Goal: Entertainment & Leisure: Consume media (video, audio)

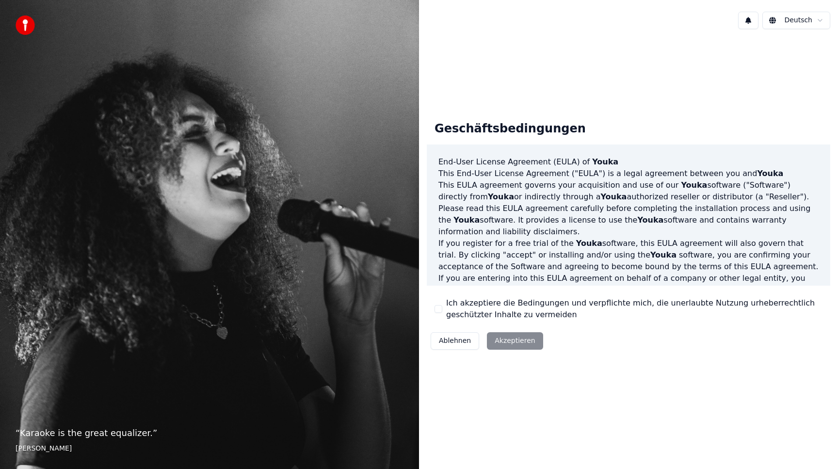
click at [494, 300] on label "Ich akzeptiere die Bedingungen und verpflichte mich, die unerlaubte Nutzung urh…" at bounding box center [634, 308] width 376 height 23
click at [442, 305] on button "Ich akzeptiere die Bedingungen und verpflichte mich, die unerlaubte Nutzung urh…" at bounding box center [439, 309] width 8 height 8
click at [513, 347] on div "Ablehnen Akzeptieren" at bounding box center [487, 340] width 120 height 25
click at [514, 340] on button "Akzeptieren" at bounding box center [515, 340] width 56 height 17
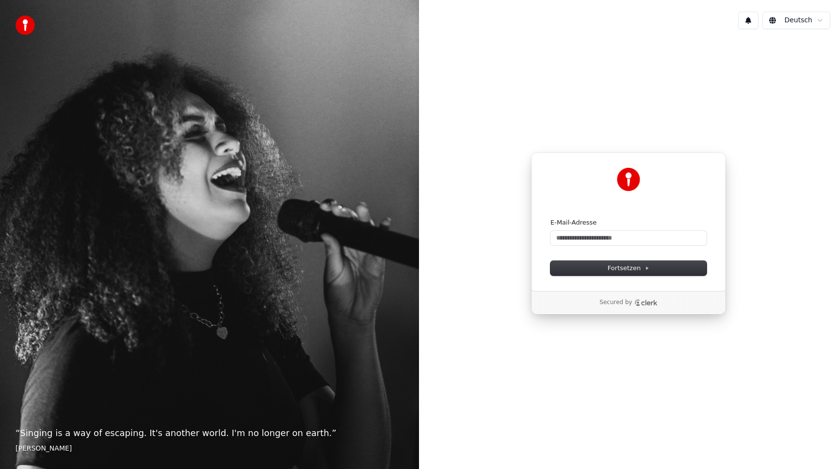
click at [635, 341] on div "Weiter mit Google oder E-Mail-Adresse Fortsetzen Secured by" at bounding box center [628, 233] width 419 height 393
click at [592, 239] on input "E-Mail-Adresse" at bounding box center [628, 238] width 156 height 15
click at [608, 267] on span "Fortsetzen" at bounding box center [629, 268] width 42 height 9
type input "**********"
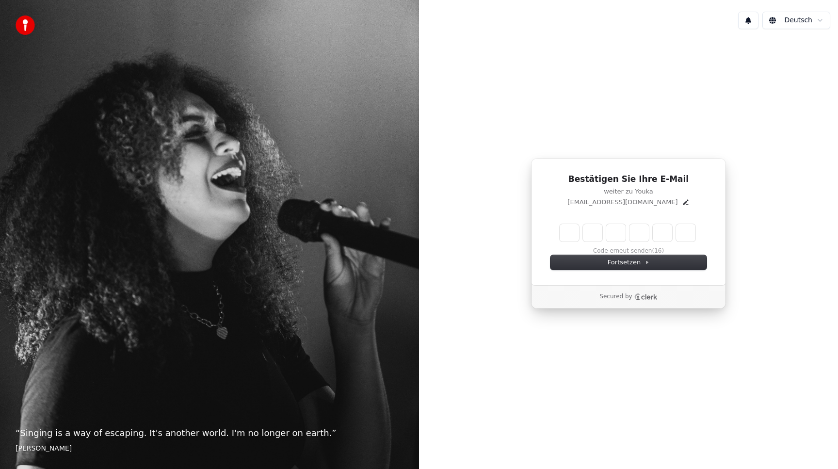
type input "*"
type input "**"
type input "*"
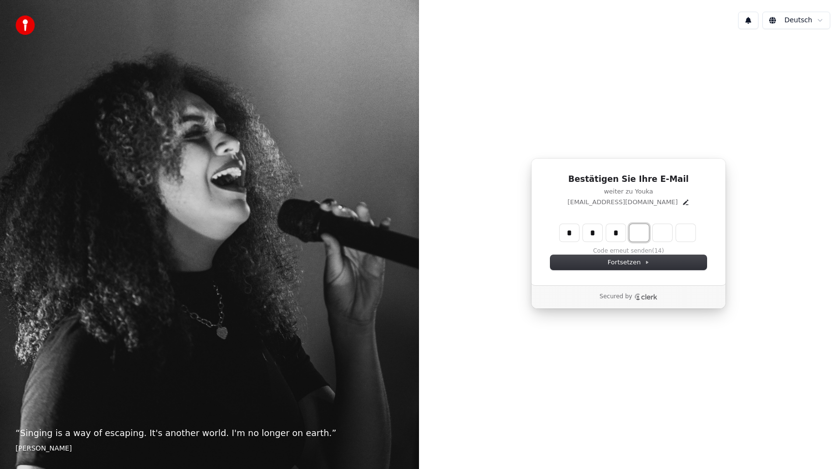
type input "***"
type input "*"
type input "****"
type input "*"
type input "*****"
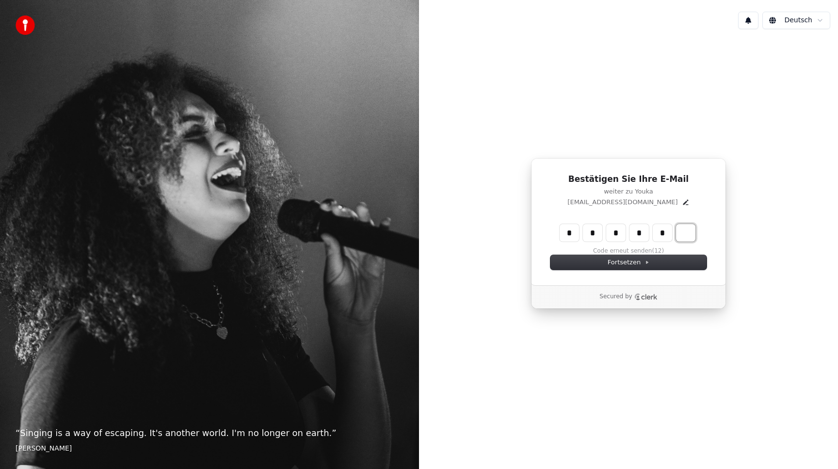
type input "*"
type input "******"
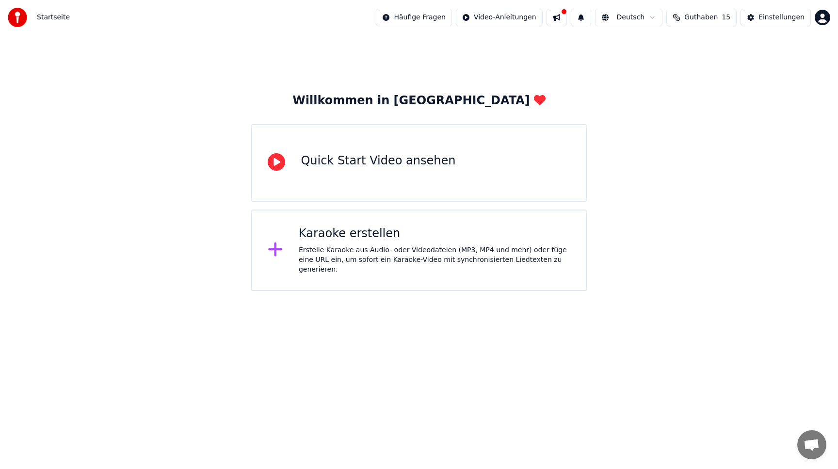
click at [314, 239] on div "Karaoke erstellen" at bounding box center [435, 234] width 272 height 16
click at [274, 162] on icon at bounding box center [276, 161] width 17 height 17
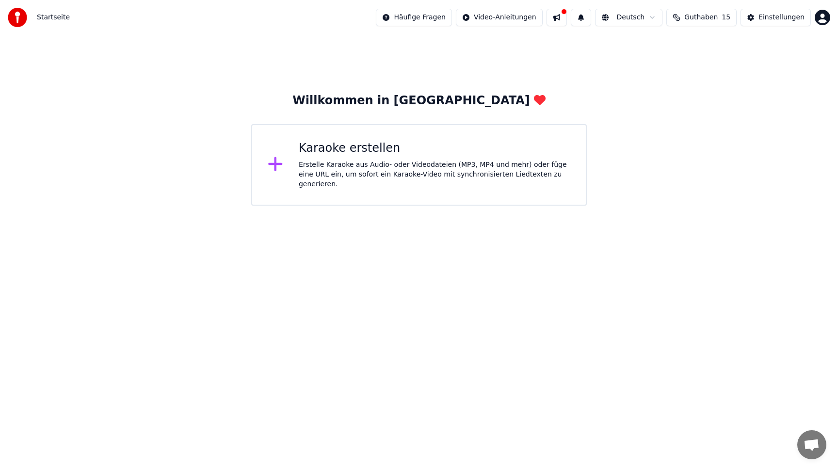
click at [274, 163] on icon at bounding box center [276, 164] width 14 height 14
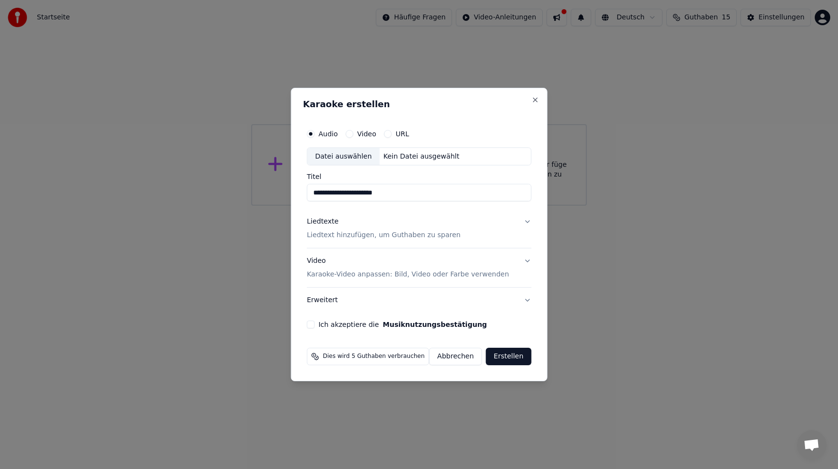
type input "**********"
click at [353, 133] on button "Video" at bounding box center [349, 134] width 8 height 8
click at [335, 188] on input "Titel" at bounding box center [419, 192] width 225 height 17
click at [373, 192] on input "**********" at bounding box center [419, 192] width 225 height 17
click at [380, 192] on input "**********" at bounding box center [419, 192] width 225 height 17
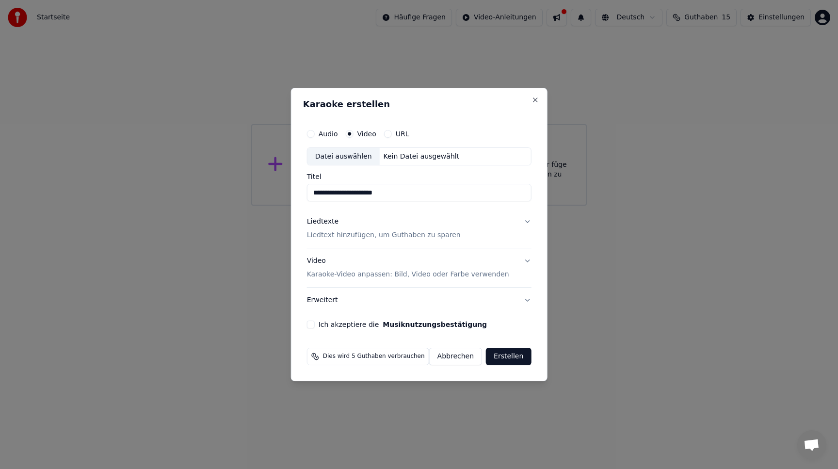
type input "**********"
click at [322, 222] on div "Liedtexte" at bounding box center [323, 222] width 32 height 10
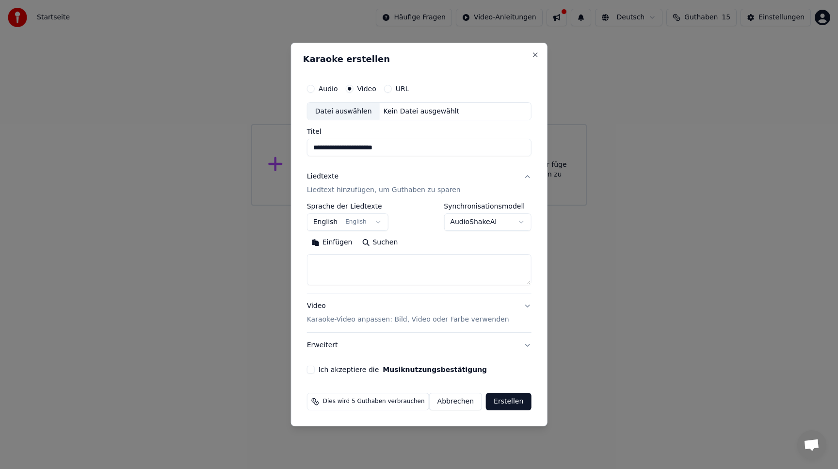
click at [380, 206] on body "**********" at bounding box center [419, 103] width 838 height 206
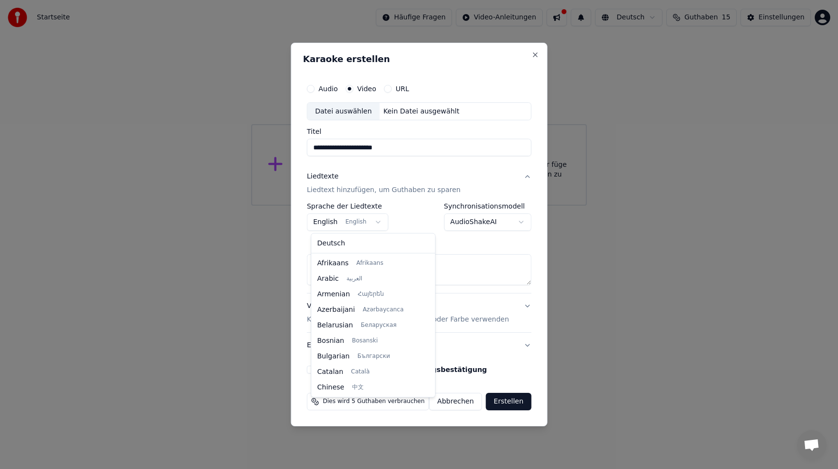
scroll to position [78, 0]
select select "**"
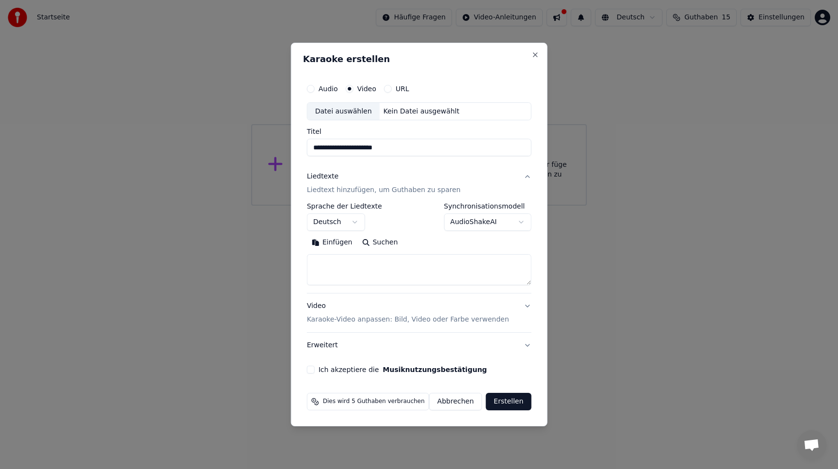
click at [337, 262] on textarea at bounding box center [419, 270] width 225 height 31
click at [358, 206] on body "**********" at bounding box center [419, 103] width 838 height 206
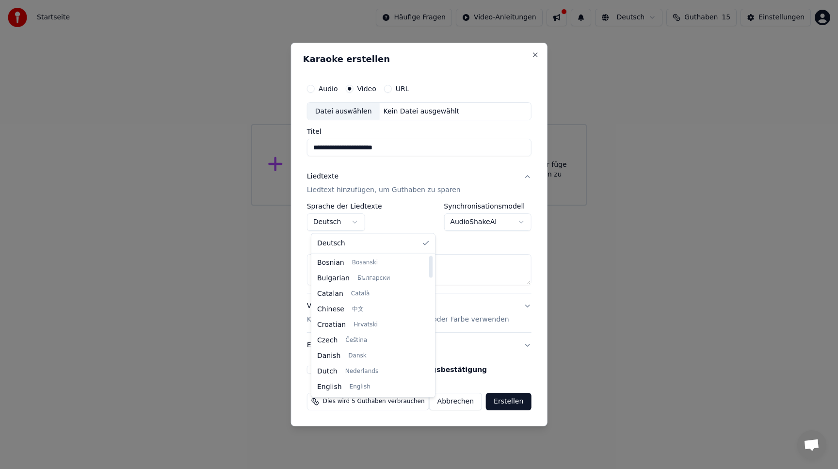
scroll to position [0, 0]
drag, startPoint x: 425, startPoint y: 264, endPoint x: 419, endPoint y: 246, distance: 19.2
click at [429, 256] on div at bounding box center [430, 267] width 3 height 22
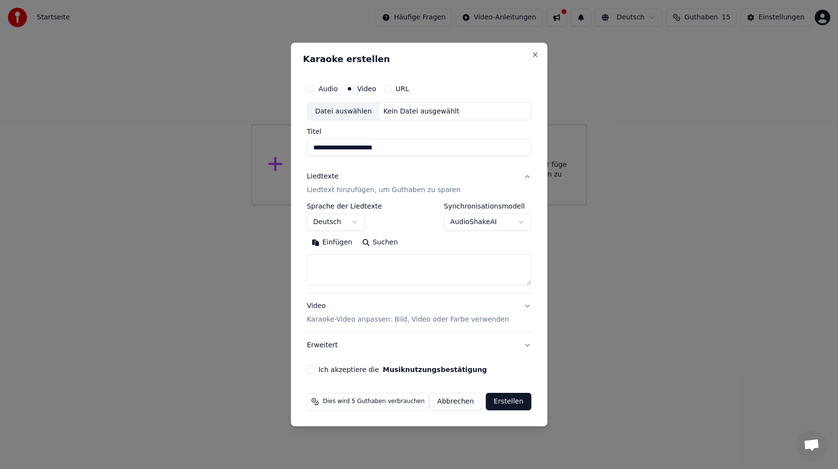
click at [342, 259] on textarea at bounding box center [419, 270] width 225 height 31
click at [321, 266] on textarea at bounding box center [419, 270] width 225 height 31
click at [329, 241] on button "Einfügen" at bounding box center [332, 243] width 50 height 16
type textarea "**********"
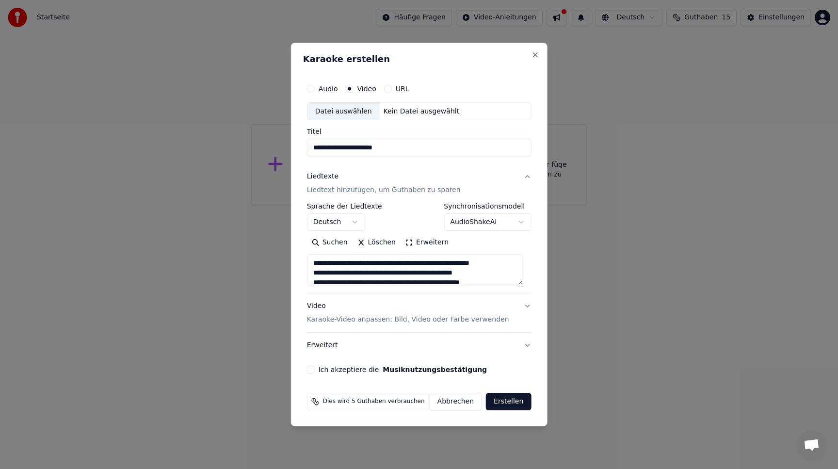
click at [520, 304] on button "Video Karaoke-Video anpassen: Bild, Video oder Farbe verwenden" at bounding box center [419, 313] width 225 height 39
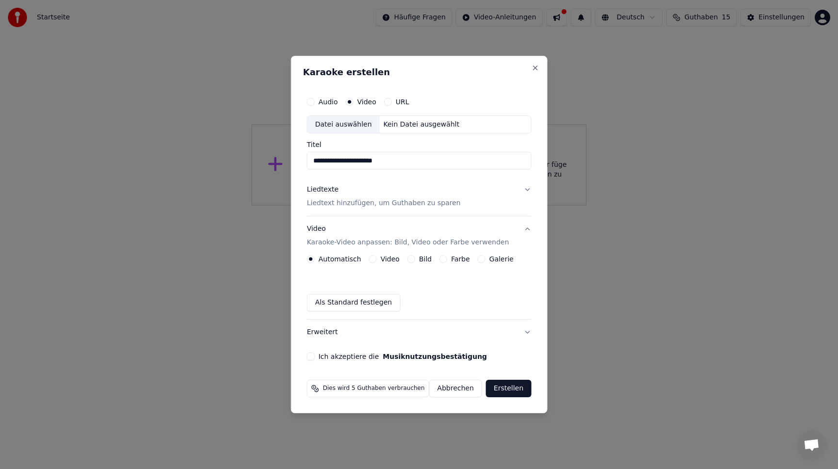
click at [519, 189] on button "Liedtexte Liedtext hinzufügen, um Guthaben zu sparen" at bounding box center [419, 196] width 225 height 39
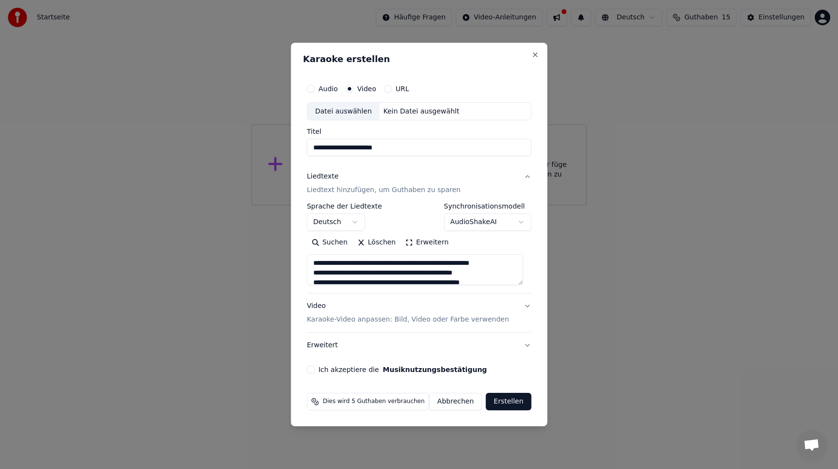
click at [510, 206] on body "**********" at bounding box center [419, 103] width 838 height 206
click at [515, 198] on body "**********" at bounding box center [419, 103] width 838 height 206
click at [520, 304] on button "Video Karaoke-Video anpassen: Bild, Video oder Farbe verwenden" at bounding box center [419, 313] width 225 height 39
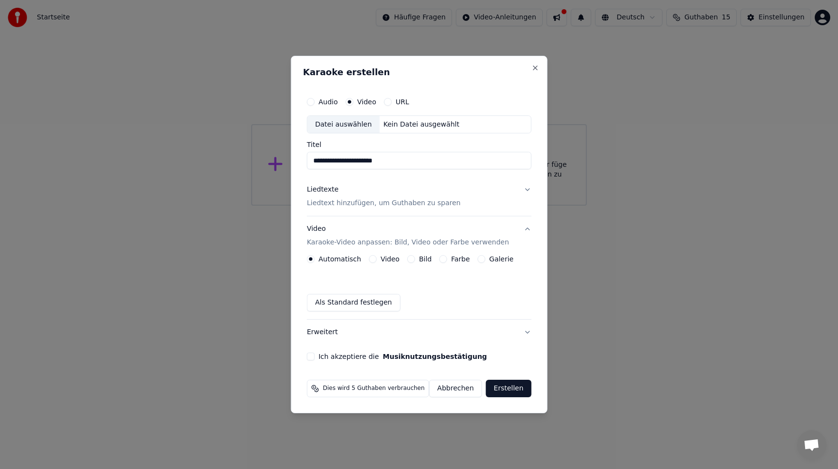
click at [418, 260] on div "Bild" at bounding box center [419, 259] width 24 height 8
click at [415, 260] on button "Bild" at bounding box center [411, 259] width 8 height 8
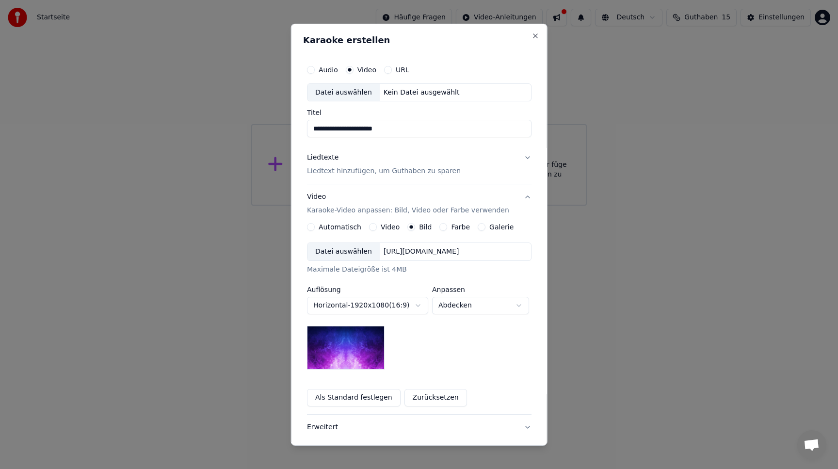
click at [358, 248] on div "Datei auswählen" at bounding box center [343, 251] width 72 height 17
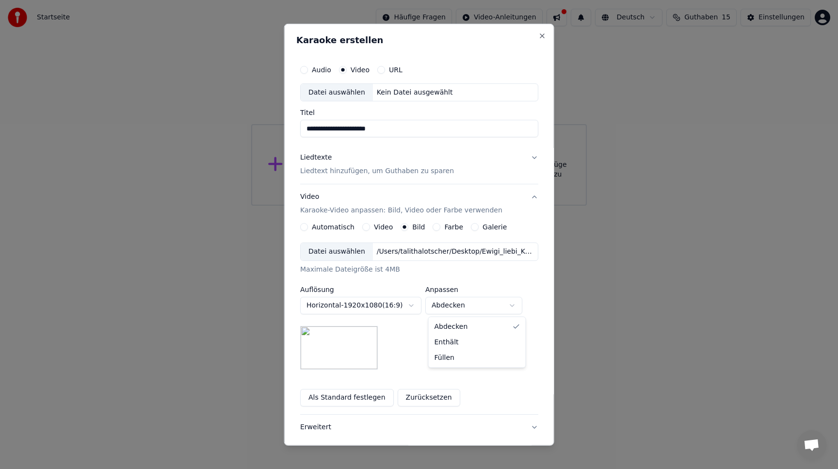
click at [465, 206] on body "**********" at bounding box center [419, 103] width 838 height 206
click at [505, 206] on body "**********" at bounding box center [419, 103] width 838 height 206
click at [463, 206] on body "**********" at bounding box center [419, 103] width 838 height 206
click at [458, 206] on body "**********" at bounding box center [419, 103] width 838 height 206
click at [528, 428] on button "Erweitert" at bounding box center [419, 427] width 238 height 25
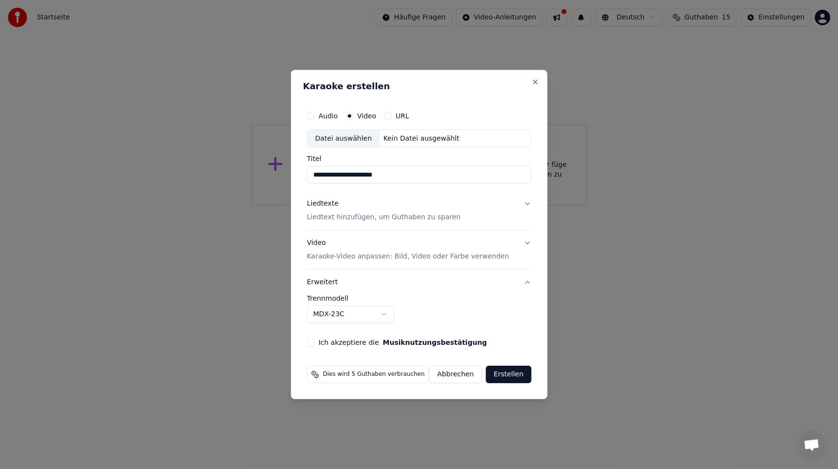
click at [437, 342] on button "Musiknutzungsbestätigung" at bounding box center [435, 342] width 104 height 7
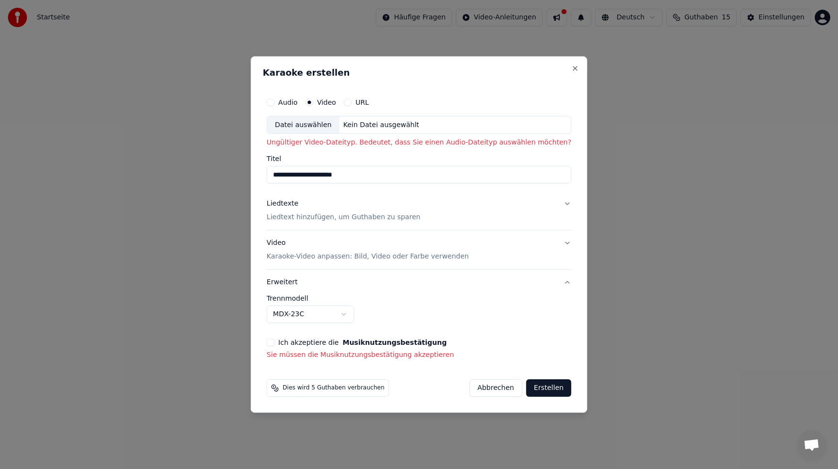
click at [338, 126] on div "Datei auswählen" at bounding box center [303, 124] width 72 height 17
click at [282, 97] on div "Audio Video URL" at bounding box center [419, 102] width 305 height 19
click at [274, 101] on button "Audio" at bounding box center [271, 102] width 8 height 8
click at [550, 206] on button "Liedtexte Liedtext hinzufügen, um Guthaben zu sparen" at bounding box center [419, 211] width 305 height 39
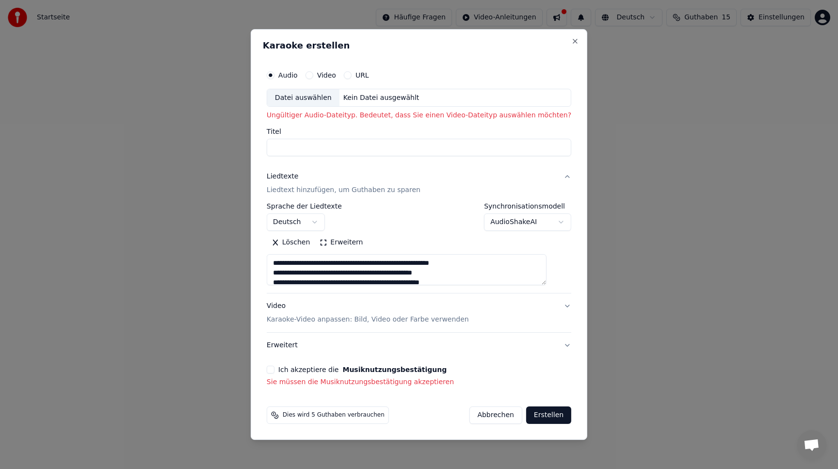
click at [550, 306] on button "Video Karaoke-Video anpassen: Bild, Video oder Farbe verwenden" at bounding box center [419, 313] width 305 height 39
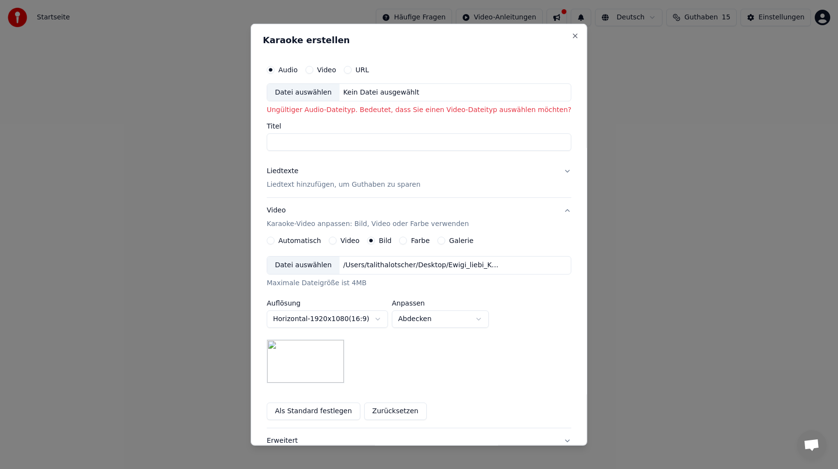
click at [350, 240] on div "Video" at bounding box center [344, 241] width 31 height 8
click at [337, 240] on button "Video" at bounding box center [333, 241] width 8 height 8
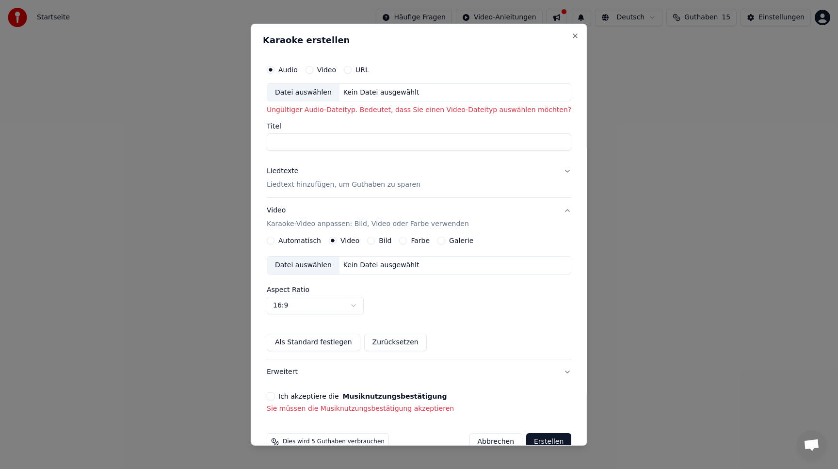
click at [391, 242] on label "Bild" at bounding box center [385, 240] width 13 height 7
click at [375, 242] on button "Bild" at bounding box center [371, 241] width 8 height 8
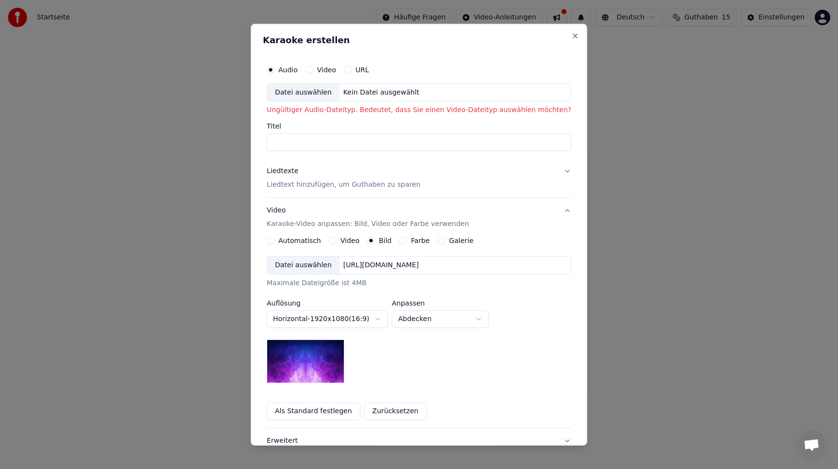
click at [325, 264] on div "Datei auswählen" at bounding box center [303, 265] width 72 height 17
click at [357, 182] on p "Liedtext hinzufügen, um Guthaben zu sparen" at bounding box center [344, 185] width 154 height 10
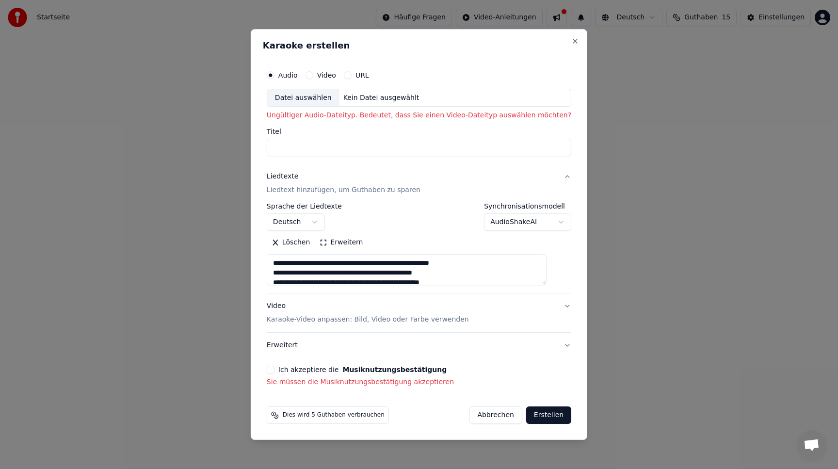
click at [428, 150] on input "Titel" at bounding box center [419, 147] width 305 height 17
click at [311, 99] on div "Datei auswählen" at bounding box center [303, 97] width 72 height 17
type input "**********"
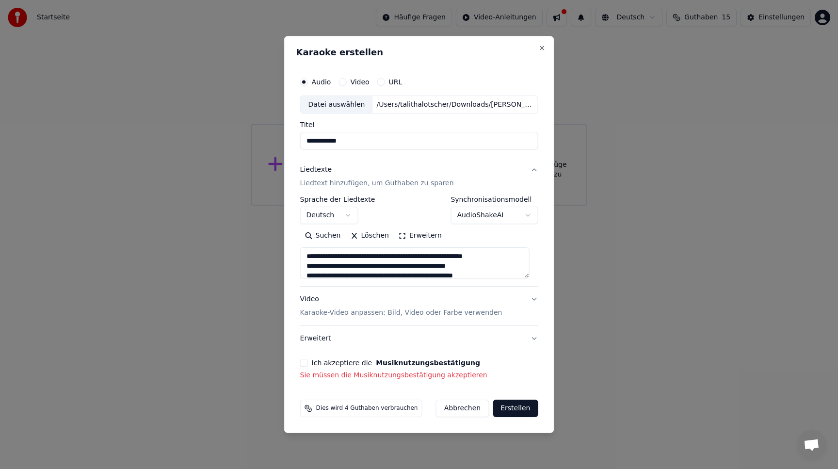
click at [530, 304] on button "Video Karaoke-Video anpassen: Bild, Video oder Farbe verwenden" at bounding box center [419, 306] width 238 height 39
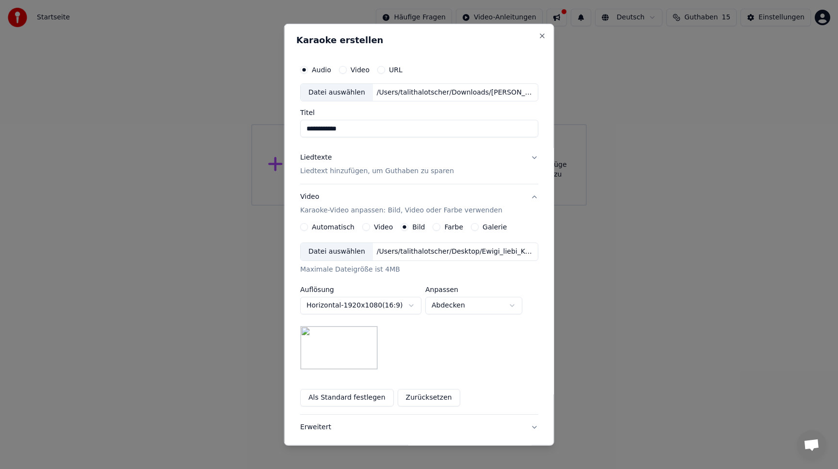
scroll to position [76, 0]
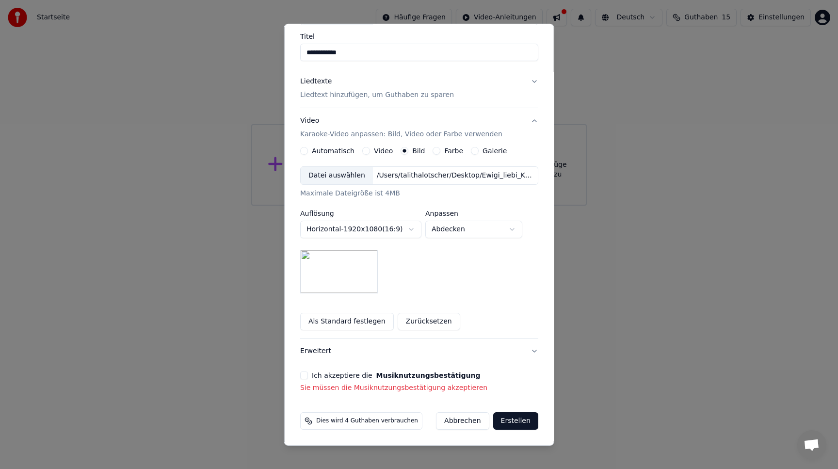
click at [348, 377] on label "Ich akzeptiere die Musiknutzungsbestätigung" at bounding box center [396, 375] width 168 height 7
click at [308, 377] on button "Ich akzeptiere die Musiknutzungsbestätigung" at bounding box center [304, 375] width 8 height 8
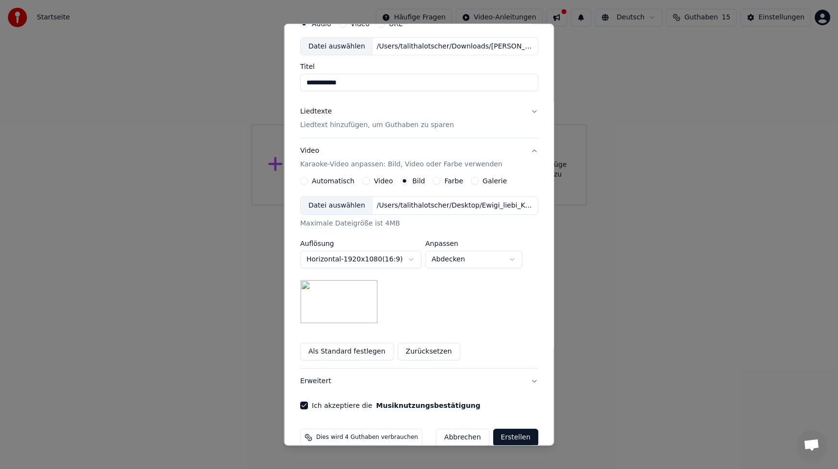
scroll to position [63, 0]
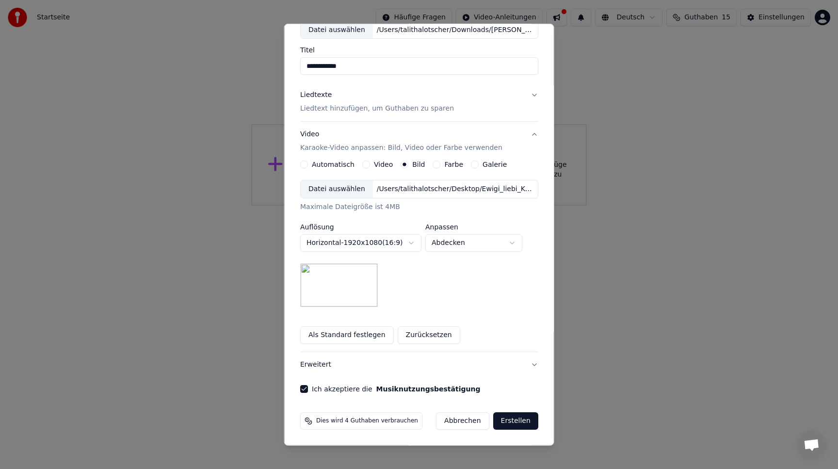
click at [516, 421] on button "Erstellen" at bounding box center [515, 420] width 45 height 17
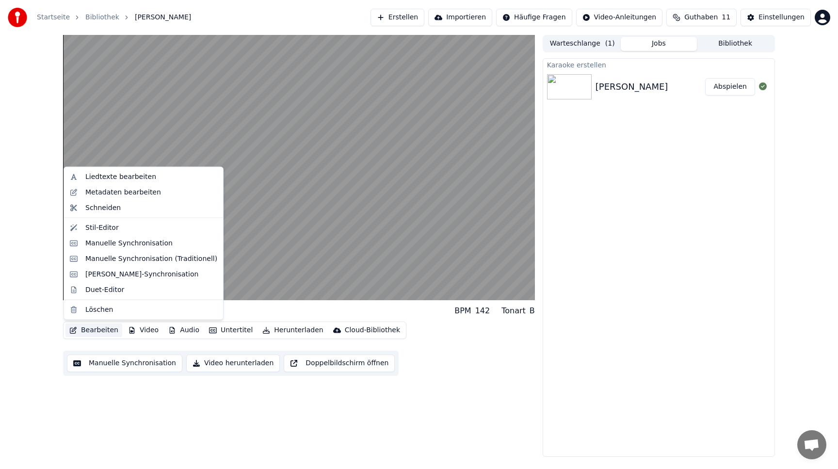
click at [86, 329] on button "Bearbeiten" at bounding box center [93, 330] width 57 height 14
click at [135, 176] on div "Liedtexte bearbeiten" at bounding box center [120, 177] width 71 height 10
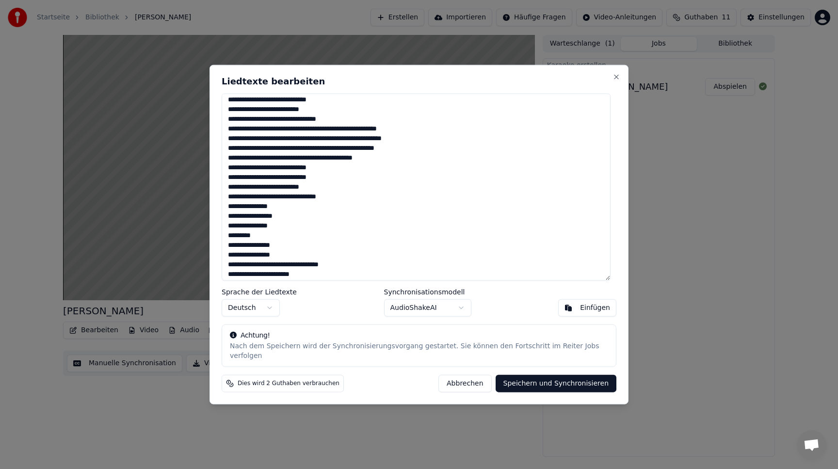
scroll to position [112, 0]
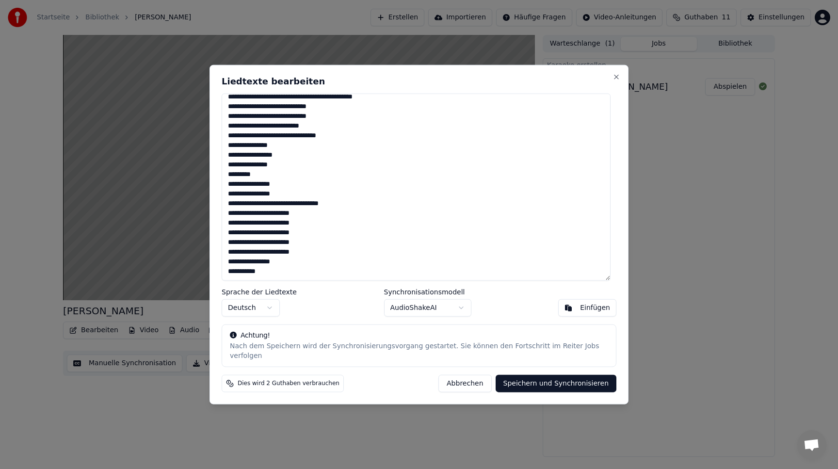
drag, startPoint x: 269, startPoint y: 279, endPoint x: 220, endPoint y: 153, distance: 135.3
click at [220, 153] on div "Liedtexte bearbeiten Sprache der Liedtexte Deutsch Synchronisationsmodell Audio…" at bounding box center [419, 234] width 419 height 340
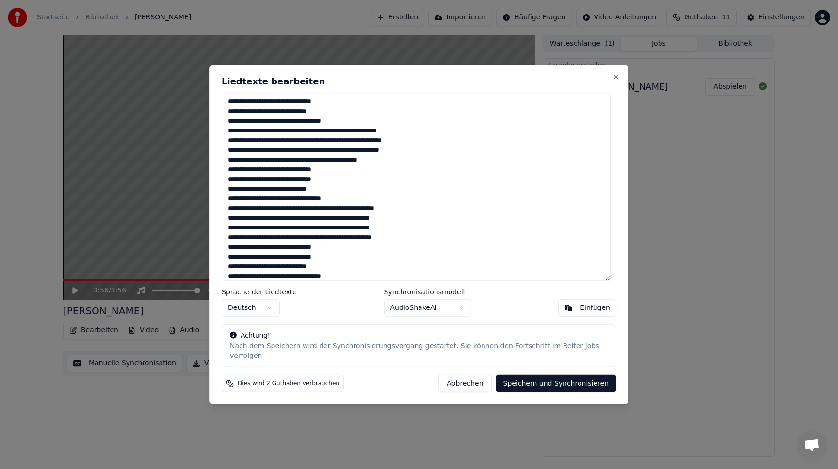
scroll to position [54, 0]
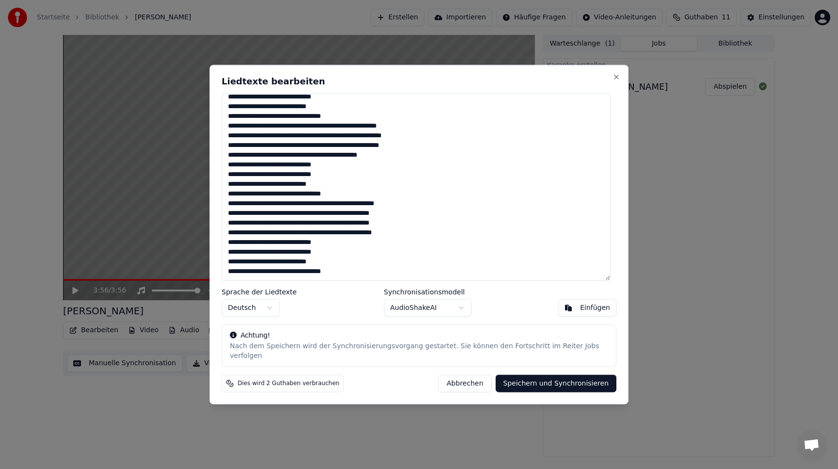
click at [380, 237] on textarea at bounding box center [416, 187] width 389 height 188
type textarea "**********"
click at [577, 383] on button "Speichern und Synchronisieren" at bounding box center [556, 383] width 121 height 17
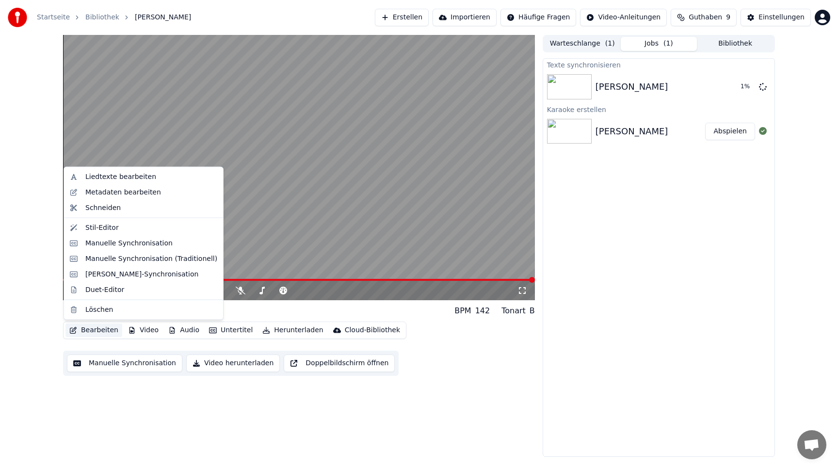
click at [102, 331] on button "Bearbeiten" at bounding box center [93, 330] width 57 height 14
click at [121, 230] on div "Stil-Editor" at bounding box center [151, 228] width 132 height 10
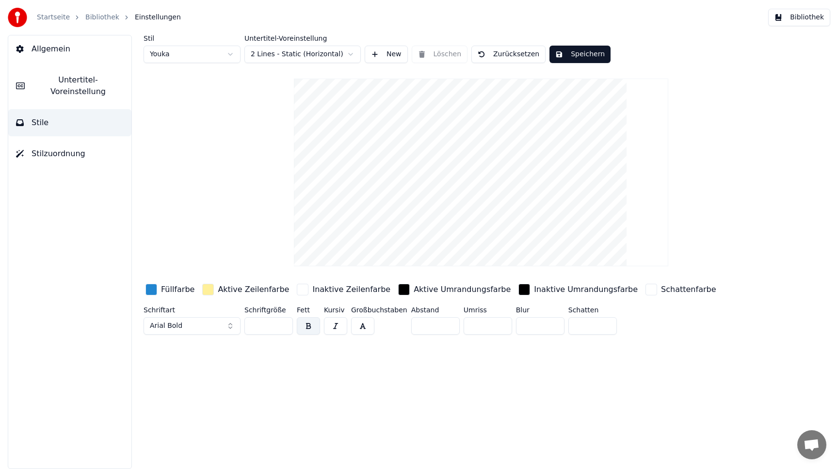
drag, startPoint x: 468, startPoint y: 217, endPoint x: 471, endPoint y: 212, distance: 5.4
click at [471, 212] on video at bounding box center [481, 173] width 374 height 188
type input "*"
click at [446, 322] on input "*" at bounding box center [435, 325] width 48 height 17
click at [57, 79] on span "Untertitel-Voreinstellung" at bounding box center [77, 85] width 91 height 23
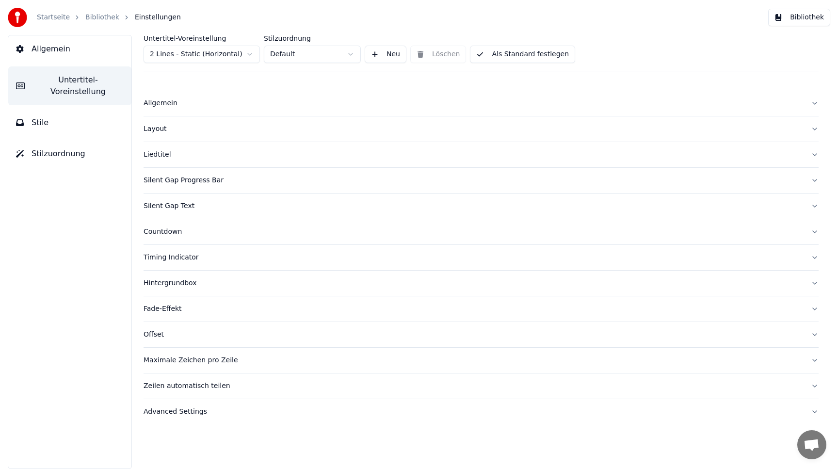
click at [159, 133] on div "Layout" at bounding box center [474, 129] width 660 height 10
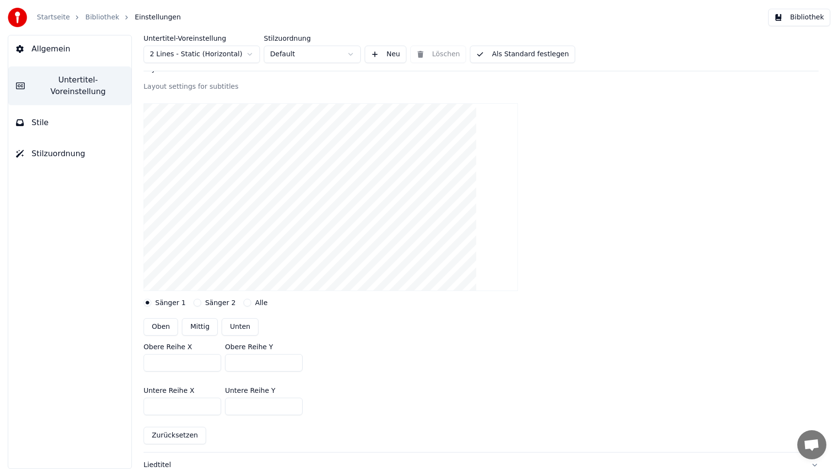
scroll to position [62, 0]
click at [196, 327] on button "Mittig" at bounding box center [200, 324] width 36 height 17
type input "***"
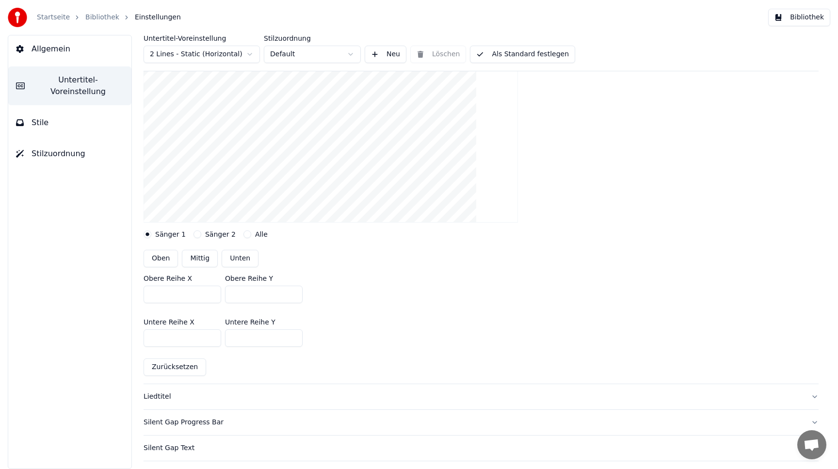
scroll to position [133, 0]
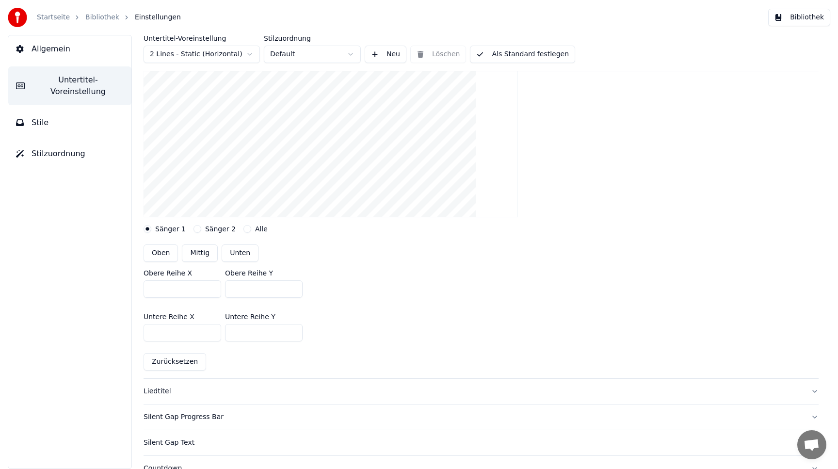
click at [211, 291] on input "***" at bounding box center [183, 288] width 78 height 17
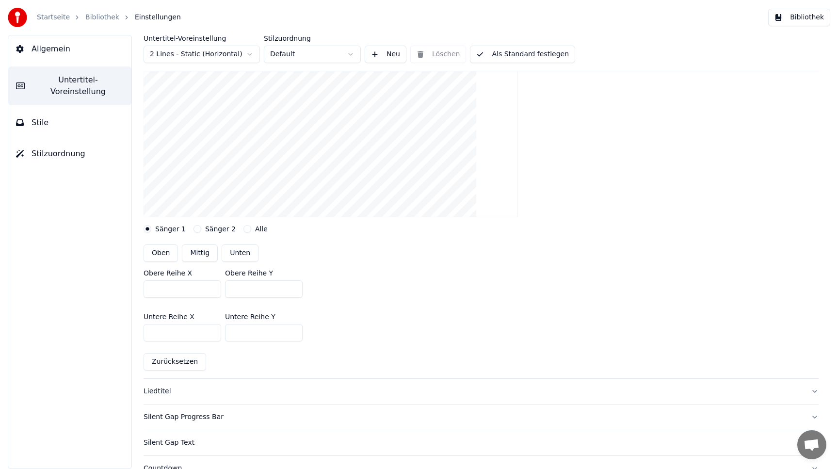
click at [211, 291] on input "***" at bounding box center [183, 288] width 78 height 17
drag, startPoint x: 173, startPoint y: 292, endPoint x: 109, endPoint y: 284, distance: 64.5
click at [109, 284] on div "Allgemein Untertitel-Voreinstellung Stile Stilzuordnung Untertitel-Voreinstellu…" at bounding box center [419, 252] width 838 height 434
drag, startPoint x: 154, startPoint y: 286, endPoint x: 142, endPoint y: 286, distance: 11.6
click at [142, 286] on div "Untertitel-Voreinstellung 2 Lines - Static (Horizontal) Stilzuordnung Default N…" at bounding box center [481, 252] width 714 height 434
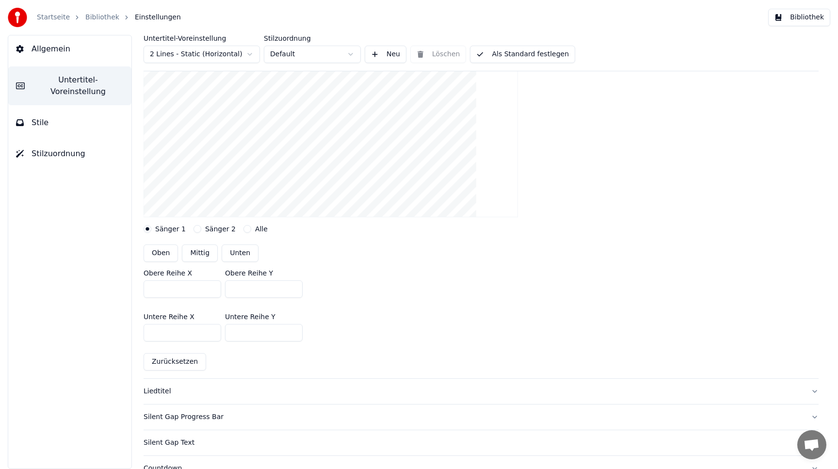
click at [156, 287] on input "****" at bounding box center [183, 288] width 78 height 17
drag, startPoint x: 188, startPoint y: 286, endPoint x: 94, endPoint y: 277, distance: 94.5
click at [93, 277] on div "Allgemein Untertitel-Voreinstellung Stile Stilzuordnung Untertitel-Voreinstellu…" at bounding box center [419, 252] width 838 height 434
type input "****"
drag, startPoint x: 169, startPoint y: 334, endPoint x: 100, endPoint y: 326, distance: 69.8
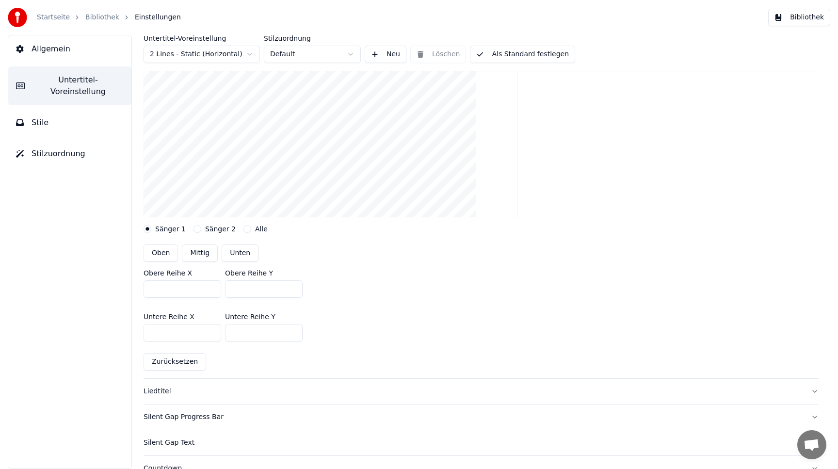
click at [100, 326] on div "Allgemein Untertitel-Voreinstellung Stile Stilzuordnung Untertitel-Voreinstellu…" at bounding box center [419, 252] width 838 height 434
paste input "*"
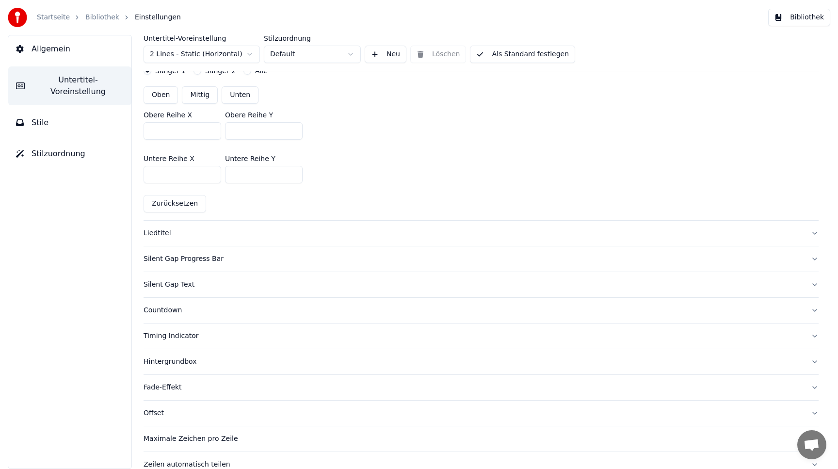
scroll to position [292, 0]
type input "****"
click at [256, 230] on div "Liedtitel" at bounding box center [474, 233] width 660 height 10
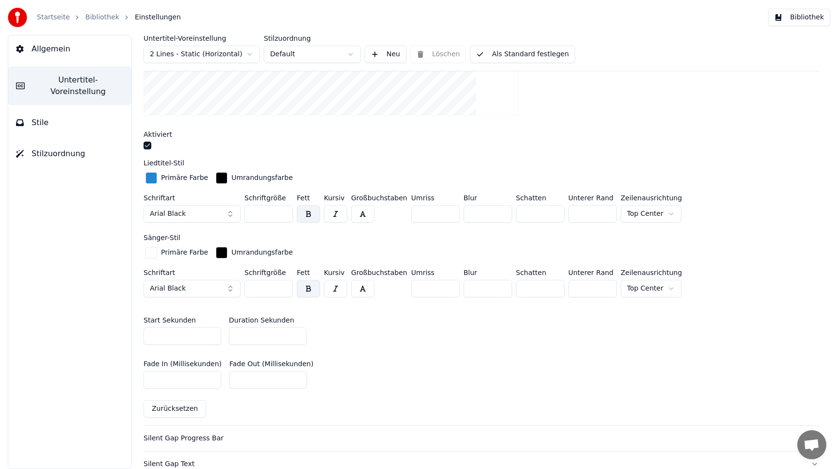
scroll to position [252, 0]
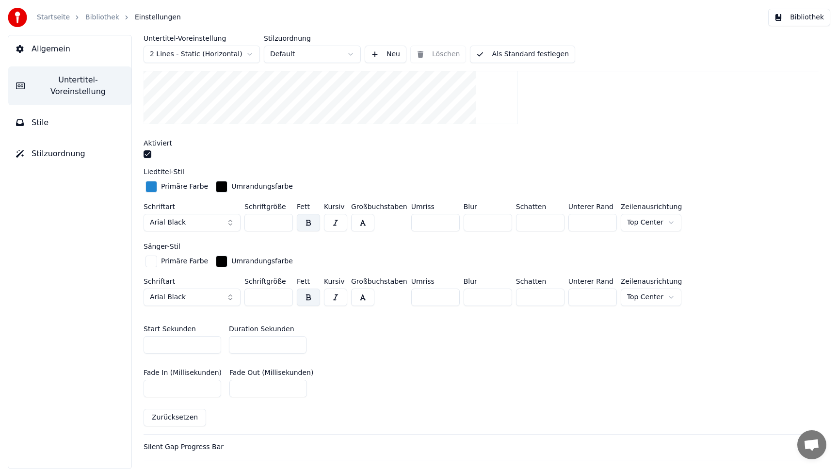
click at [650, 222] on html "Startseite Bibliothek Einstellungen Bibliothek Allgemein Untertitel-Voreinstell…" at bounding box center [419, 234] width 838 height 469
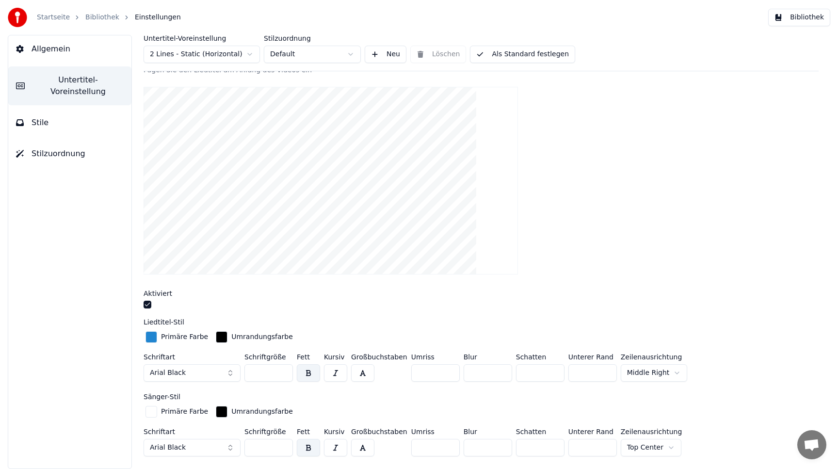
scroll to position [173, 0]
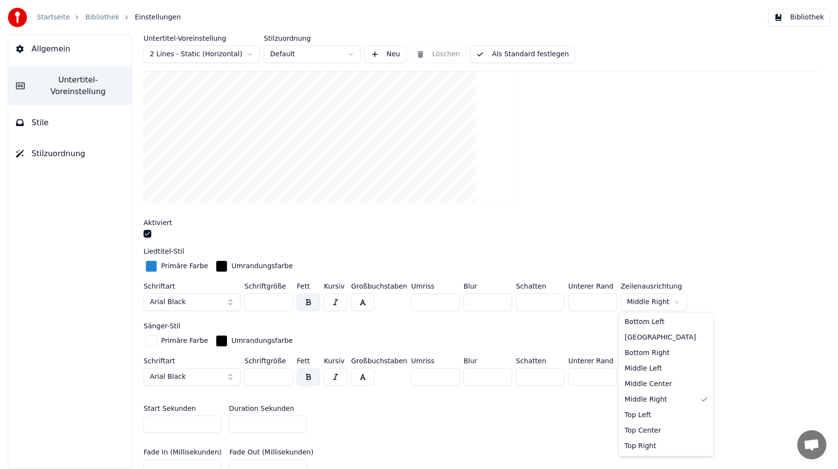
click at [638, 301] on html "Startseite Bibliothek Einstellungen Bibliothek Allgemein Untertitel-Voreinstell…" at bounding box center [419, 234] width 838 height 469
click at [712, 308] on html "Startseite Bibliothek Einstellungen Bibliothek Allgemein Untertitel-Voreinstell…" at bounding box center [419, 234] width 838 height 469
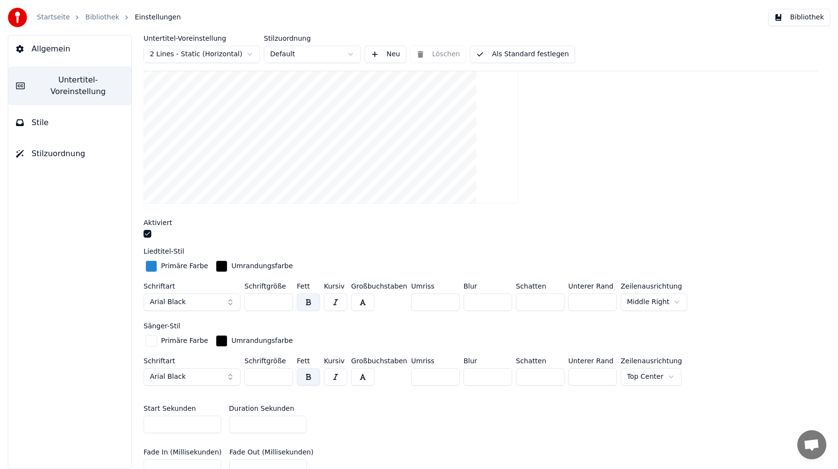
click at [660, 373] on html "Startseite Bibliothek Einstellungen Bibliothek Allgemein Untertitel-Voreinstell…" at bounding box center [419, 234] width 838 height 469
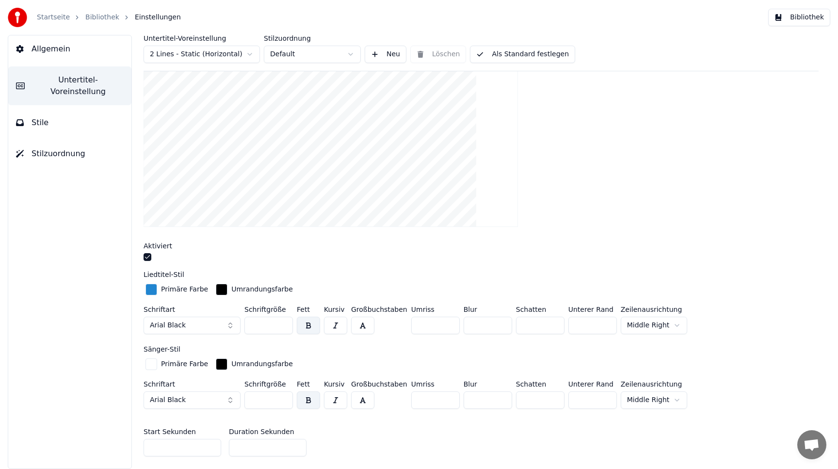
scroll to position [141, 0]
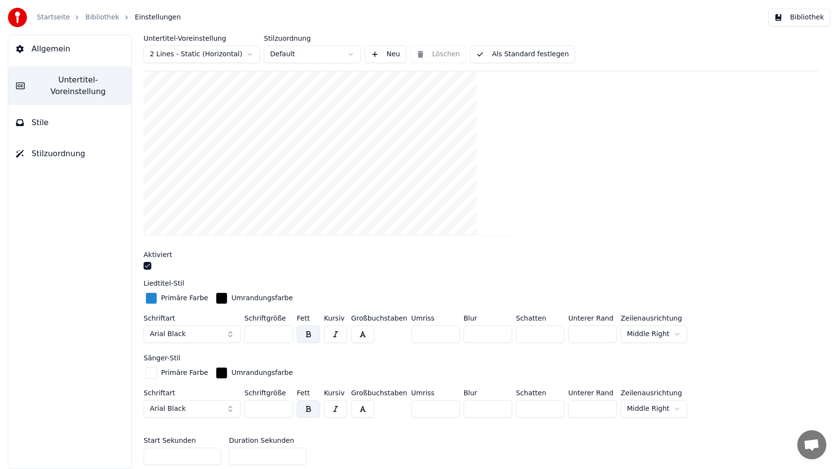
click at [652, 332] on html "Startseite Bibliothek Einstellungen Bibliothek Allgemein Untertitel-Voreinstell…" at bounding box center [419, 234] width 838 height 469
click at [655, 406] on html "Startseite Bibliothek Einstellungen Bibliothek Allgemein Untertitel-Voreinstell…" at bounding box center [419, 234] width 838 height 469
click at [642, 403] on html "Startseite Bibliothek Einstellungen Bibliothek Allgemein Untertitel-Voreinstell…" at bounding box center [419, 234] width 838 height 469
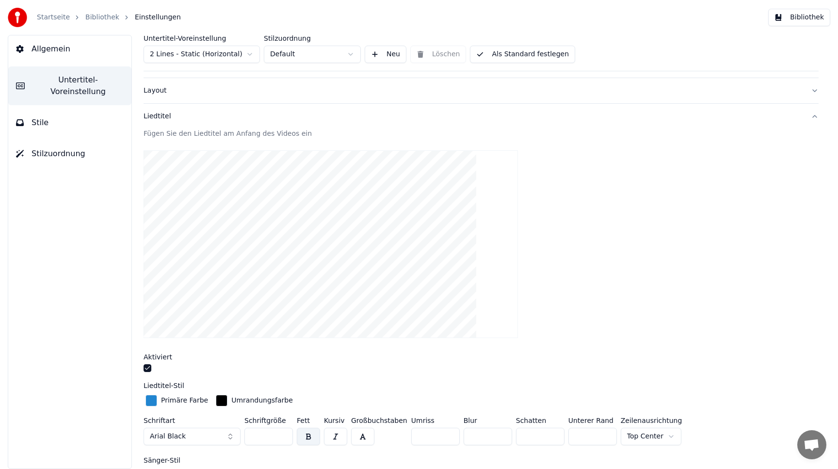
scroll to position [35, 0]
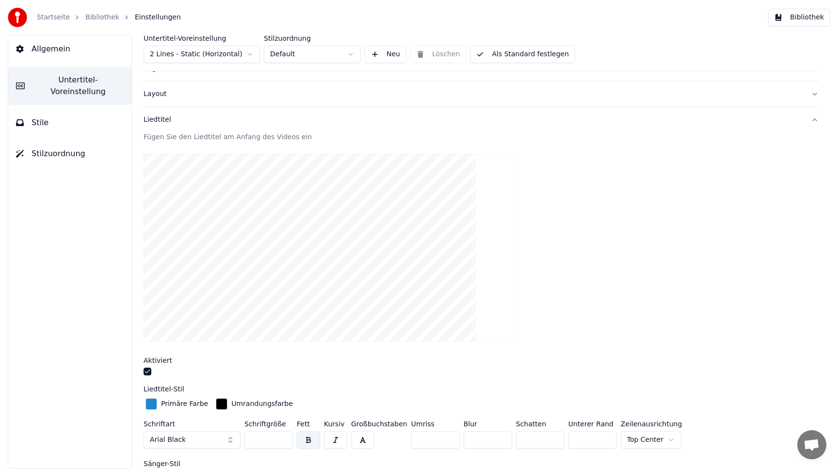
click at [233, 138] on div "Fügen Sie den Liedtitel am Anfang des Videos ein" at bounding box center [481, 137] width 675 height 10
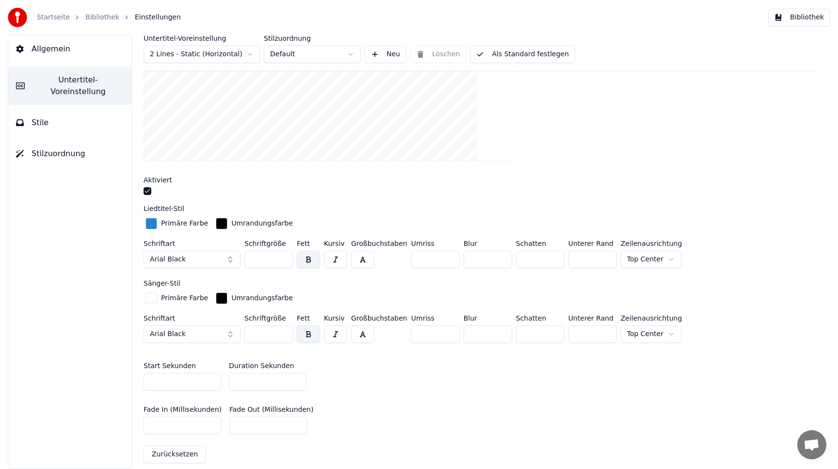
scroll to position [216, 0]
click at [215, 258] on button "Arial Black" at bounding box center [192, 258] width 97 height 17
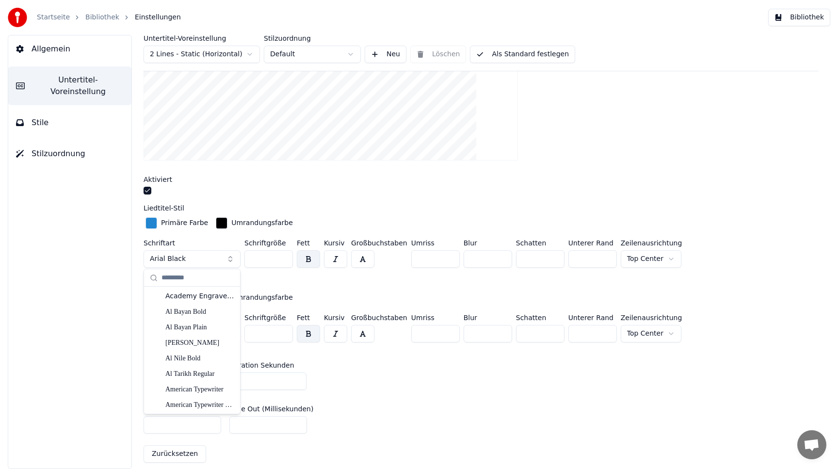
click at [288, 201] on div "Fügen Sie den Liedtitel am Anfang des Videos ein Aktiviert Liedtitel-Stil Primä…" at bounding box center [481, 211] width 675 height 519
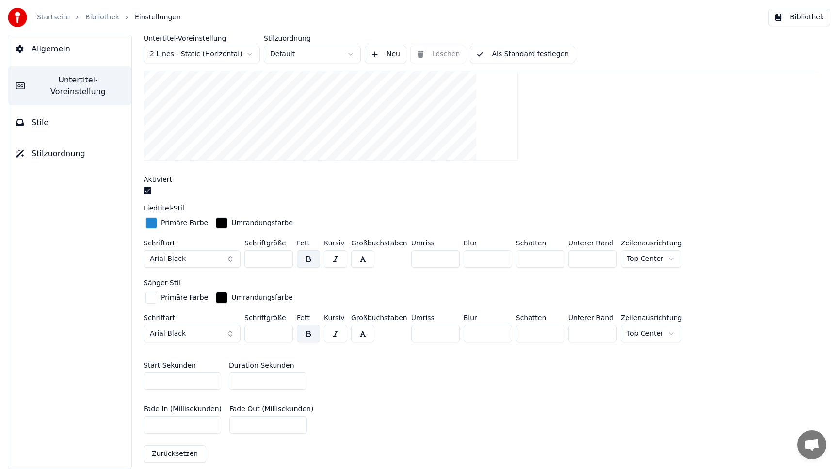
drag, startPoint x: 273, startPoint y: 258, endPoint x: 202, endPoint y: 242, distance: 72.1
click at [202, 242] on div "Schriftart Arial Black Schriftgröße *** Fett Kursiv Großbuchstaben Umriss * Blu…" at bounding box center [481, 256] width 675 height 32
click at [585, 205] on div "Liedtitel-Stil" at bounding box center [481, 208] width 675 height 7
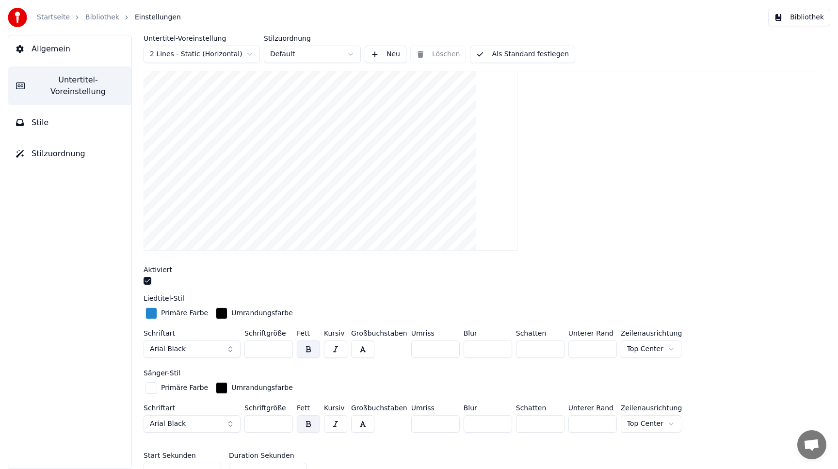
scroll to position [148, 0]
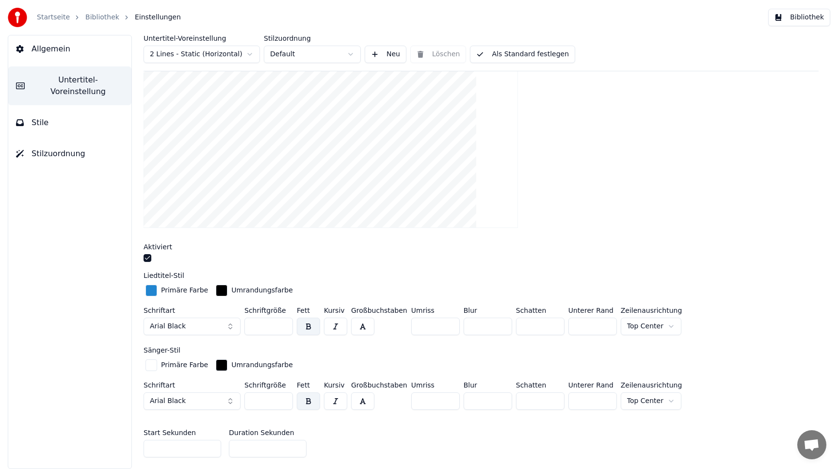
click at [666, 322] on html "Startseite Bibliothek Einstellungen Bibliothek Allgemein Untertitel-Voreinstell…" at bounding box center [419, 234] width 838 height 469
click at [648, 395] on html "Startseite Bibliothek Einstellungen Bibliothek Allgemein Untertitel-Voreinstell…" at bounding box center [419, 234] width 838 height 469
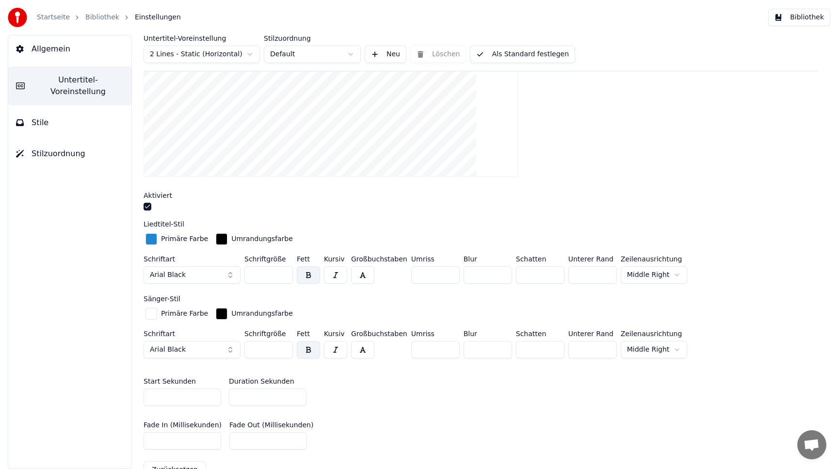
scroll to position [194, 0]
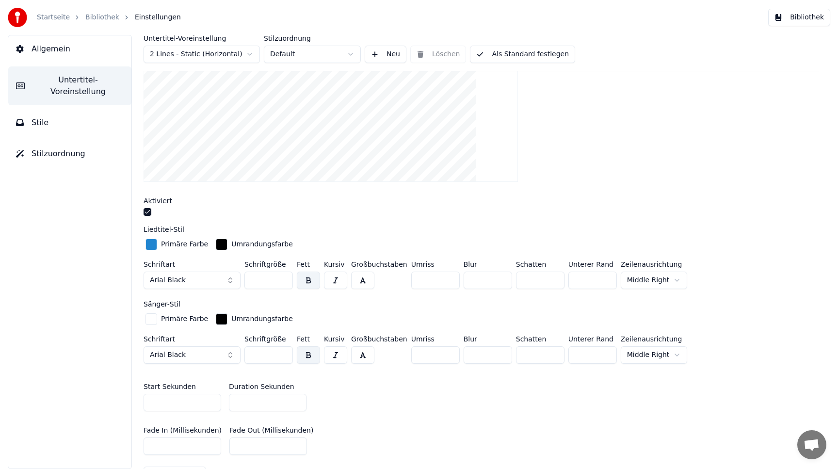
click at [605, 355] on input "***" at bounding box center [592, 354] width 48 height 17
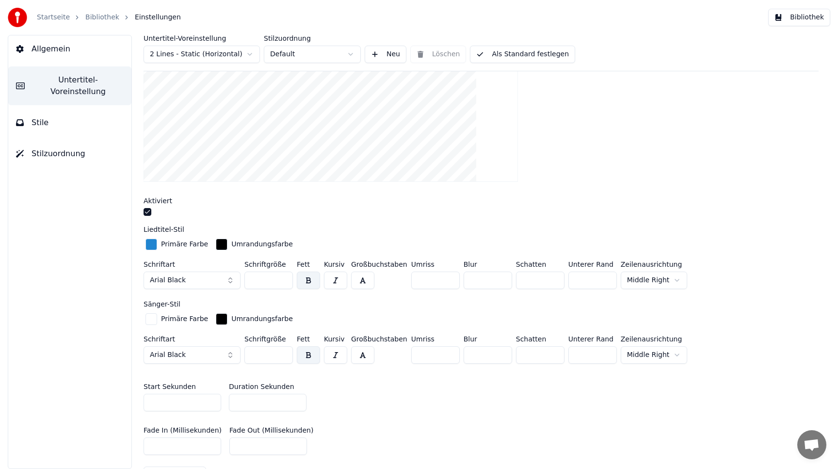
drag, startPoint x: 587, startPoint y: 351, endPoint x: 522, endPoint y: 342, distance: 66.0
click at [522, 342] on div "Schriftart Arial Black Schriftgröße *** Fett Kursiv Großbuchstaben Umriss * Blu…" at bounding box center [481, 352] width 675 height 32
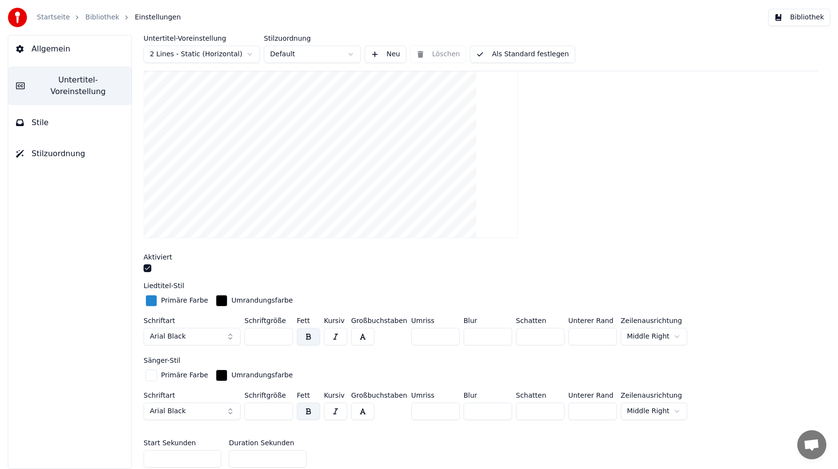
scroll to position [140, 0]
drag, startPoint x: 592, startPoint y: 409, endPoint x: 532, endPoint y: 405, distance: 59.7
click at [532, 405] on div "Schriftart Arial Black Schriftgröße *** Fett Kursiv Großbuchstaben Umriss * Blu…" at bounding box center [481, 406] width 675 height 32
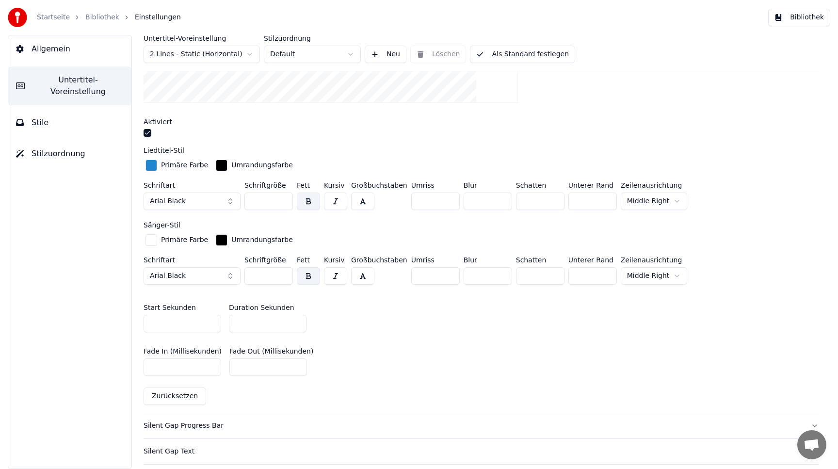
scroll to position [480, 0]
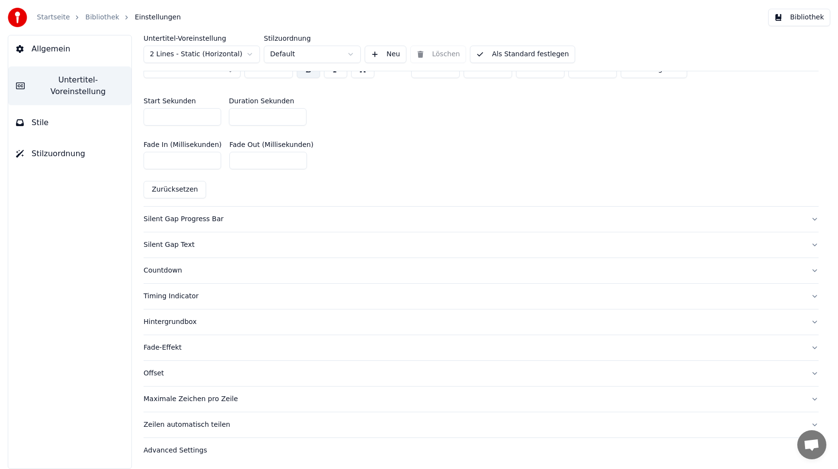
type input "***"
click at [179, 219] on div "Silent Gap Progress Bar" at bounding box center [474, 219] width 660 height 10
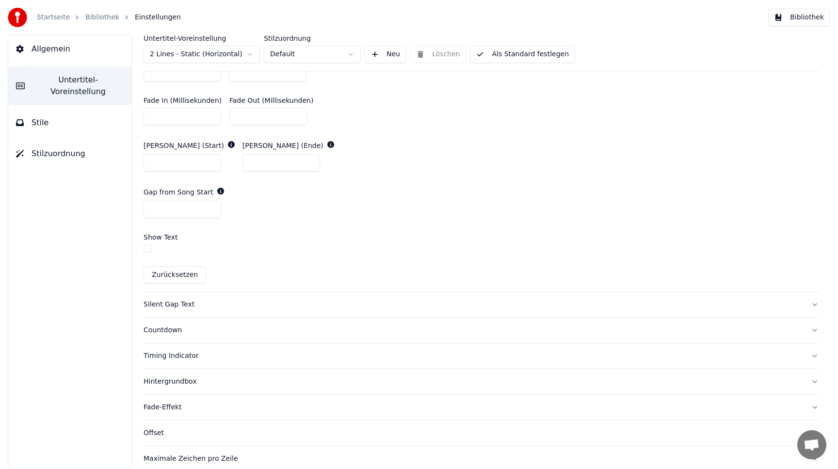
click at [230, 306] on div "Silent Gap Text" at bounding box center [474, 305] width 660 height 10
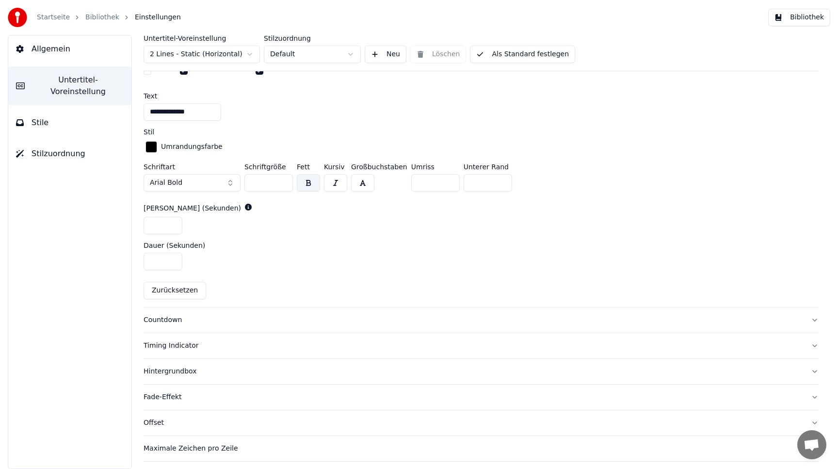
scroll to position [418, 0]
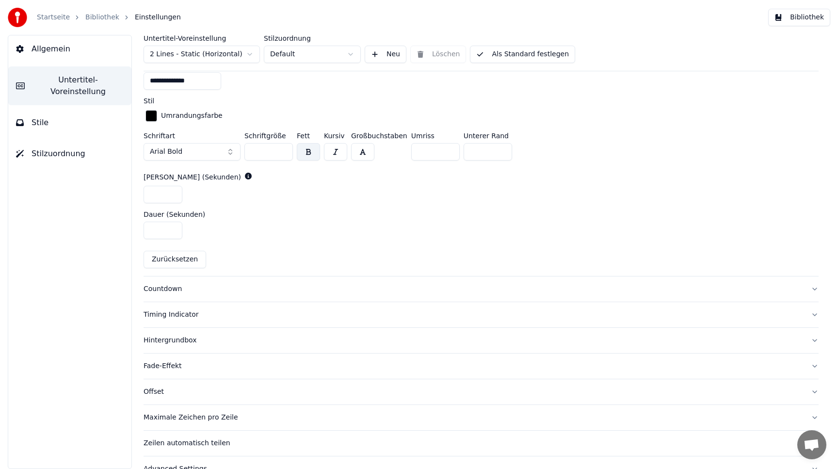
click at [281, 280] on button "Countdown" at bounding box center [481, 288] width 675 height 25
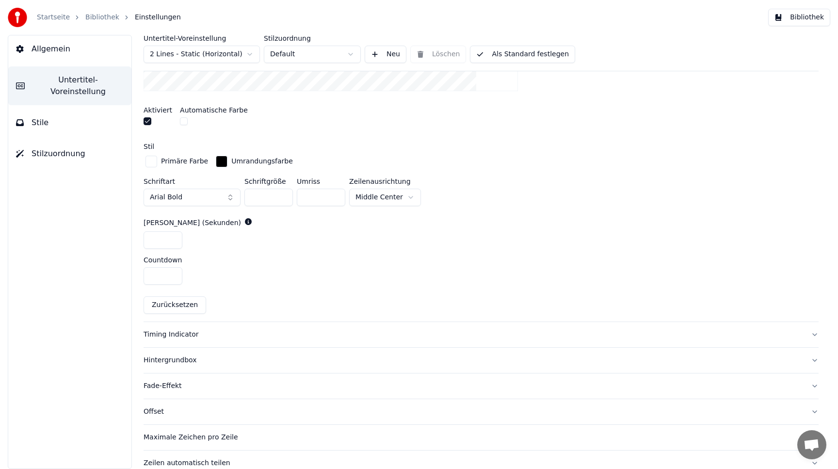
scroll to position [401, 0]
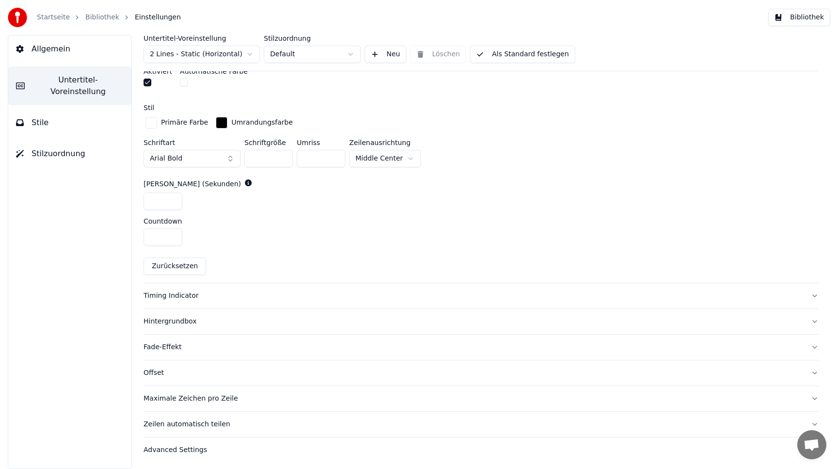
click at [260, 291] on div "Timing Indicator" at bounding box center [474, 296] width 660 height 10
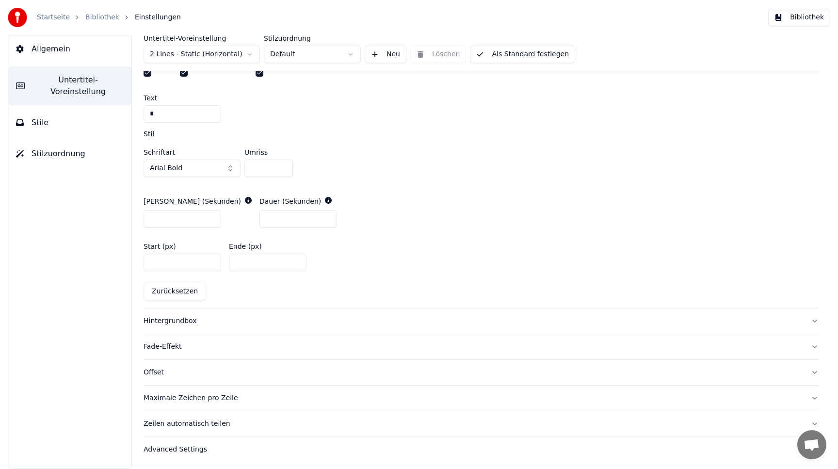
click at [261, 313] on button "Hintergrundbox" at bounding box center [481, 320] width 675 height 25
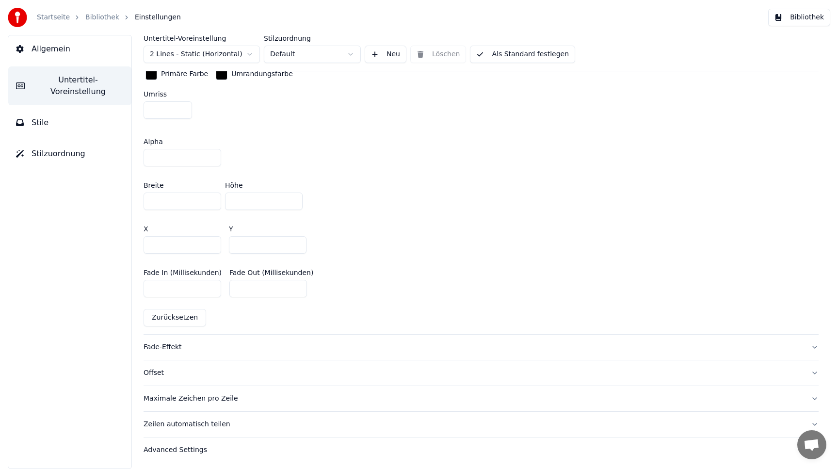
click at [281, 342] on div "Fade-Effekt" at bounding box center [474, 347] width 660 height 10
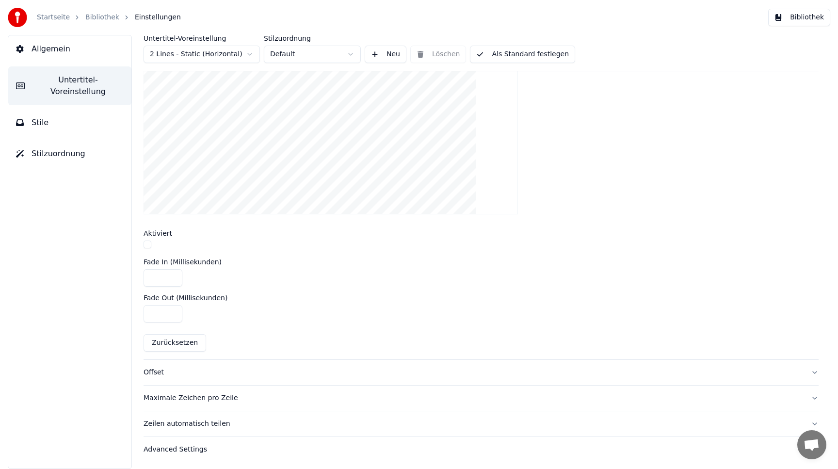
click at [290, 368] on div "Offset" at bounding box center [474, 373] width 660 height 10
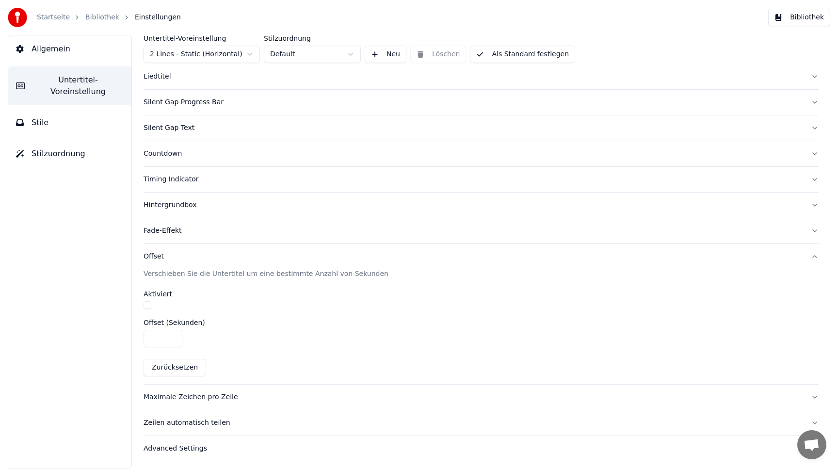
scroll to position [78, 0]
click at [272, 396] on div "Maximale Zeichen pro Zeile" at bounding box center [474, 398] width 660 height 10
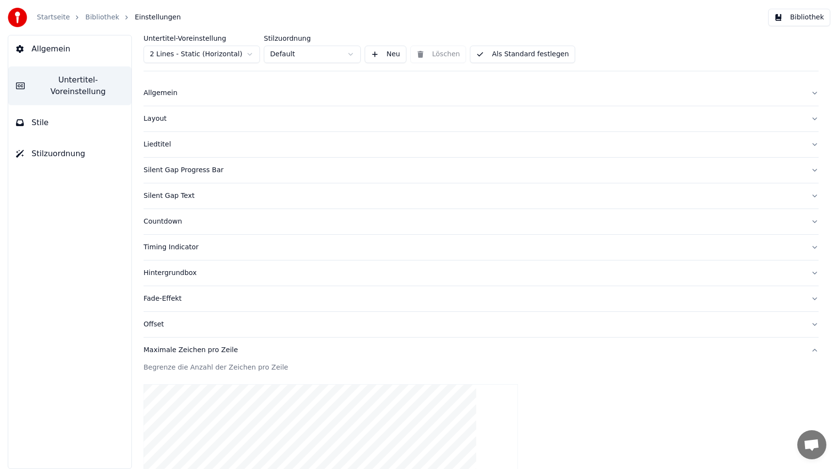
scroll to position [0, 0]
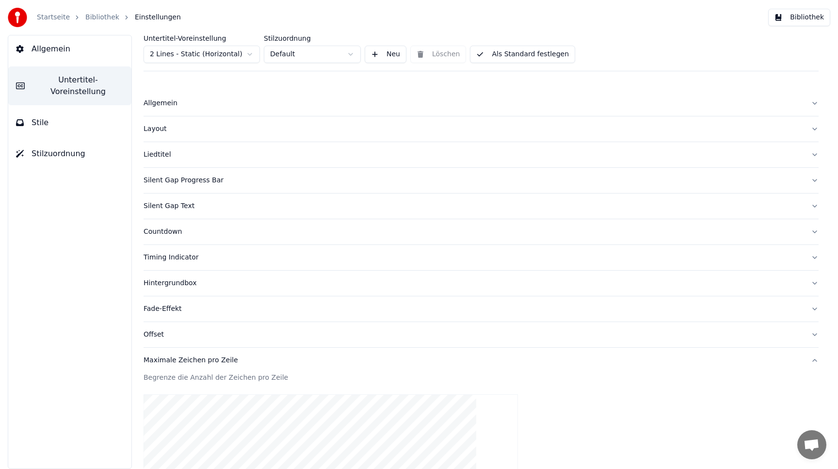
click at [180, 157] on div "Liedtitel" at bounding box center [474, 155] width 660 height 10
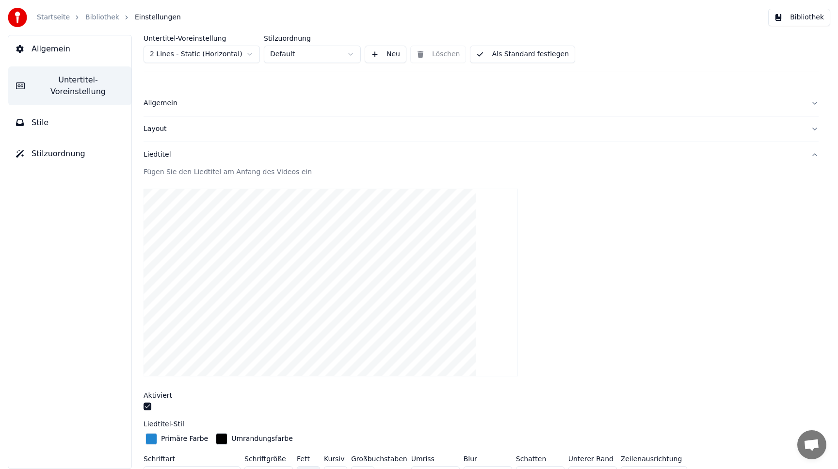
click at [147, 408] on button "button" at bounding box center [148, 407] width 8 height 8
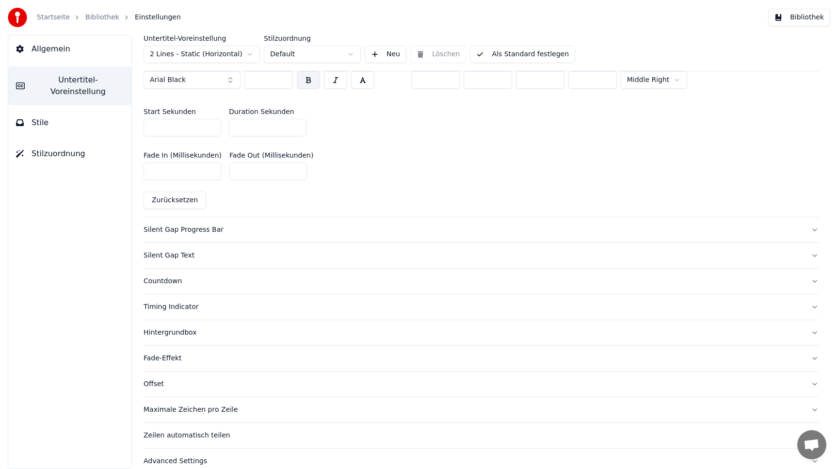
scroll to position [480, 0]
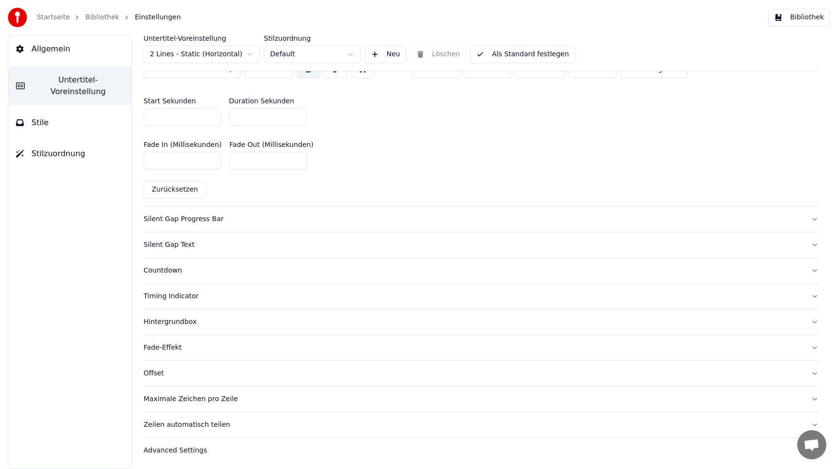
click at [277, 211] on button "Silent Gap Progress Bar" at bounding box center [481, 219] width 675 height 25
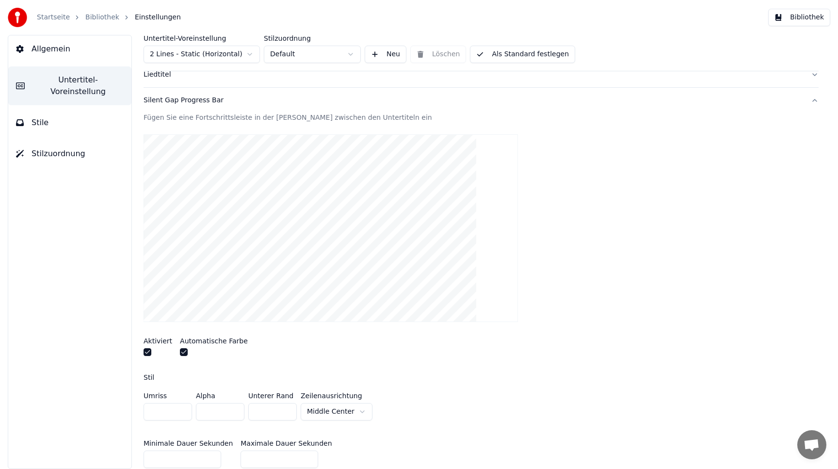
scroll to position [0, 0]
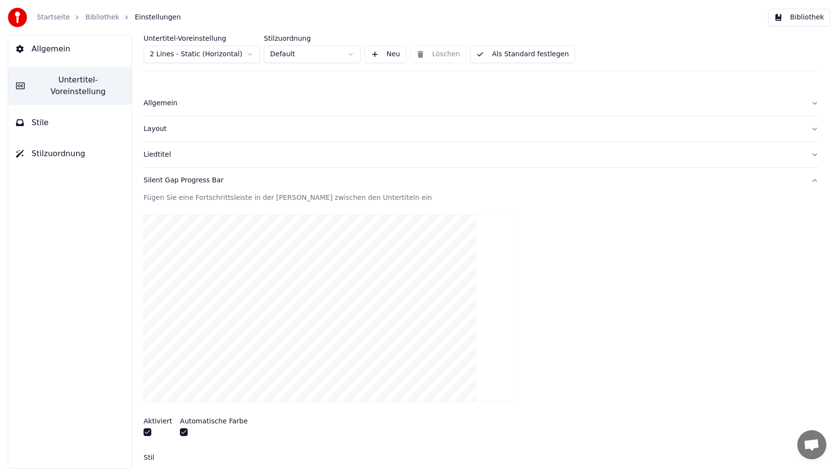
click at [76, 112] on button "Stile" at bounding box center [69, 122] width 123 height 27
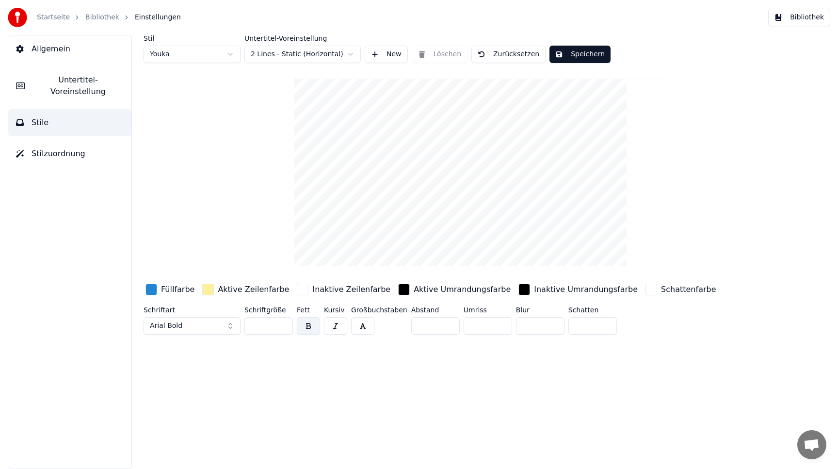
click at [215, 326] on button "Arial Bold" at bounding box center [192, 325] width 97 height 17
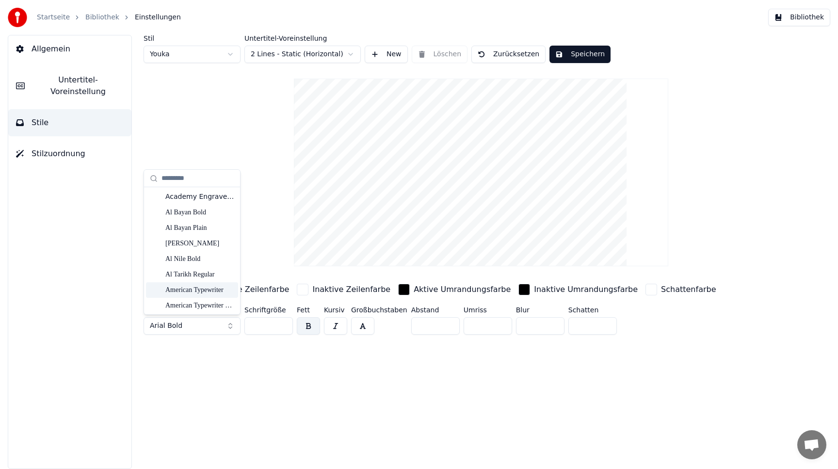
click at [189, 291] on div "American Typewriter" at bounding box center [199, 290] width 69 height 10
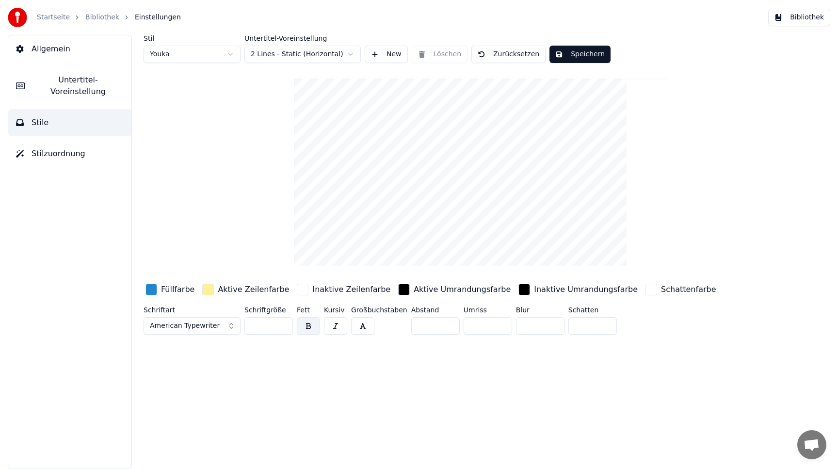
drag, startPoint x: 171, startPoint y: 324, endPoint x: 165, endPoint y: 326, distance: 6.3
click at [167, 325] on span "American Typewriter" at bounding box center [185, 326] width 70 height 10
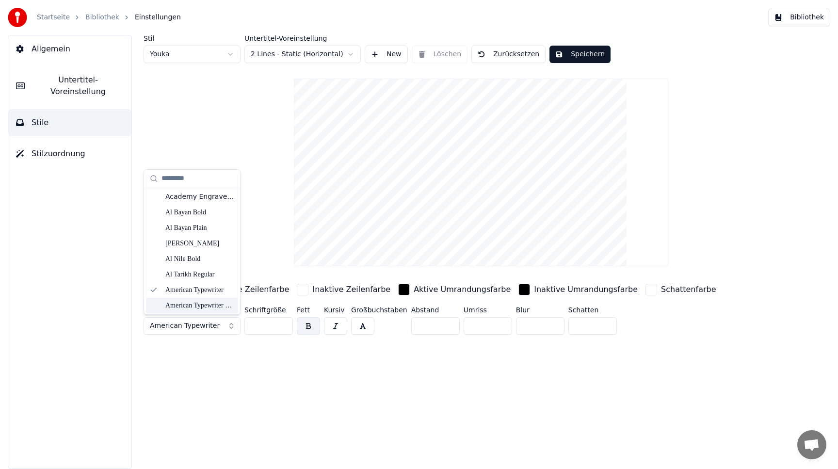
click at [193, 304] on div "American Typewriter Bold" at bounding box center [199, 306] width 69 height 10
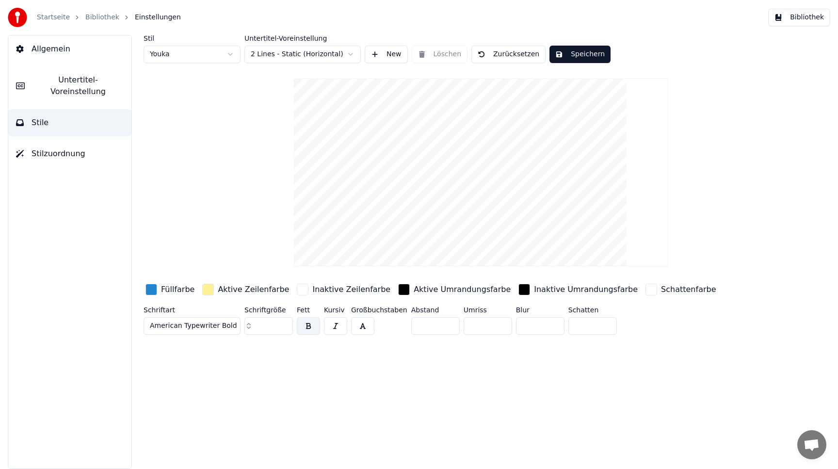
click at [196, 332] on button "American Typewriter Bold" at bounding box center [192, 325] width 97 height 17
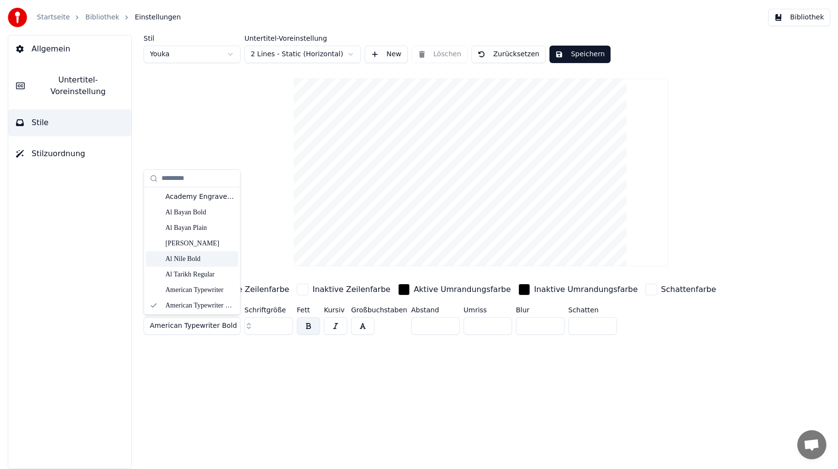
click at [196, 262] on div "Al Nile Bold" at bounding box center [199, 259] width 69 height 10
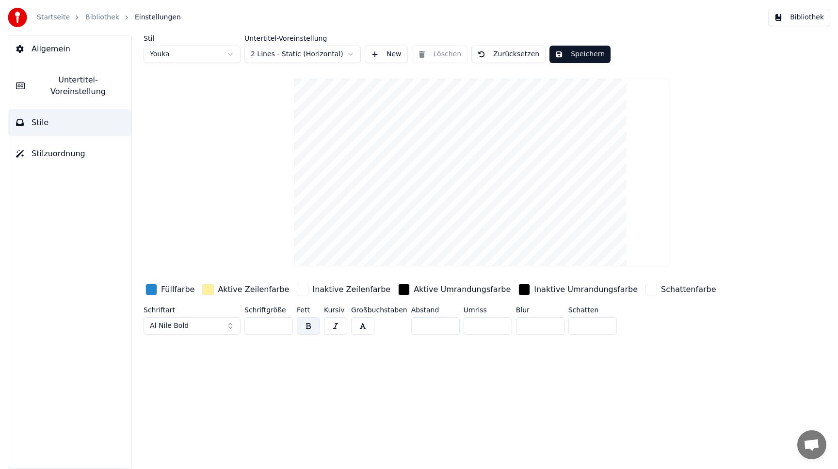
click at [192, 325] on button "Al Nile Bold" at bounding box center [192, 325] width 97 height 17
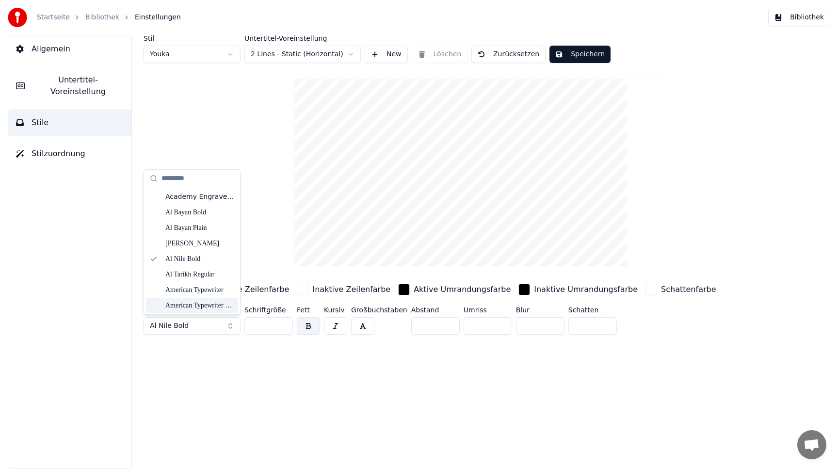
click at [263, 270] on div "Stil Youka Untertitel-Voreinstellung 2 Lines - Static (Horizontal) New Löschen …" at bounding box center [481, 187] width 675 height 304
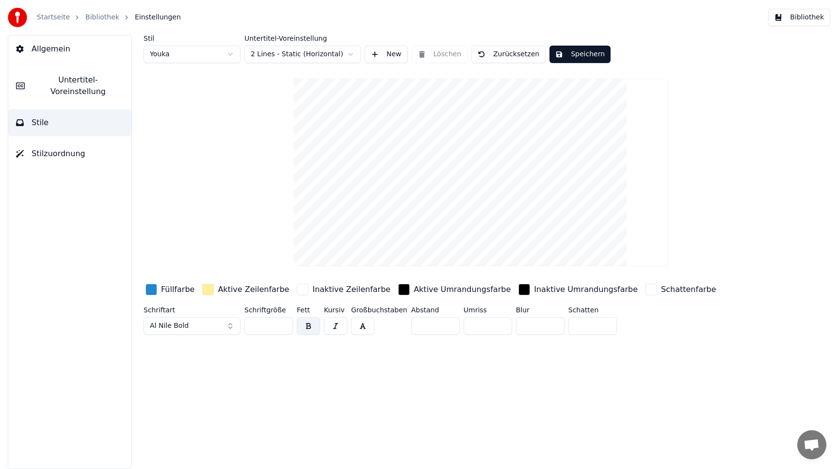
click at [153, 290] on div "button" at bounding box center [151, 290] width 12 height 12
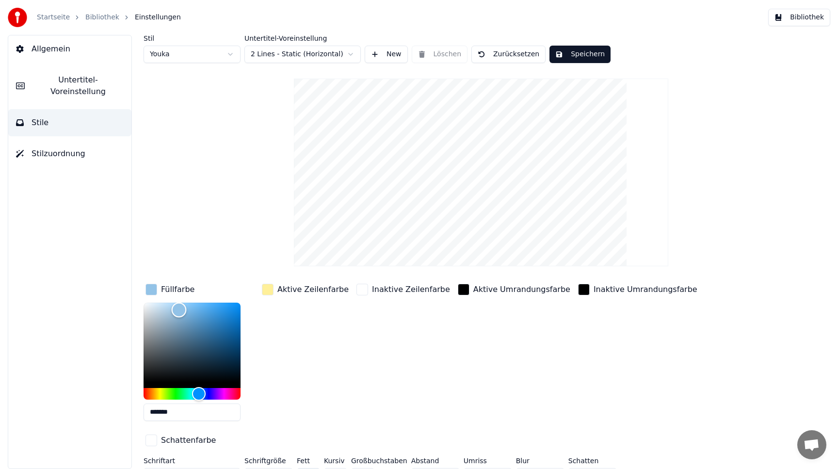
drag, startPoint x: 193, startPoint y: 309, endPoint x: 179, endPoint y: 309, distance: 14.1
click at [179, 309] on div "Color" at bounding box center [192, 343] width 97 height 80
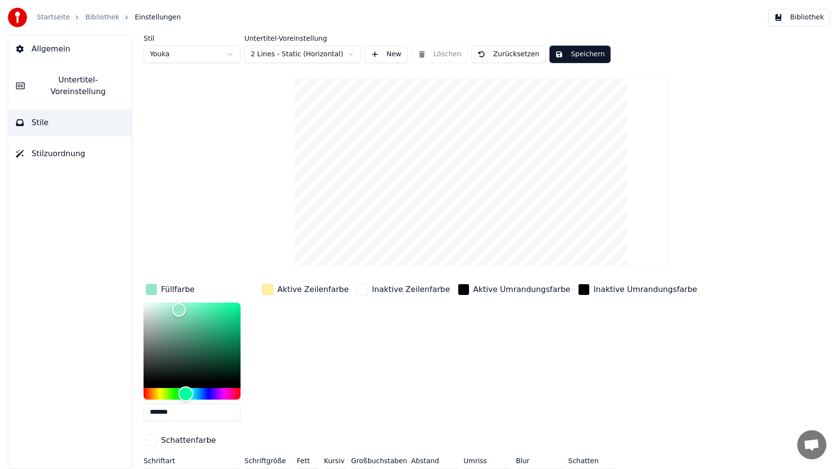
drag, startPoint x: 183, startPoint y: 394, endPoint x: 189, endPoint y: 394, distance: 5.8
click at [189, 394] on div "Hue" at bounding box center [192, 394] width 97 height 12
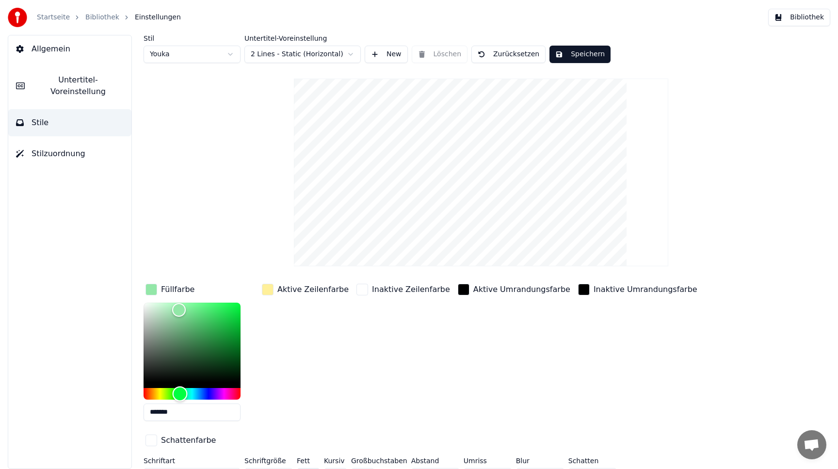
click at [180, 391] on div "Hue" at bounding box center [180, 393] width 15 height 15
click at [185, 347] on div "Color" at bounding box center [192, 343] width 97 height 80
drag, startPoint x: 185, startPoint y: 346, endPoint x: 187, endPoint y: 335, distance: 11.3
click at [187, 335] on div "Color" at bounding box center [185, 337] width 15 height 15
drag, startPoint x: 194, startPoint y: 331, endPoint x: 203, endPoint y: 321, distance: 13.4
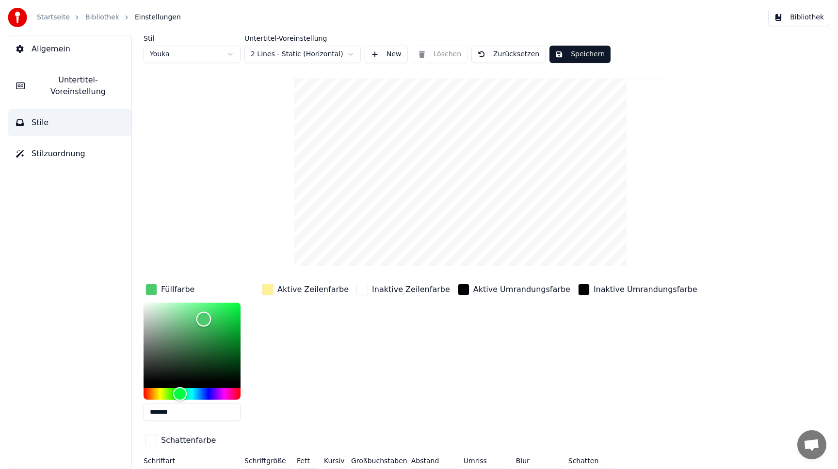
click at [203, 321] on div "Color" at bounding box center [192, 343] width 97 height 80
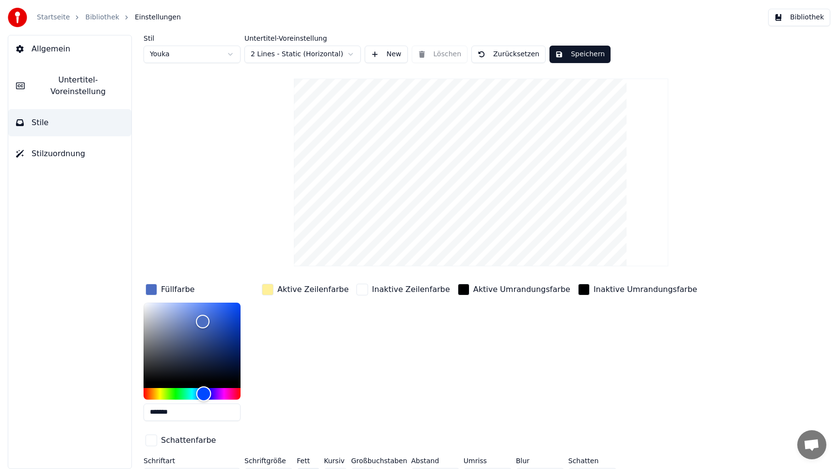
drag, startPoint x: 198, startPoint y: 393, endPoint x: 205, endPoint y: 393, distance: 6.8
click at [205, 393] on div "Hue" at bounding box center [192, 394] width 97 height 12
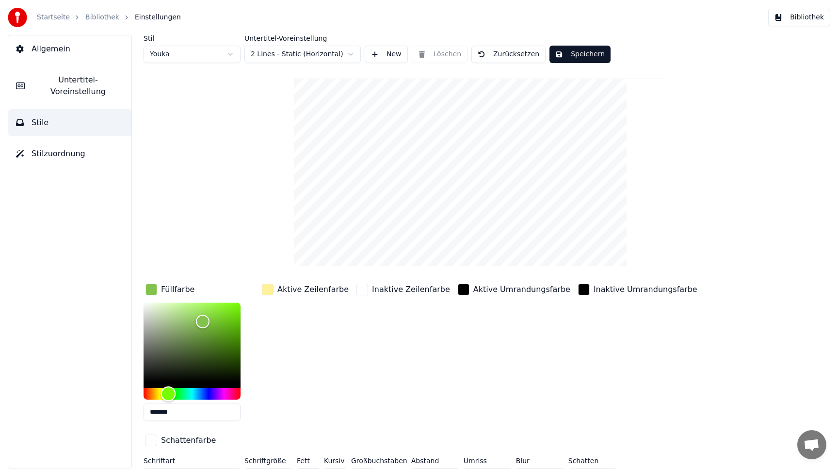
drag, startPoint x: 201, startPoint y: 388, endPoint x: 169, endPoint y: 387, distance: 31.5
click at [169, 387] on div "Hue" at bounding box center [168, 393] width 15 height 15
type input "*******"
drag, startPoint x: 177, startPoint y: 318, endPoint x: 168, endPoint y: 318, distance: 9.2
click at [168, 318] on div "Color" at bounding box center [192, 343] width 97 height 80
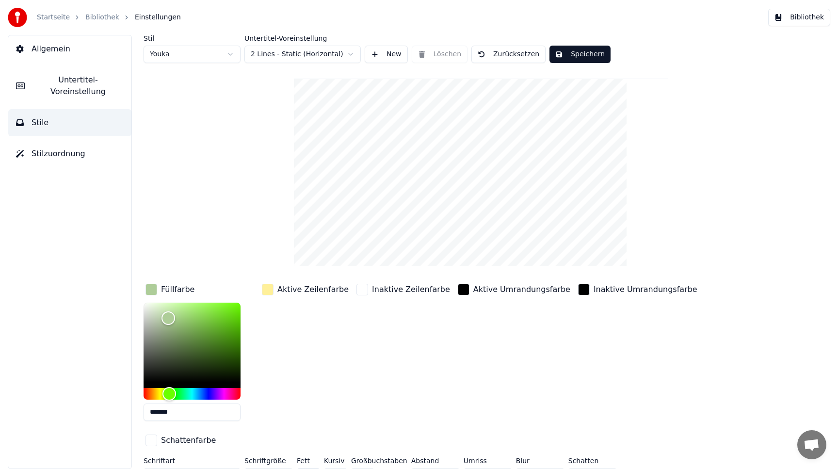
click at [273, 290] on div "button" at bounding box center [268, 290] width 12 height 12
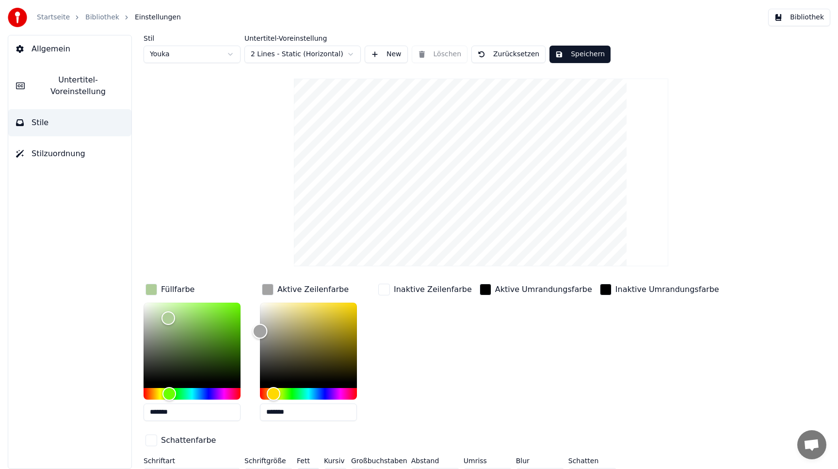
drag, startPoint x: 287, startPoint y: 314, endPoint x: 253, endPoint y: 331, distance: 37.3
click at [260, 331] on div "Color" at bounding box center [308, 343] width 97 height 80
drag, startPoint x: 269, startPoint y: 334, endPoint x: 318, endPoint y: 334, distance: 49.5
click at [318, 334] on div "Color" at bounding box center [308, 343] width 97 height 80
drag, startPoint x: 318, startPoint y: 334, endPoint x: 264, endPoint y: 264, distance: 88.5
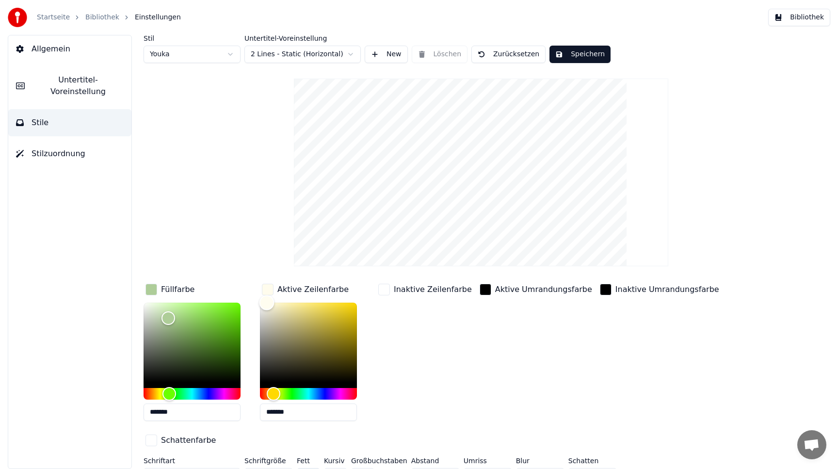
click at [264, 264] on div "Stil Youka Untertitel-Voreinstellung 2 Lines - Static (Horizontal) New Löschen …" at bounding box center [481, 262] width 675 height 454
drag, startPoint x: 291, startPoint y: 318, endPoint x: 327, endPoint y: 305, distance: 38.7
click at [327, 305] on div "Color" at bounding box center [308, 343] width 97 height 80
type input "*******"
drag, startPoint x: 327, startPoint y: 305, endPoint x: 292, endPoint y: 292, distance: 37.3
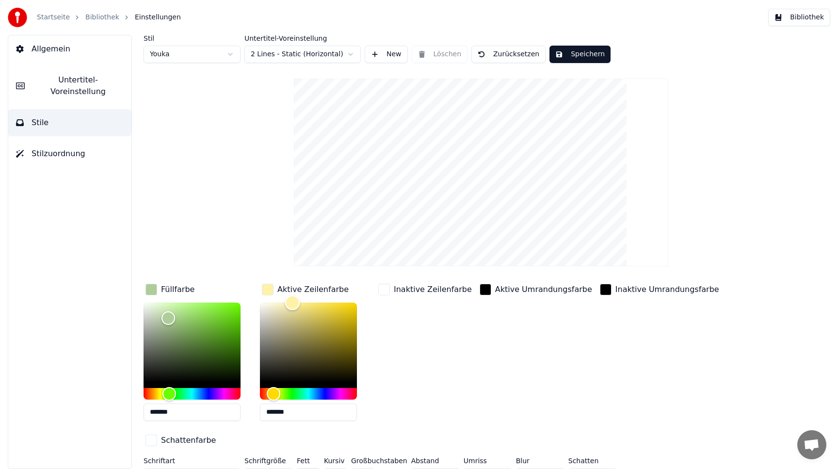
click at [292, 292] on div "Aktive Zeilenfarbe *******" at bounding box center [316, 355] width 113 height 147
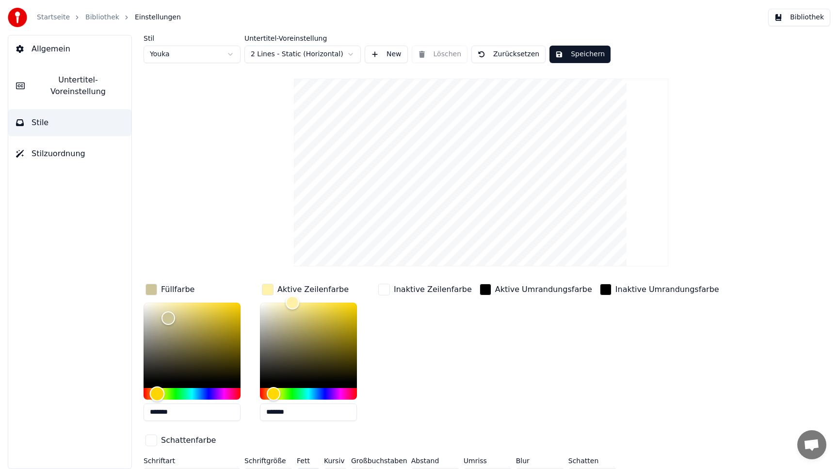
drag, startPoint x: 164, startPoint y: 395, endPoint x: 157, endPoint y: 395, distance: 6.8
click at [157, 395] on div "Hue" at bounding box center [157, 393] width 15 height 15
drag, startPoint x: 213, startPoint y: 328, endPoint x: 314, endPoint y: 218, distance: 148.6
click at [314, 218] on div "Stil Youka Untertitel-Voreinstellung 2 Lines - Static (Horizontal) New Löschen …" at bounding box center [481, 262] width 675 height 454
type input "*******"
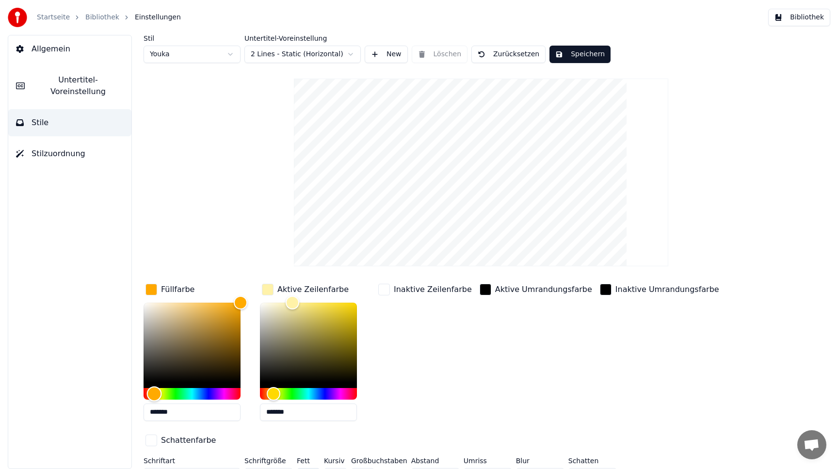
click at [154, 390] on div "Hue" at bounding box center [154, 393] width 15 height 15
click at [580, 49] on button "Speichern" at bounding box center [579, 54] width 61 height 17
click at [68, 148] on span "Stilzuordnung" at bounding box center [59, 154] width 54 height 12
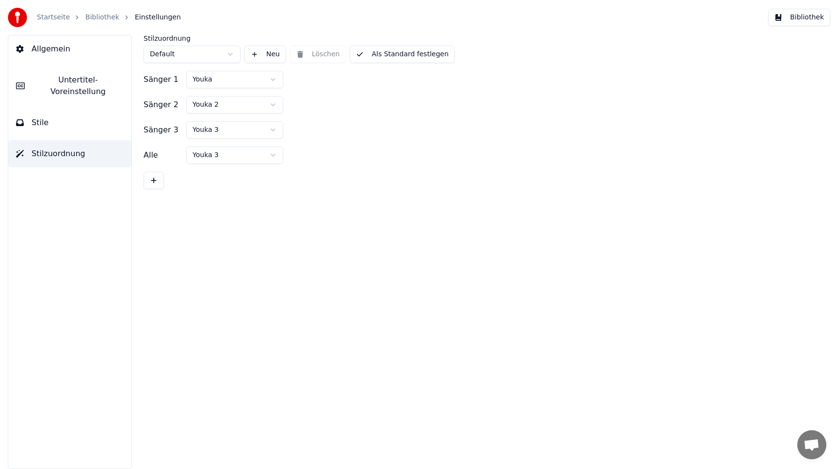
click at [80, 58] on button "Allgemein" at bounding box center [69, 48] width 123 height 27
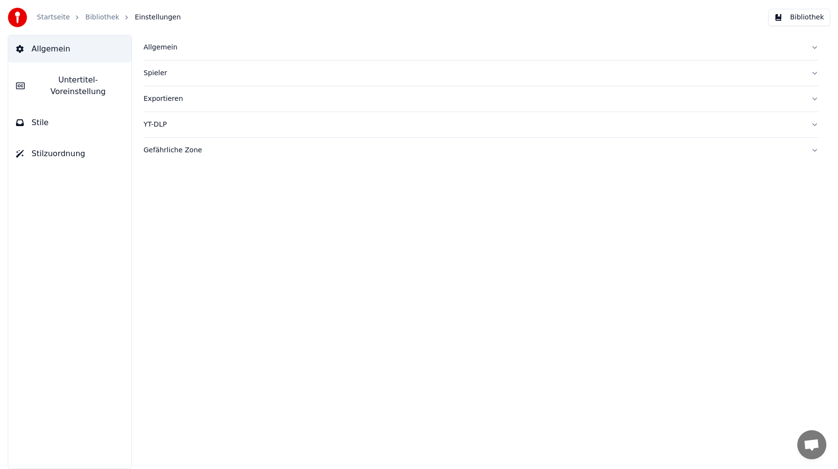
click at [100, 17] on link "Bibliothek" at bounding box center [102, 18] width 34 height 10
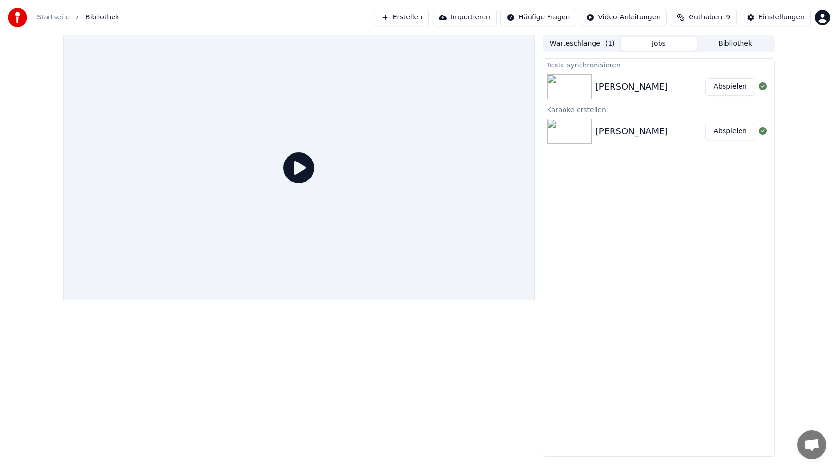
click at [632, 126] on div "[PERSON_NAME]" at bounding box center [632, 132] width 73 height 14
click at [726, 133] on button "Abspielen" at bounding box center [730, 131] width 50 height 17
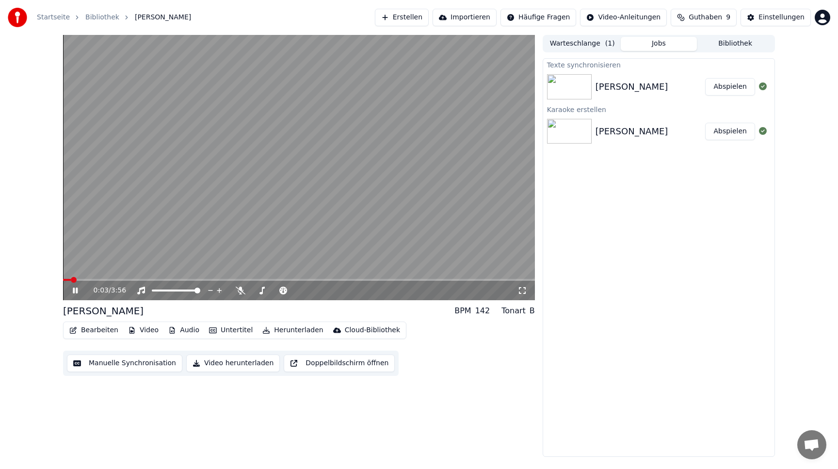
click at [110, 279] on span at bounding box center [299, 280] width 472 height 2
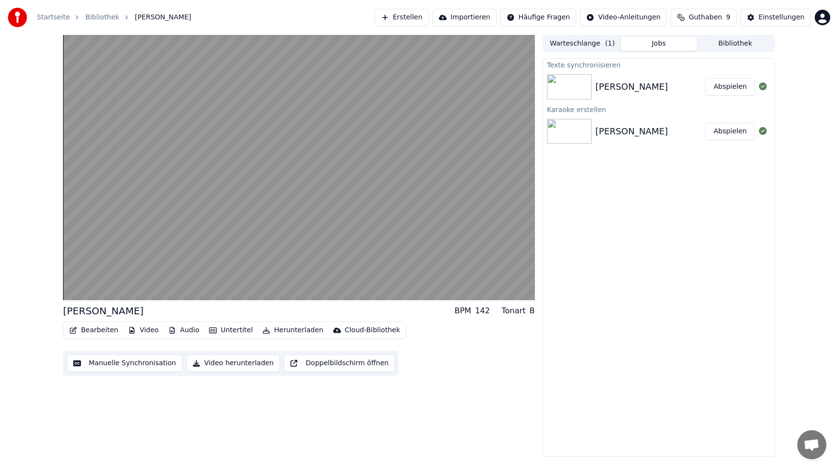
click at [89, 326] on button "Bearbeiten" at bounding box center [93, 330] width 57 height 14
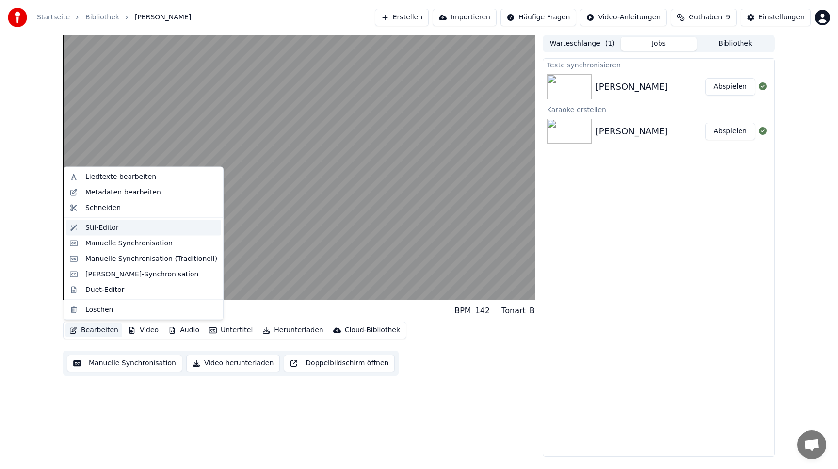
click at [116, 227] on div "Stil-Editor" at bounding box center [101, 228] width 33 height 10
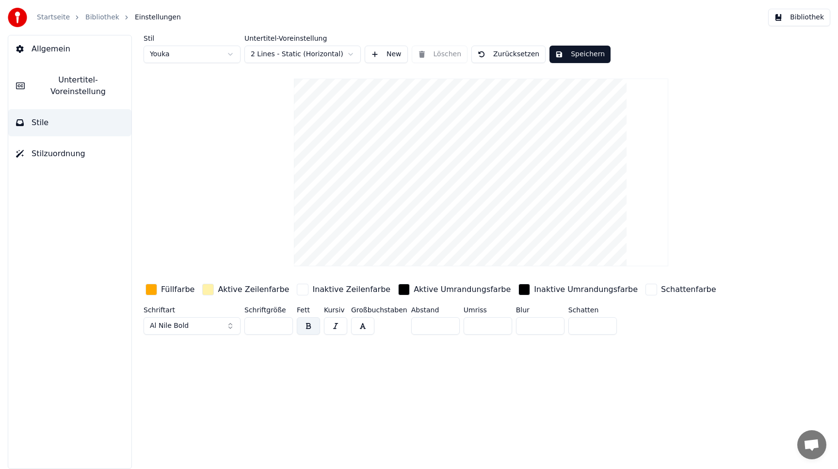
click at [83, 77] on span "Untertitel-Voreinstellung" at bounding box center [77, 85] width 91 height 23
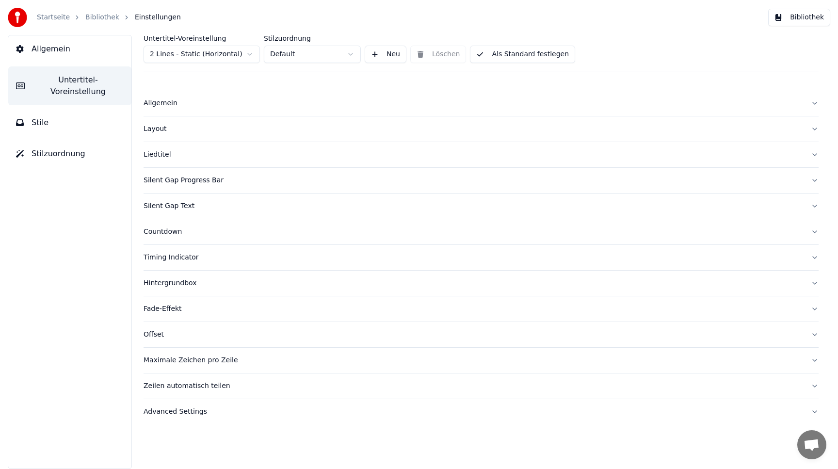
click at [171, 231] on div "Countdown" at bounding box center [474, 232] width 660 height 10
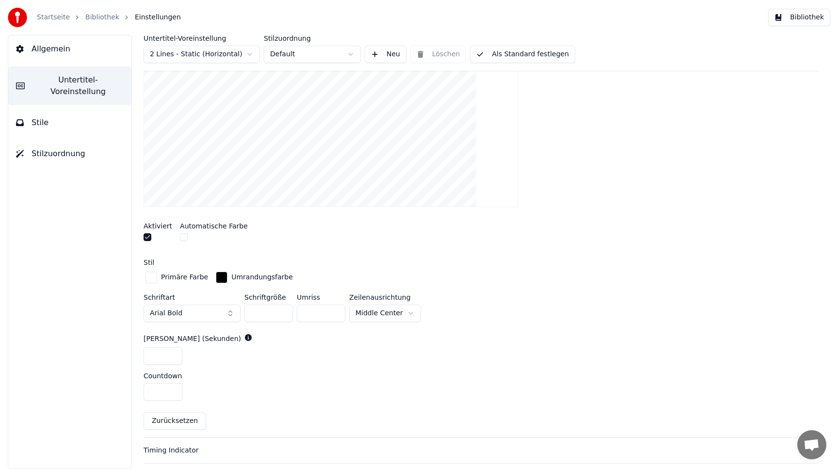
scroll to position [242, 0]
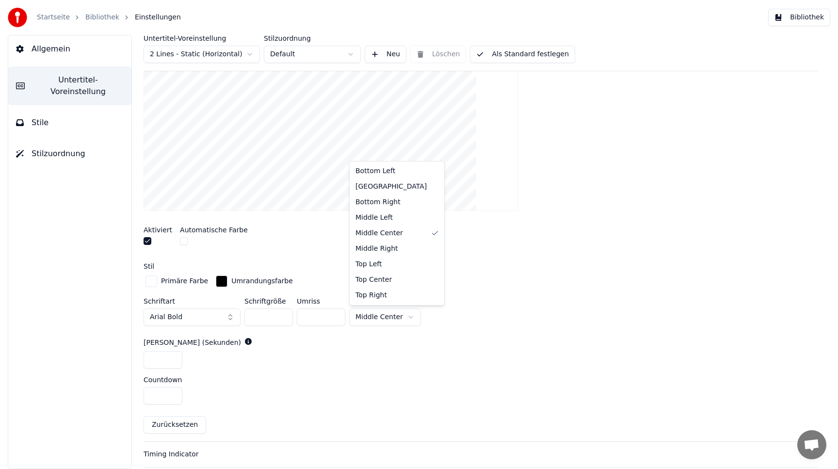
click at [386, 318] on html "Startseite Bibliothek Einstellungen Bibliothek Allgemein Untertitel-Voreinstell…" at bounding box center [419, 234] width 838 height 469
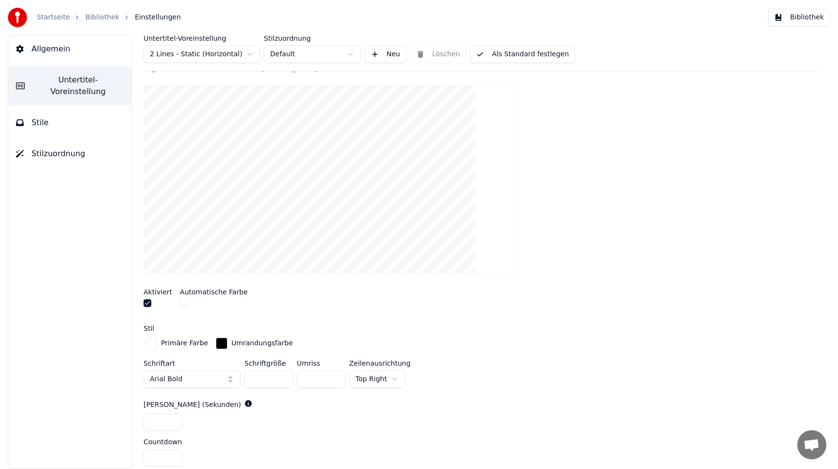
scroll to position [168, 0]
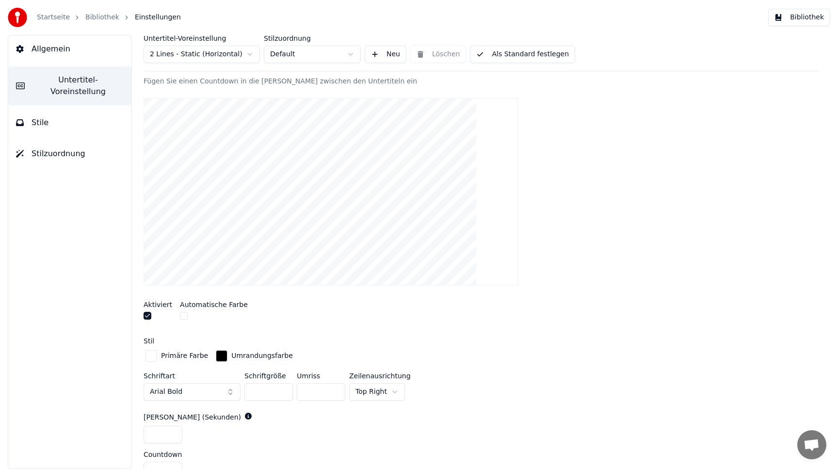
click at [363, 387] on html "Startseite Bibliothek Einstellungen Bibliothek Allgemein Untertitel-Voreinstell…" at bounding box center [419, 234] width 838 height 469
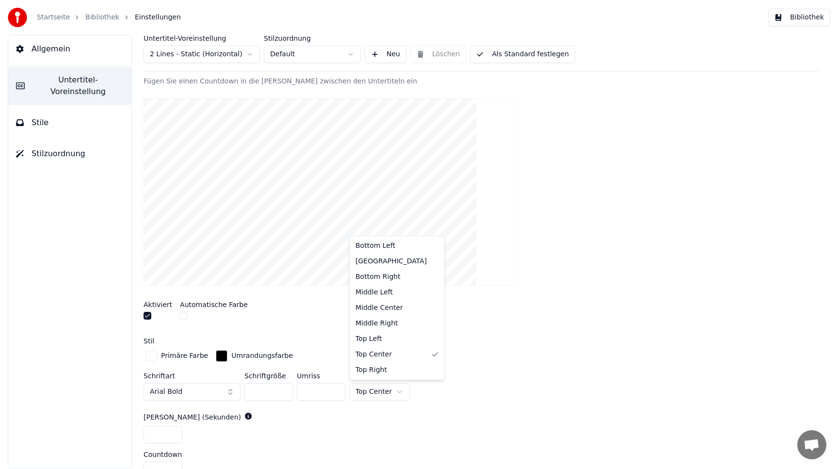
click at [375, 389] on html "Startseite Bibliothek Einstellungen Bibliothek Allgemein Untertitel-Voreinstell…" at bounding box center [419, 234] width 838 height 469
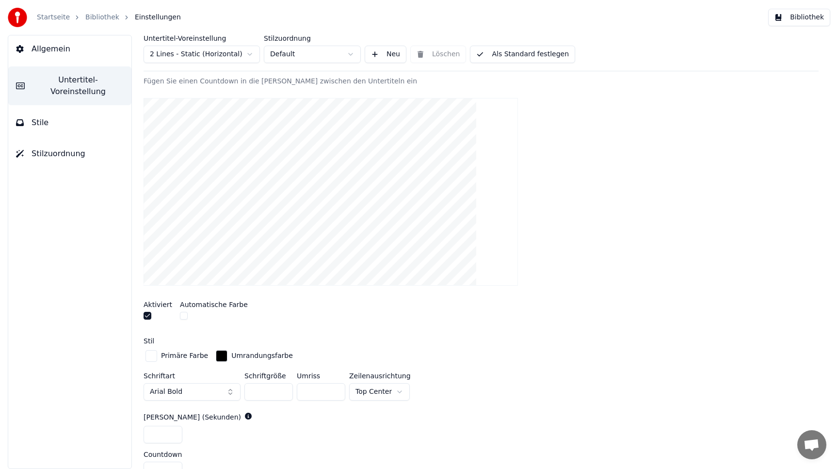
click at [484, 411] on html "Startseite Bibliothek Einstellungen Bibliothek Allgemein Untertitel-Voreinstell…" at bounding box center [419, 234] width 838 height 469
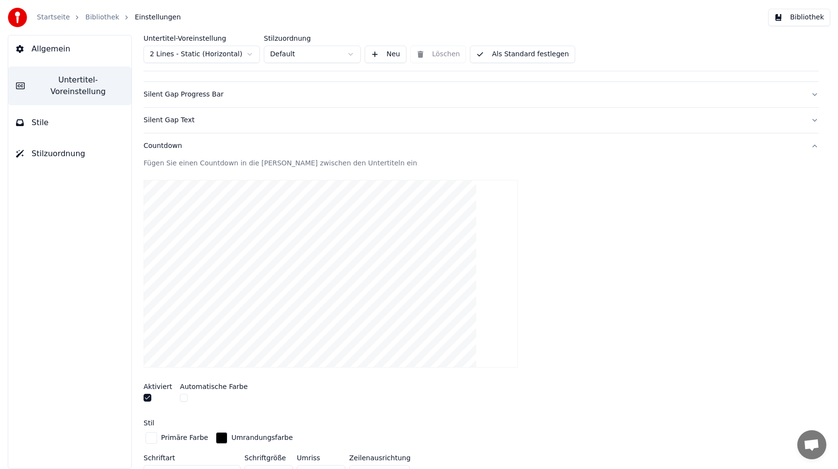
scroll to position [96, 0]
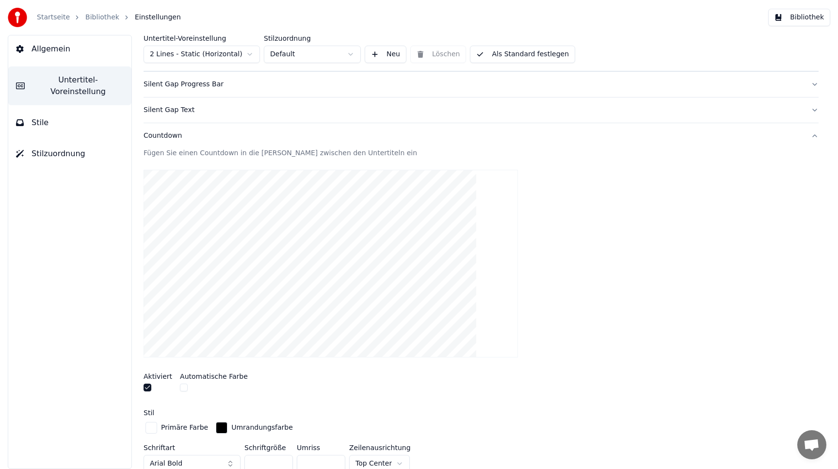
click at [156, 110] on div "Silent Gap Text" at bounding box center [474, 110] width 660 height 10
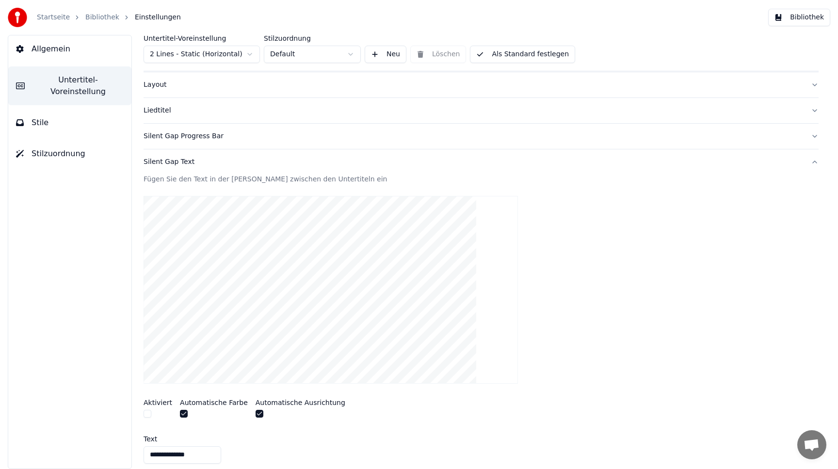
scroll to position [0, 0]
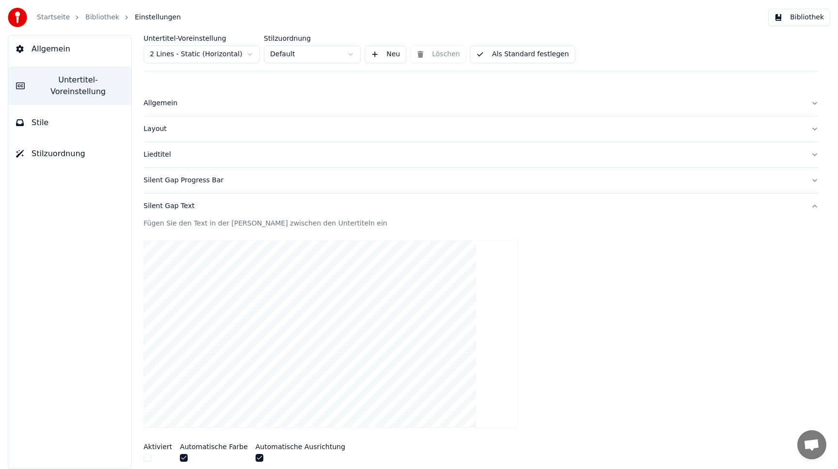
click at [195, 178] on div "Silent Gap Progress Bar" at bounding box center [474, 181] width 660 height 10
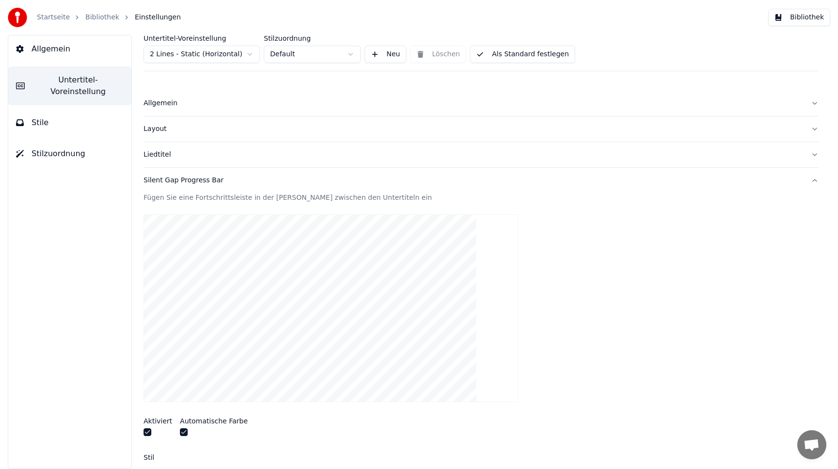
click at [202, 175] on button "Silent Gap Progress Bar" at bounding box center [481, 180] width 675 height 25
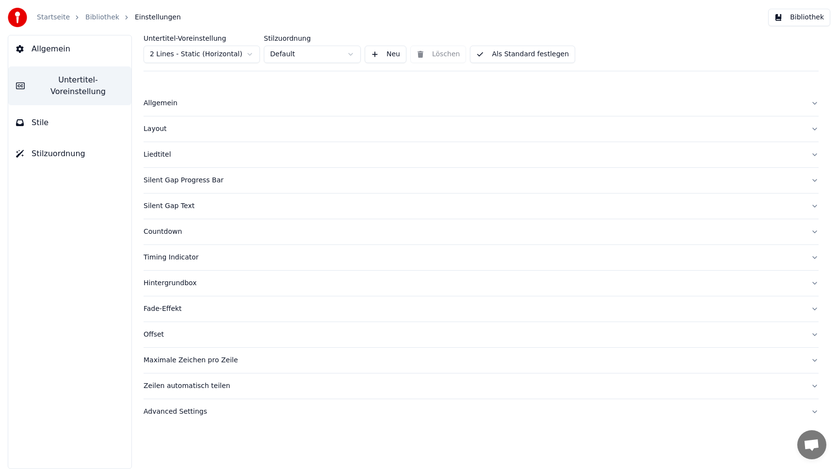
click at [205, 173] on button "Silent Gap Progress Bar" at bounding box center [481, 180] width 675 height 25
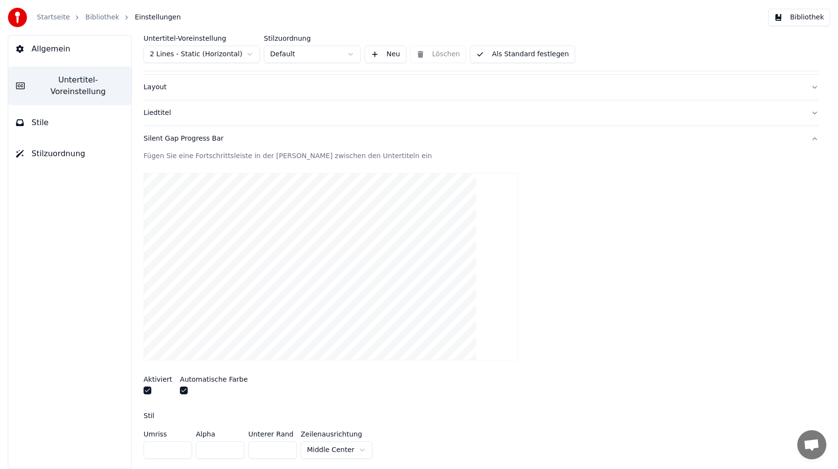
scroll to position [43, 0]
click at [178, 113] on div "Liedtitel" at bounding box center [474, 112] width 660 height 10
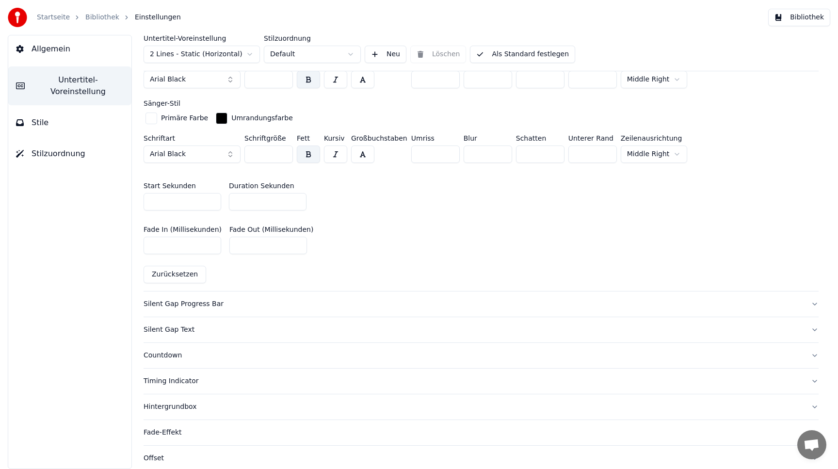
scroll to position [480, 0]
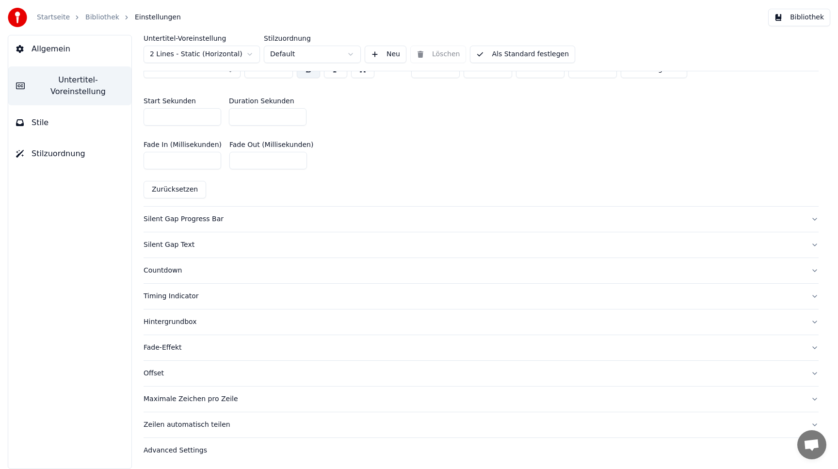
click at [173, 443] on button "Advanced Settings" at bounding box center [481, 450] width 675 height 25
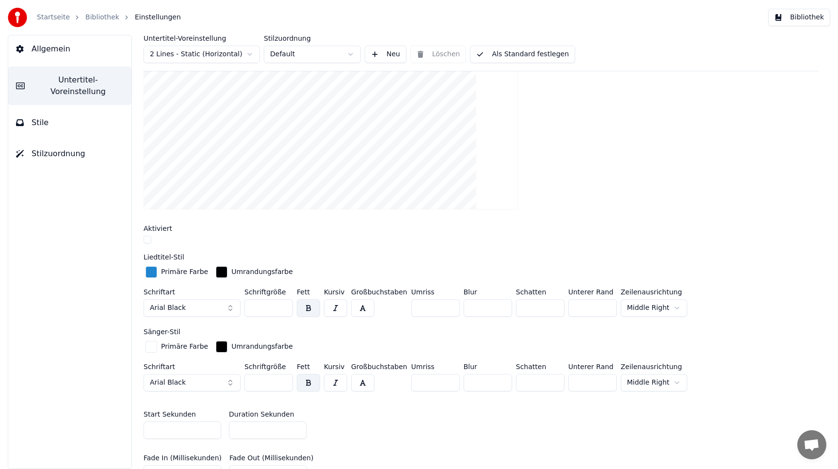
scroll to position [144, 0]
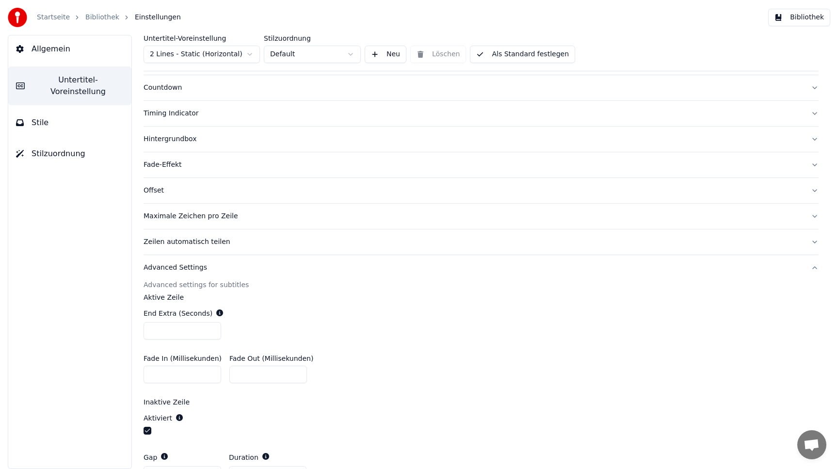
click at [179, 214] on div "Maximale Zeichen pro Zeile" at bounding box center [474, 216] width 660 height 10
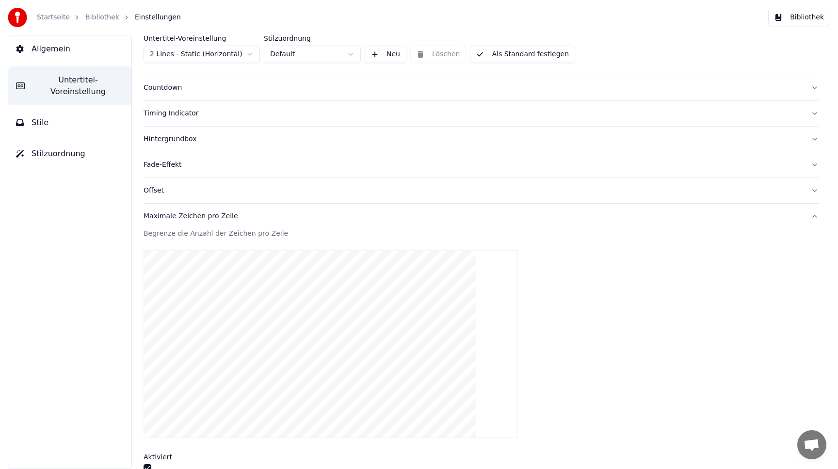
click at [177, 197] on button "Offset" at bounding box center [481, 190] width 675 height 25
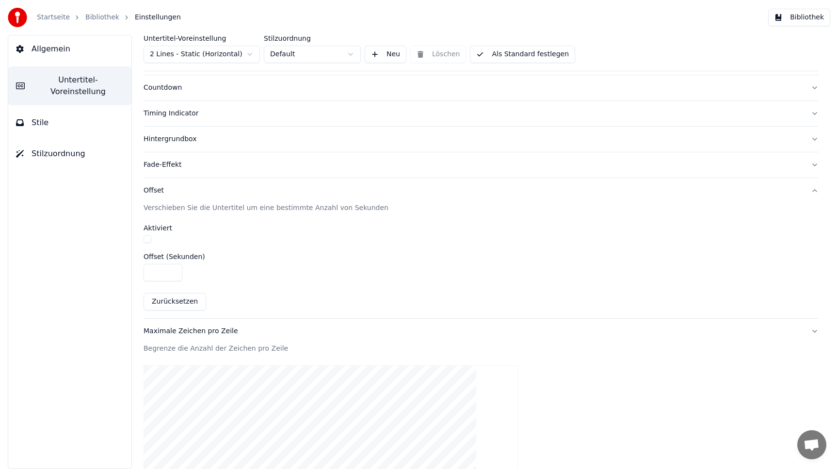
scroll to position [78, 0]
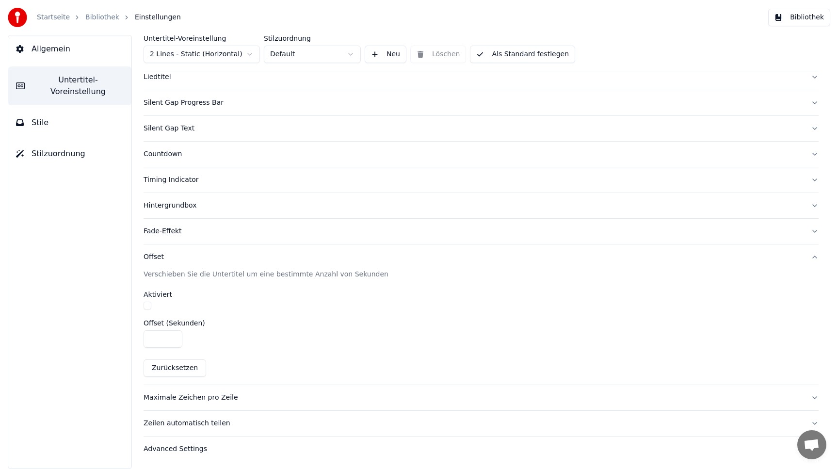
click at [180, 206] on div "Hintergrundbox" at bounding box center [474, 206] width 660 height 10
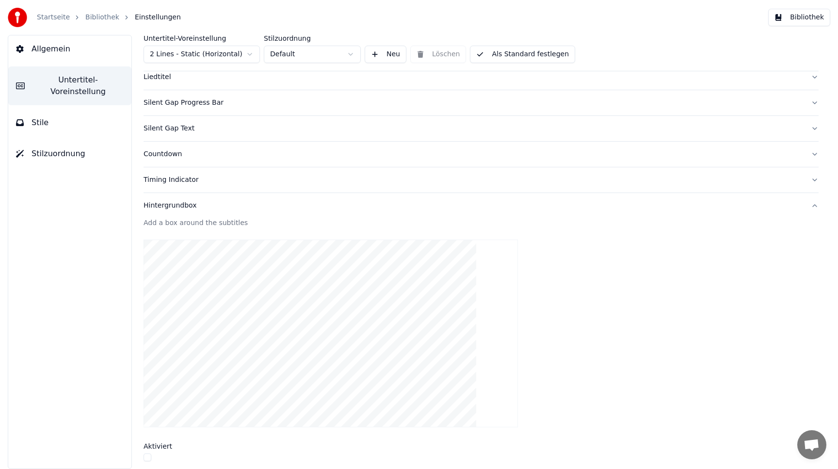
click at [186, 180] on div "Timing Indicator" at bounding box center [474, 180] width 660 height 10
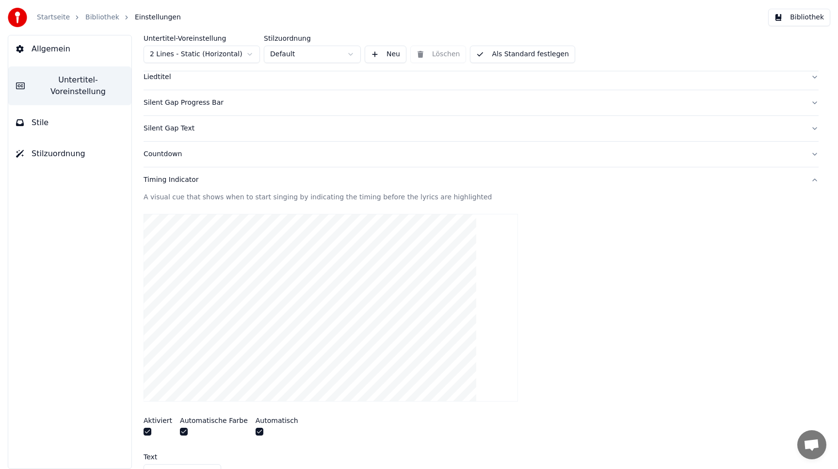
click at [208, 160] on button "Countdown" at bounding box center [481, 154] width 675 height 25
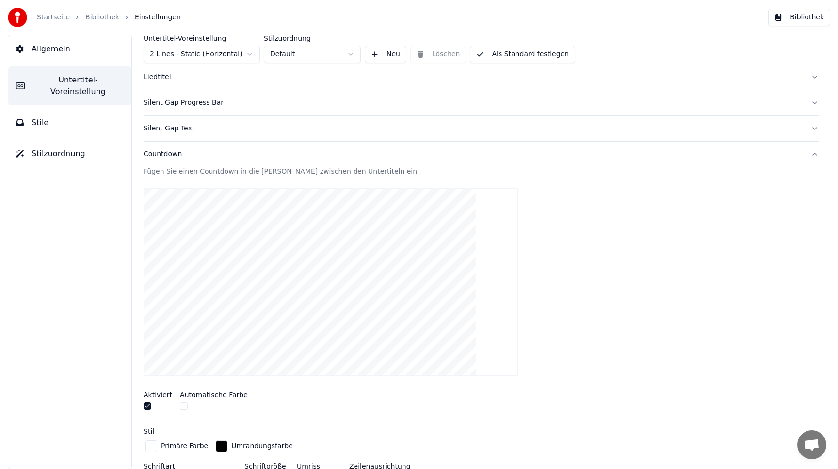
click at [210, 123] on button "Silent Gap Text" at bounding box center [481, 128] width 675 height 25
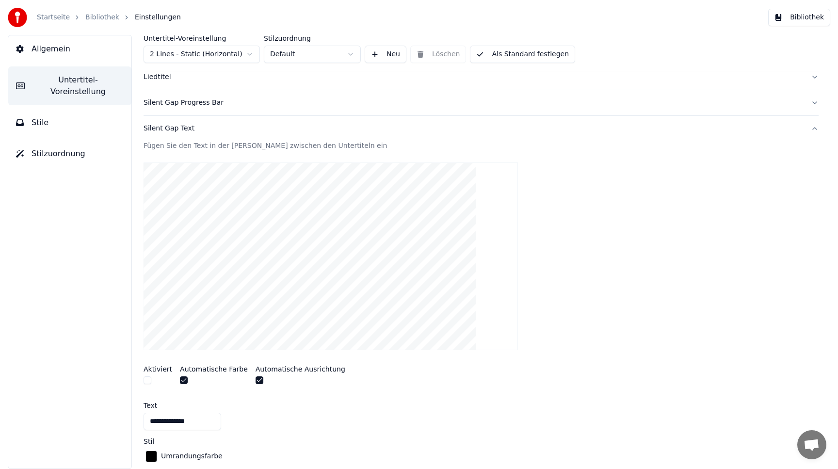
click at [210, 103] on div "Silent Gap Progress Bar" at bounding box center [474, 103] width 660 height 10
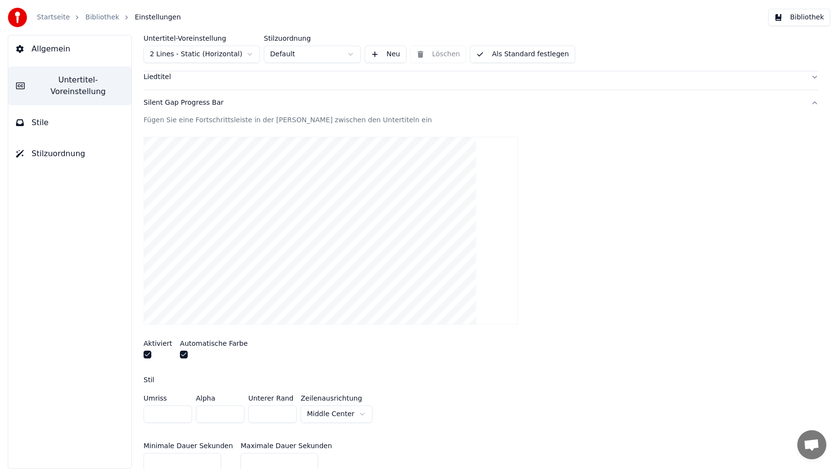
click at [148, 353] on button "button" at bounding box center [148, 355] width 8 height 8
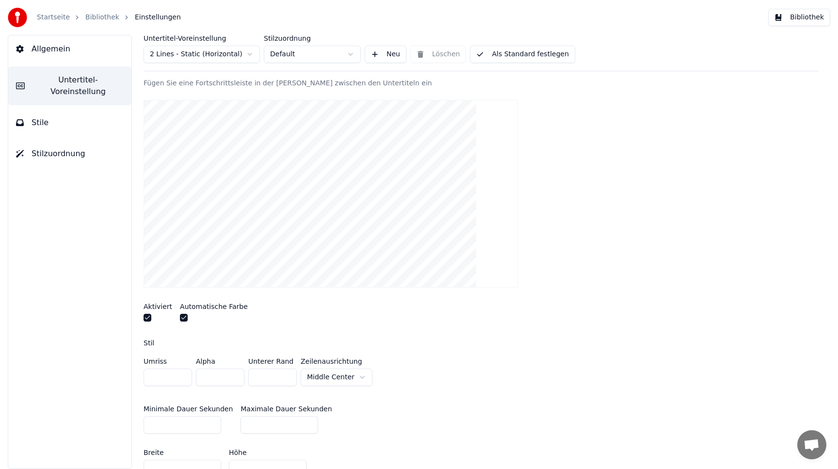
scroll to position [121, 0]
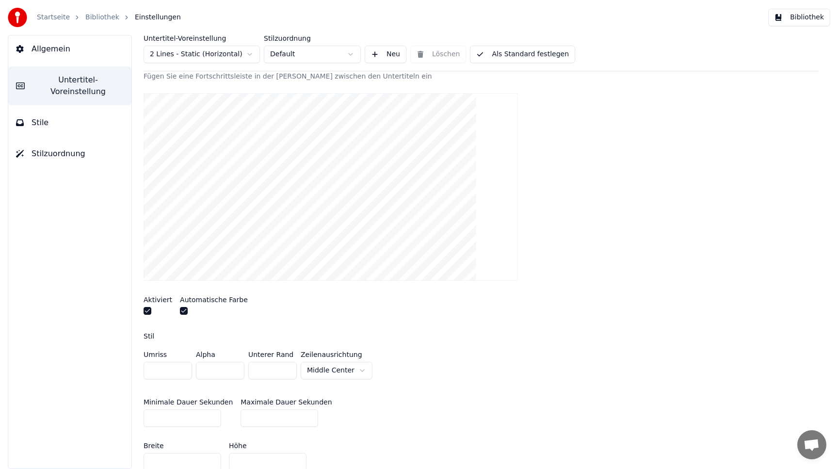
click at [342, 373] on html "Startseite Bibliothek Einstellungen Bibliothek Allgemein Untertitel-Voreinstell…" at bounding box center [419, 234] width 838 height 469
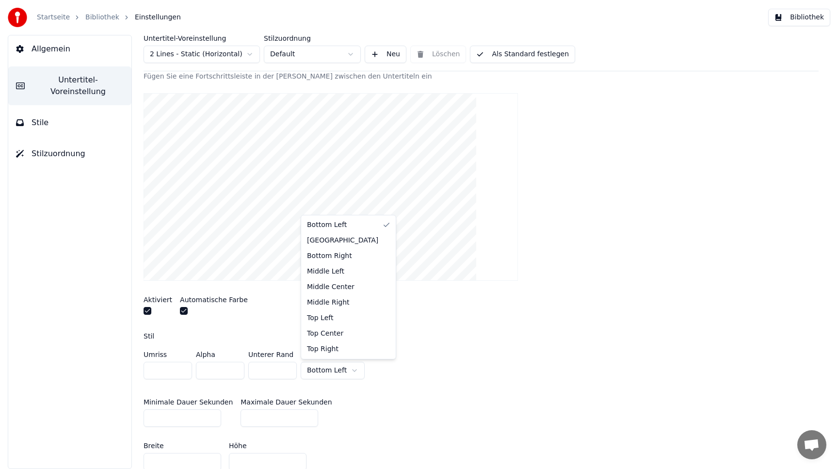
click at [342, 370] on html "Startseite Bibliothek Einstellungen Bibliothek Allgemein Untertitel-Voreinstell…" at bounding box center [419, 234] width 838 height 469
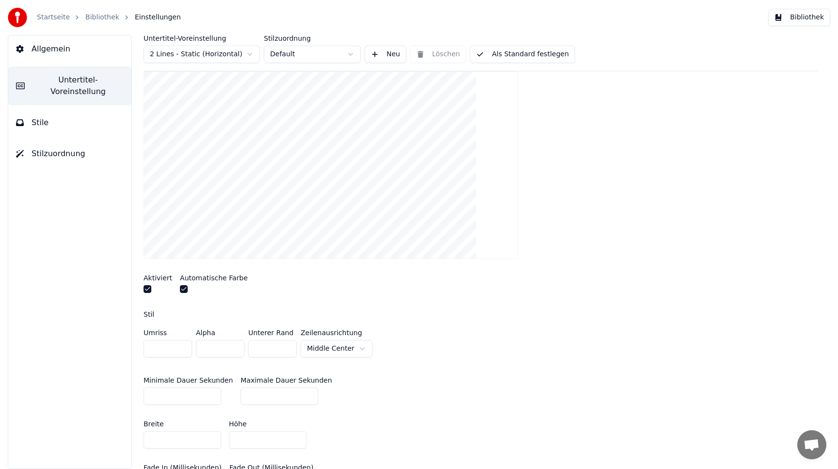
scroll to position [148, 0]
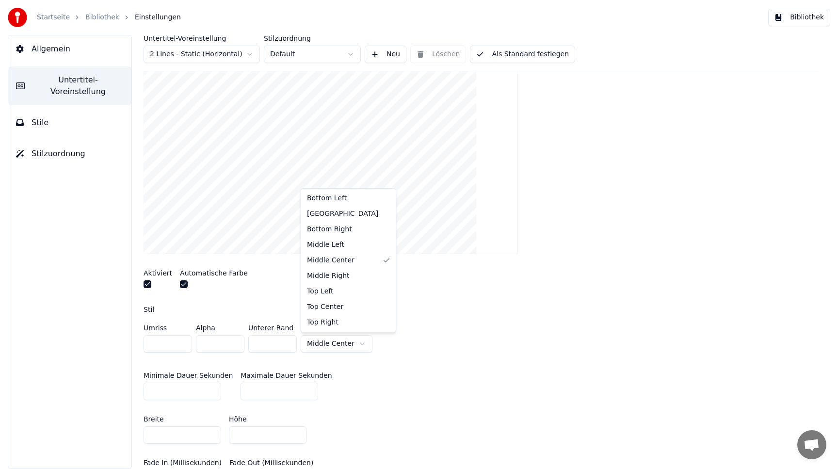
click at [352, 350] on html "Startseite Bibliothek Einstellungen Bibliothek Allgemein Untertitel-Voreinstell…" at bounding box center [419, 234] width 838 height 469
click at [350, 347] on html "Startseite Bibliothek Einstellungen Bibliothek Allgemein Untertitel-Voreinstell…" at bounding box center [419, 234] width 838 height 469
click at [356, 347] on html "Startseite Bibliothek Einstellungen Bibliothek Allgemein Untertitel-Voreinstell…" at bounding box center [419, 234] width 838 height 469
click at [442, 147] on video at bounding box center [331, 160] width 374 height 188
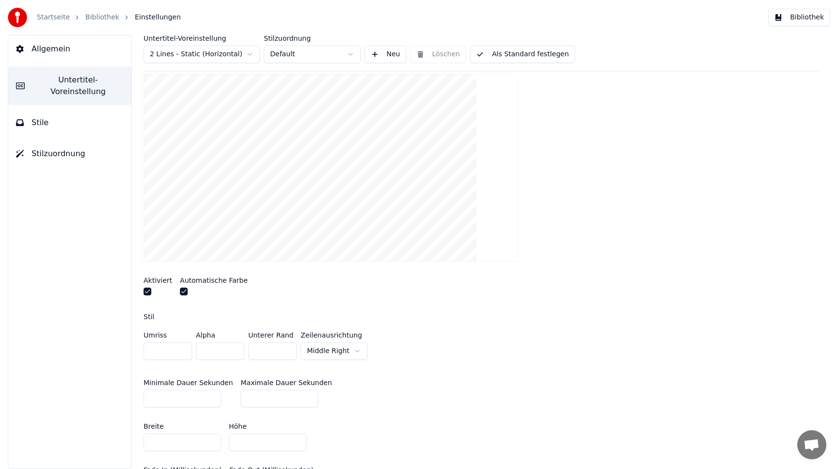
scroll to position [146, 0]
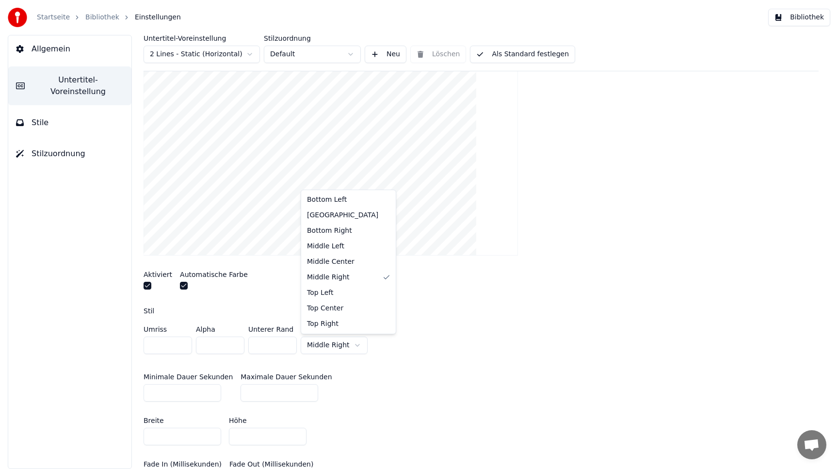
click at [343, 338] on html "Startseite Bibliothek Einstellungen Bibliothek Allgemein Untertitel-Voreinstell…" at bounding box center [419, 234] width 838 height 469
click at [329, 344] on html "Startseite Bibliothek Einstellungen Bibliothek Allgemein Untertitel-Voreinstell…" at bounding box center [419, 234] width 838 height 469
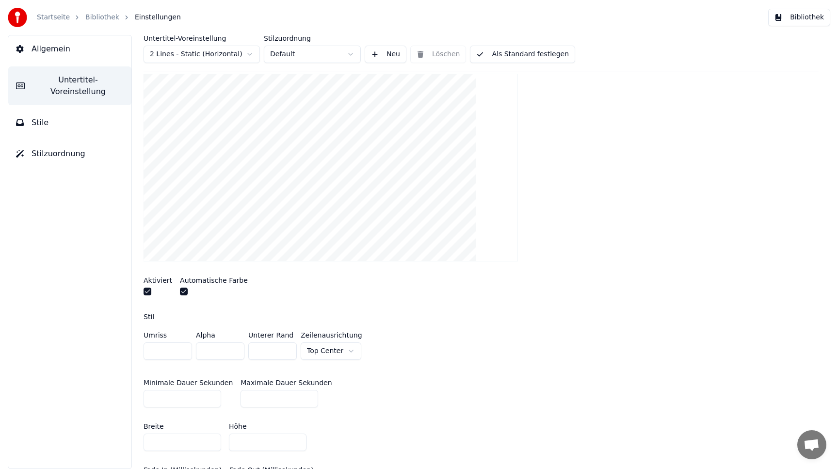
scroll to position [157, 0]
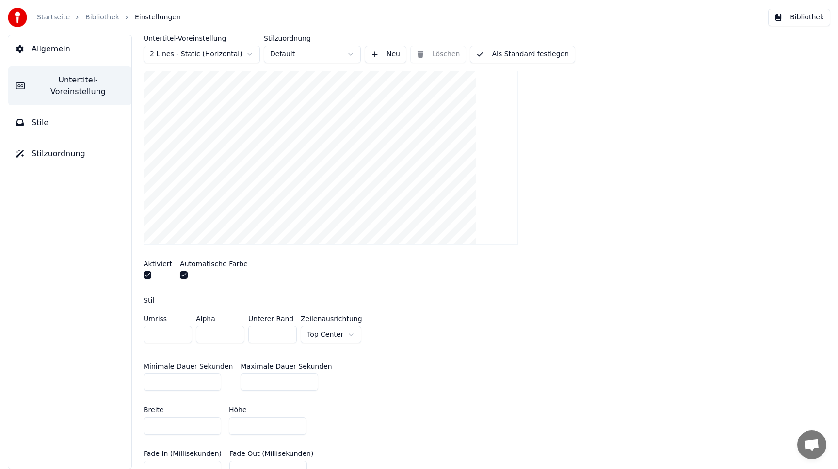
click at [184, 273] on button "button" at bounding box center [184, 275] width 8 height 8
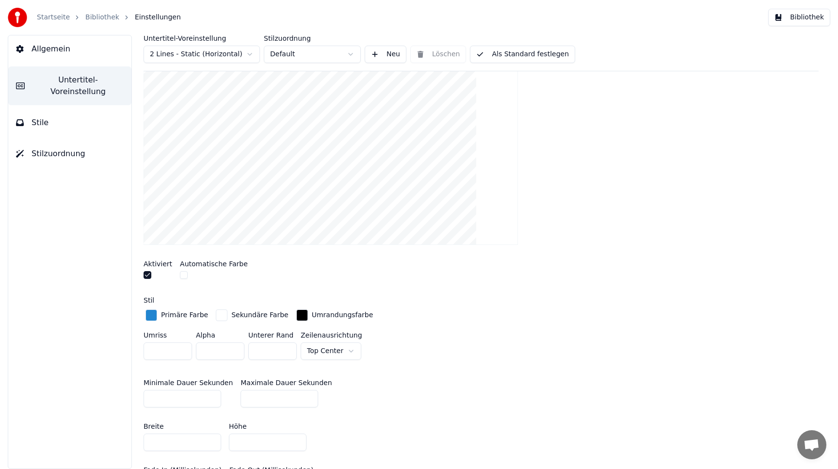
click at [155, 316] on div "button" at bounding box center [151, 315] width 12 height 12
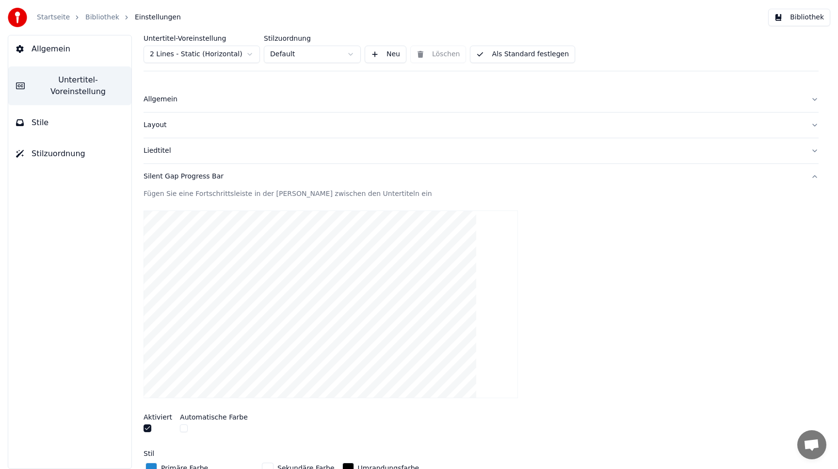
scroll to position [3, 0]
click at [162, 131] on button "Layout" at bounding box center [481, 125] width 675 height 25
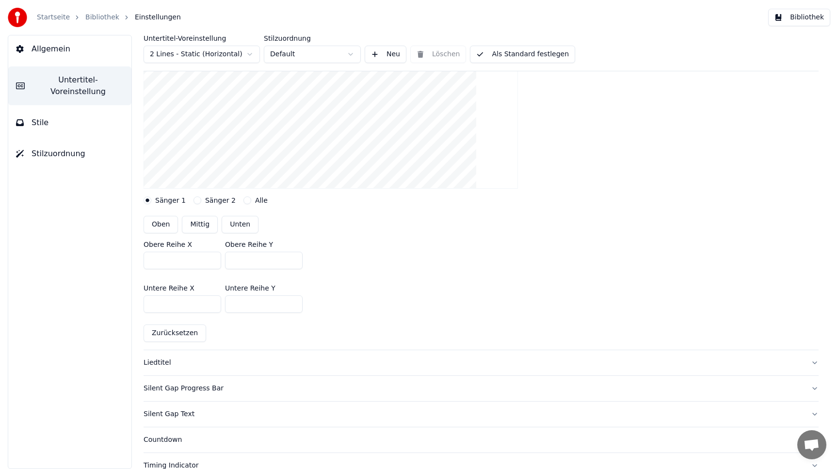
scroll to position [0, 0]
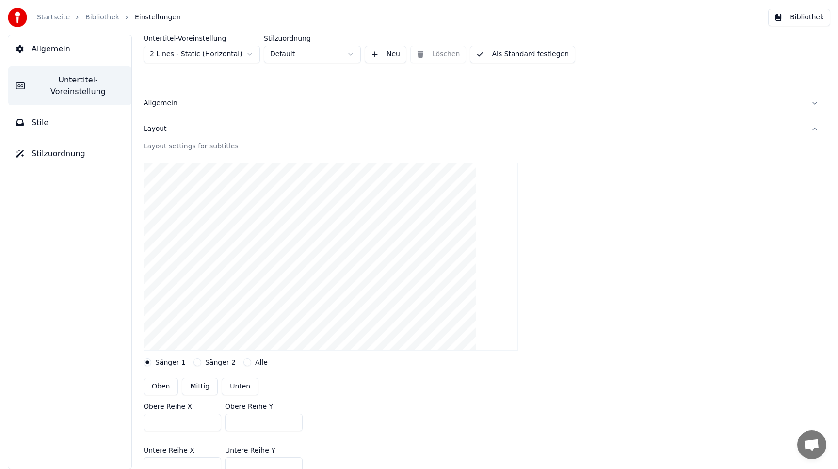
click at [156, 100] on div "Allgemein" at bounding box center [474, 103] width 660 height 10
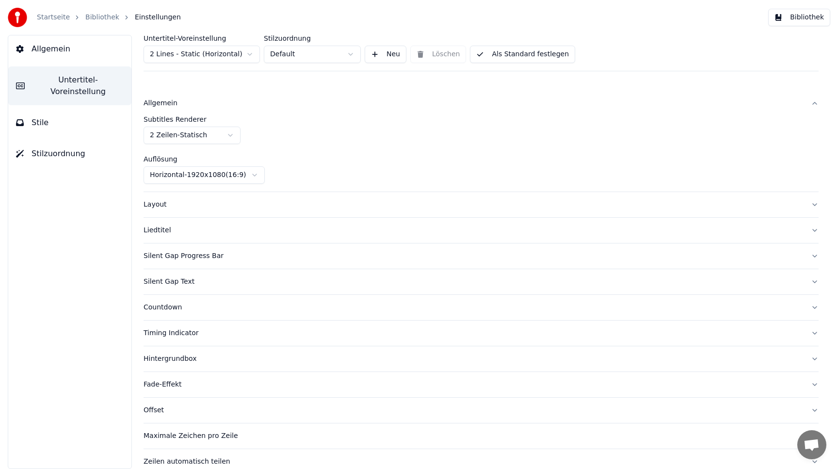
scroll to position [39, 0]
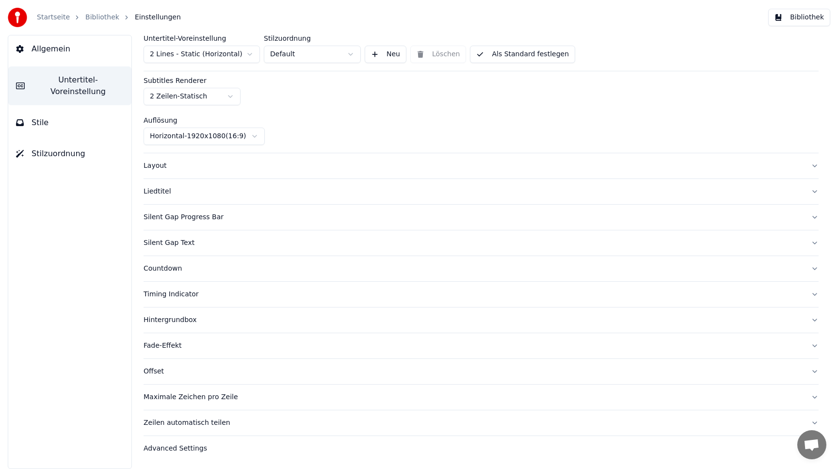
click at [189, 420] on div "Zeilen automatisch teilen" at bounding box center [474, 423] width 660 height 10
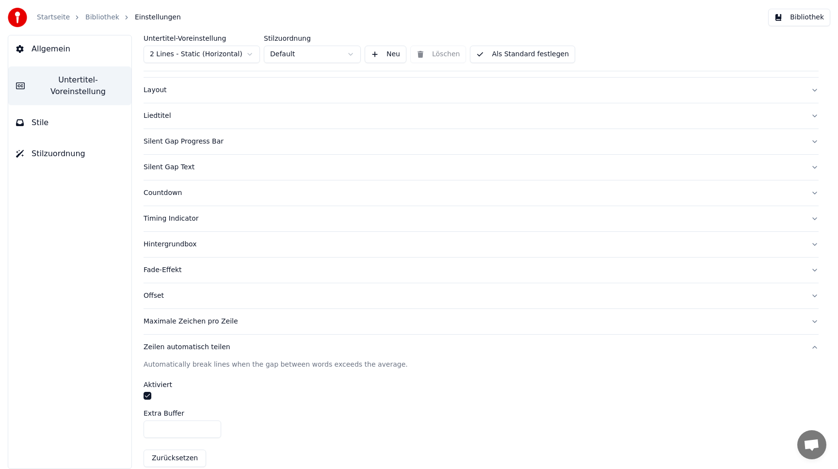
click at [196, 334] on button "Maximale Zeichen pro Zeile" at bounding box center [481, 321] width 675 height 25
click at [201, 302] on button "Offset" at bounding box center [481, 295] width 675 height 25
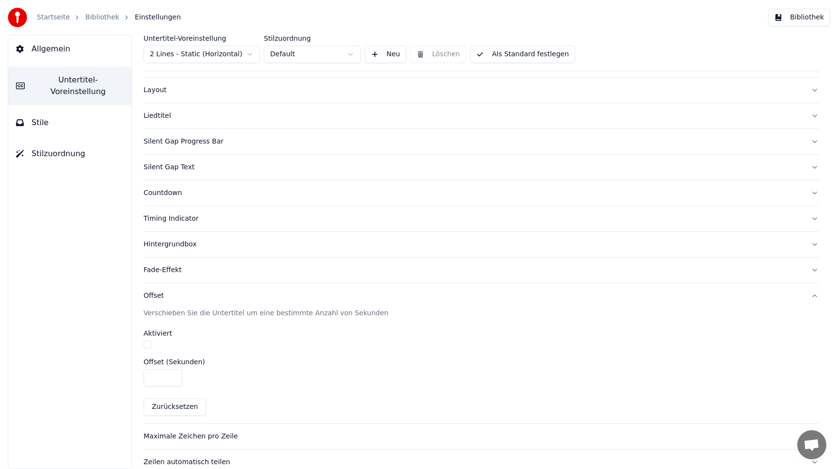
scroll to position [78, 0]
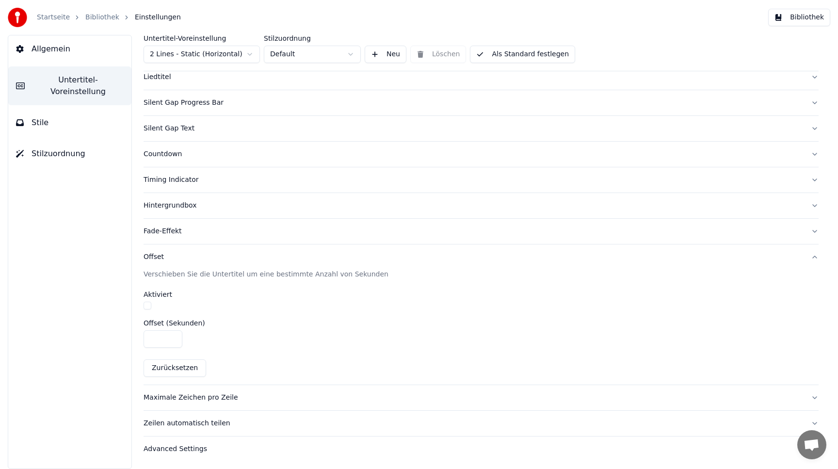
click at [201, 232] on div "Fade-Effekt" at bounding box center [474, 231] width 660 height 10
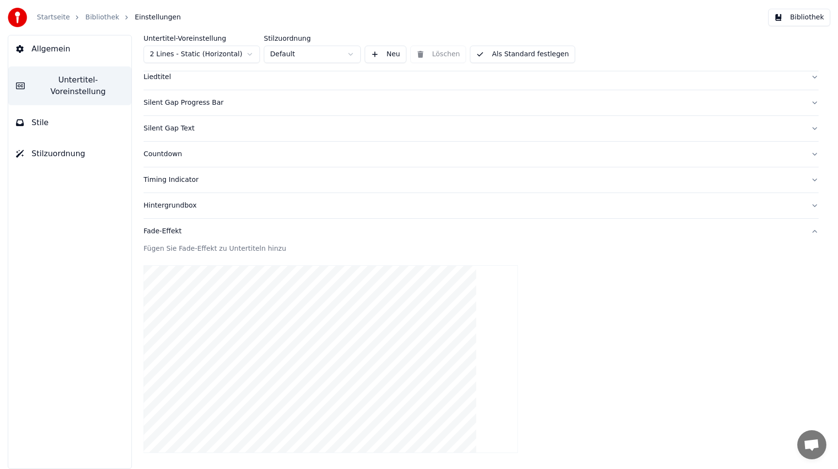
click at [210, 198] on button "Hintergrundbox" at bounding box center [481, 205] width 675 height 25
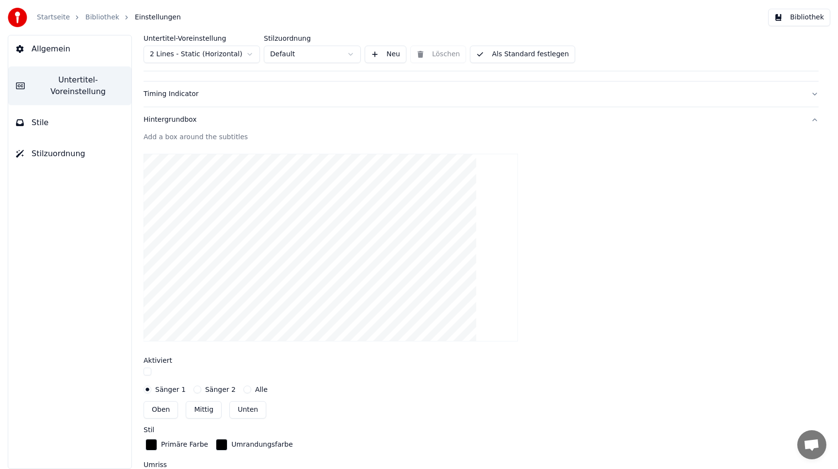
scroll to position [281, 0]
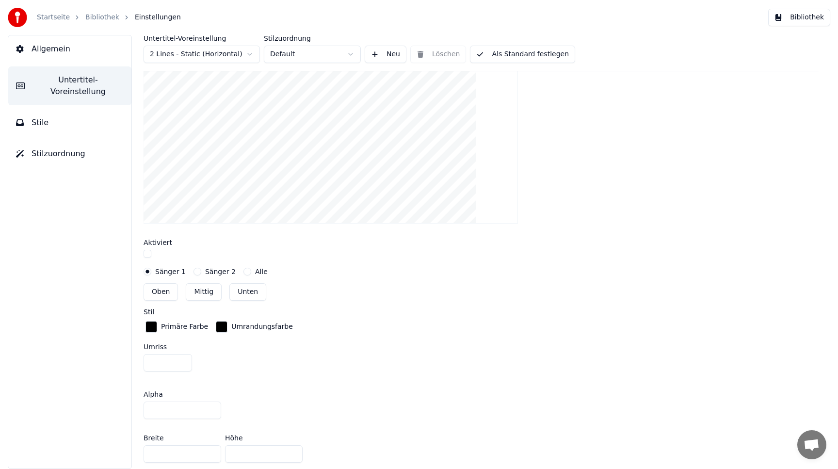
click at [223, 222] on video at bounding box center [331, 130] width 374 height 188
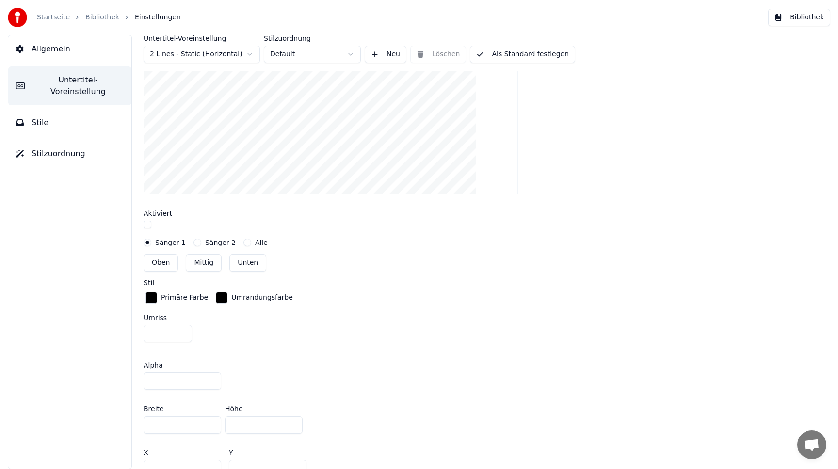
click at [155, 294] on div "button" at bounding box center [151, 298] width 12 height 12
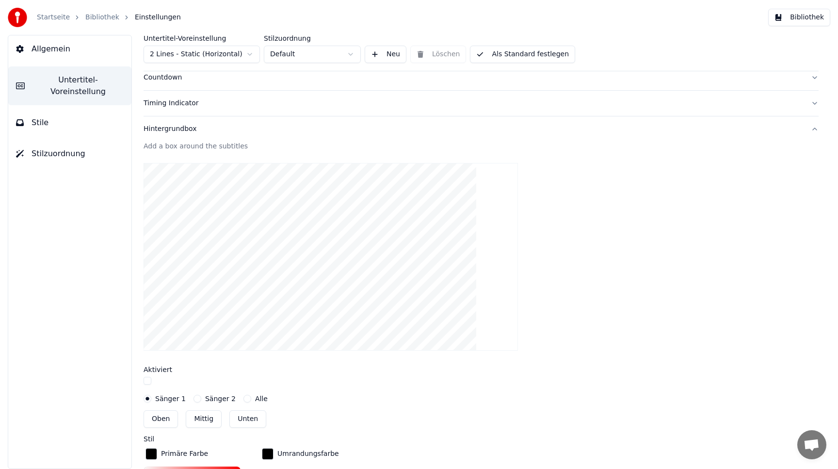
scroll to position [0, 0]
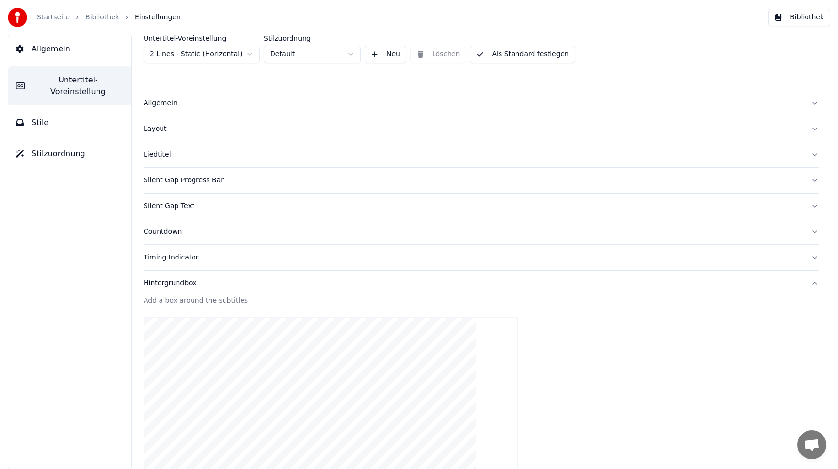
click at [91, 113] on button "Stile" at bounding box center [69, 122] width 123 height 27
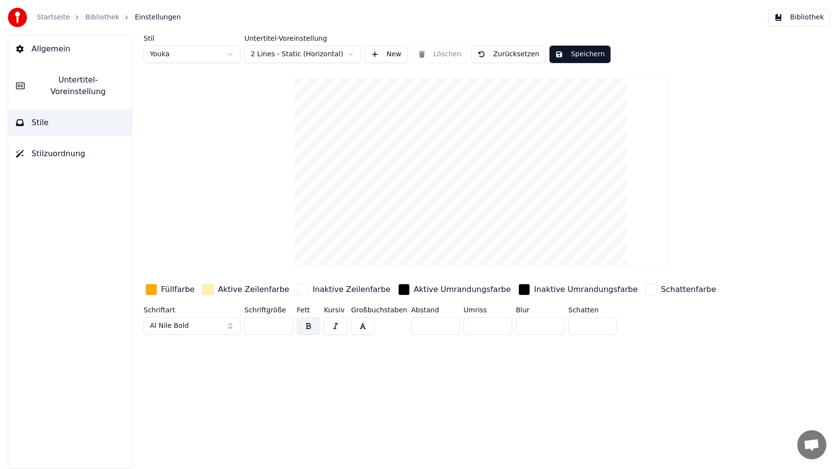
click at [150, 290] on div "button" at bounding box center [151, 290] width 12 height 12
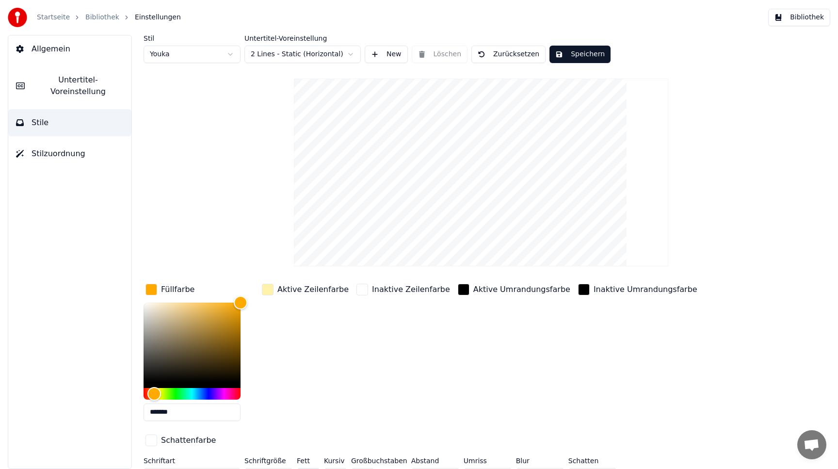
drag, startPoint x: 184, startPoint y: 414, endPoint x: 95, endPoint y: 402, distance: 90.0
click at [95, 402] on div "Allgemein Untertitel-Voreinstellung Stile Stilzuordnung Stil Youka Untertitel-V…" at bounding box center [419, 252] width 838 height 434
click at [49, 91] on button "Untertitel-Voreinstellung" at bounding box center [69, 85] width 123 height 39
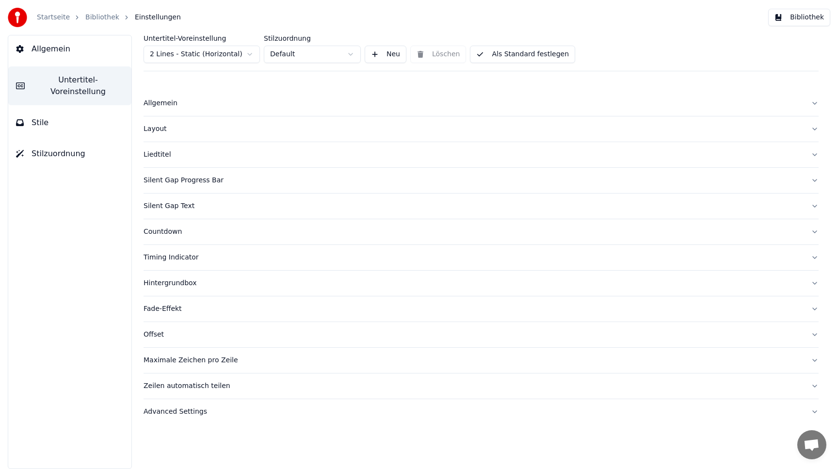
click at [179, 185] on div "Silent Gap Progress Bar" at bounding box center [474, 181] width 660 height 10
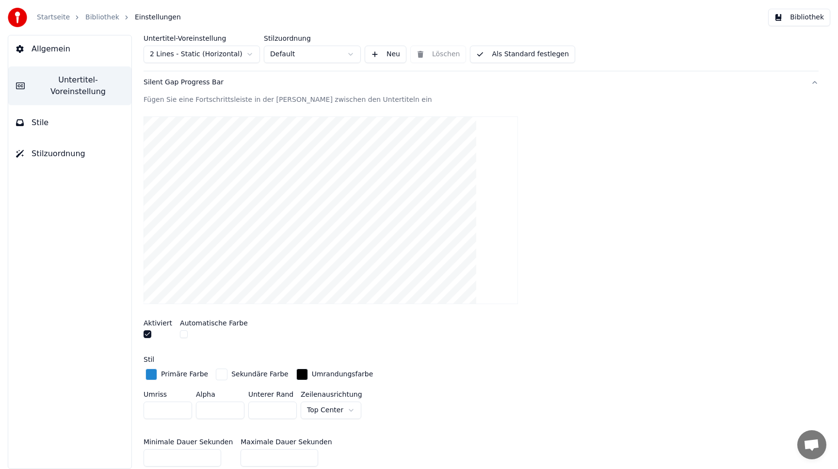
scroll to position [128, 0]
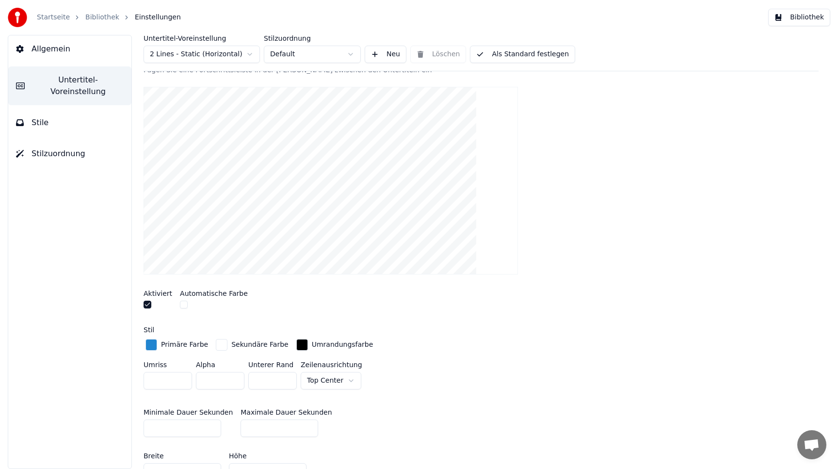
click at [155, 348] on div "button" at bounding box center [151, 345] width 12 height 12
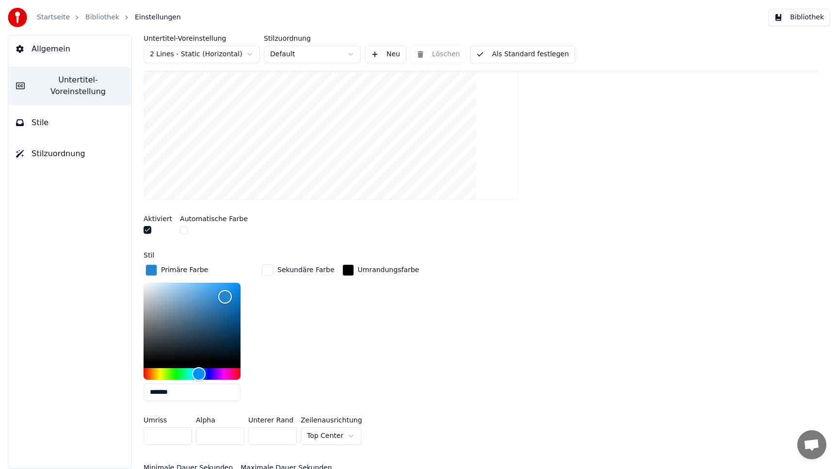
scroll to position [204, 0]
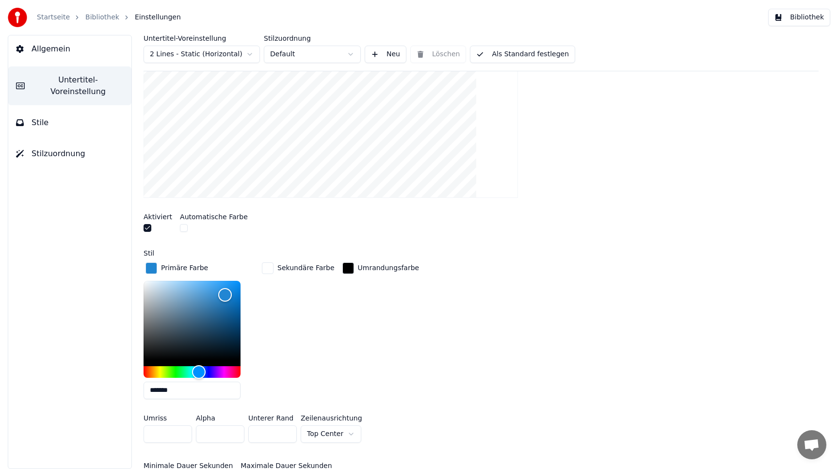
drag, startPoint x: 186, startPoint y: 387, endPoint x: 87, endPoint y: 374, distance: 100.2
click at [87, 374] on div "Allgemein Untertitel-Voreinstellung Stile Stilzuordnung Untertitel-Voreinstellu…" at bounding box center [419, 252] width 838 height 434
paste input "text"
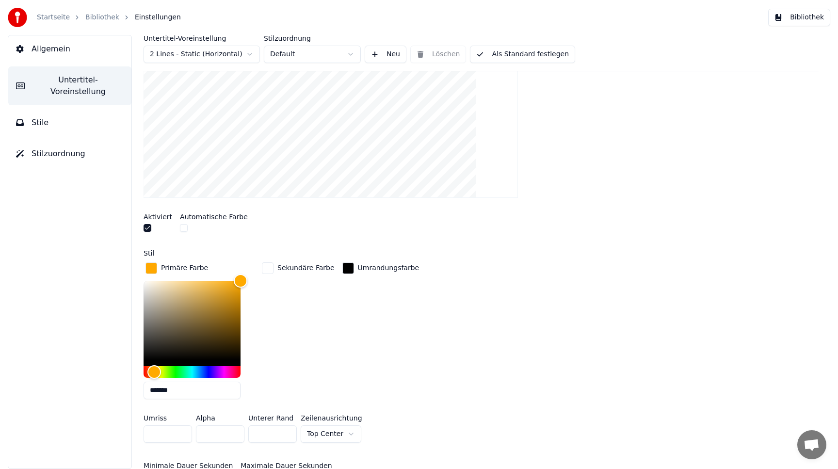
type input "*******"
click at [318, 341] on div "Sekundäre Farbe" at bounding box center [298, 333] width 77 height 146
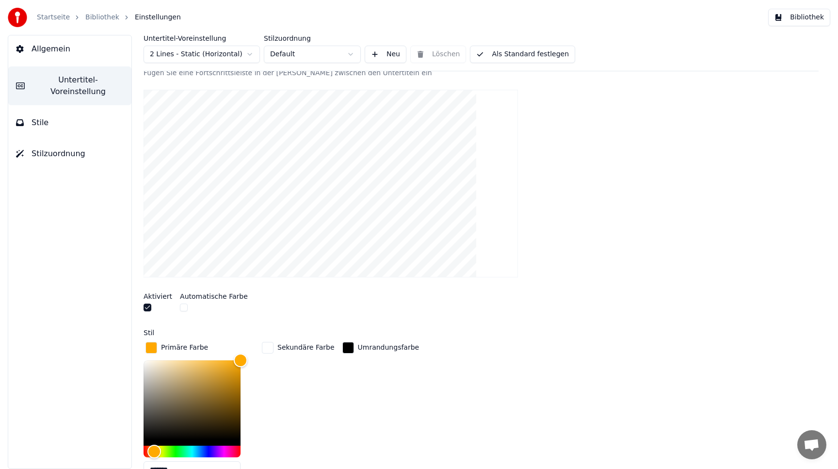
scroll to position [48, 0]
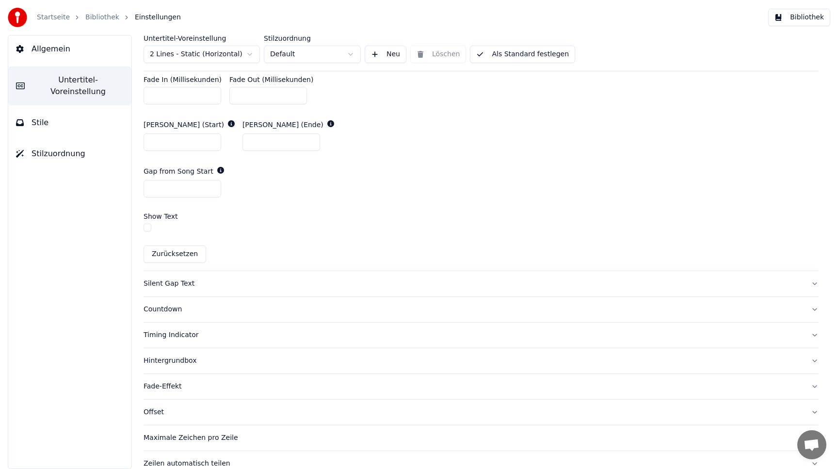
click at [203, 281] on div "Silent Gap Text" at bounding box center [474, 284] width 660 height 10
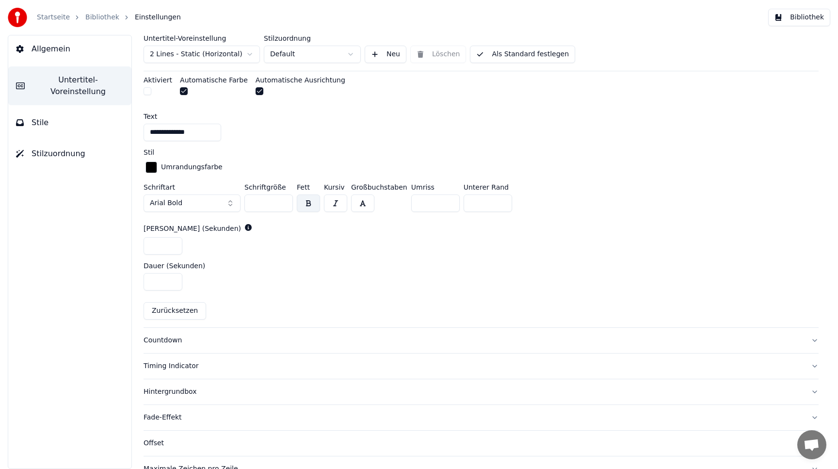
scroll to position [404, 0]
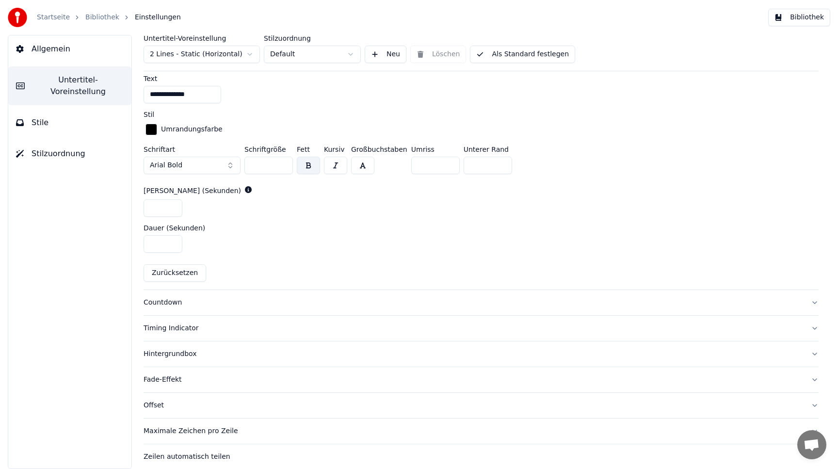
click at [219, 303] on div "Countdown" at bounding box center [474, 303] width 660 height 10
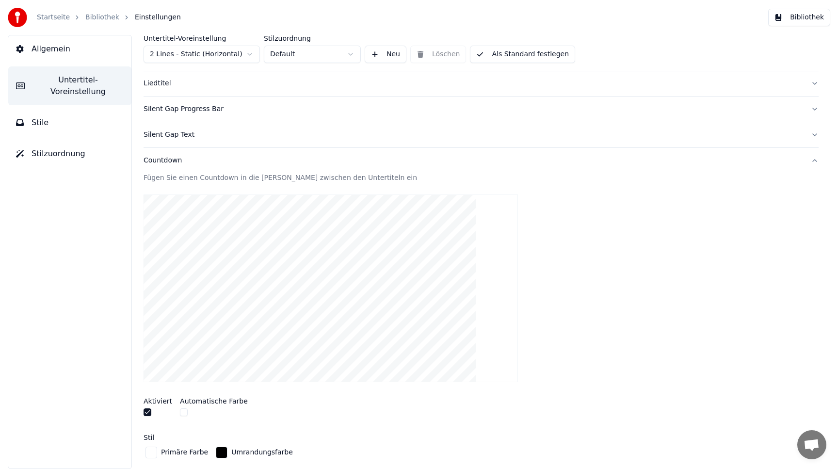
scroll to position [0, 0]
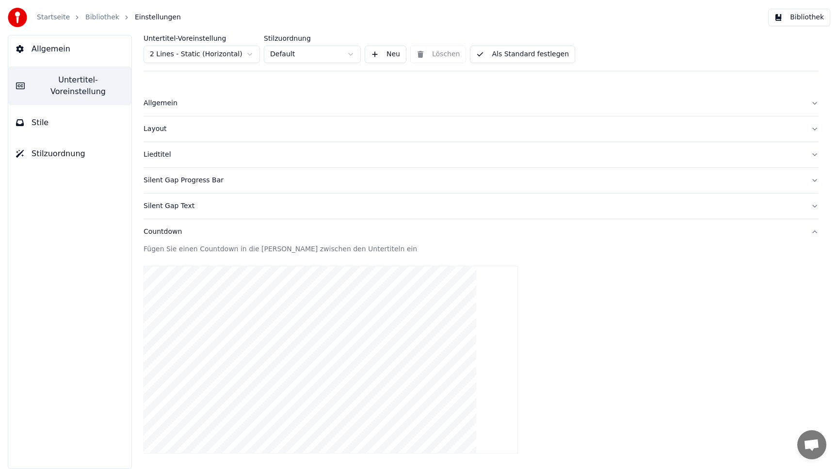
click at [812, 17] on button "Bibliothek" at bounding box center [799, 17] width 62 height 17
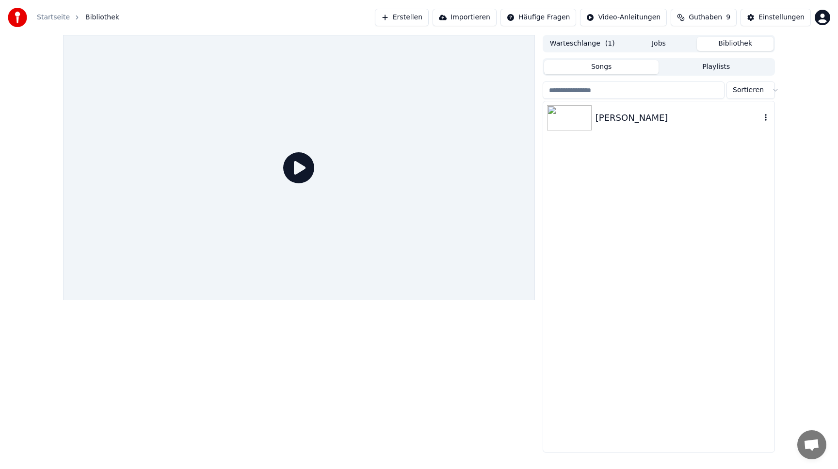
click at [631, 116] on div "[PERSON_NAME]" at bounding box center [678, 118] width 165 height 14
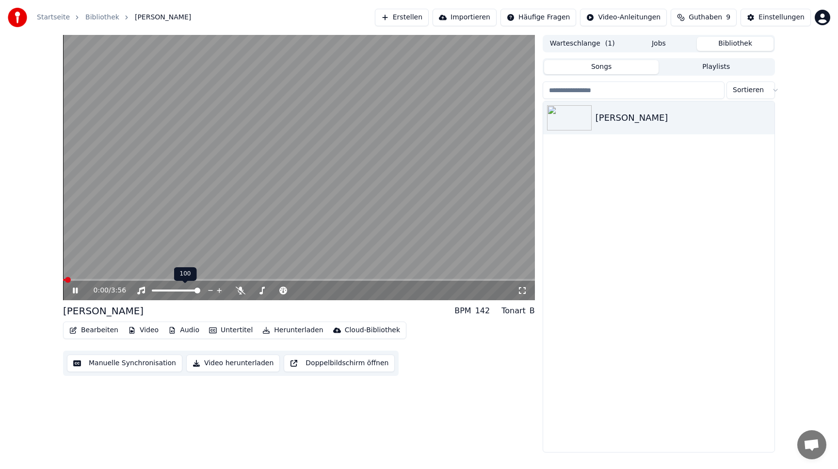
click at [187, 276] on div "100 100" at bounding box center [185, 274] width 23 height 14
click at [160, 277] on span at bounding box center [161, 280] width 6 height 6
click at [242, 278] on span at bounding box center [244, 280] width 6 height 6
click at [214, 278] on span at bounding box center [216, 280] width 6 height 6
click at [89, 328] on button "Bearbeiten" at bounding box center [93, 330] width 57 height 14
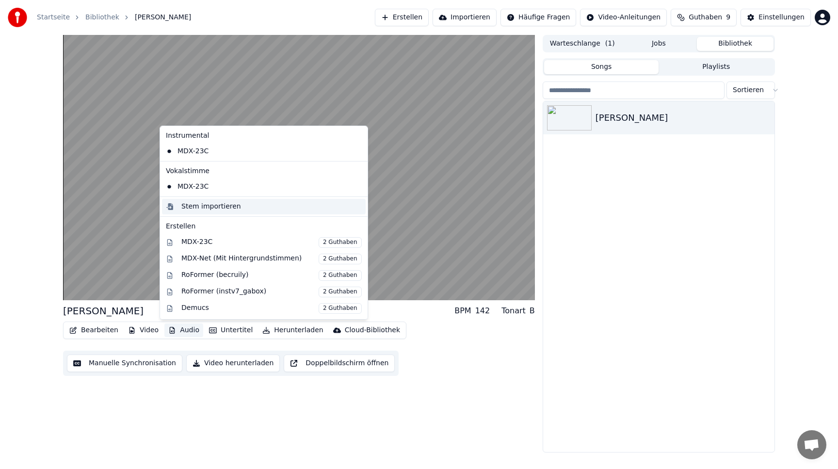
click at [290, 207] on div "Stem importieren" at bounding box center [271, 207] width 180 height 10
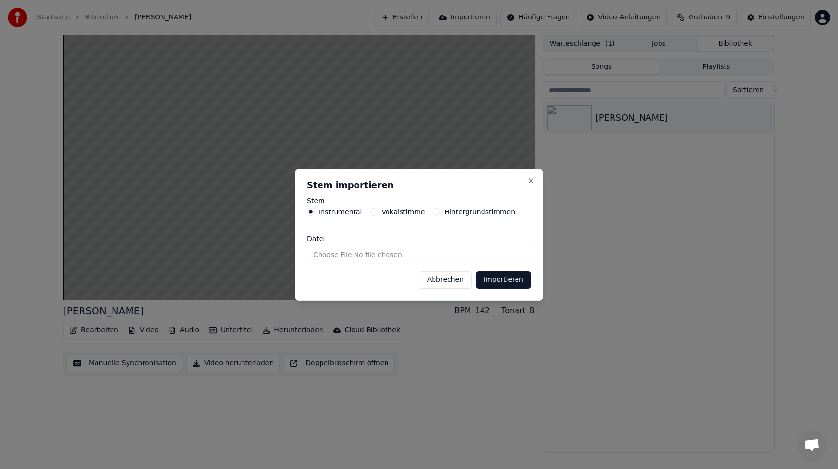
click at [376, 245] on div "Datei" at bounding box center [419, 249] width 224 height 28
click at [379, 259] on input "Datei" at bounding box center [419, 254] width 224 height 17
type input "**********"
click at [497, 277] on button "Importieren" at bounding box center [503, 279] width 55 height 17
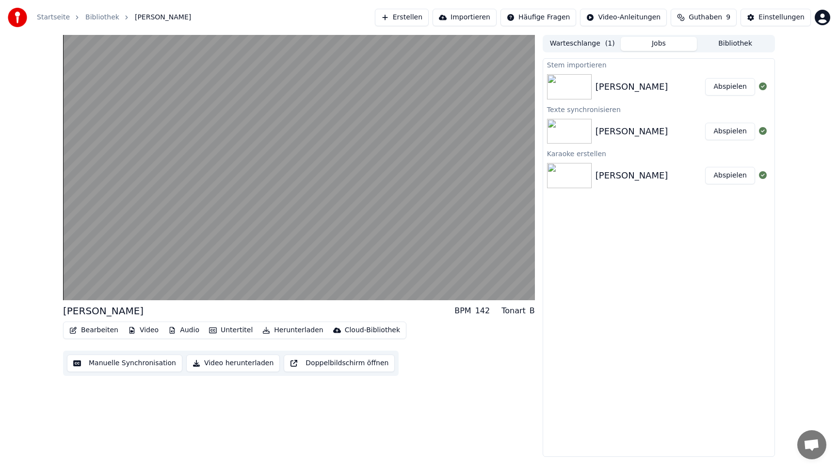
click at [733, 88] on button "Abspielen" at bounding box center [730, 86] width 50 height 17
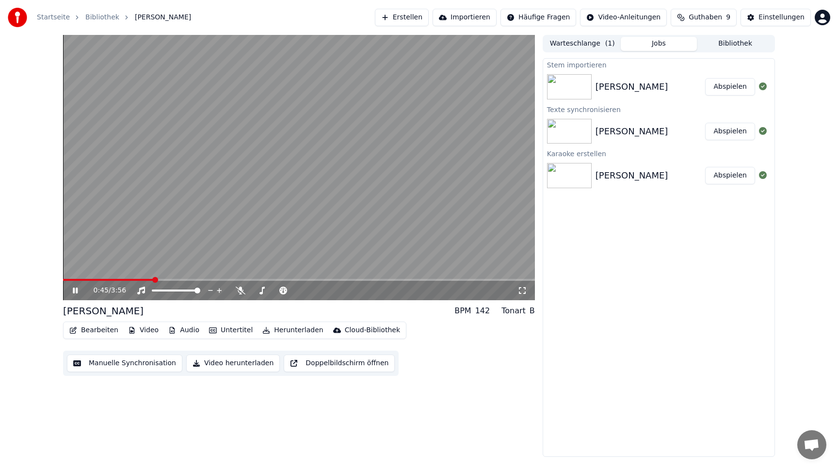
click at [103, 328] on button "Bearbeiten" at bounding box center [93, 330] width 57 height 14
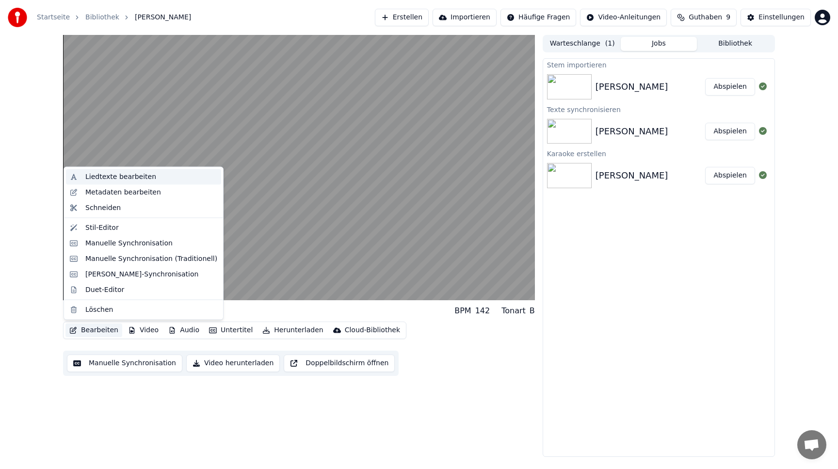
click at [114, 177] on div "Liedtexte bearbeiten" at bounding box center [120, 177] width 71 height 10
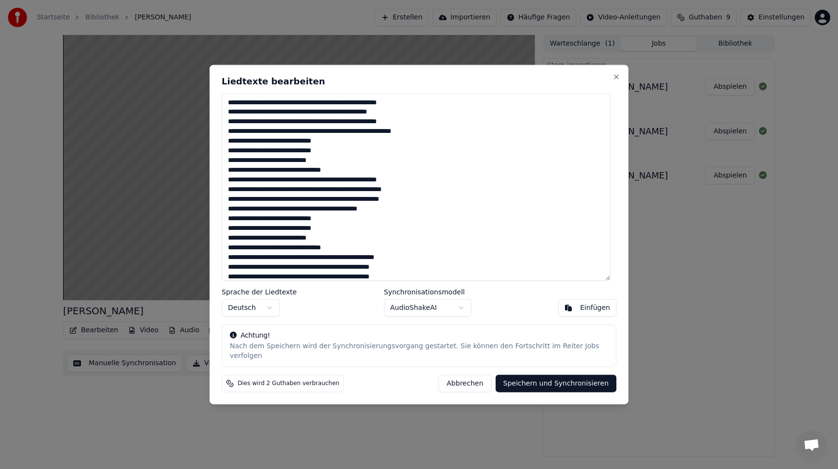
click at [263, 145] on textarea at bounding box center [416, 187] width 389 height 188
click at [288, 105] on textarea at bounding box center [416, 187] width 389 height 188
click at [286, 108] on textarea at bounding box center [416, 187] width 389 height 188
click at [285, 106] on textarea at bounding box center [416, 187] width 389 height 188
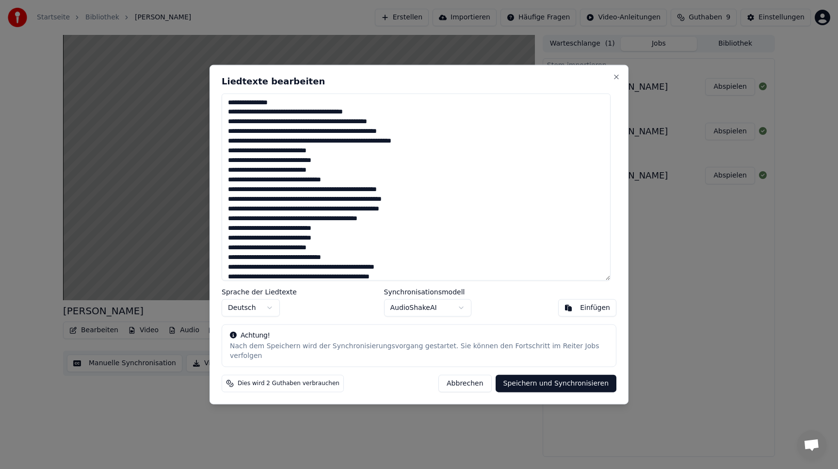
click at [324, 116] on textarea at bounding box center [416, 187] width 389 height 188
click at [323, 116] on textarea at bounding box center [416, 187] width 389 height 188
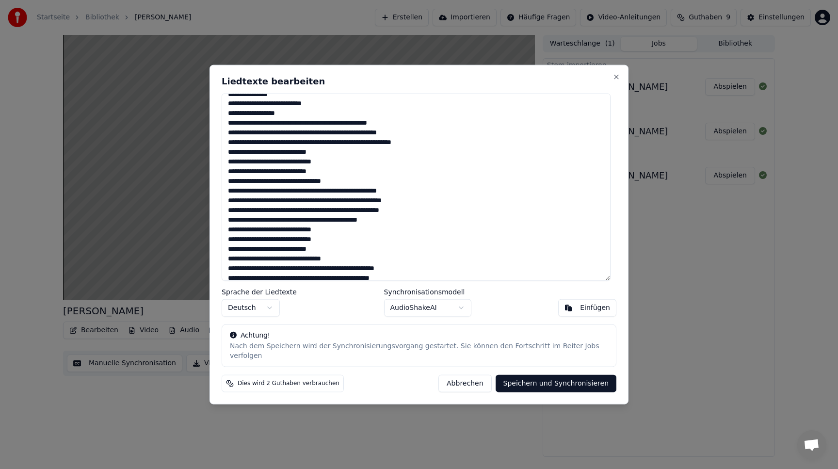
scroll to position [7, 0]
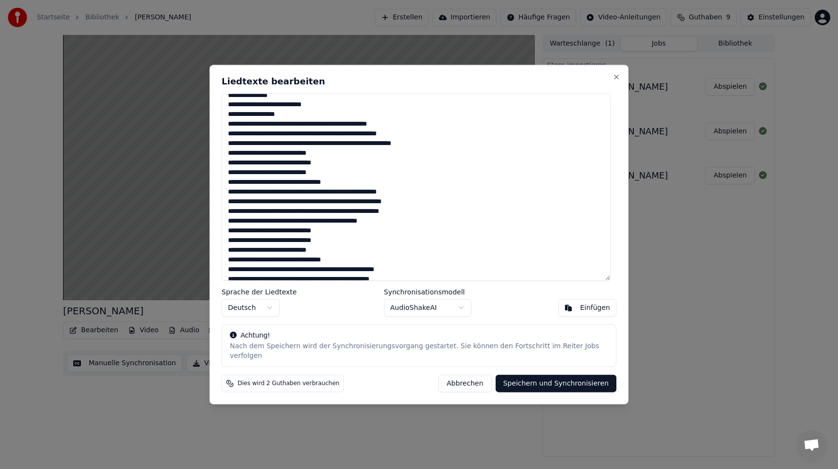
drag, startPoint x: 268, startPoint y: 169, endPoint x: 262, endPoint y: 169, distance: 5.3
click at [262, 169] on textarea at bounding box center [416, 187] width 389 height 188
drag, startPoint x: 269, startPoint y: 189, endPoint x: 261, endPoint y: 189, distance: 7.3
click at [261, 189] on textarea at bounding box center [416, 187] width 389 height 188
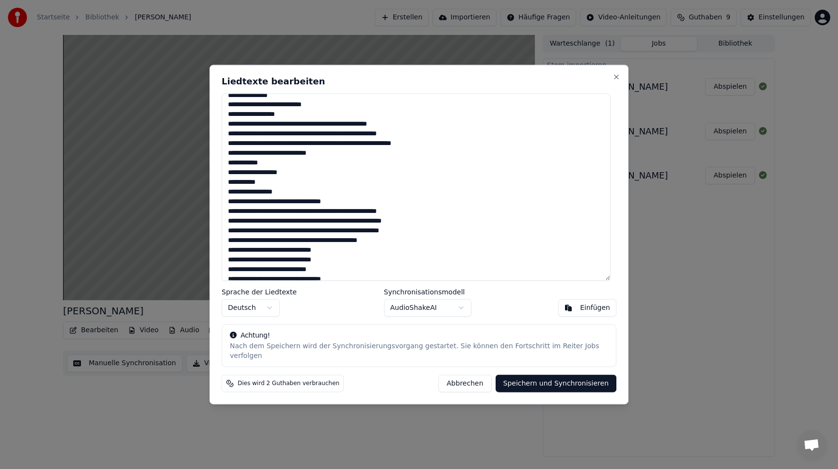
drag, startPoint x: 267, startPoint y: 207, endPoint x: 262, endPoint y: 206, distance: 5.1
click at [262, 206] on textarea at bounding box center [416, 187] width 389 height 188
click at [288, 224] on textarea at bounding box center [416, 187] width 389 height 188
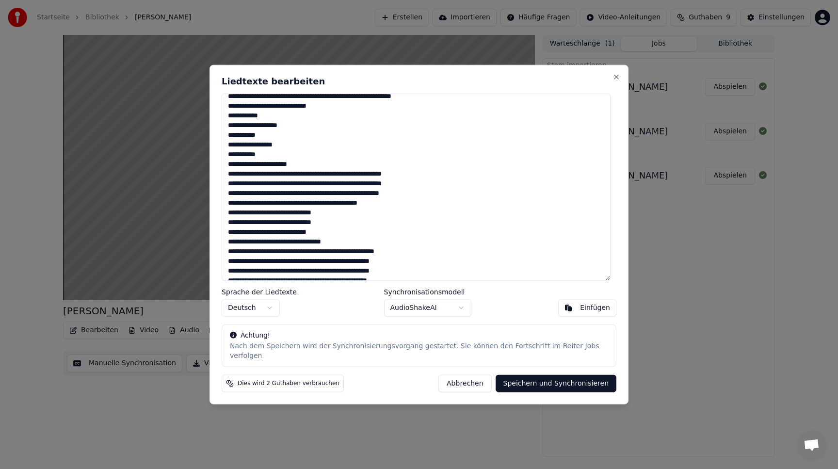
scroll to position [59, 0]
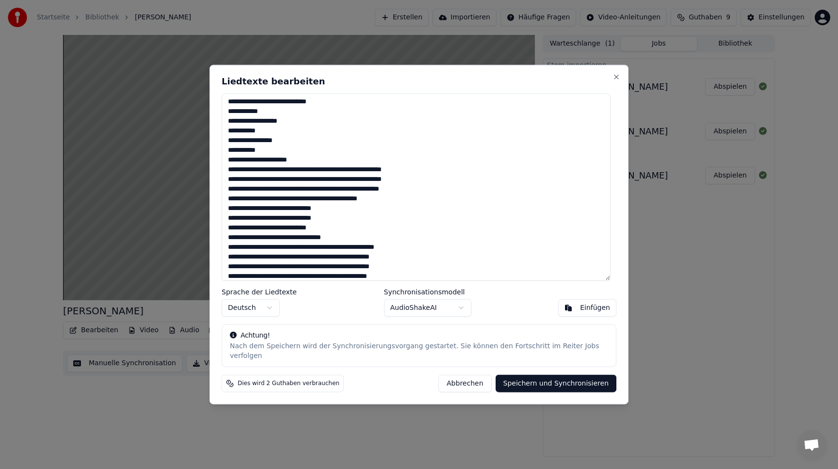
drag, startPoint x: 270, startPoint y: 212, endPoint x: 263, endPoint y: 212, distance: 6.8
click at [263, 212] on textarea at bounding box center [416, 187] width 389 height 188
drag, startPoint x: 270, startPoint y: 233, endPoint x: 262, endPoint y: 232, distance: 7.3
click at [262, 232] on textarea at bounding box center [416, 187] width 389 height 188
drag, startPoint x: 268, startPoint y: 253, endPoint x: 261, endPoint y: 253, distance: 6.3
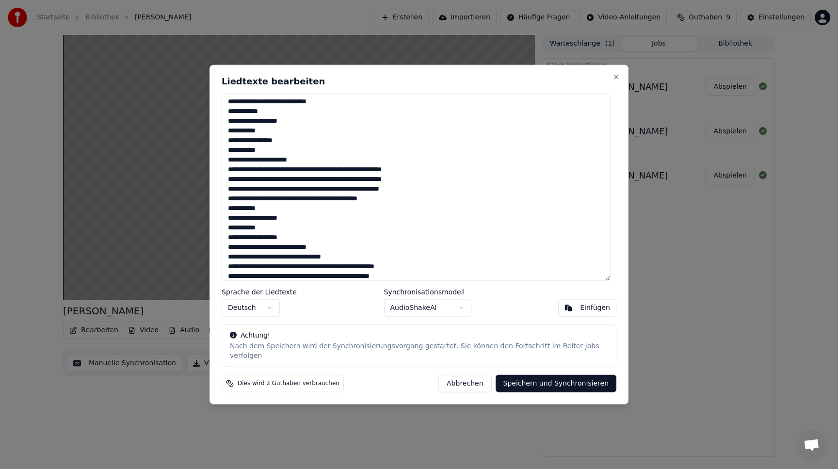
click at [261, 253] on textarea at bounding box center [416, 187] width 389 height 188
click at [265, 270] on textarea at bounding box center [416, 187] width 389 height 188
click at [268, 270] on textarea at bounding box center [416, 187] width 389 height 188
drag, startPoint x: 269, startPoint y: 272, endPoint x: 262, endPoint y: 272, distance: 6.8
click at [261, 272] on textarea at bounding box center [416, 187] width 389 height 188
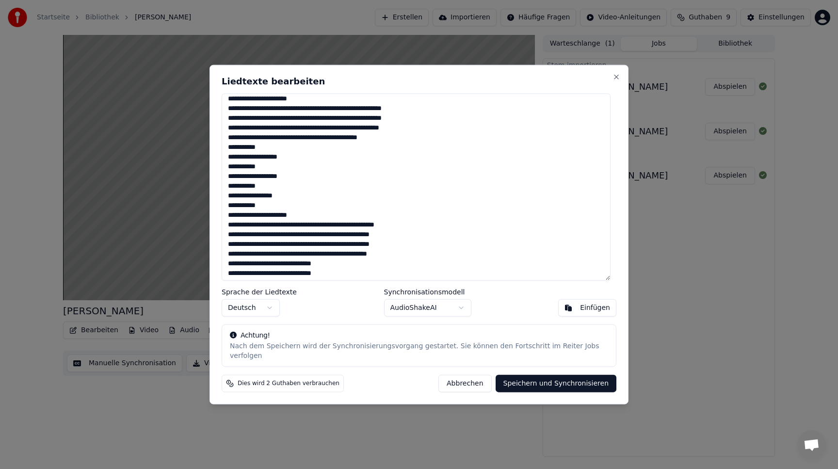
scroll to position [140, 0]
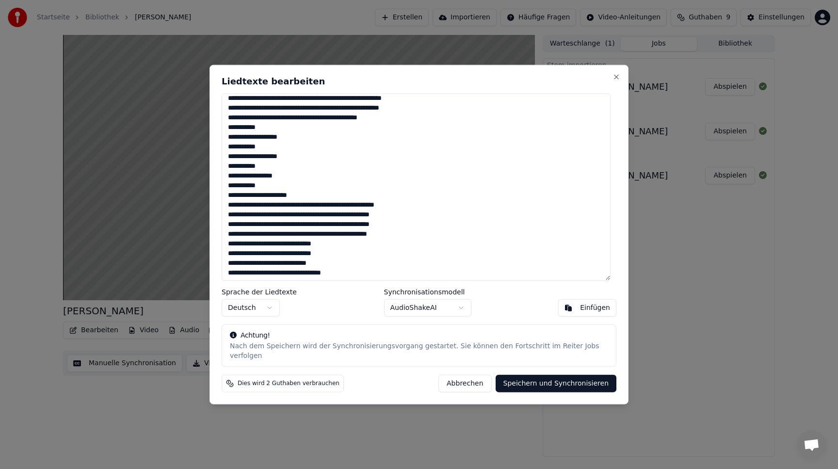
click at [302, 208] on textarea at bounding box center [416, 187] width 389 height 188
click at [391, 227] on textarea at bounding box center [416, 187] width 389 height 188
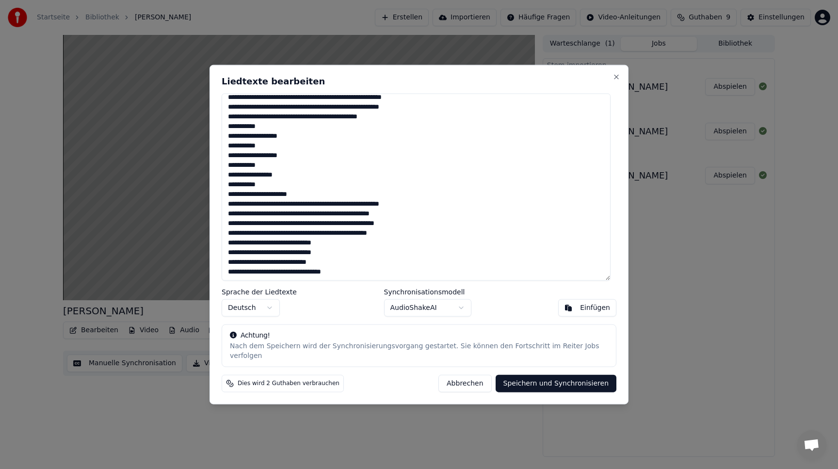
click at [264, 248] on textarea at bounding box center [416, 187] width 389 height 188
drag, startPoint x: 269, startPoint y: 267, endPoint x: 262, endPoint y: 266, distance: 6.9
click at [262, 266] on textarea at bounding box center [416, 187] width 389 height 188
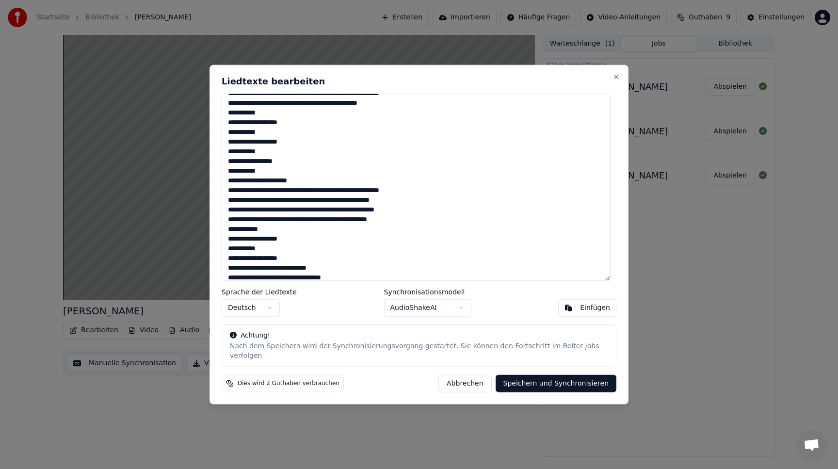
click at [271, 233] on textarea at bounding box center [416, 187] width 389 height 188
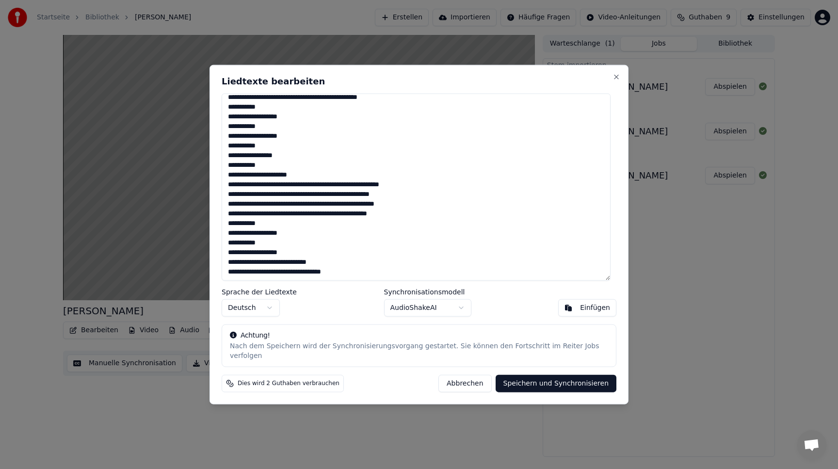
drag, startPoint x: 268, startPoint y: 266, endPoint x: 262, endPoint y: 266, distance: 5.8
click at [262, 266] on textarea at bounding box center [416, 187] width 389 height 188
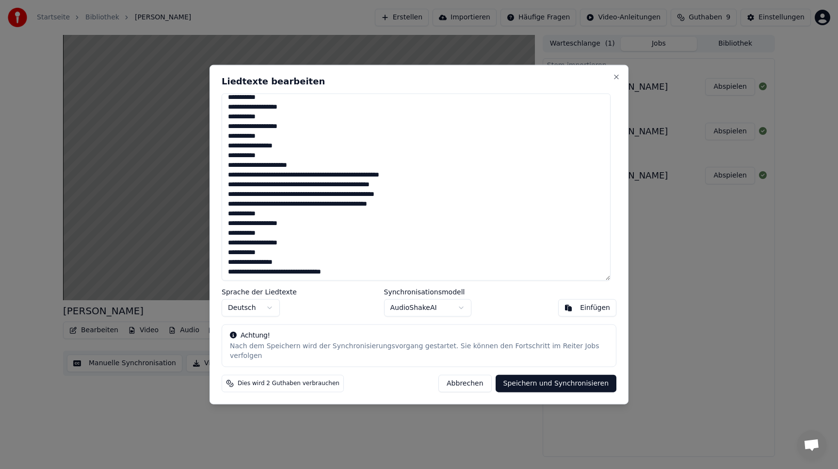
drag, startPoint x: 269, startPoint y: 276, endPoint x: 262, endPoint y: 277, distance: 7.3
click at [262, 277] on textarea at bounding box center [416, 187] width 389 height 188
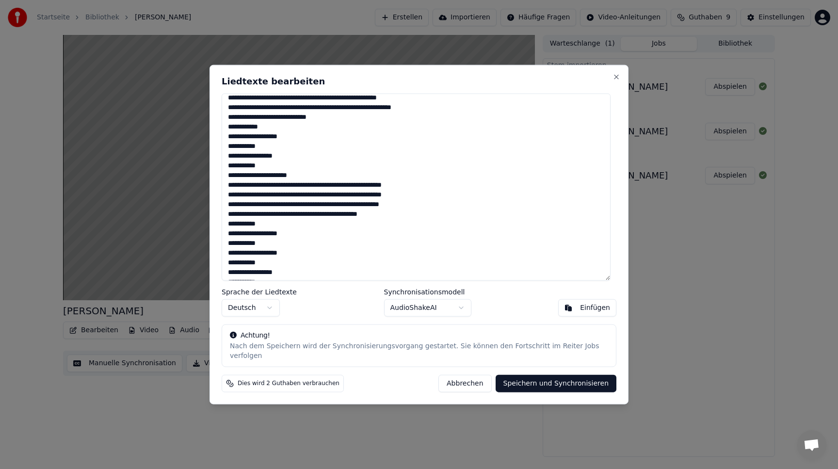
scroll to position [51, 0]
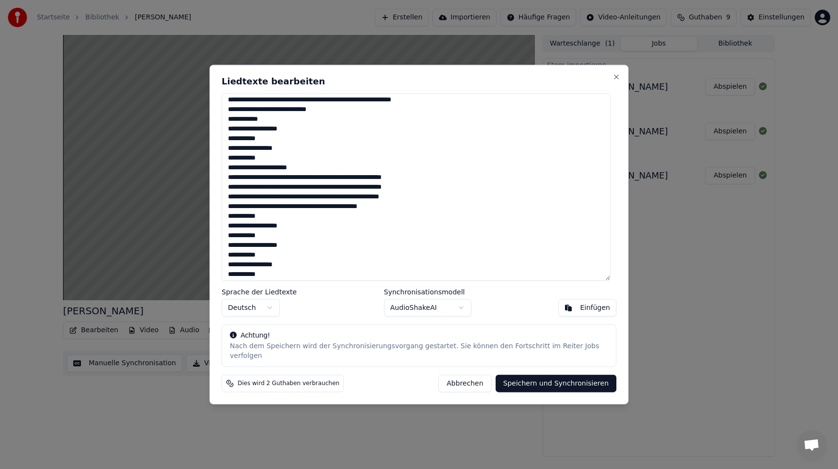
click at [276, 219] on textarea at bounding box center [416, 187] width 389 height 188
click at [269, 242] on textarea at bounding box center [416, 187] width 389 height 188
click at [270, 257] on textarea at bounding box center [416, 187] width 389 height 188
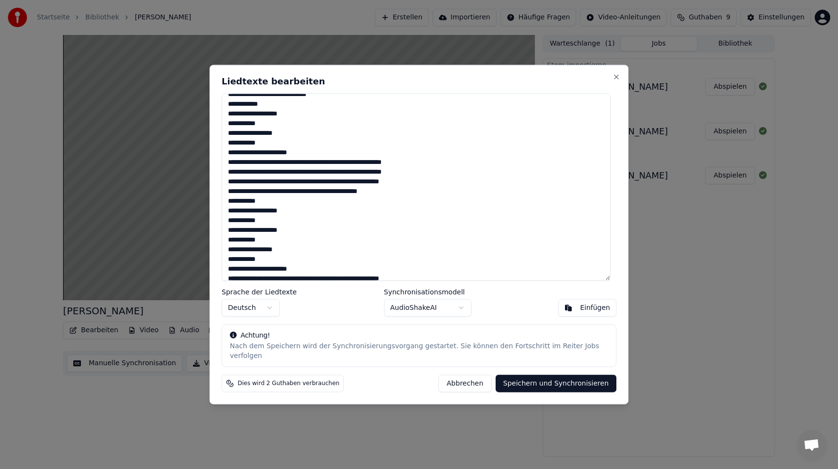
scroll to position [70, 0]
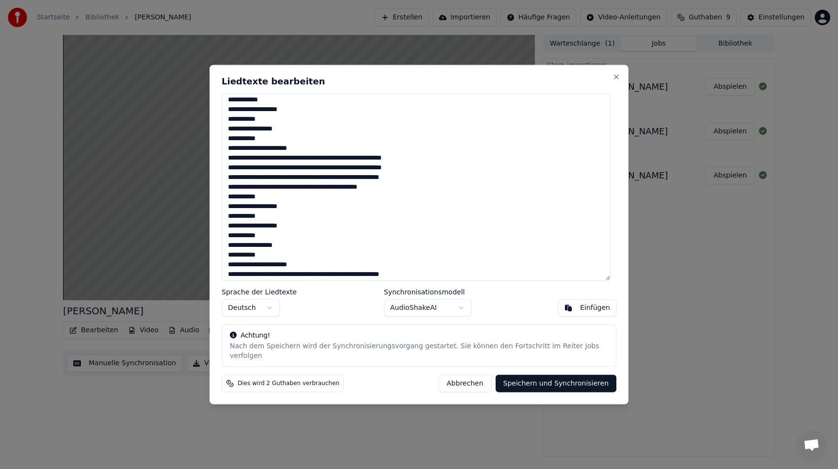
click at [271, 264] on textarea at bounding box center [416, 187] width 389 height 188
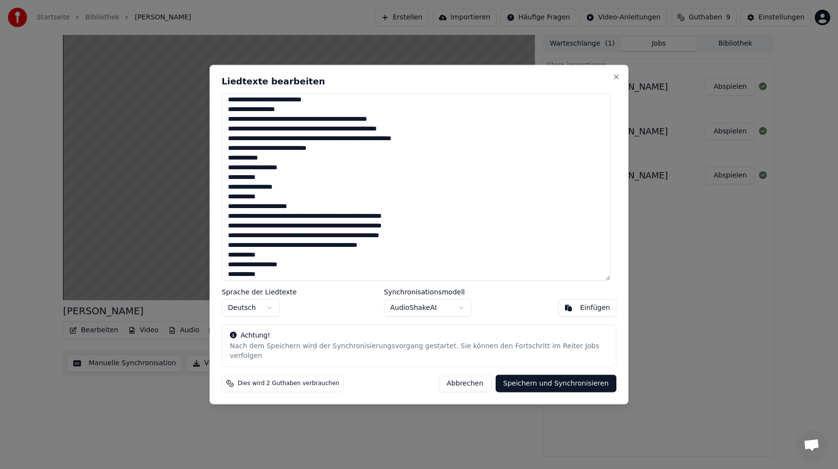
scroll to position [0, 0]
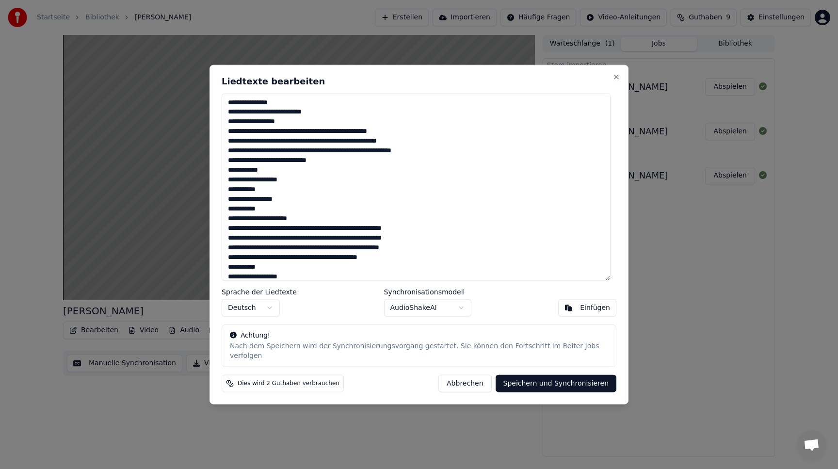
click at [272, 191] on textarea at bounding box center [416, 187] width 389 height 188
click at [272, 216] on textarea at bounding box center [416, 187] width 389 height 188
click at [270, 175] on textarea at bounding box center [416, 187] width 389 height 188
click at [265, 164] on textarea at bounding box center [416, 187] width 389 height 188
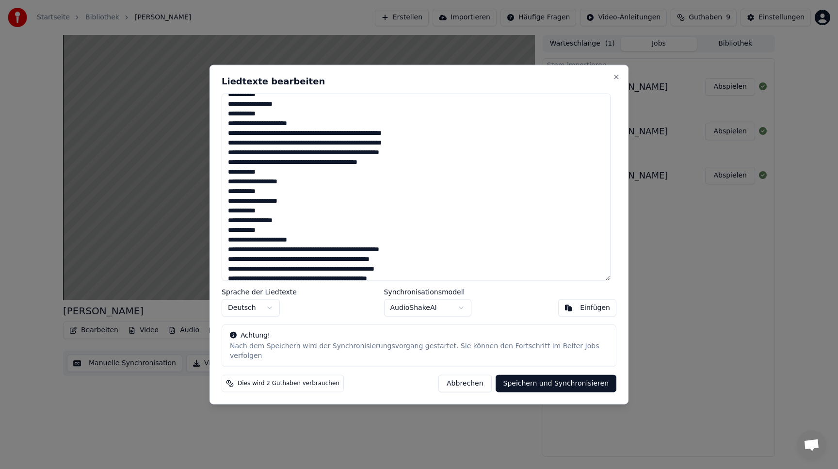
scroll to position [189, 0]
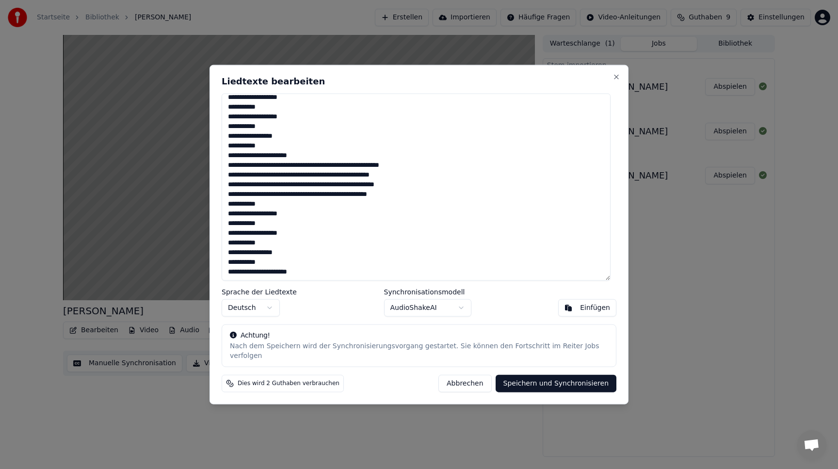
type textarea "**********"
click at [552, 377] on button "Speichern und Synchronisieren" at bounding box center [556, 383] width 121 height 17
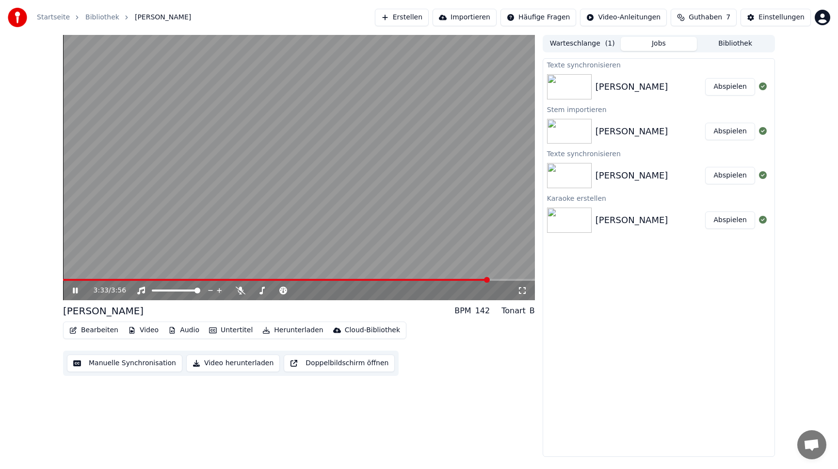
click at [463, 277] on video at bounding box center [299, 167] width 472 height 265
click at [446, 279] on span at bounding box center [449, 280] width 6 height 6
click at [371, 196] on video at bounding box center [299, 167] width 472 height 265
click at [734, 77] on div "[PERSON_NAME] Abspielen" at bounding box center [658, 86] width 231 height 33
click at [734, 92] on button "Abspielen" at bounding box center [730, 86] width 50 height 17
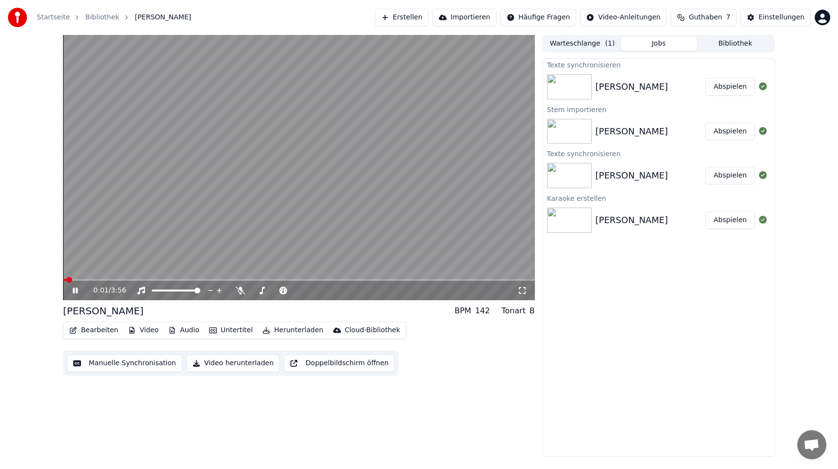
click at [250, 278] on video at bounding box center [299, 167] width 472 height 265
click at [91, 280] on span at bounding box center [299, 280] width 472 height 2
click at [70, 289] on div "0:14 / 3:56" at bounding box center [299, 291] width 464 height 10
click at [75, 289] on icon at bounding box center [75, 290] width 6 height 7
click at [381, 278] on video at bounding box center [299, 167] width 472 height 265
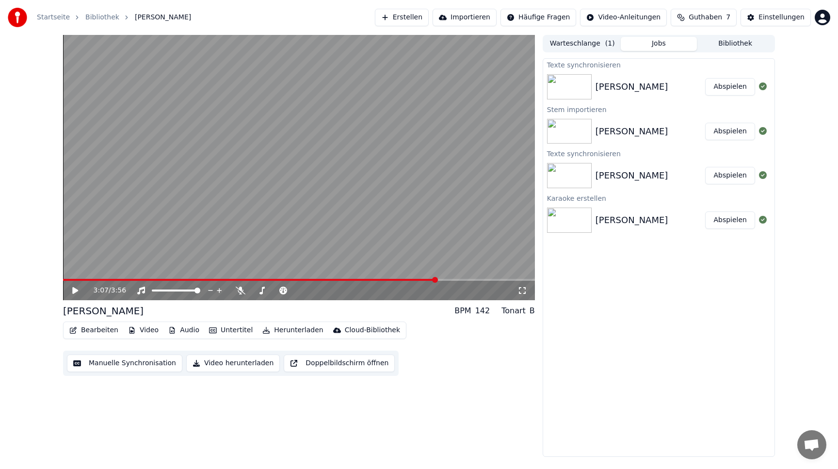
click at [437, 279] on span at bounding box center [299, 280] width 472 height 2
click at [400, 279] on span at bounding box center [232, 280] width 338 height 2
click at [417, 280] on span at bounding box center [415, 280] width 6 height 6
click at [432, 278] on span at bounding box center [429, 280] width 6 height 6
click at [452, 277] on span at bounding box center [449, 280] width 6 height 6
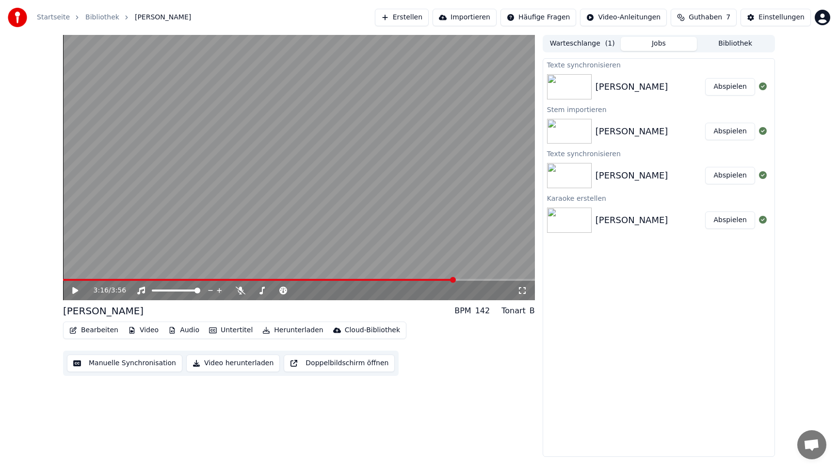
drag, startPoint x: 454, startPoint y: 276, endPoint x: 473, endPoint y: 276, distance: 18.4
click at [473, 276] on video at bounding box center [299, 167] width 472 height 265
click at [472, 282] on div "3:16 / 3:56" at bounding box center [299, 290] width 472 height 19
click at [474, 279] on span at bounding box center [299, 280] width 472 height 2
click at [493, 278] on video at bounding box center [299, 167] width 472 height 265
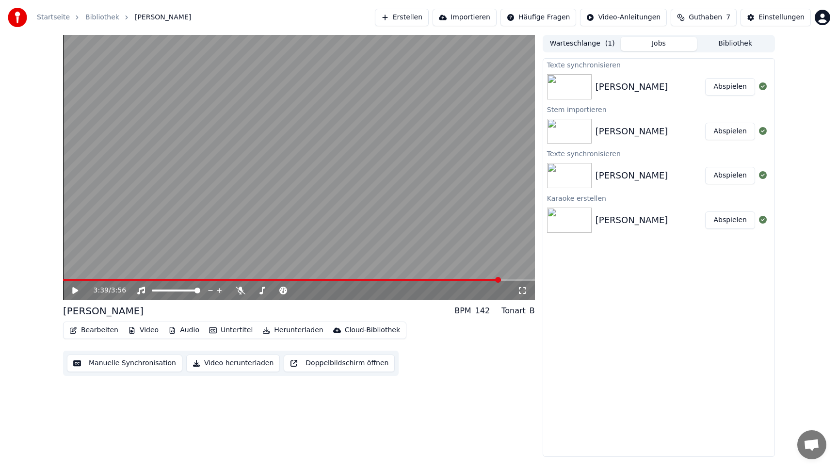
click at [500, 281] on span at bounding box center [299, 280] width 472 height 2
click at [508, 279] on span at bounding box center [506, 280] width 6 height 6
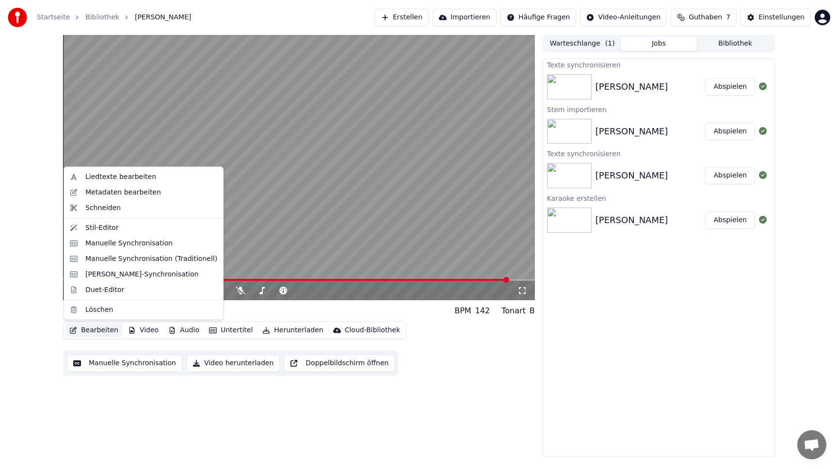
click at [99, 330] on button "Bearbeiten" at bounding box center [93, 330] width 57 height 14
click at [140, 245] on div "Manuelle Synchronisation" at bounding box center [128, 243] width 87 height 10
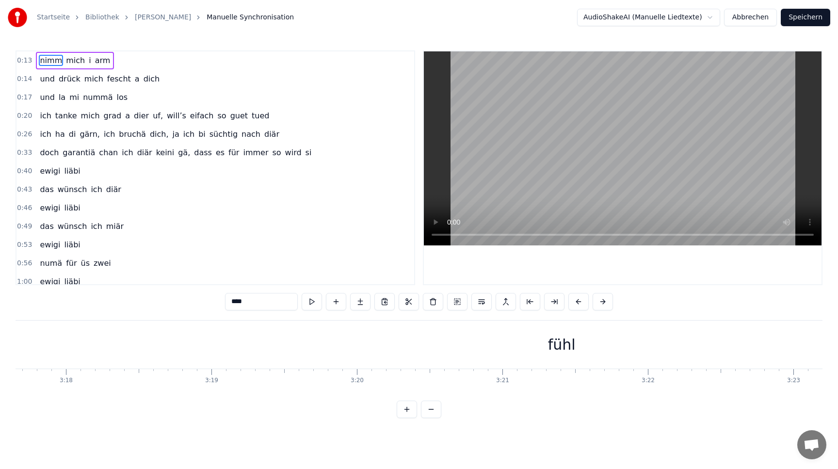
scroll to position [0, 28938]
click at [388, 344] on div "fühl" at bounding box center [380, 345] width 28 height 22
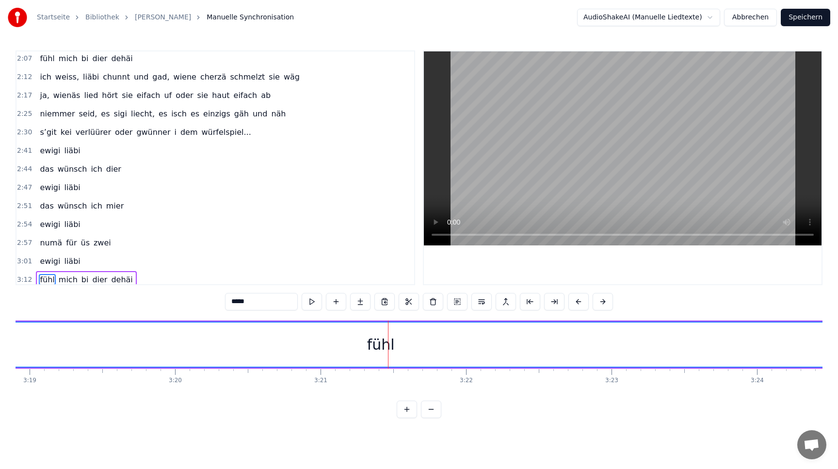
scroll to position [468, 0]
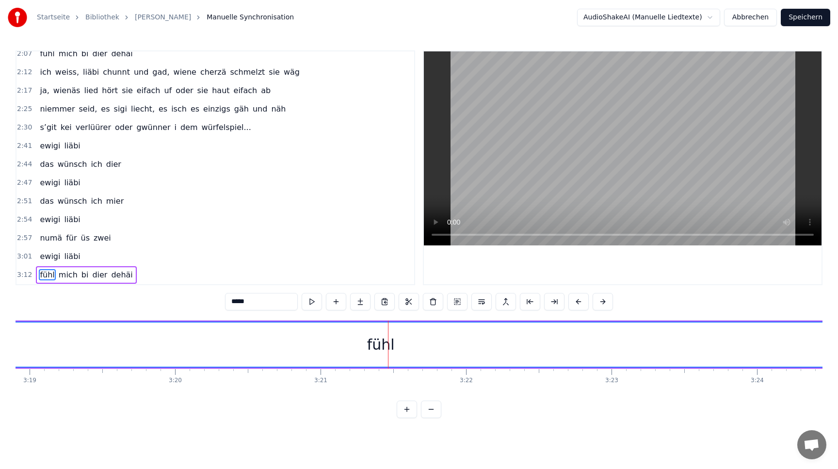
drag, startPoint x: 376, startPoint y: 345, endPoint x: 415, endPoint y: 348, distance: 38.9
click at [416, 348] on div "fühl" at bounding box center [380, 344] width 2719 height 44
click at [378, 343] on div "fühl" at bounding box center [381, 345] width 28 height 22
click at [46, 273] on span "fühl" at bounding box center [47, 274] width 16 height 11
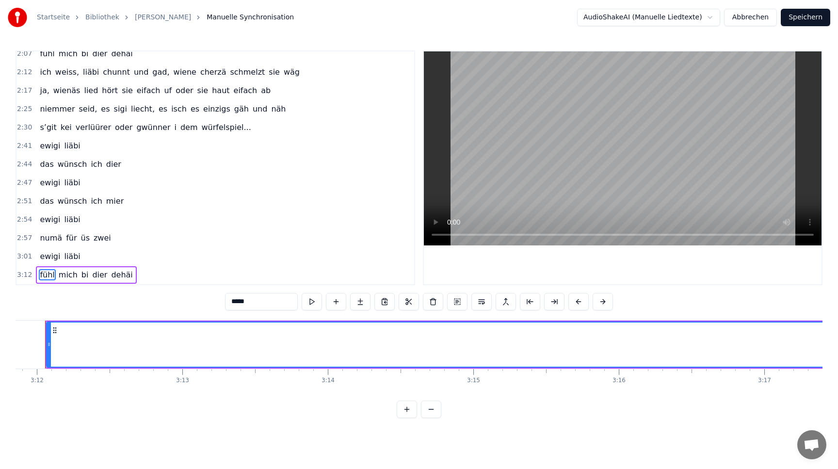
scroll to position [0, 27893]
click at [65, 274] on span "mich" at bounding box center [68, 274] width 21 height 11
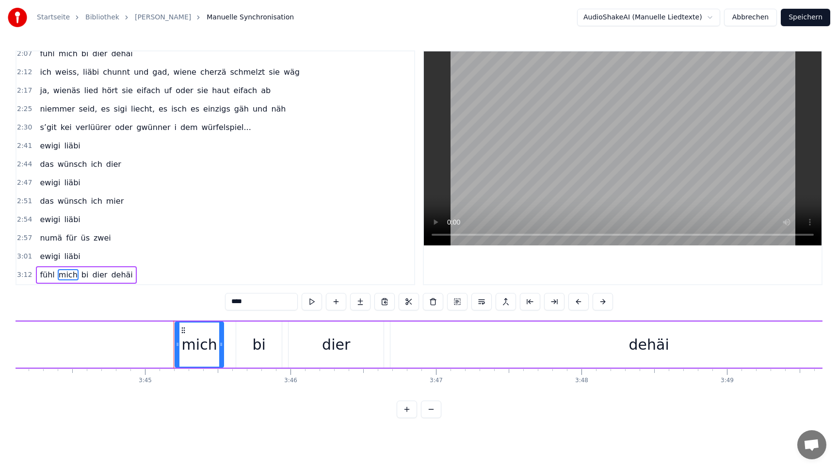
scroll to position [0, 32715]
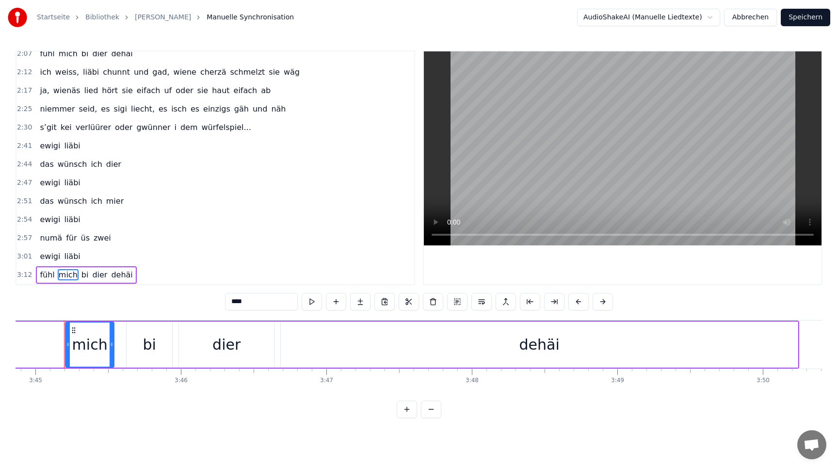
click at [44, 275] on span "fühl" at bounding box center [47, 274] width 16 height 11
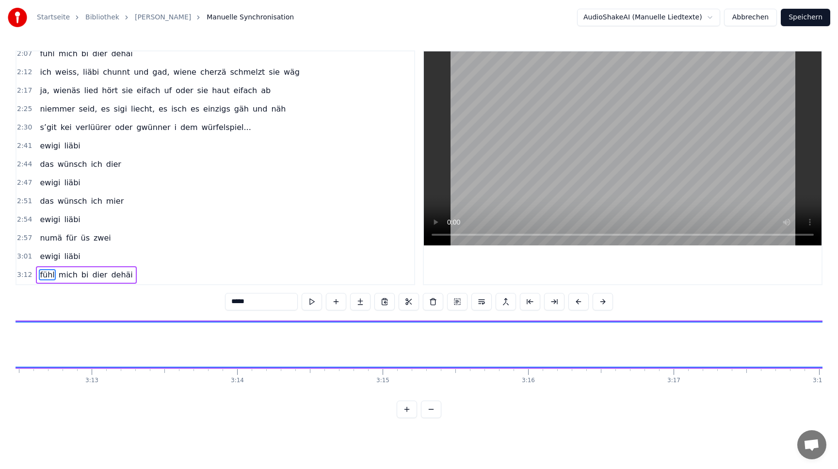
scroll to position [0, 27893]
click at [252, 302] on input "*****" at bounding box center [261, 301] width 73 height 17
click at [65, 274] on span "mich" at bounding box center [68, 274] width 21 height 11
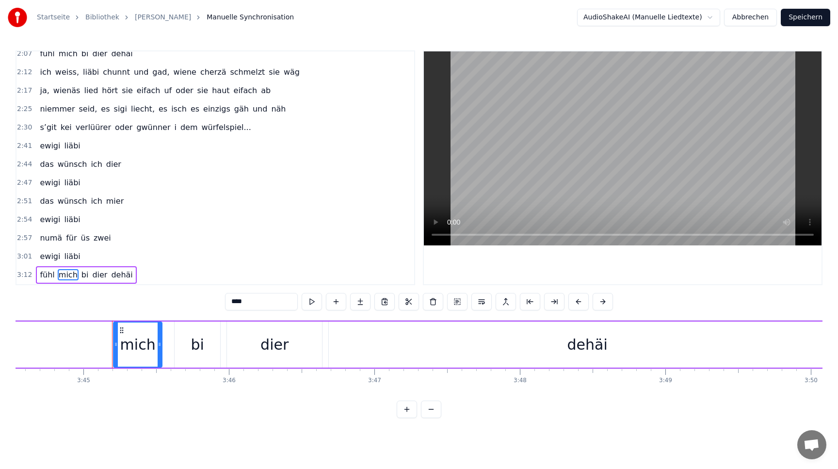
scroll to position [0, 32715]
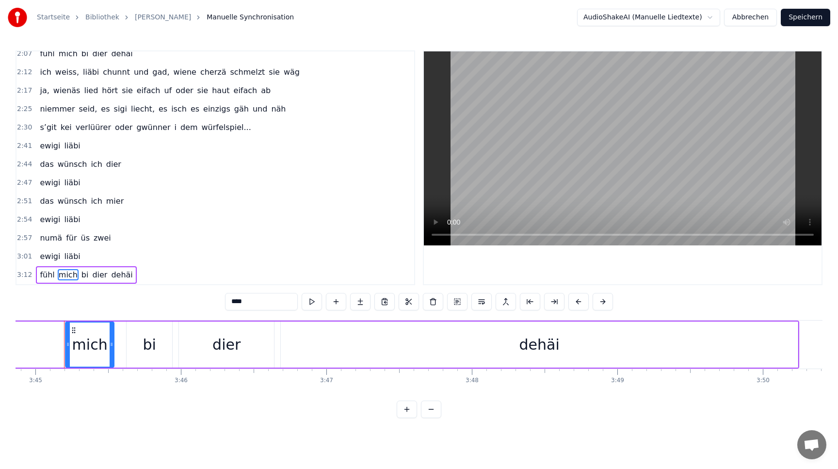
click at [49, 272] on span "fühl" at bounding box center [47, 274] width 16 height 11
type input "*****"
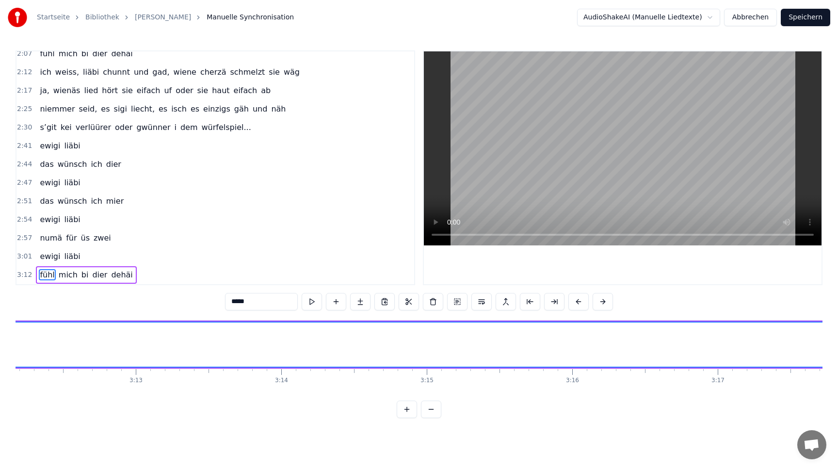
scroll to position [0, 27893]
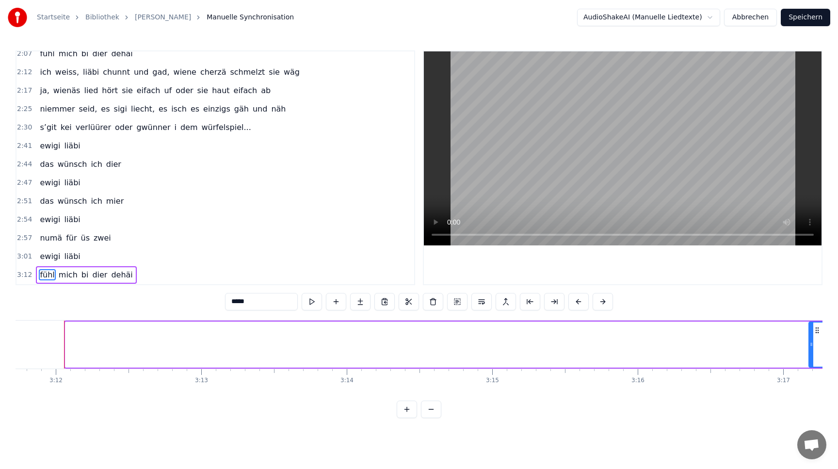
drag, startPoint x: 67, startPoint y: 342, endPoint x: 810, endPoint y: 340, distance: 743.4
click at [810, 340] on icon at bounding box center [811, 344] width 4 height 8
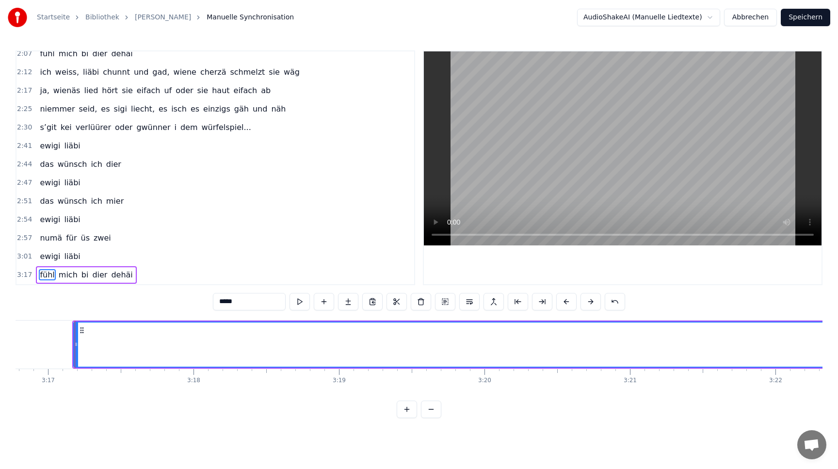
scroll to position [0, 28639]
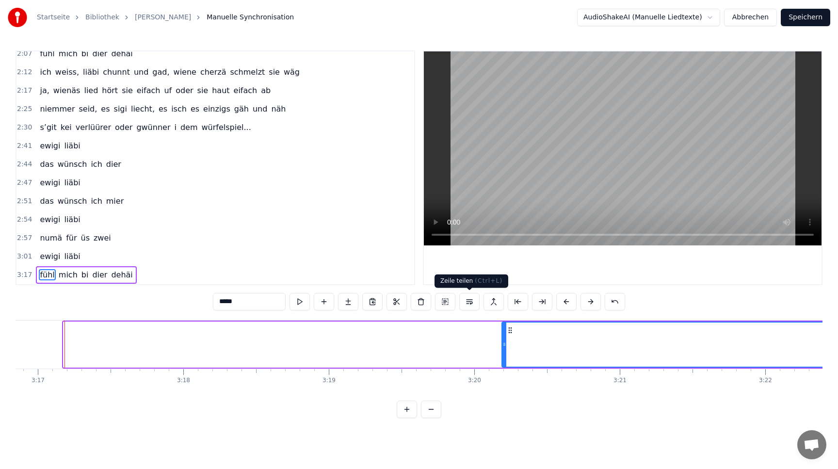
drag, startPoint x: 65, startPoint y: 337, endPoint x: 508, endPoint y: 320, distance: 443.1
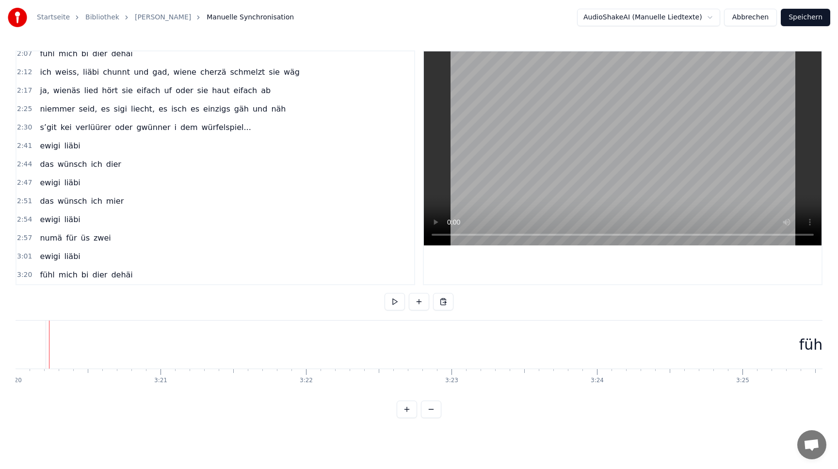
scroll to position [0, 29093]
click at [85, 335] on div "fühl" at bounding box center [817, 345] width 1533 height 48
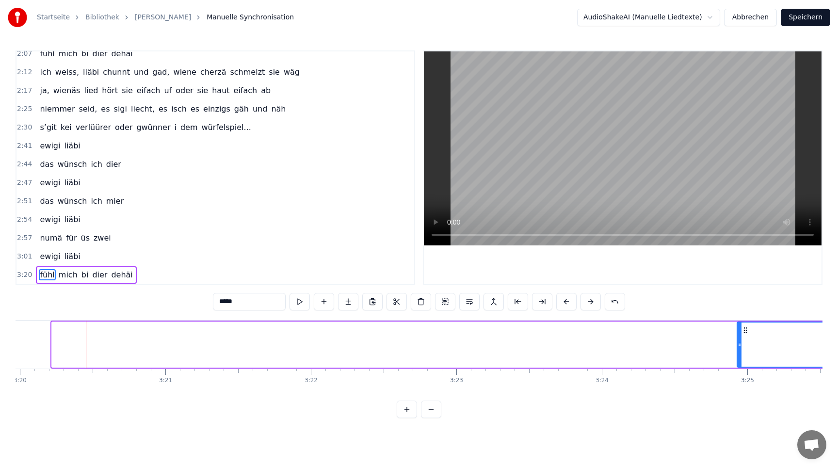
drag, startPoint x: 52, startPoint y: 341, endPoint x: 738, endPoint y: 314, distance: 685.8
click at [738, 314] on div "0:13 nimm mich i arm 0:14 und drück mich fescht a dich 0:17 und la mi nummä lo…" at bounding box center [419, 234] width 807 height 368
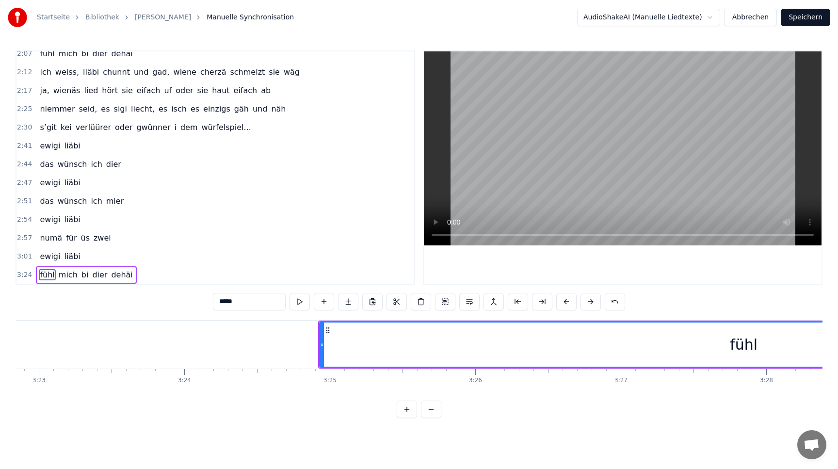
scroll to position [0, 29688]
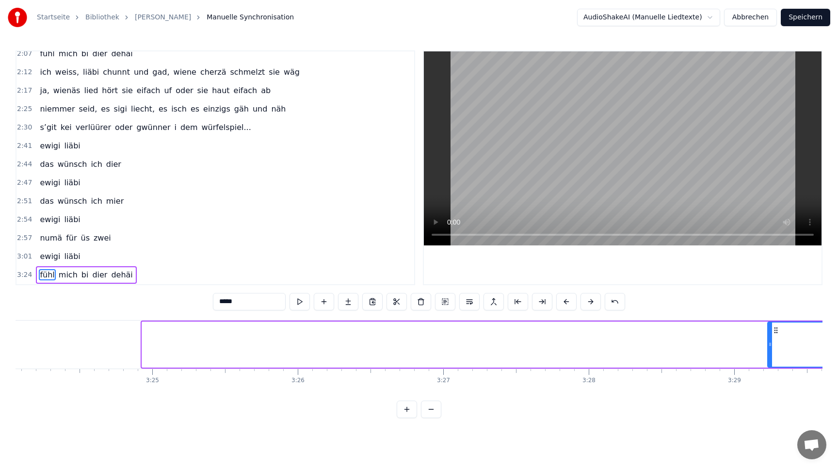
drag, startPoint x: 143, startPoint y: 340, endPoint x: 769, endPoint y: 335, distance: 625.6
click at [769, 335] on div at bounding box center [770, 344] width 4 height 44
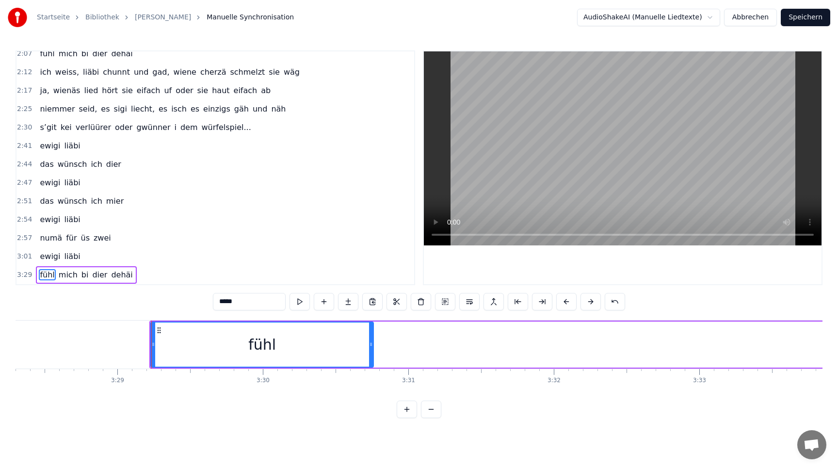
scroll to position [0, 30304]
click at [760, 15] on button "Abbrechen" at bounding box center [750, 17] width 53 height 17
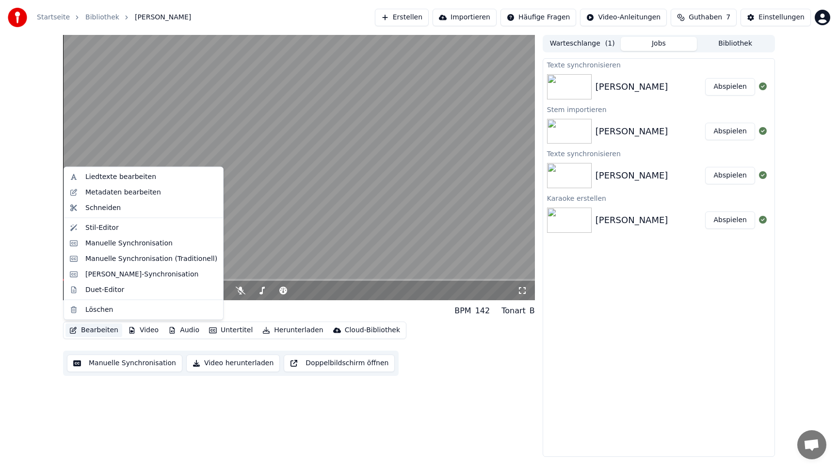
click at [87, 329] on button "Bearbeiten" at bounding box center [93, 330] width 57 height 14
click at [317, 170] on video at bounding box center [299, 167] width 472 height 265
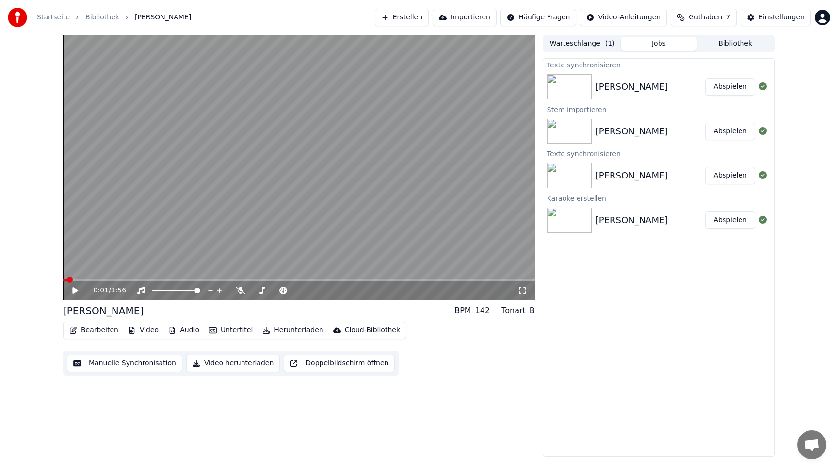
click at [99, 328] on button "Bearbeiten" at bounding box center [93, 330] width 57 height 14
click at [614, 95] on div "[PERSON_NAME] Abspielen" at bounding box center [658, 86] width 231 height 33
click at [720, 81] on button "Abspielen" at bounding box center [730, 86] width 50 height 17
click at [108, 282] on div "0:01 / 3:56" at bounding box center [299, 290] width 472 height 19
click at [268, 279] on span at bounding box center [299, 280] width 472 height 2
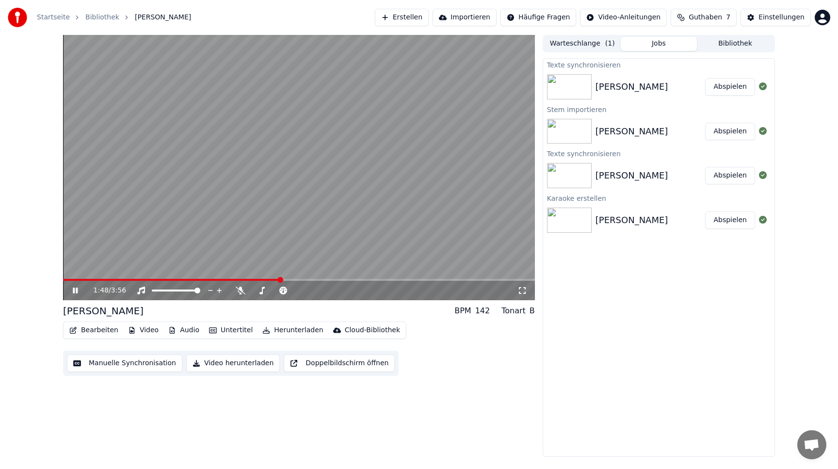
click at [76, 289] on icon at bounding box center [75, 291] width 5 height 6
click at [97, 328] on button "Bearbeiten" at bounding box center [93, 330] width 57 height 14
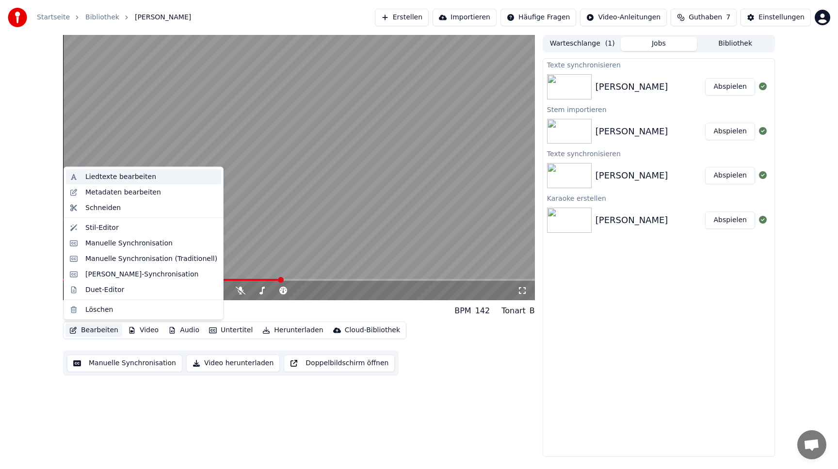
click at [126, 175] on div "Liedtexte bearbeiten" at bounding box center [120, 177] width 71 height 10
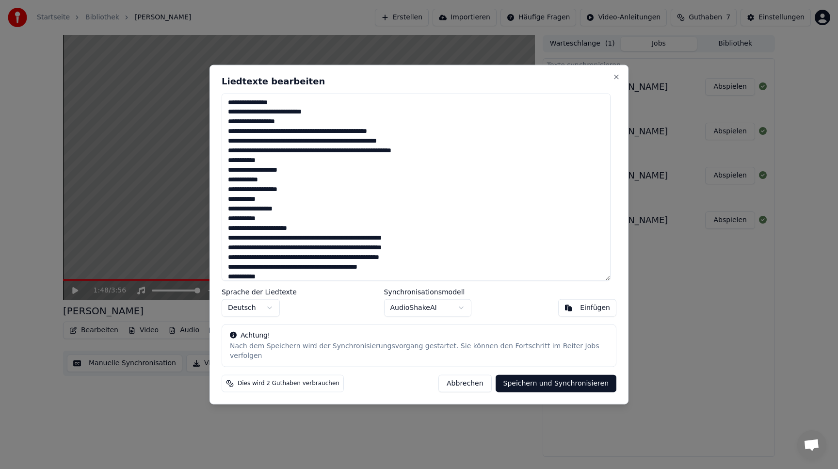
scroll to position [189, 0]
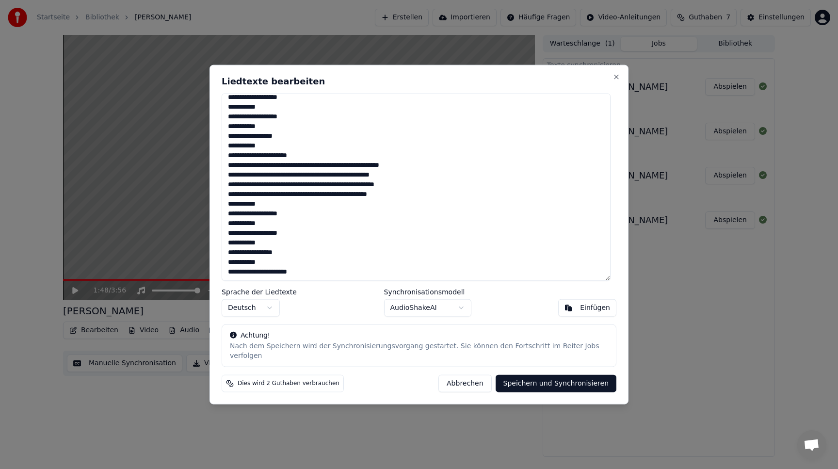
click at [305, 277] on textarea at bounding box center [416, 187] width 389 height 188
paste textarea "**********"
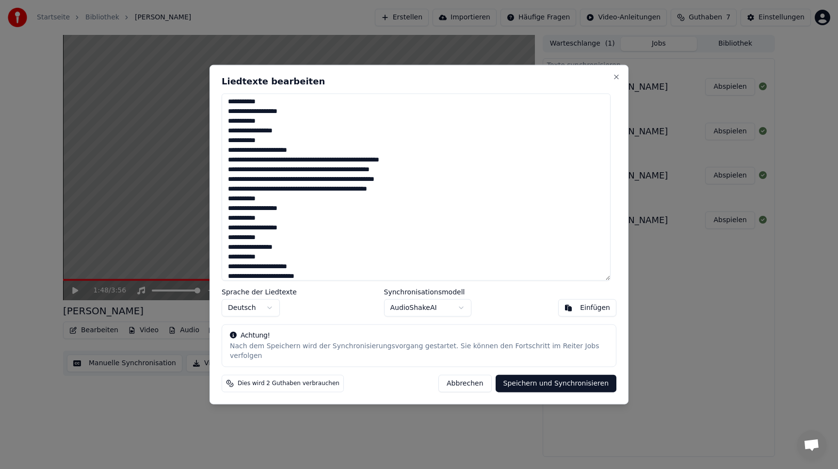
scroll to position [253, 0]
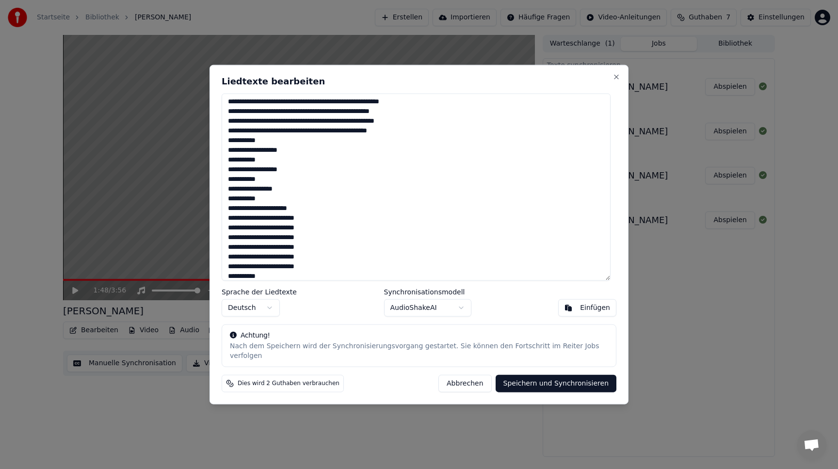
click at [268, 224] on textarea at bounding box center [416, 187] width 389 height 188
click at [267, 241] on textarea at bounding box center [416, 187] width 389 height 188
click at [270, 244] on textarea at bounding box center [416, 187] width 389 height 188
click at [269, 263] on textarea at bounding box center [416, 187] width 389 height 188
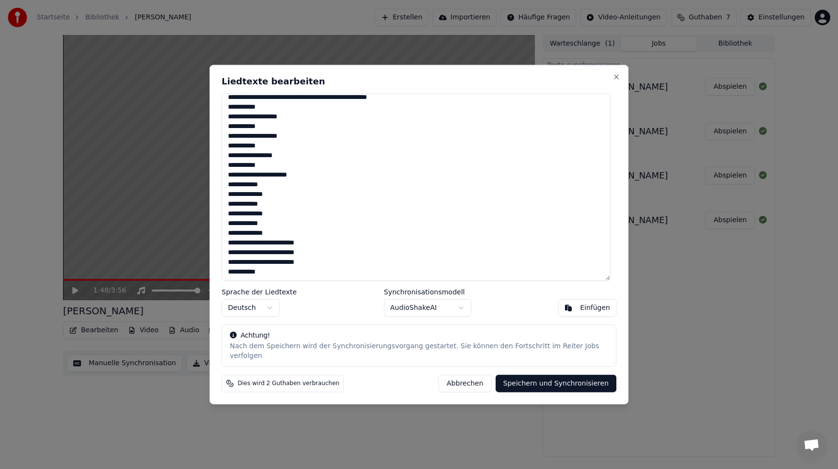
click at [268, 247] on textarea at bounding box center [416, 187] width 389 height 188
click at [268, 267] on textarea at bounding box center [416, 187] width 389 height 188
click at [268, 266] on textarea at bounding box center [416, 187] width 389 height 188
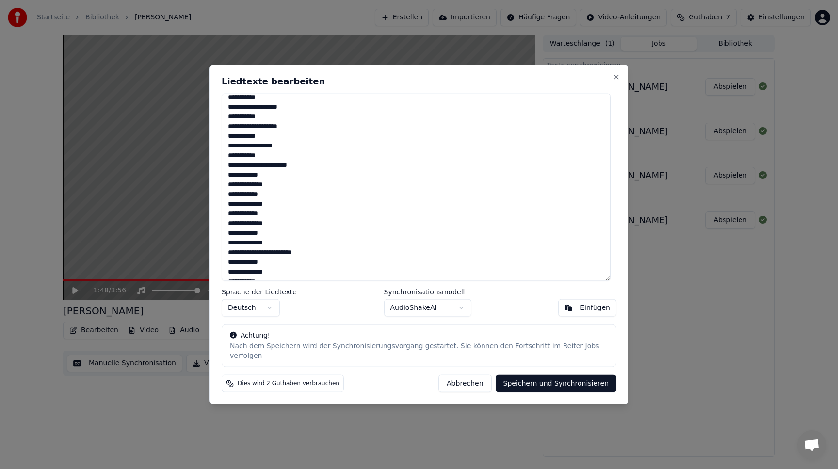
scroll to position [306, 0]
click at [266, 247] on textarea at bounding box center [416, 187] width 389 height 188
type textarea "**********"
click at [536, 378] on button "Speichern und Synchronisieren" at bounding box center [556, 383] width 121 height 17
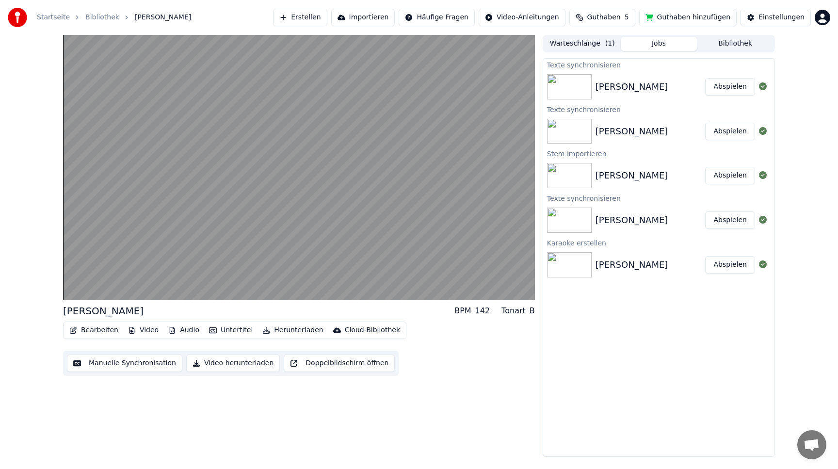
click at [725, 85] on button "Abspielen" at bounding box center [730, 86] width 50 height 17
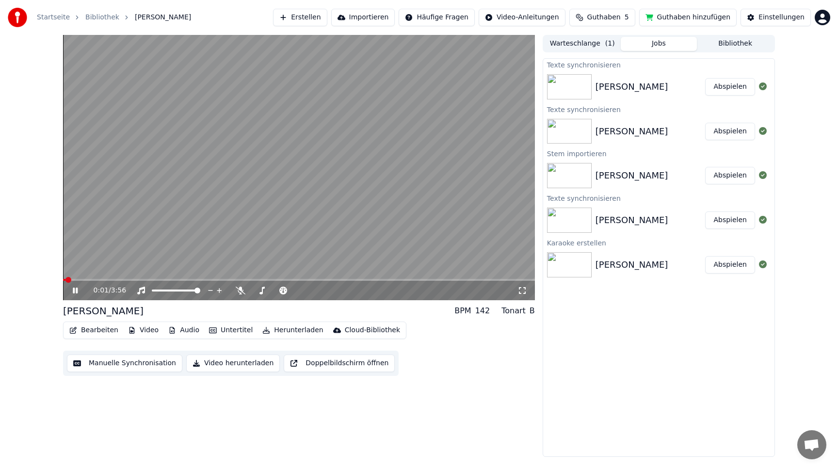
click at [384, 278] on video at bounding box center [299, 167] width 472 height 265
click at [390, 279] on span at bounding box center [299, 280] width 472 height 2
click at [373, 214] on video at bounding box center [299, 167] width 472 height 265
click at [96, 328] on button "Bearbeiten" at bounding box center [93, 330] width 57 height 14
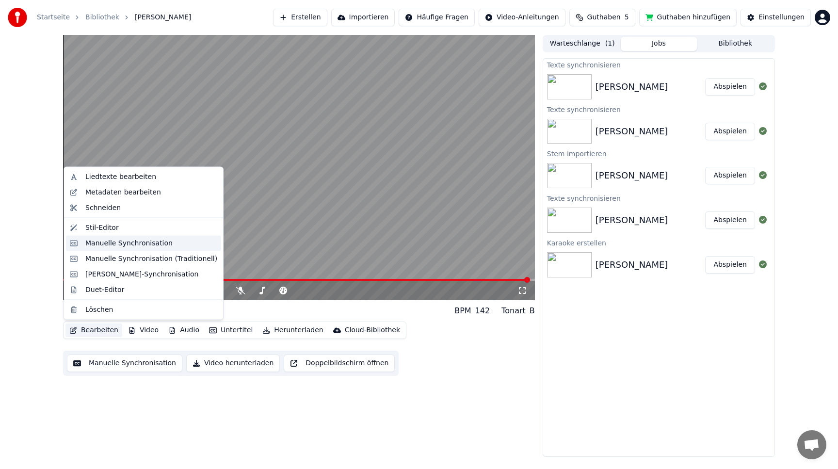
click at [140, 238] on div "Manuelle Synchronisation" at bounding box center [128, 243] width 87 height 10
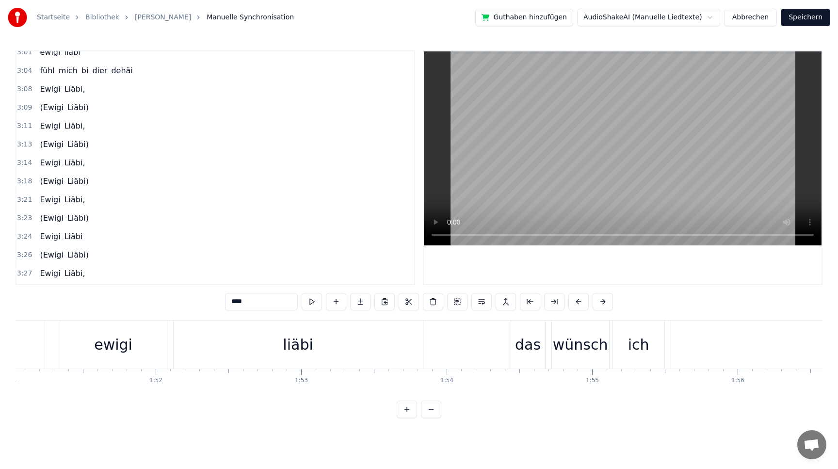
scroll to position [707, 0]
click at [68, 256] on span "ohoooohhooohh" at bounding box center [71, 256] width 64 height 11
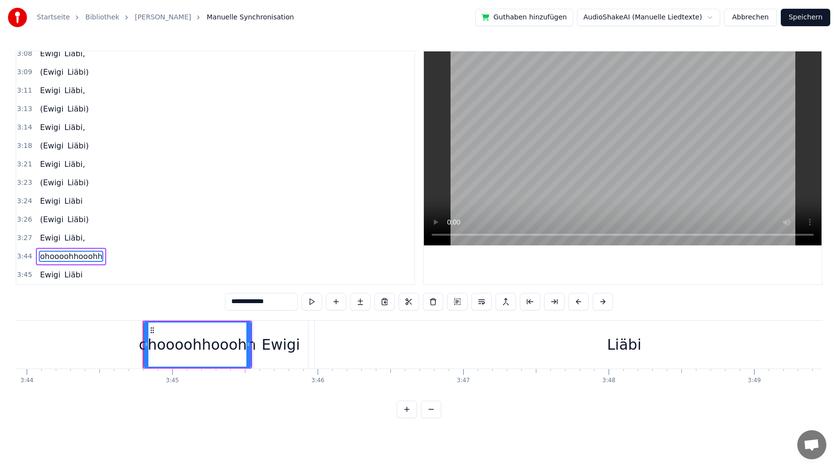
scroll to position [0, 32579]
click at [282, 354] on div "Ewigi" at bounding box center [279, 345] width 38 height 22
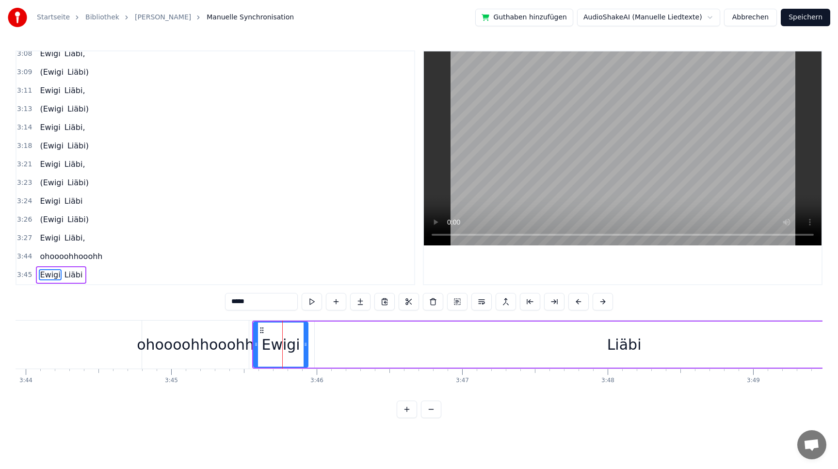
click at [565, 345] on div "Liäbi" at bounding box center [624, 345] width 619 height 46
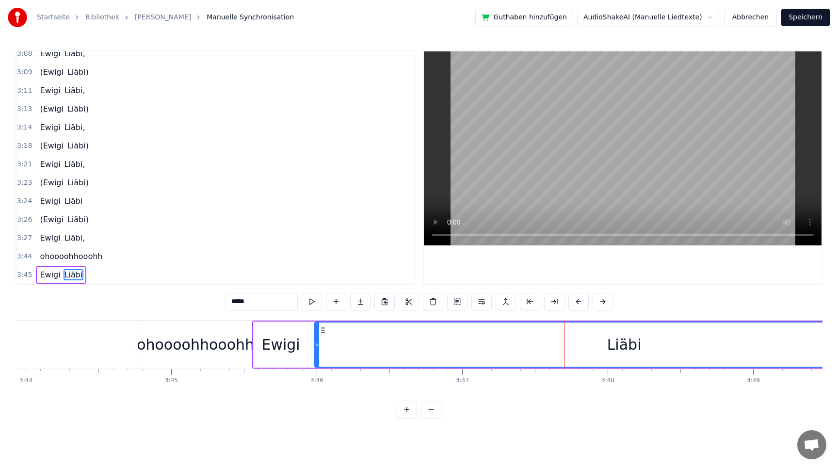
click at [601, 349] on div "Liäbi" at bounding box center [624, 344] width 618 height 44
click at [632, 346] on div "Liäbi" at bounding box center [624, 345] width 34 height 22
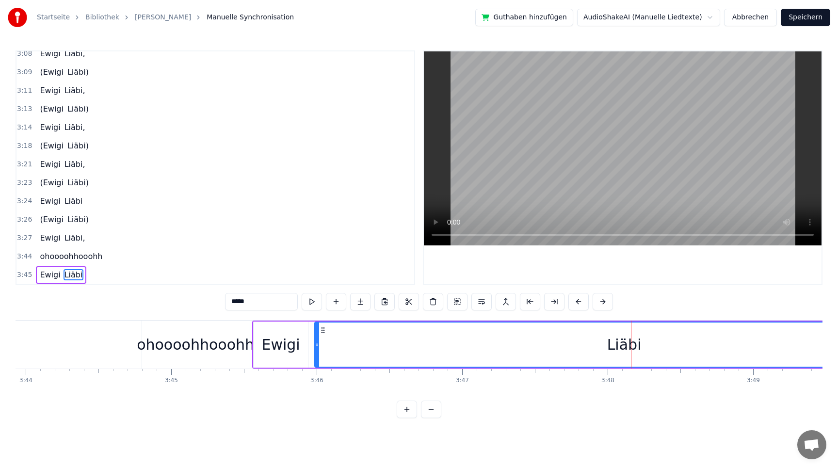
click at [632, 346] on div "Liäbi" at bounding box center [624, 345] width 34 height 22
drag, startPoint x: 632, startPoint y: 346, endPoint x: 373, endPoint y: 339, distance: 259.1
click at [632, 346] on div "Liäbi" at bounding box center [624, 345] width 34 height 22
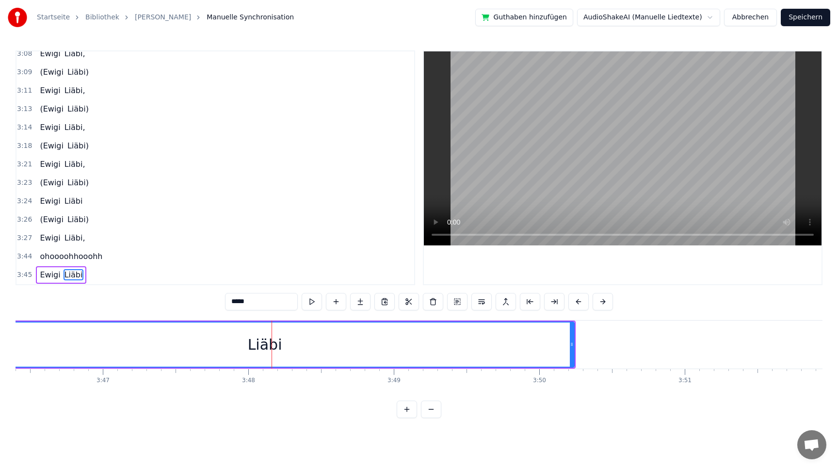
scroll to position [0, 32964]
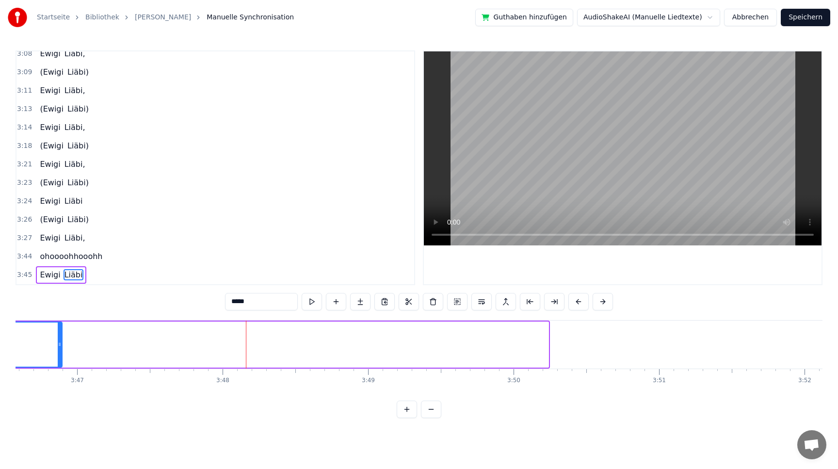
drag, startPoint x: 546, startPoint y: 341, endPoint x: 74, endPoint y: 326, distance: 472.6
click at [62, 326] on div at bounding box center [60, 344] width 4 height 44
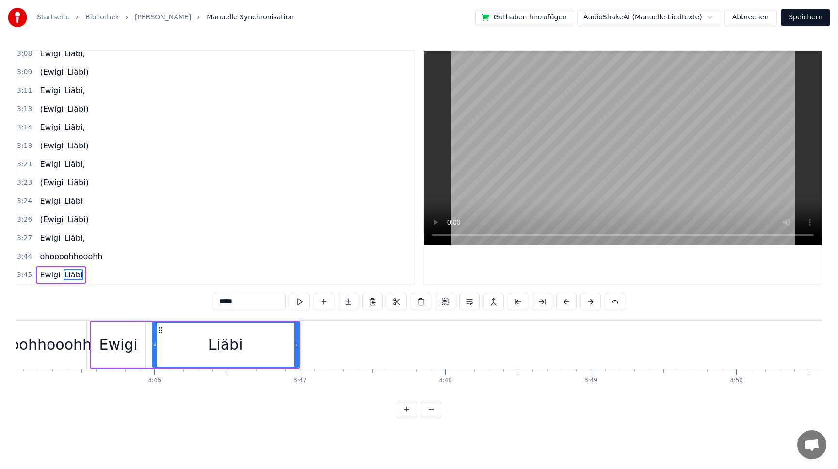
scroll to position [0, 32634]
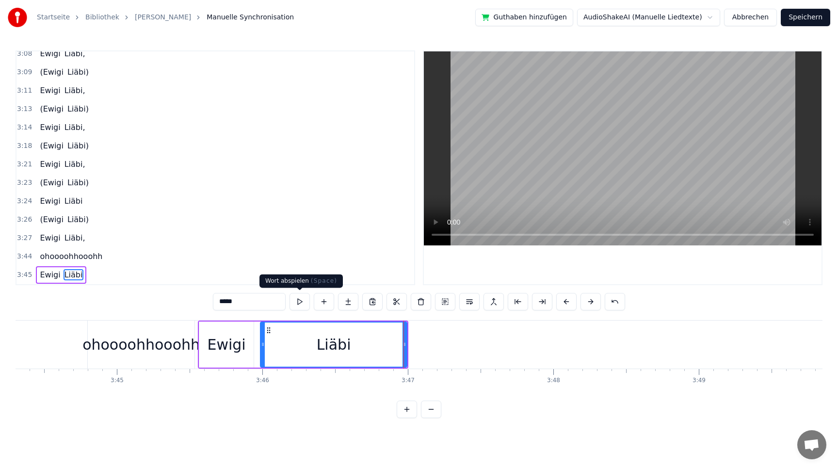
click at [297, 300] on button at bounding box center [300, 301] width 20 height 17
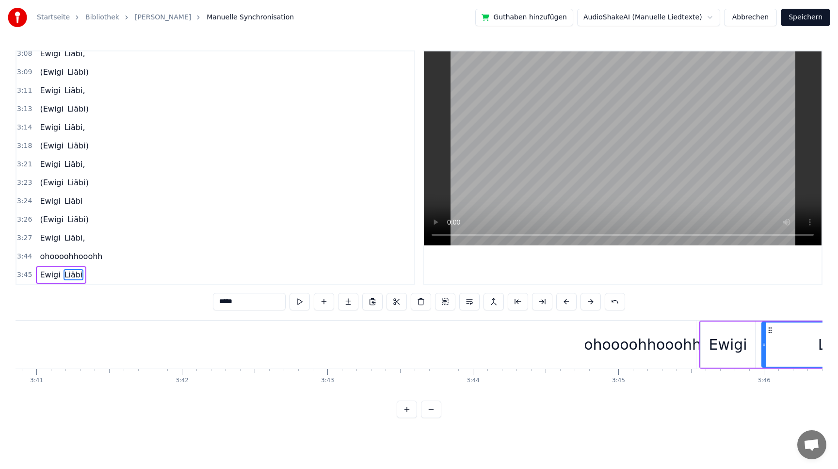
scroll to position [0, 32101]
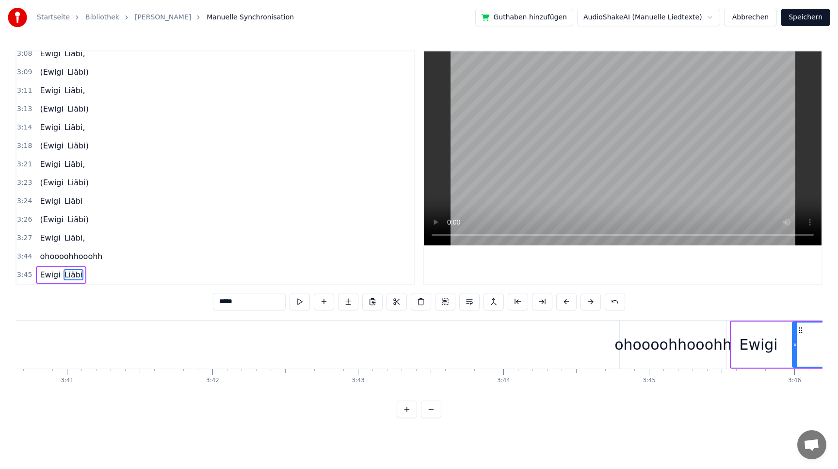
click at [658, 326] on div "ohoooohhooohh" at bounding box center [673, 345] width 107 height 48
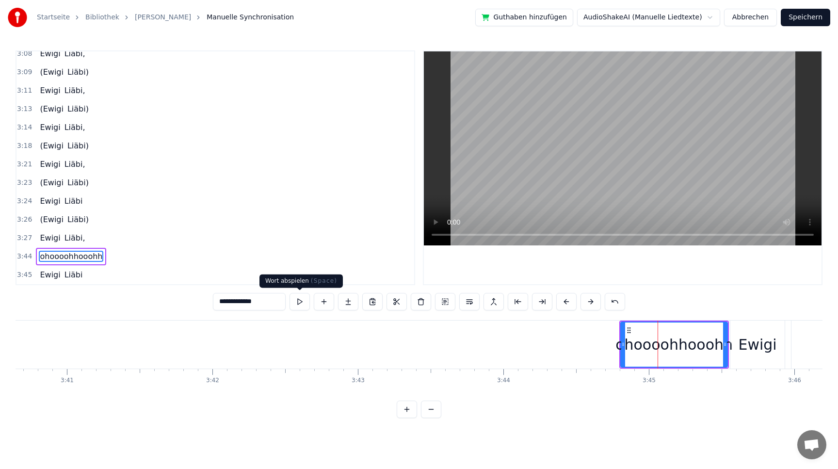
click at [297, 300] on button at bounding box center [300, 301] width 20 height 17
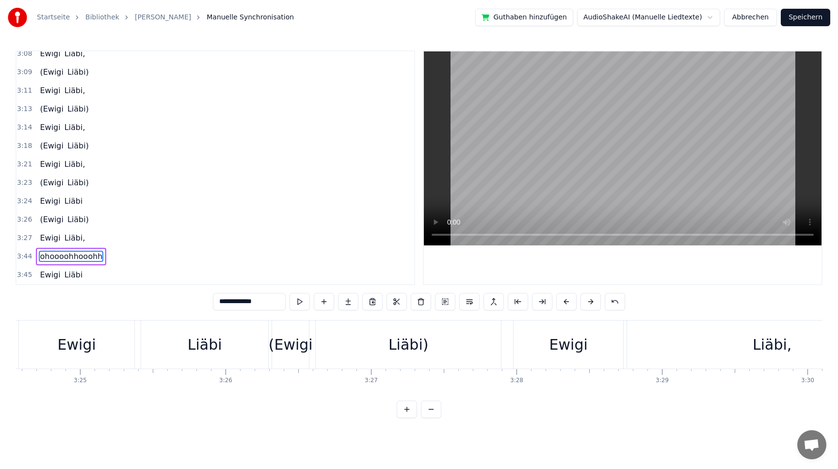
scroll to position [0, 29745]
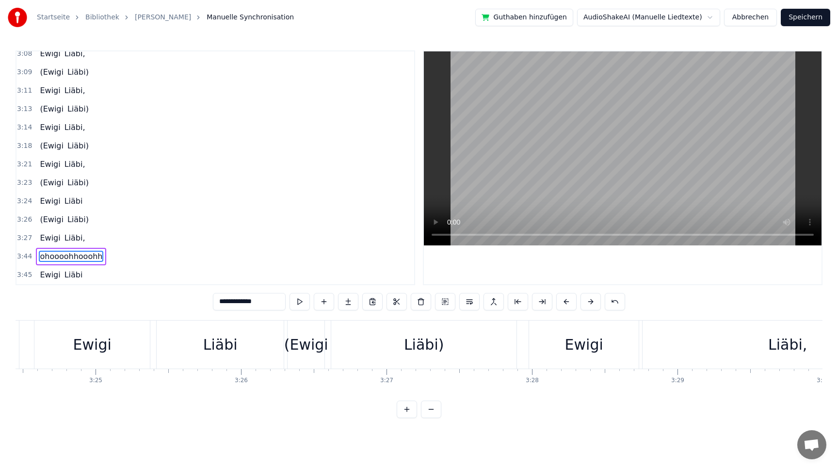
click at [225, 344] on div "Liäbi" at bounding box center [220, 345] width 34 height 22
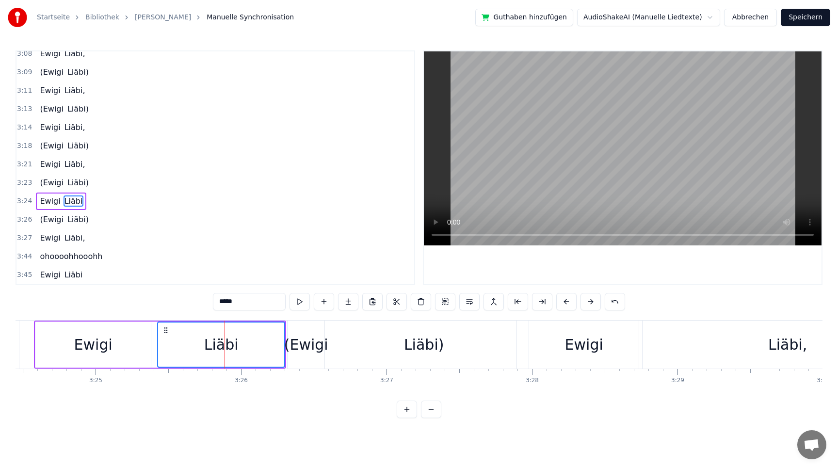
click at [306, 342] on div "(Ewigi" at bounding box center [306, 345] width 44 height 22
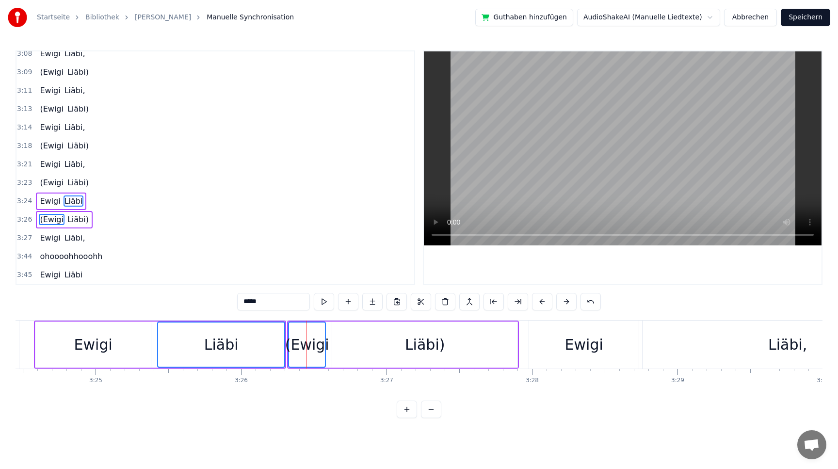
click at [414, 342] on div "Liäbi)" at bounding box center [425, 345] width 40 height 22
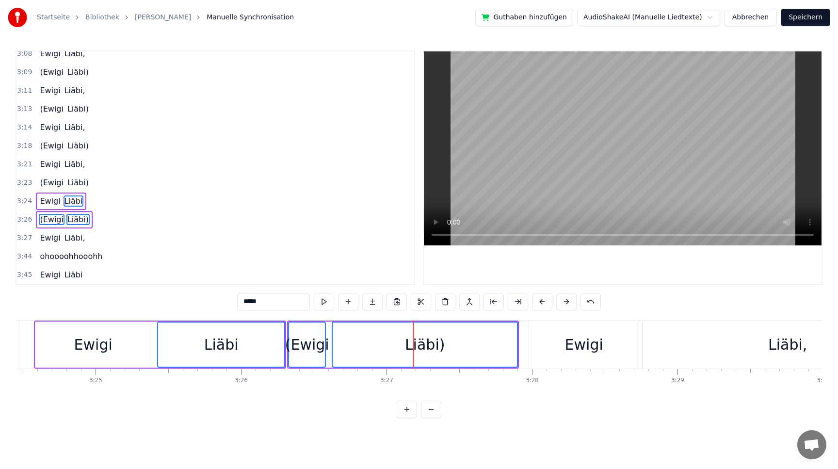
click at [614, 361] on div "Ewigi" at bounding box center [584, 345] width 110 height 48
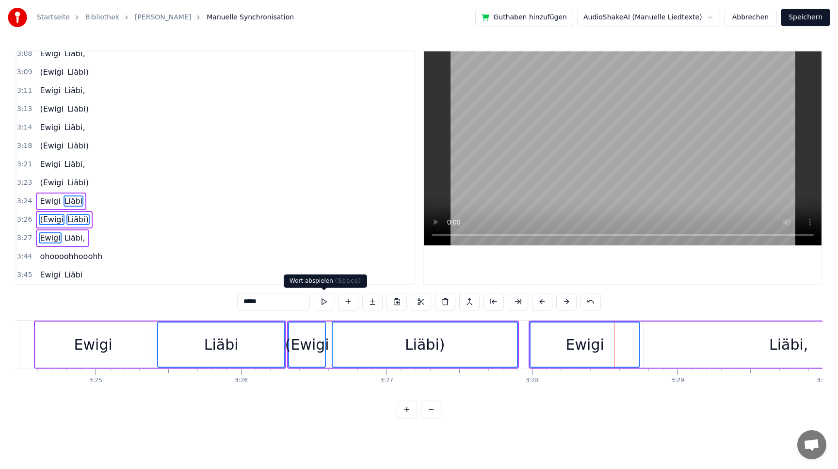
click at [331, 301] on button at bounding box center [324, 301] width 20 height 17
click at [255, 414] on div "0:13 nimm mich i arm 0:14 und drück mich fescht a dich 0:17 und la mi nummä lo…" at bounding box center [419, 234] width 807 height 368
click at [207, 301] on div "0:13 nimm mich i arm 0:14 und drück mich fescht a dich 0:17 und la mi nummä lo…" at bounding box center [419, 234] width 807 height 368
click at [289, 350] on div "(Ewigi" at bounding box center [307, 345] width 44 height 22
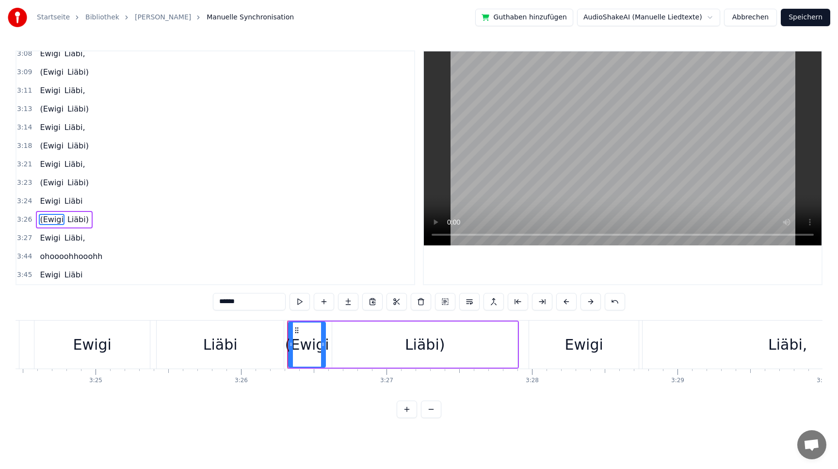
click at [399, 349] on div "Liäbi)" at bounding box center [424, 345] width 185 height 46
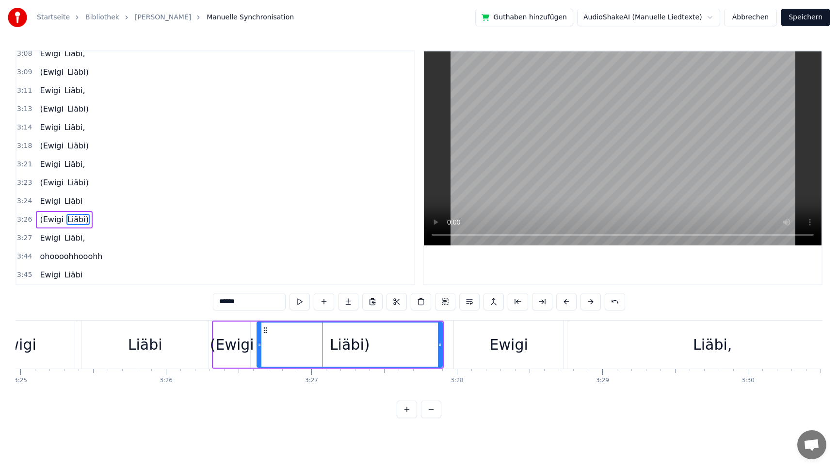
scroll to position [0, 29829]
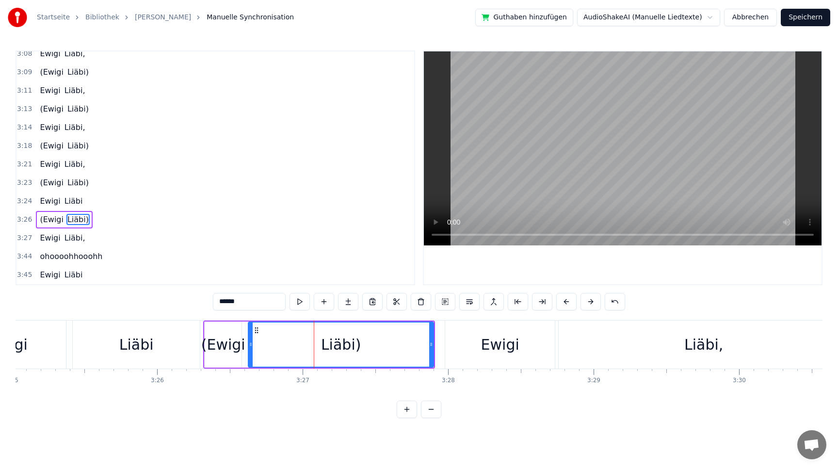
click at [447, 344] on div "Ewigi" at bounding box center [500, 345] width 110 height 48
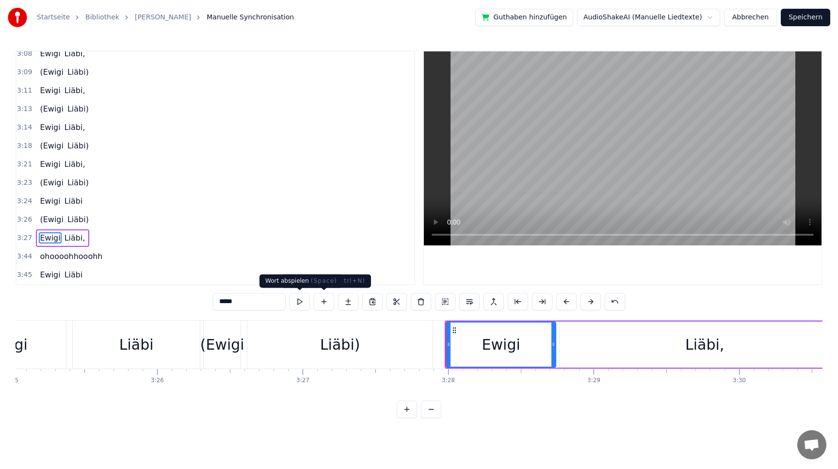
click at [301, 300] on button at bounding box center [300, 301] width 20 height 17
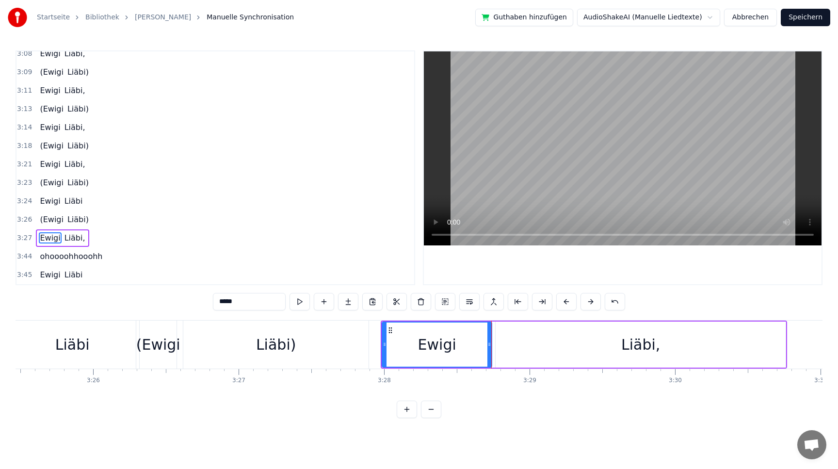
scroll to position [0, 29931]
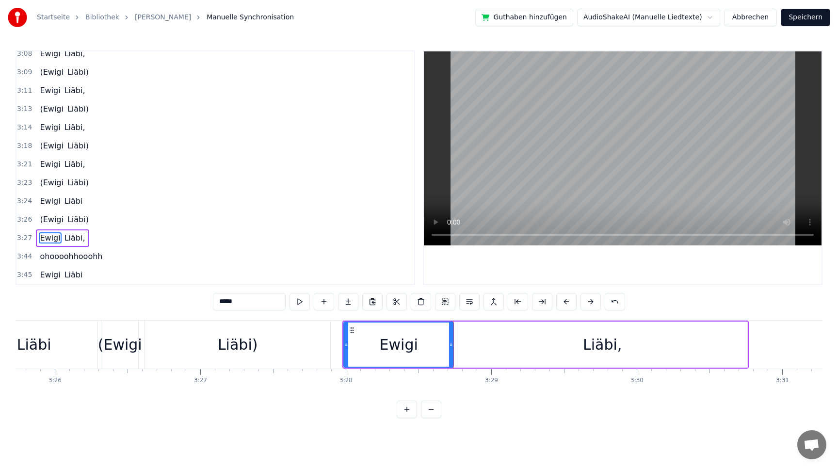
click at [528, 348] on div "Liäbi," at bounding box center [602, 345] width 290 height 46
type input "******"
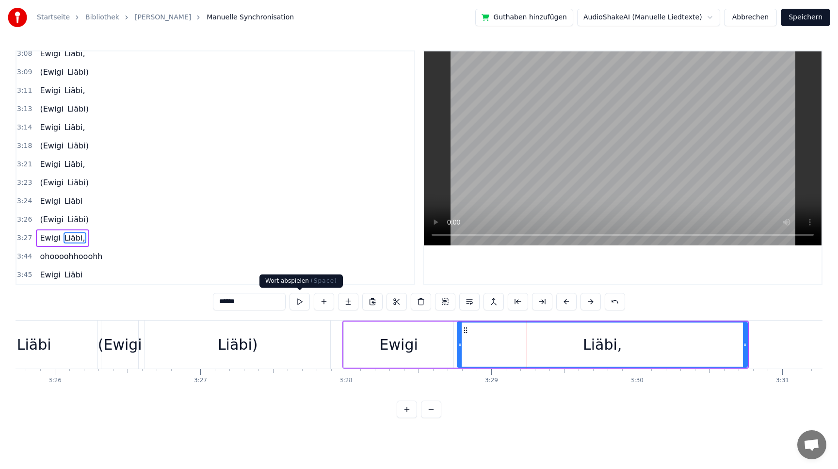
click at [307, 305] on button at bounding box center [300, 301] width 20 height 17
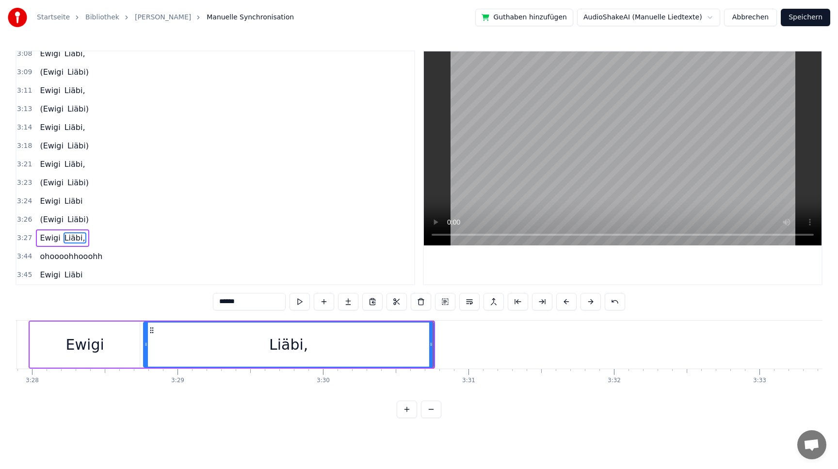
scroll to position [0, 30294]
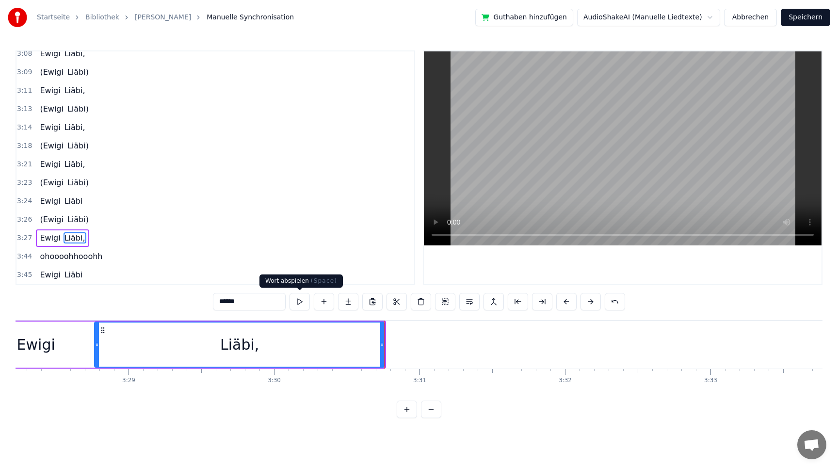
click at [300, 301] on button at bounding box center [300, 301] width 20 height 17
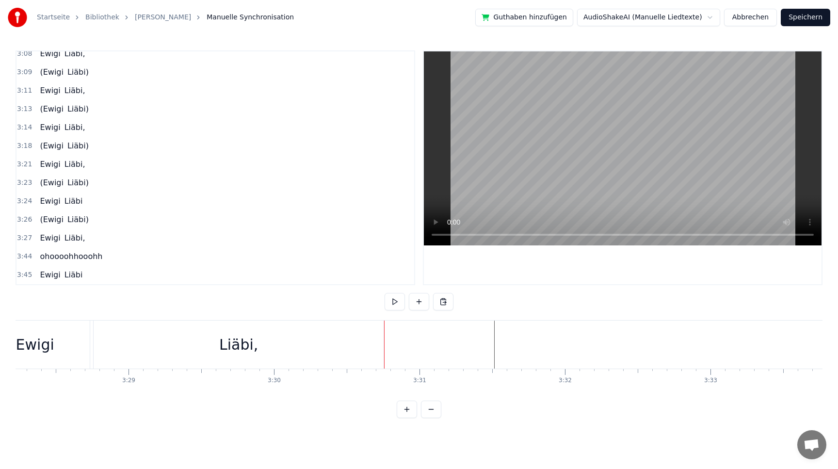
click at [390, 305] on button at bounding box center [395, 301] width 20 height 17
click at [396, 303] on button at bounding box center [395, 301] width 20 height 17
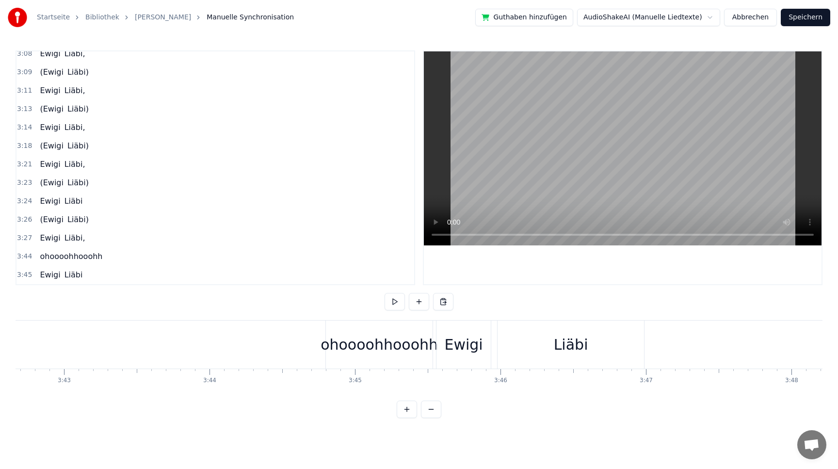
scroll to position [0, 32399]
click at [433, 409] on button at bounding box center [431, 409] width 20 height 17
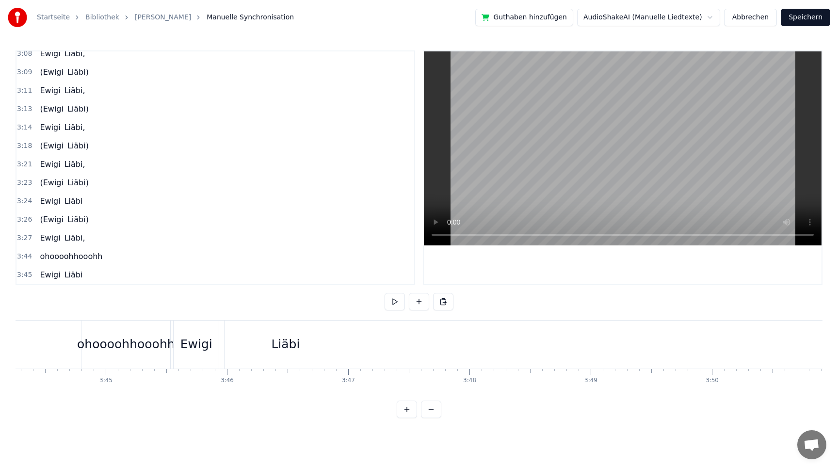
scroll to position [0, 27225]
click at [746, 18] on button "Abbrechen" at bounding box center [750, 17] width 53 height 17
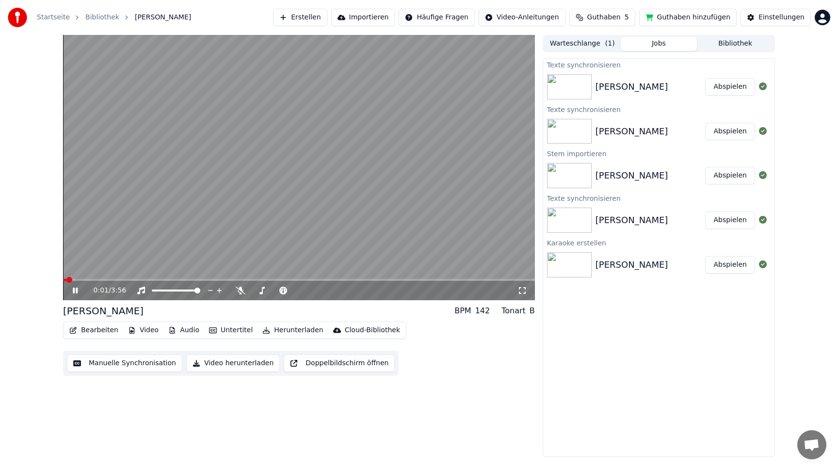
click at [178, 156] on video at bounding box center [299, 167] width 472 height 265
click at [86, 329] on button "Bearbeiten" at bounding box center [93, 330] width 57 height 14
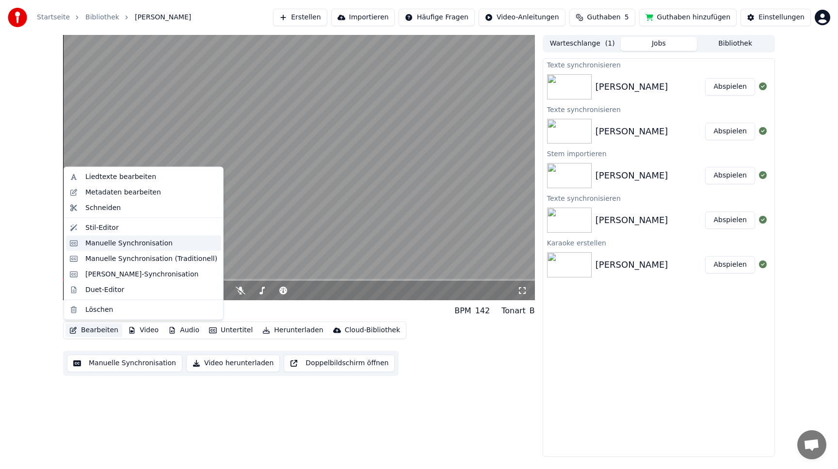
click at [129, 239] on div "Manuelle Synchronisation" at bounding box center [128, 243] width 87 height 10
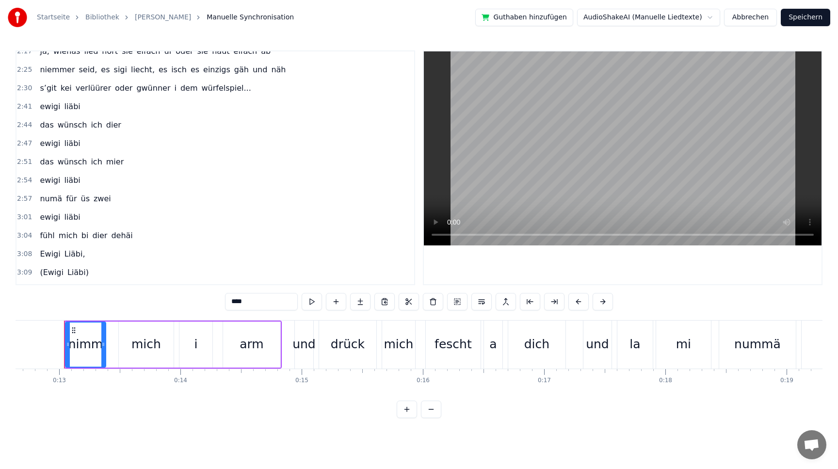
scroll to position [707, 0]
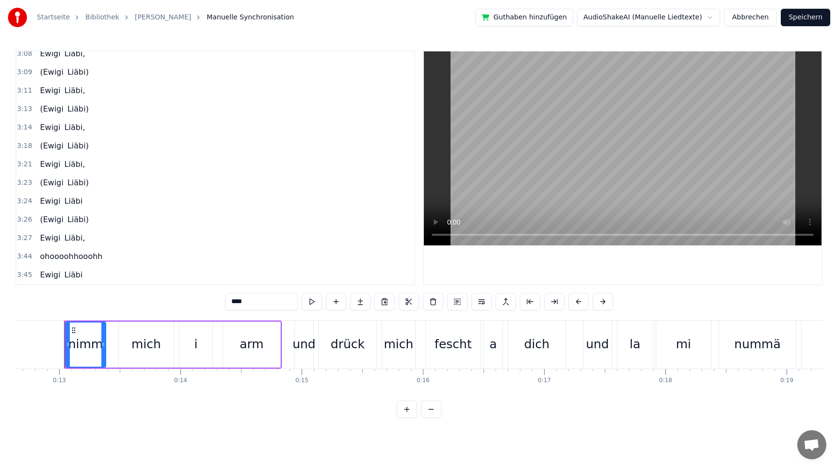
click at [65, 252] on span "ohoooohhooohh" at bounding box center [71, 256] width 64 height 11
type input "**********"
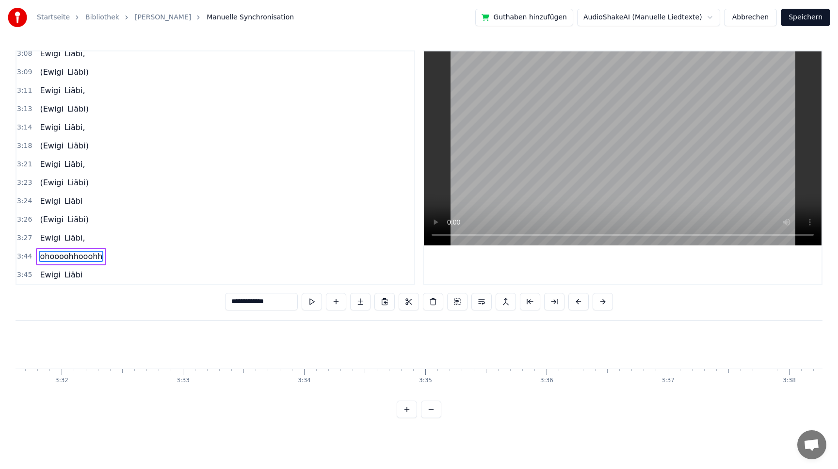
scroll to position [0, 25655]
click at [145, 318] on div "0:13 nimm mich i arm 0:14 und drück mich fescht a dich 0:17 und la mi nummä lo…" at bounding box center [419, 234] width 807 height 368
click at [308, 301] on button at bounding box center [312, 301] width 20 height 17
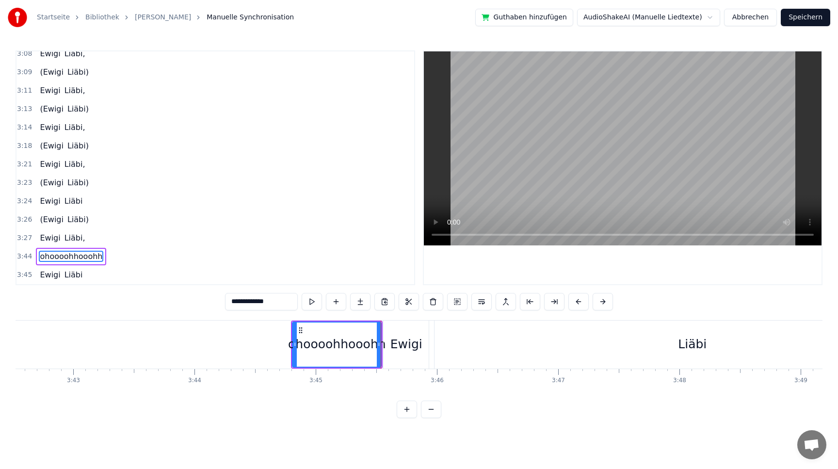
click at [309, 301] on button at bounding box center [312, 301] width 20 height 17
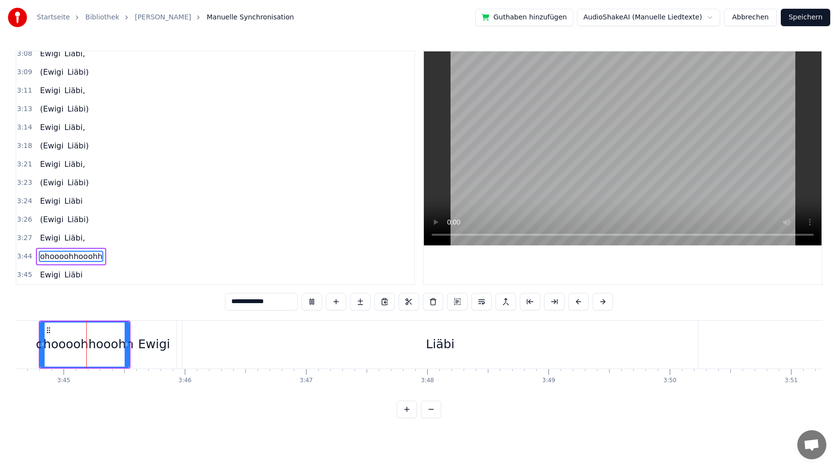
scroll to position [0, 27231]
click at [758, 14] on button "Abbrechen" at bounding box center [750, 17] width 53 height 17
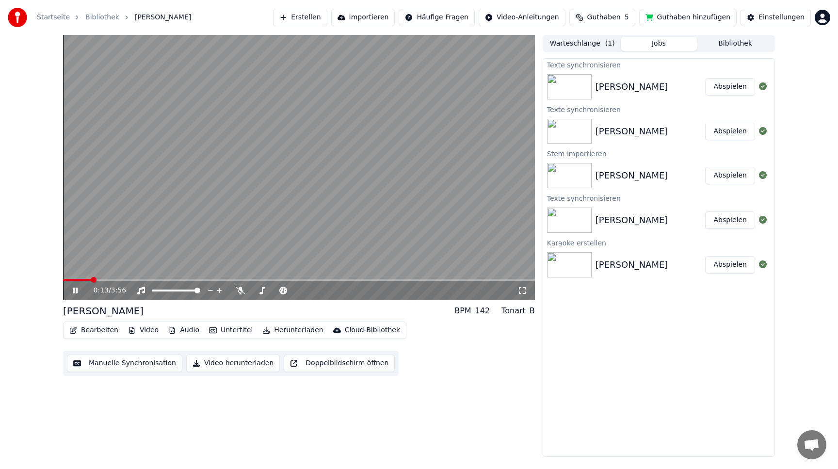
click at [216, 161] on video at bounding box center [299, 167] width 472 height 265
click at [576, 136] on img at bounding box center [569, 131] width 45 height 25
click at [735, 134] on button "Abspielen" at bounding box center [730, 131] width 50 height 17
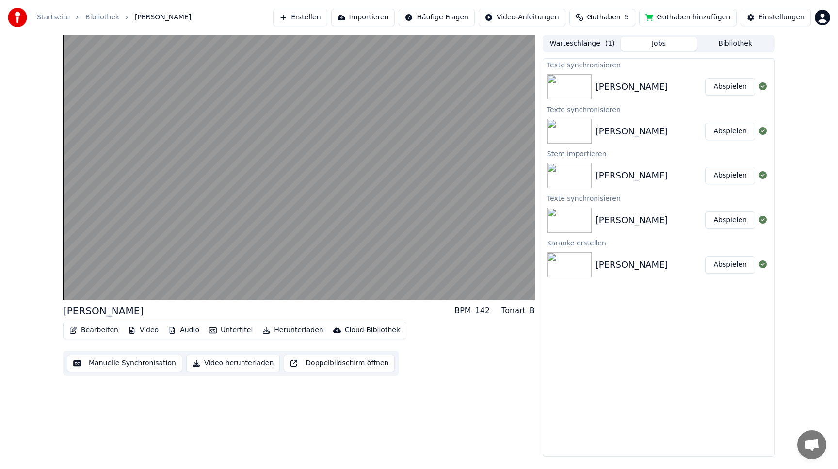
click at [733, 173] on button "Abspielen" at bounding box center [730, 175] width 50 height 17
click at [731, 222] on button "Abspielen" at bounding box center [730, 219] width 50 height 17
click at [730, 268] on button "Abspielen" at bounding box center [730, 264] width 50 height 17
click at [730, 80] on button "Abspielen" at bounding box center [730, 86] width 50 height 17
click at [611, 48] on span "( 1 )" at bounding box center [610, 44] width 10 height 10
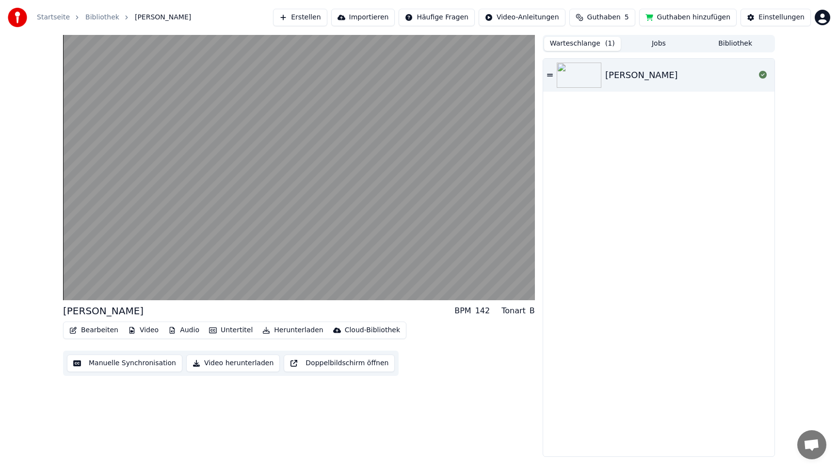
click at [656, 68] on div "[PERSON_NAME]" at bounding box center [680, 75] width 150 height 14
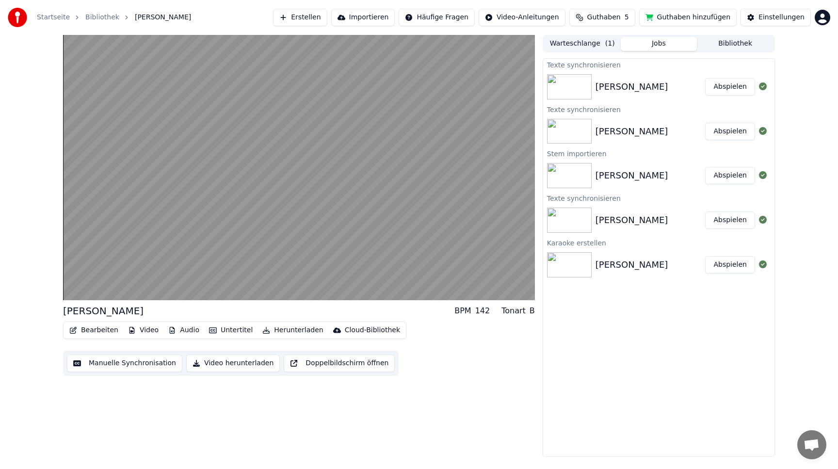
click at [661, 46] on button "Jobs" at bounding box center [659, 44] width 77 height 14
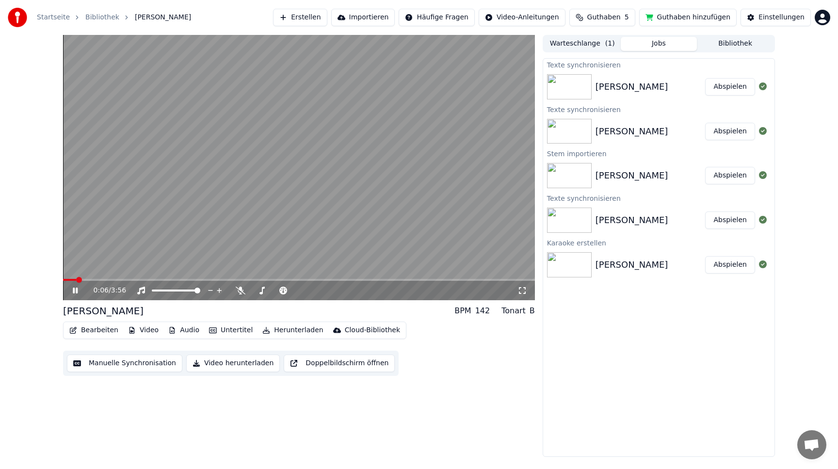
click at [172, 327] on icon "button" at bounding box center [172, 330] width 8 height 7
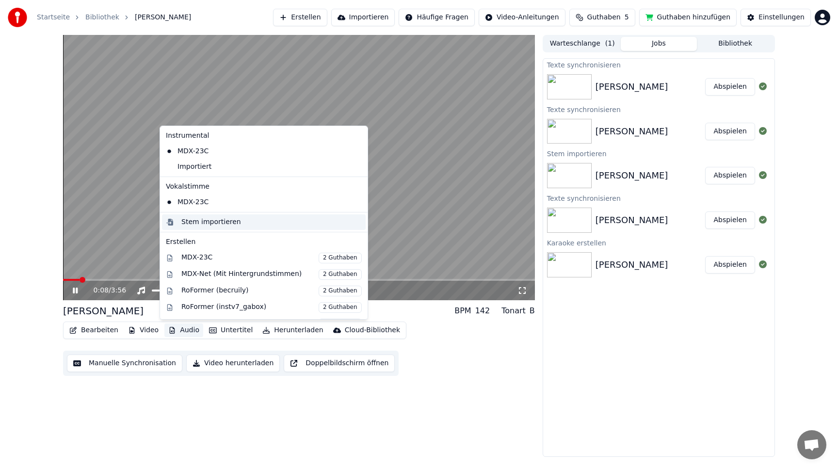
click at [204, 216] on div "Stem importieren" at bounding box center [264, 222] width 204 height 16
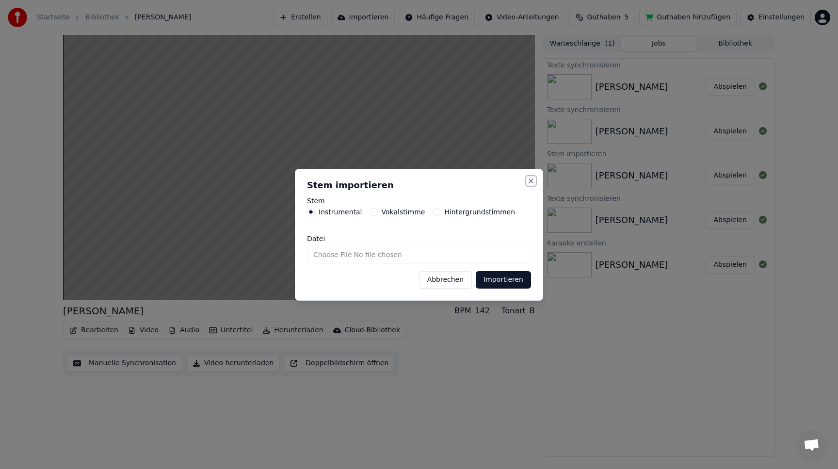
click at [532, 179] on button "Close" at bounding box center [531, 181] width 8 height 8
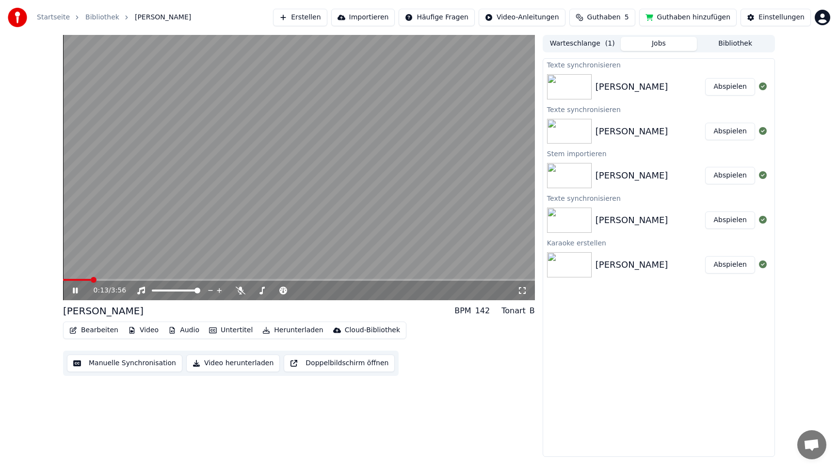
click at [305, 164] on video at bounding box center [299, 167] width 472 height 265
click at [308, 15] on button "Erstellen" at bounding box center [300, 17] width 54 height 17
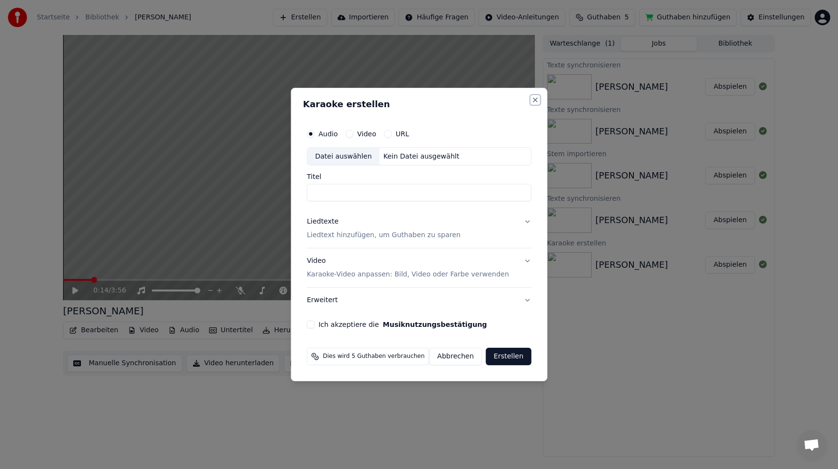
click at [531, 98] on button "Close" at bounding box center [535, 100] width 8 height 8
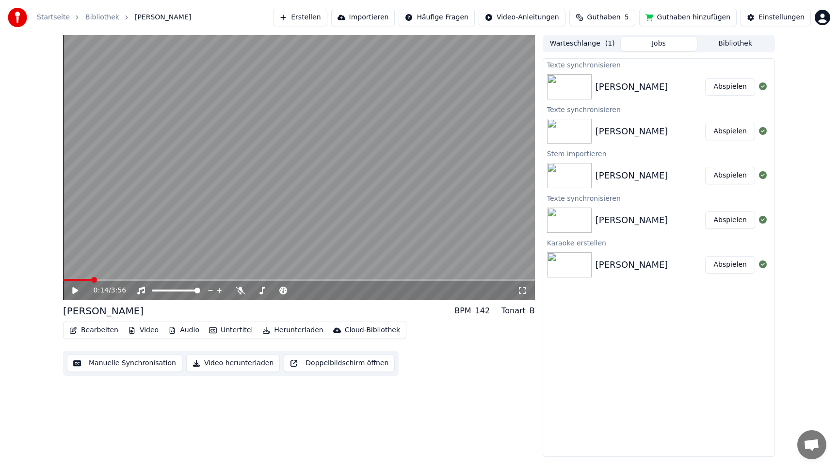
click at [100, 331] on button "Bearbeiten" at bounding box center [93, 330] width 57 height 14
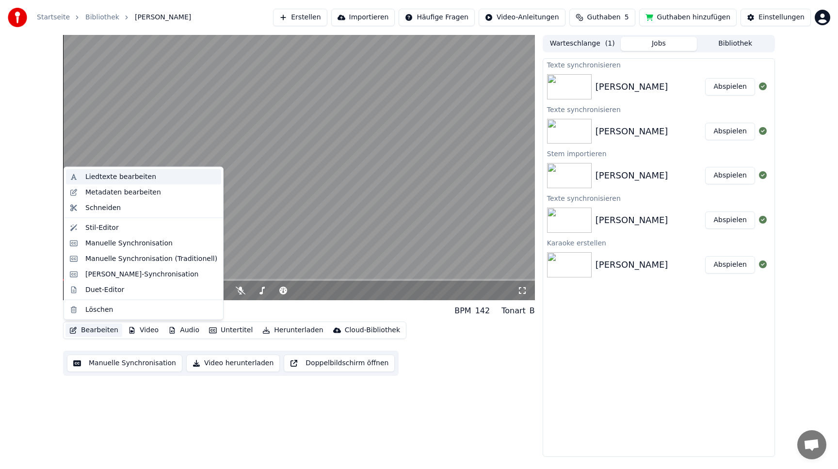
click at [133, 177] on div "Liedtexte bearbeiten" at bounding box center [120, 177] width 71 height 10
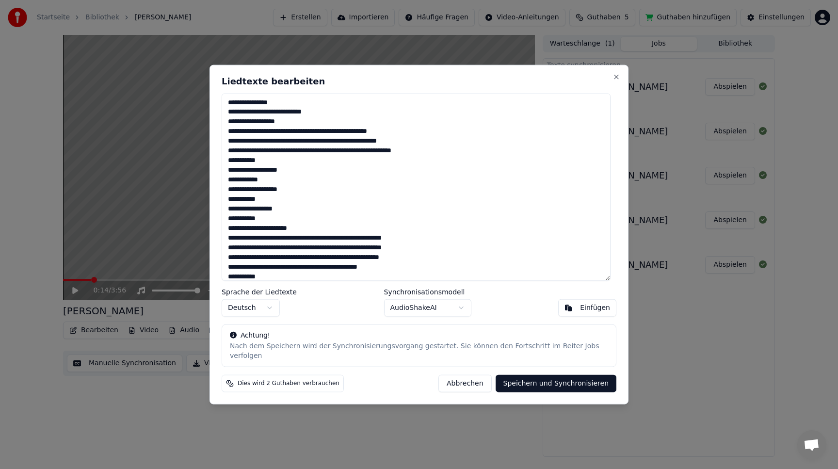
click at [358, 250] on textarea at bounding box center [416, 187] width 389 height 188
click at [274, 188] on textarea at bounding box center [416, 187] width 389 height 188
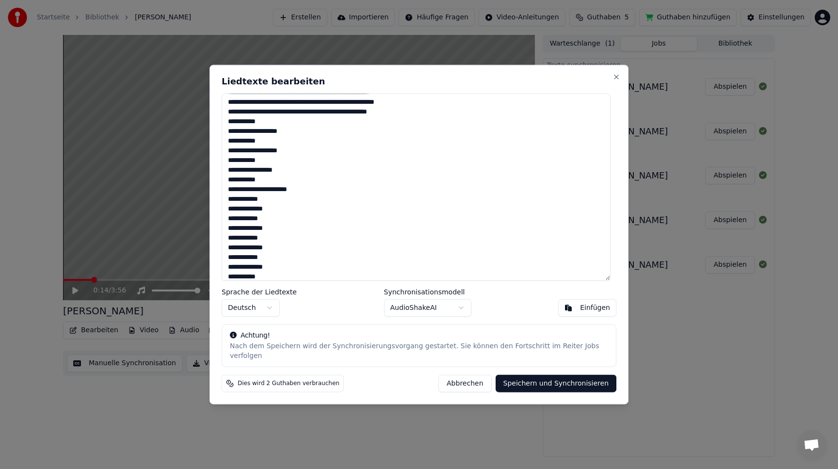
scroll to position [315, 0]
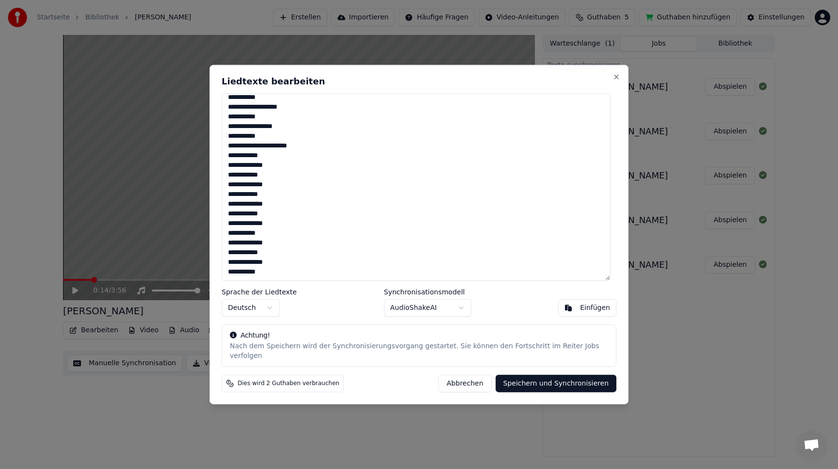
click at [473, 375] on button "Abbrechen" at bounding box center [464, 383] width 53 height 17
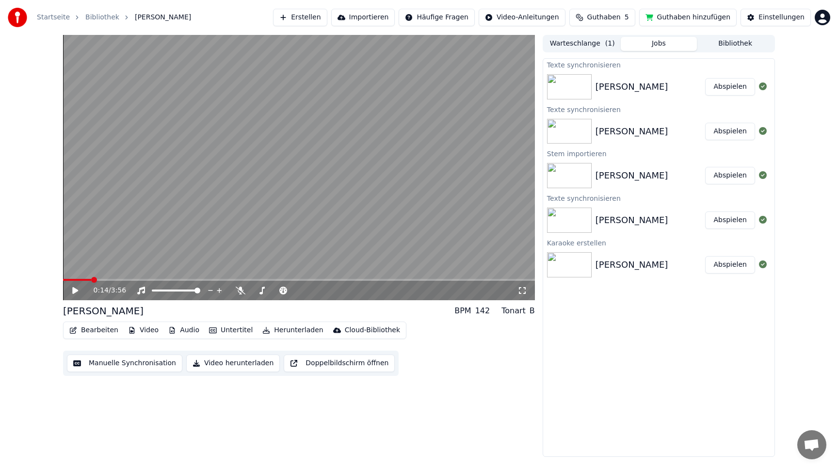
click at [316, 13] on button "Erstellen" at bounding box center [300, 17] width 54 height 17
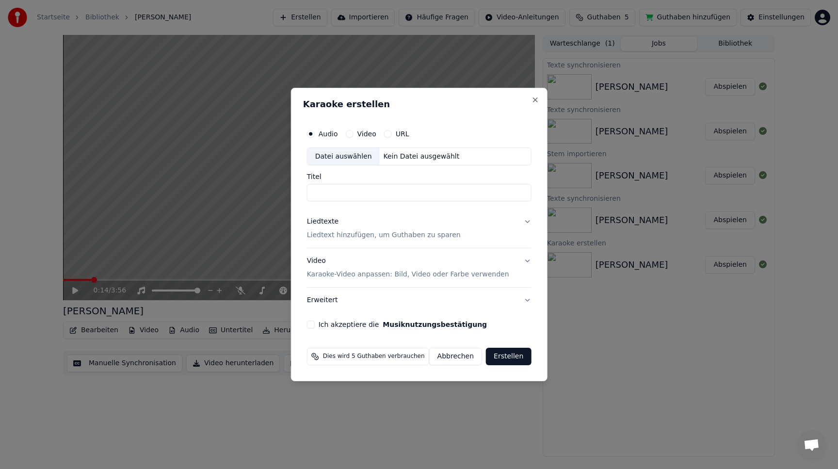
click at [350, 157] on div "Datei auswählen" at bounding box center [343, 156] width 72 height 17
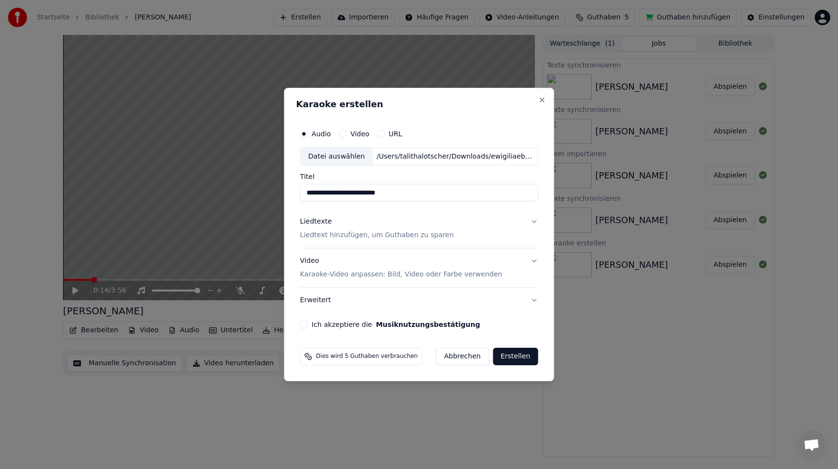
drag, startPoint x: 419, startPoint y: 189, endPoint x: 283, endPoint y: 189, distance: 136.3
click at [283, 189] on body "**********" at bounding box center [419, 234] width 838 height 469
type input "*"
click at [367, 191] on input "**********" at bounding box center [419, 192] width 238 height 17
type input "**********"
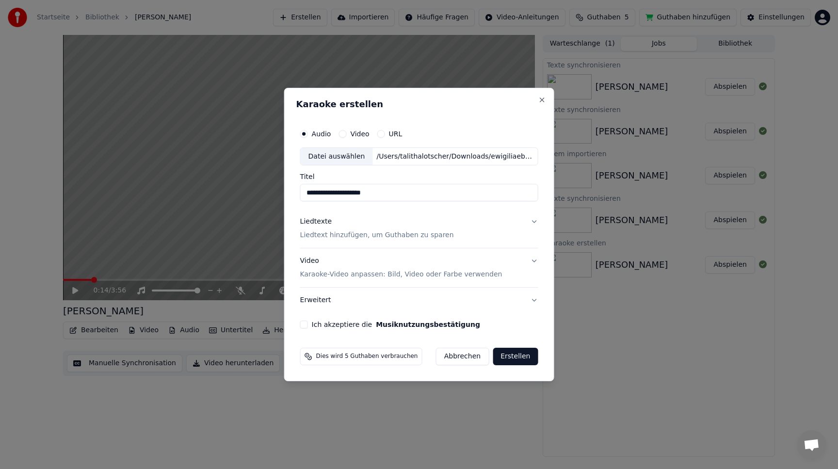
click at [531, 221] on button "Liedtexte Liedtext hinzufügen, um Guthaben zu sparen" at bounding box center [419, 229] width 238 height 39
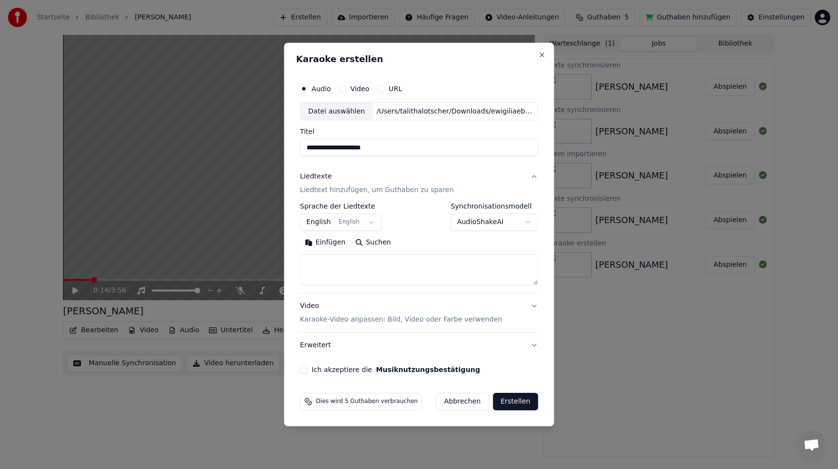
click at [375, 266] on textarea at bounding box center [419, 270] width 238 height 31
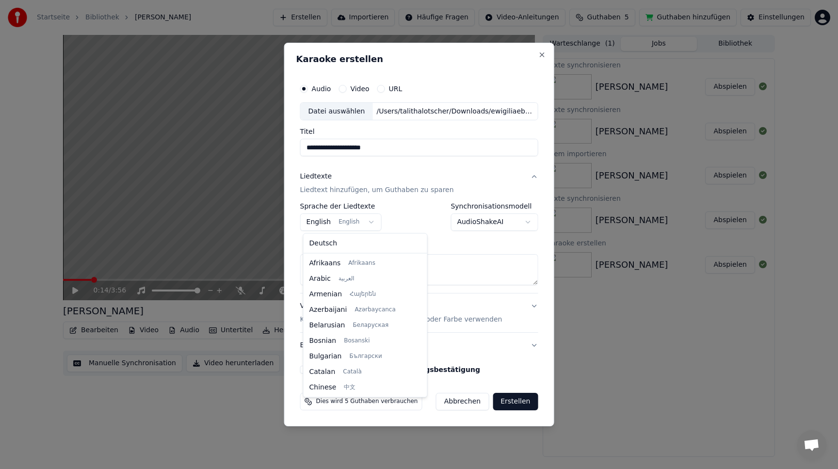
click at [368, 226] on body "**********" at bounding box center [419, 234] width 838 height 469
select select "**"
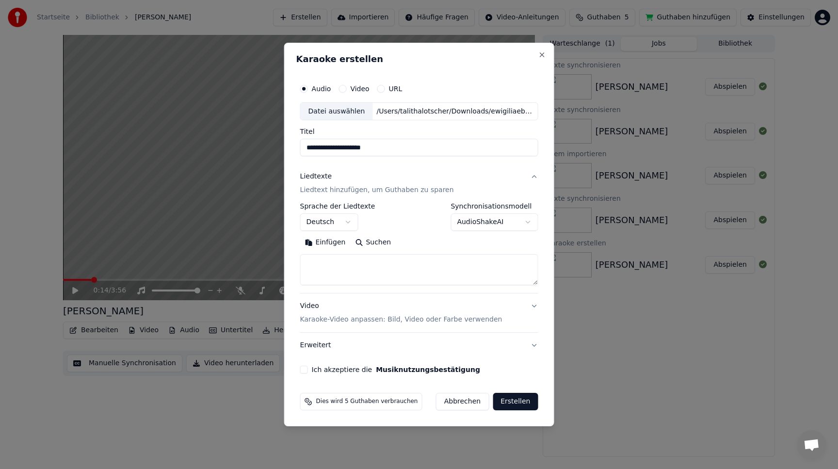
click at [359, 271] on textarea at bounding box center [419, 270] width 238 height 31
paste textarea "**********"
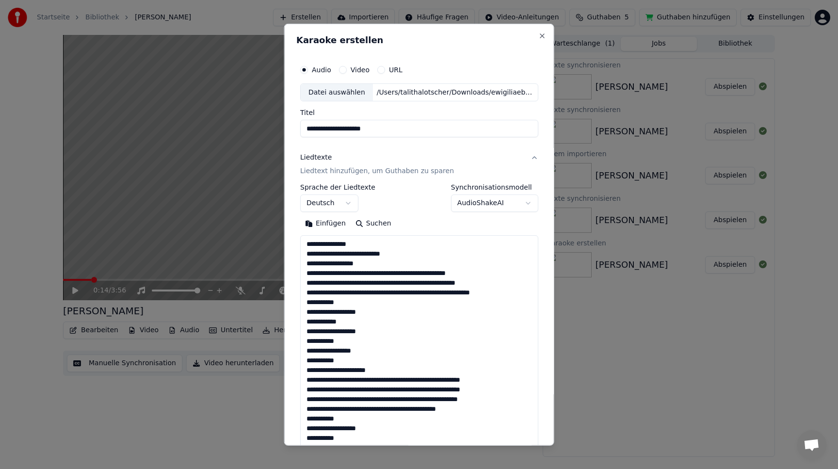
scroll to position [468, 0]
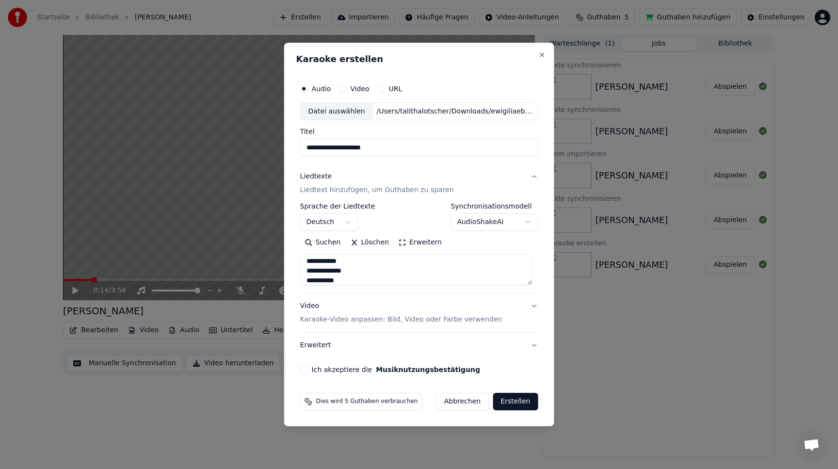
type textarea "**********"
click at [533, 306] on button "Video Karaoke-Video anpassen: Bild, Video oder Farbe verwenden" at bounding box center [419, 313] width 238 height 39
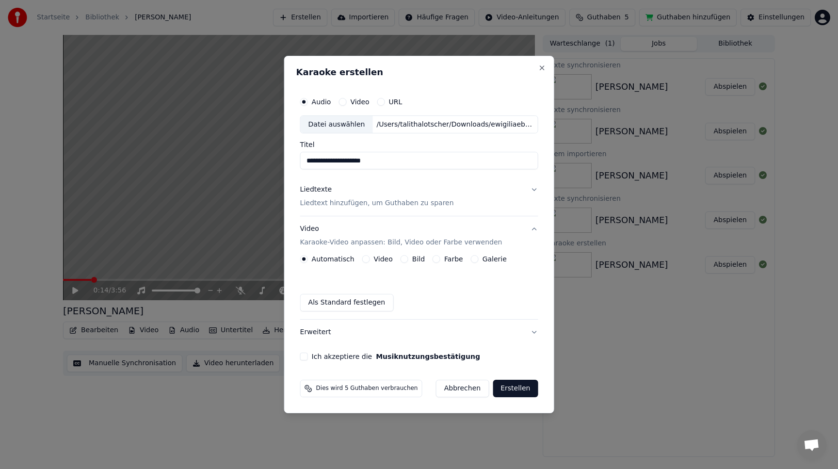
click at [410, 259] on div "Bild" at bounding box center [413, 259] width 24 height 8
click at [403, 260] on button "Bild" at bounding box center [405, 259] width 8 height 8
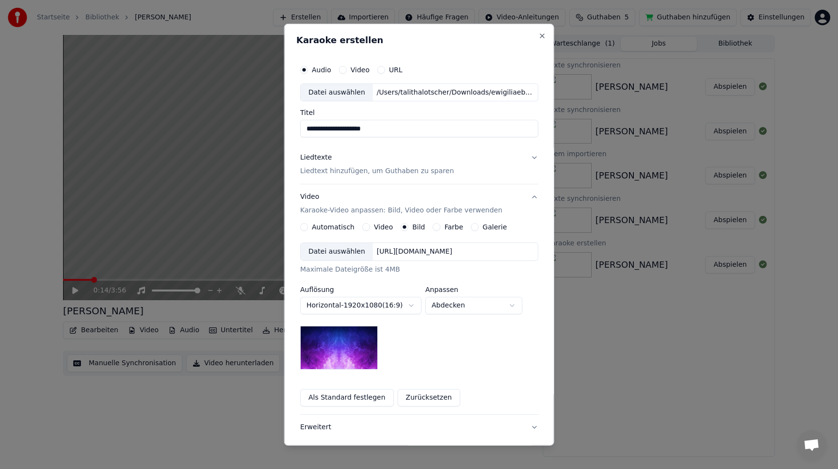
click at [331, 247] on div "Datei auswählen" at bounding box center [337, 251] width 72 height 17
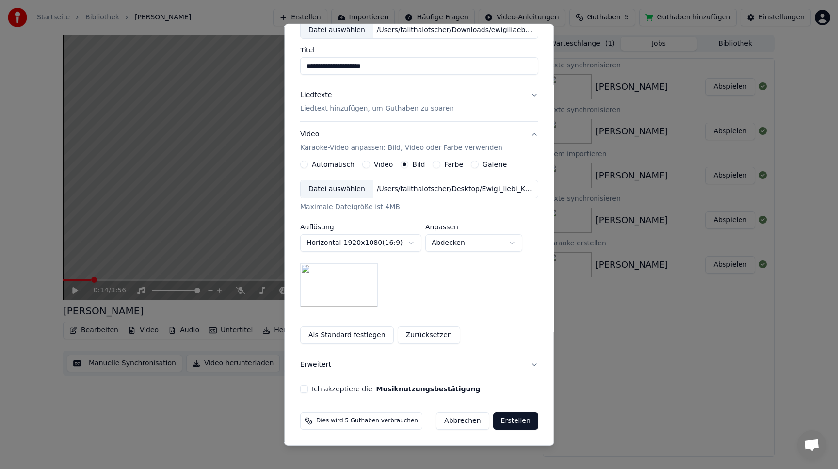
click at [534, 366] on button "Erweitert" at bounding box center [419, 364] width 238 height 25
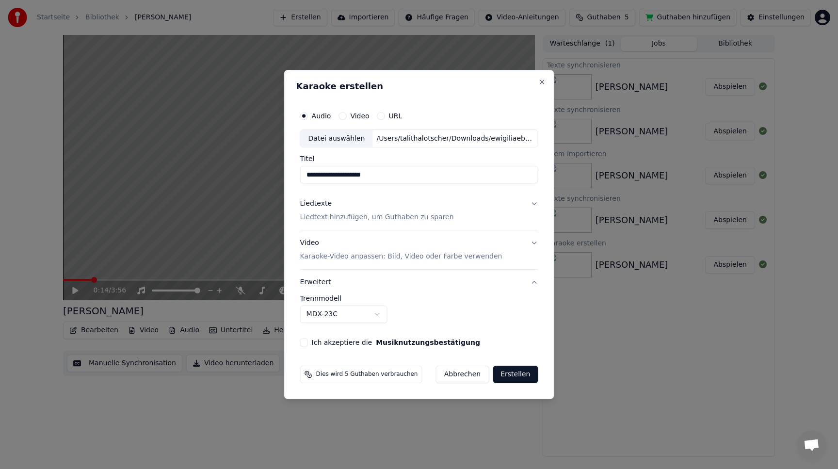
click at [384, 312] on body "**********" at bounding box center [419, 234] width 838 height 469
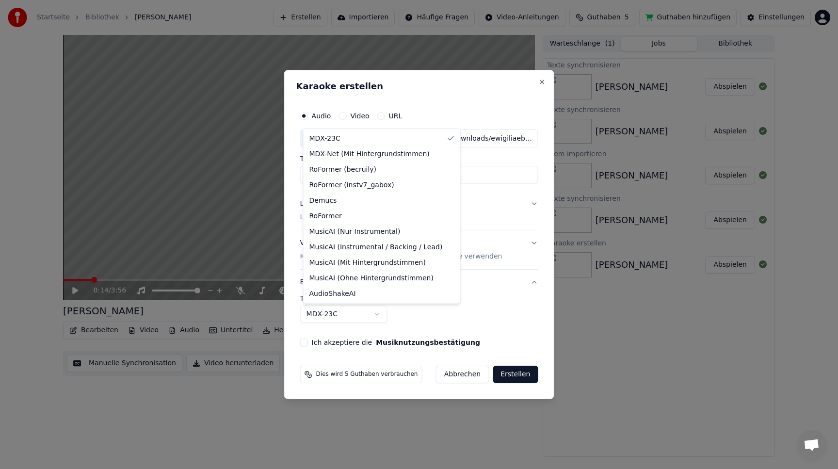
click at [468, 314] on body "**********" at bounding box center [419, 234] width 838 height 469
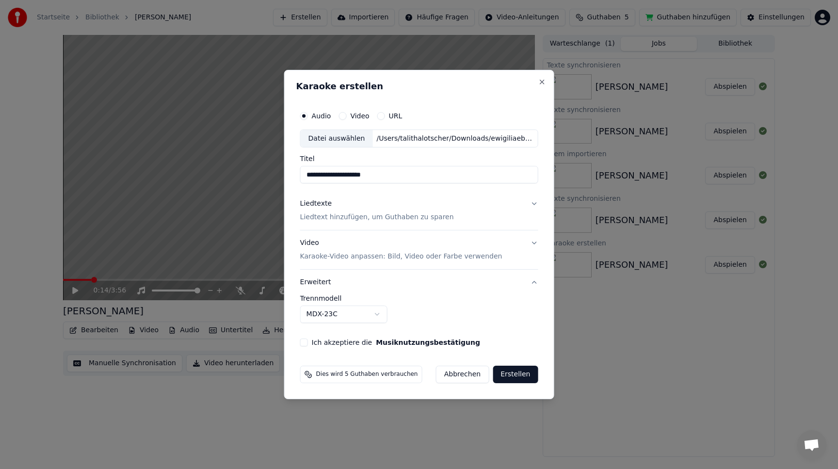
click at [333, 342] on label "Ich akzeptiere die Musiknutzungsbestätigung" at bounding box center [396, 342] width 168 height 7
click at [308, 342] on button "Ich akzeptiere die Musiknutzungsbestätigung" at bounding box center [304, 343] width 8 height 8
click at [511, 372] on button "Erstellen" at bounding box center [515, 374] width 45 height 17
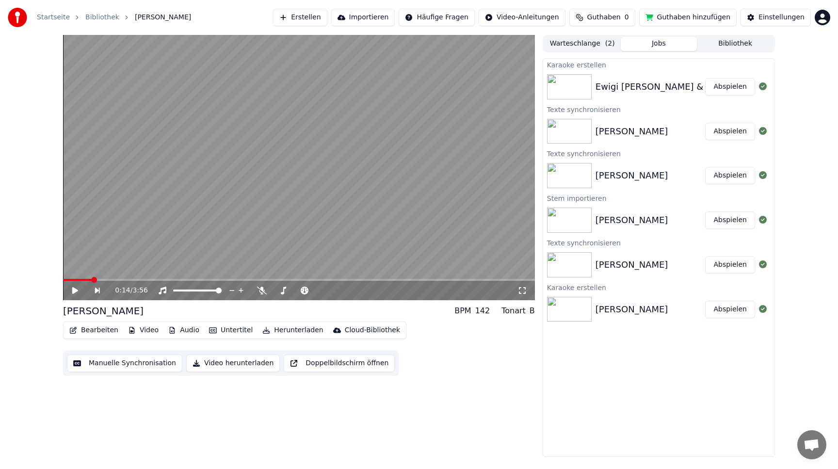
click at [728, 84] on button "Abspielen" at bounding box center [730, 86] width 50 height 17
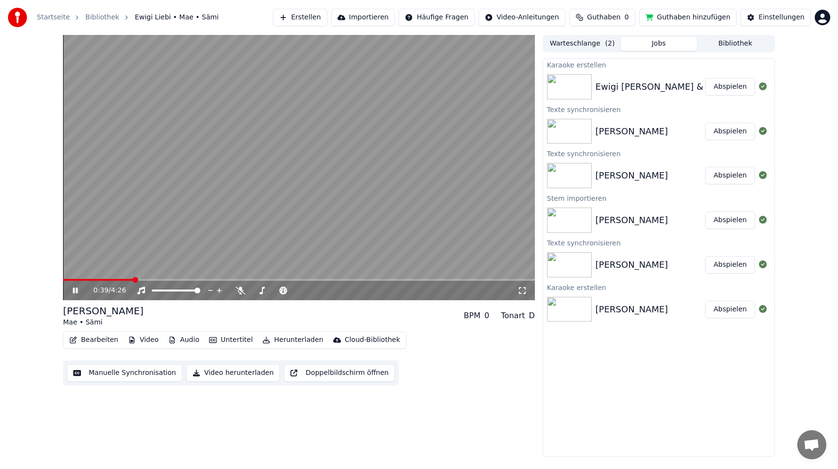
click at [79, 289] on icon at bounding box center [82, 291] width 23 height 8
click at [63, 282] on span at bounding box center [66, 280] width 6 height 6
click at [75, 291] on icon at bounding box center [75, 290] width 6 height 7
click at [76, 289] on icon at bounding box center [75, 291] width 5 height 6
click at [679, 18] on button "Guthaben hinzufügen" at bounding box center [688, 17] width 98 height 17
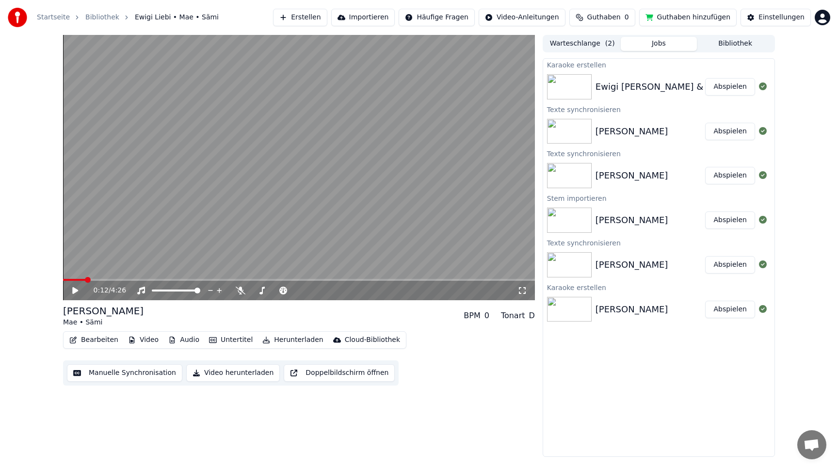
click at [819, 19] on html "Startseite Bibliothek Ewigi Liebi • Mae • Sämi Erstellen Importieren Häufige Fr…" at bounding box center [419, 234] width 838 height 469
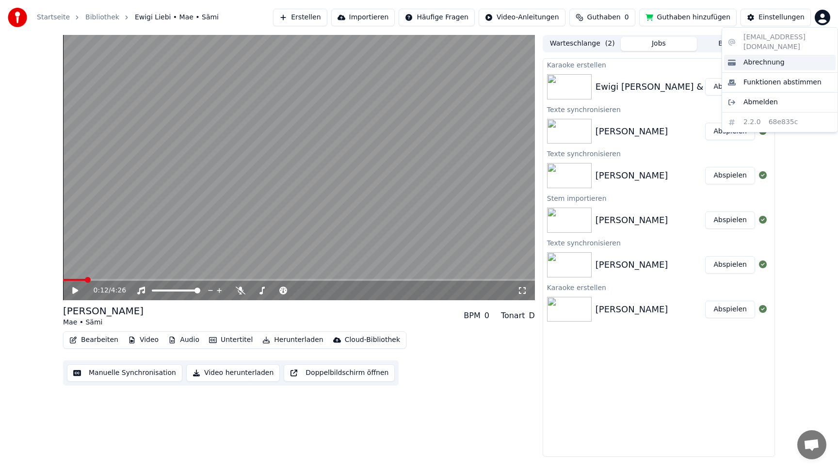
click at [767, 58] on span "Abrechnung" at bounding box center [763, 63] width 41 height 10
click at [822, 20] on html "Startseite Bibliothek Ewigi Liebi • Mae • Sämi Erstellen Importieren Häufige Fr…" at bounding box center [419, 234] width 838 height 469
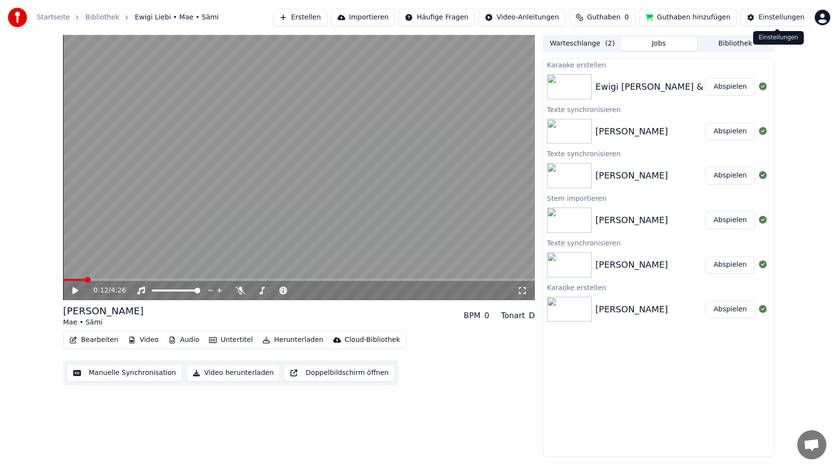
click at [788, 18] on div "Einstellungen" at bounding box center [781, 18] width 46 height 10
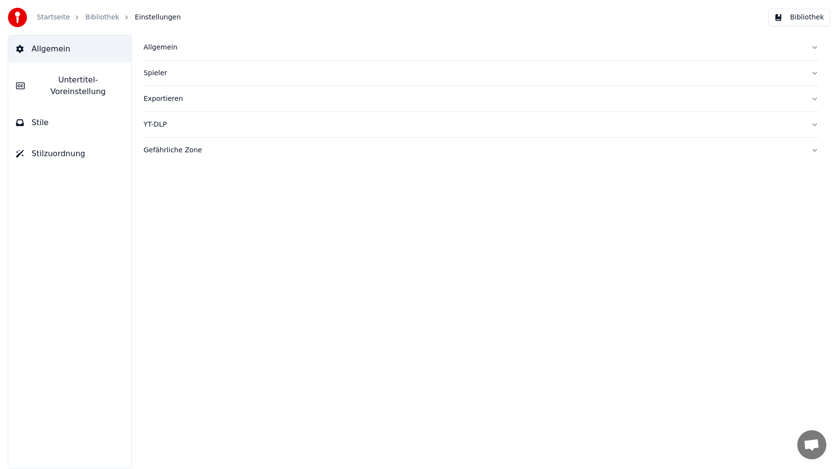
click at [74, 52] on button "Allgemein" at bounding box center [69, 48] width 123 height 27
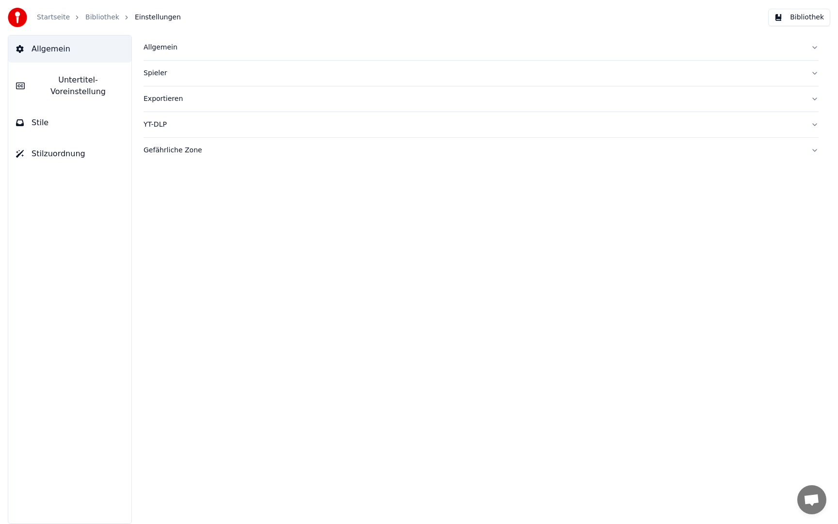
click at [40, 0] on div "Startseite Bibliothek Einstellungen Bibliothek" at bounding box center [419, 17] width 838 height 35
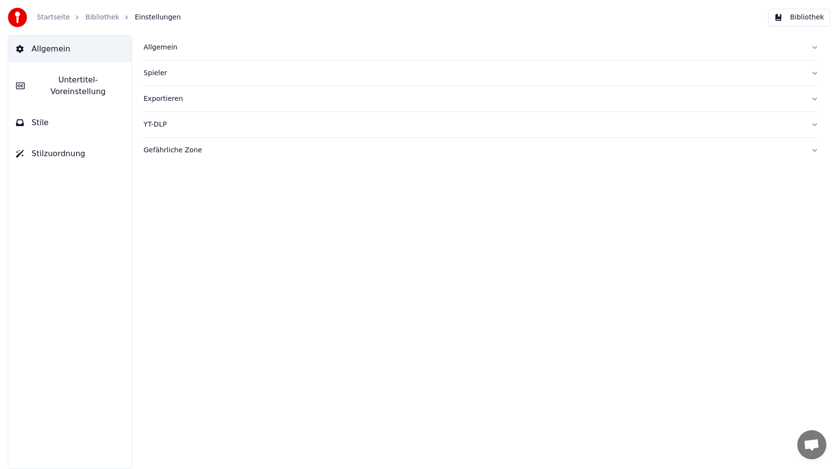
click at [167, 49] on div "Allgemein" at bounding box center [474, 48] width 660 height 10
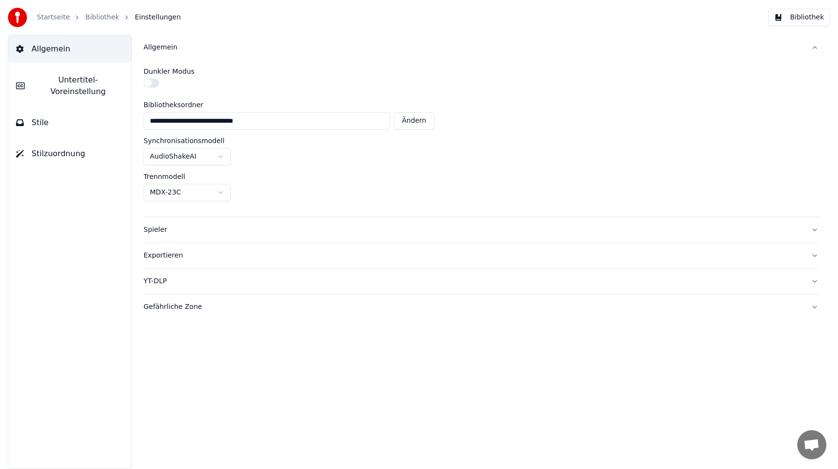
click at [61, 15] on link "Startseite" at bounding box center [53, 18] width 33 height 10
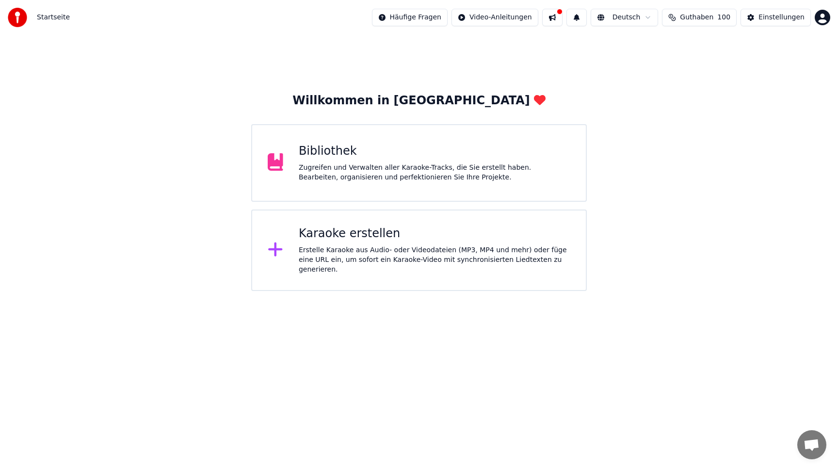
click at [433, 161] on div "Bibliothek Zugreifen und Verwalten aller Karaoke-Tracks, die Sie erstellt haben…" at bounding box center [435, 163] width 272 height 39
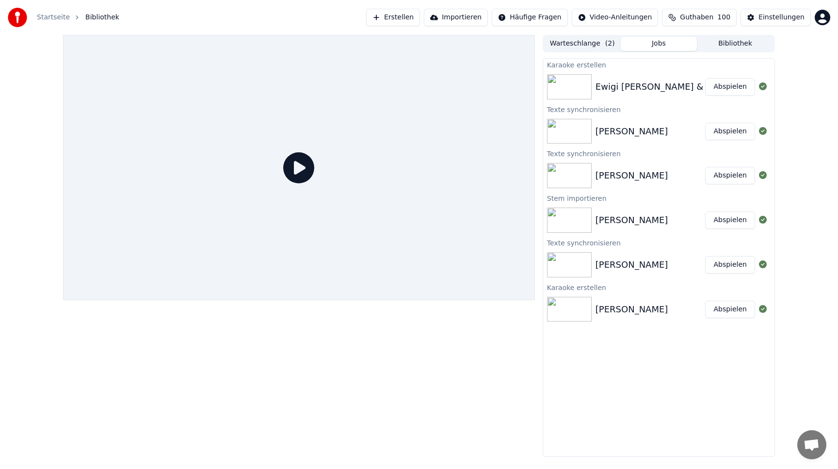
click at [568, 93] on img at bounding box center [569, 86] width 45 height 25
click at [579, 74] on img at bounding box center [569, 86] width 45 height 25
click at [735, 86] on button "Abspielen" at bounding box center [730, 86] width 50 height 17
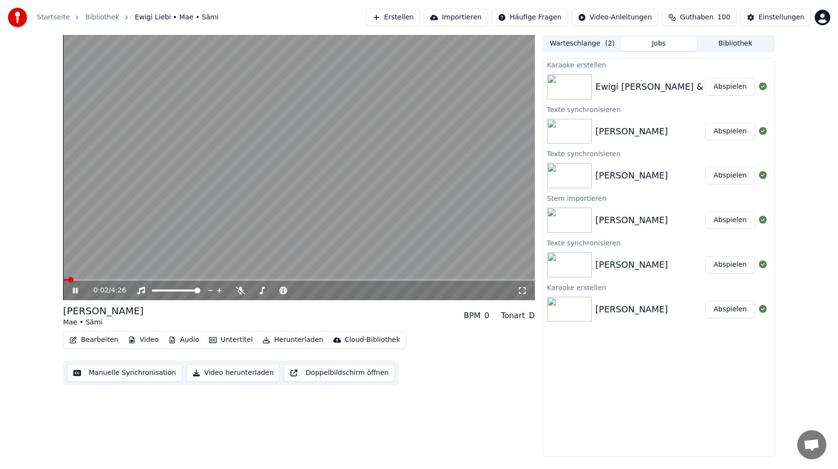
click at [172, 337] on icon "button" at bounding box center [172, 340] width 8 height 7
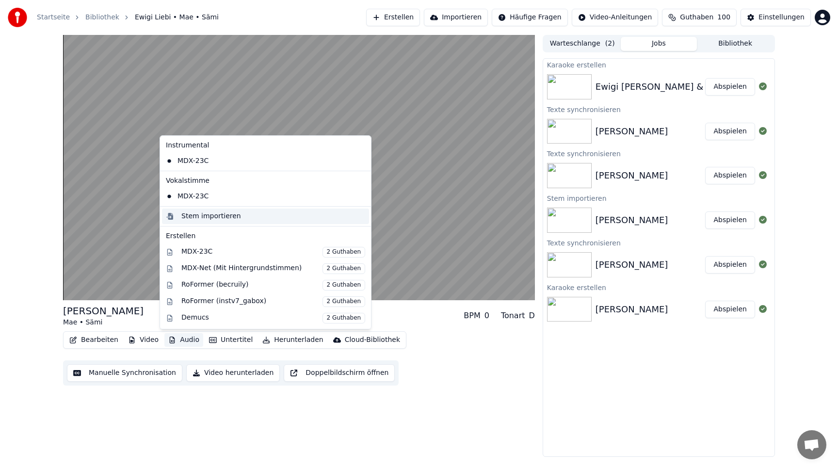
click at [194, 217] on div "Stem importieren" at bounding box center [211, 216] width 60 height 10
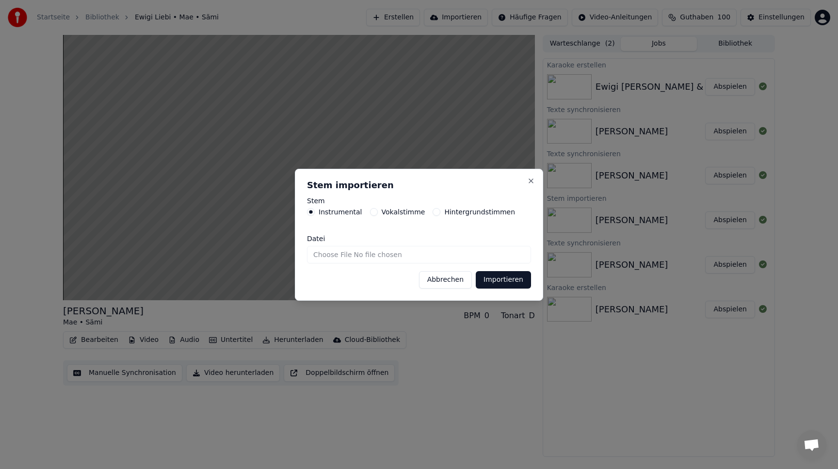
click at [374, 211] on button "Vokalstimme" at bounding box center [374, 212] width 8 height 8
click at [441, 257] on input "Datei" at bounding box center [419, 254] width 224 height 17
type input "**********"
click at [513, 283] on button "Importieren" at bounding box center [503, 279] width 55 height 17
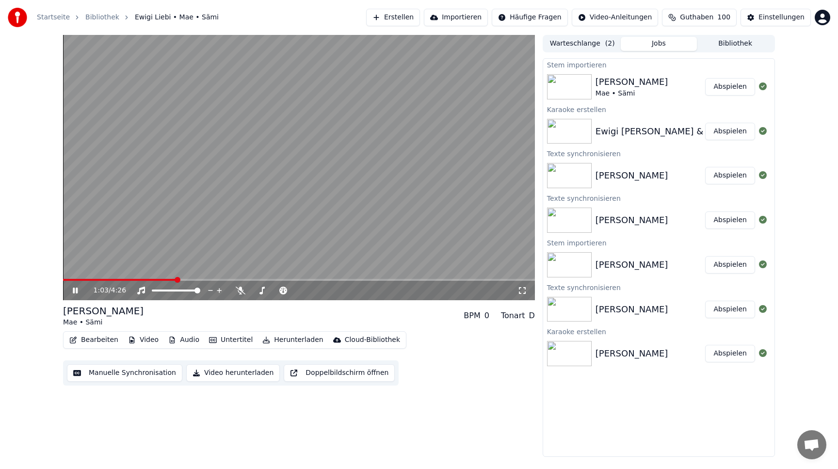
click at [575, 92] on img at bounding box center [569, 86] width 45 height 25
click at [74, 290] on icon at bounding box center [75, 291] width 5 height 6
click at [570, 85] on img at bounding box center [569, 86] width 45 height 25
click at [724, 86] on button "Abspielen" at bounding box center [730, 86] width 50 height 17
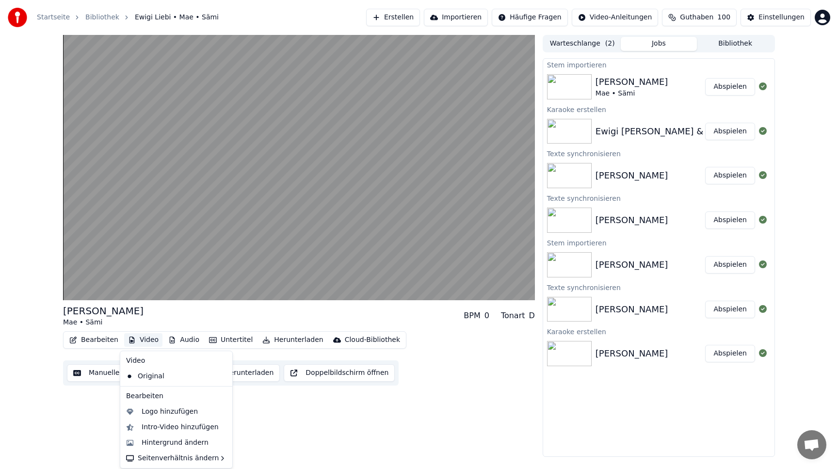
click at [145, 339] on button "Video" at bounding box center [143, 340] width 38 height 14
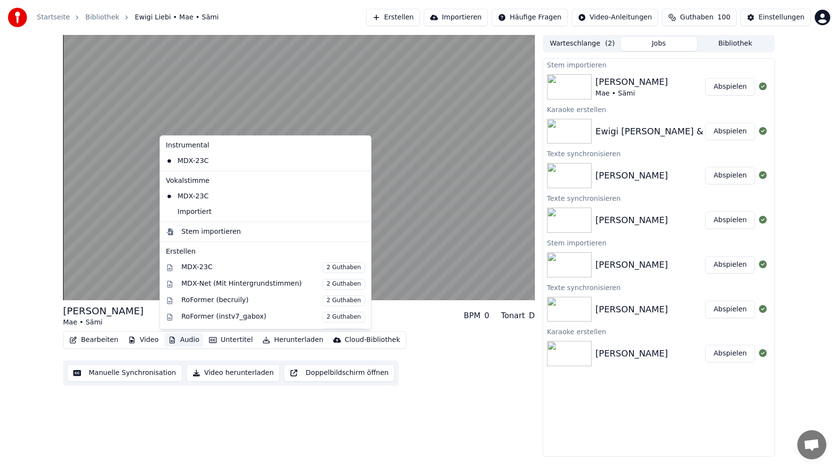
click at [189, 339] on button "Audio" at bounding box center [183, 340] width 39 height 14
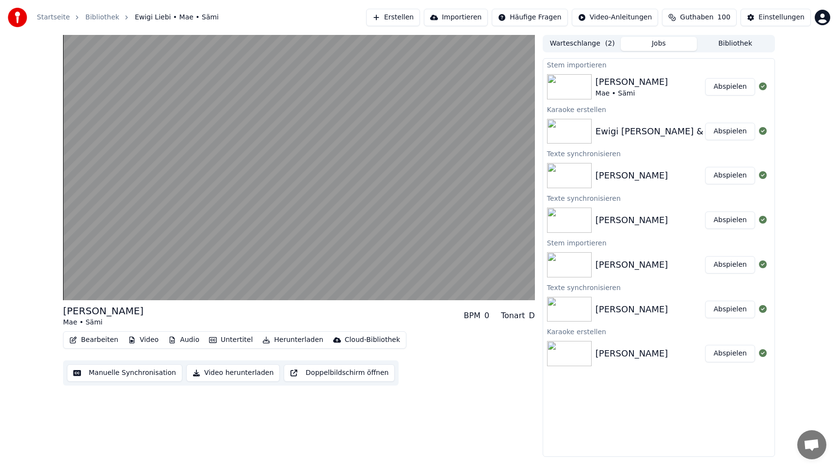
click at [189, 339] on button "Audio" at bounding box center [183, 340] width 39 height 14
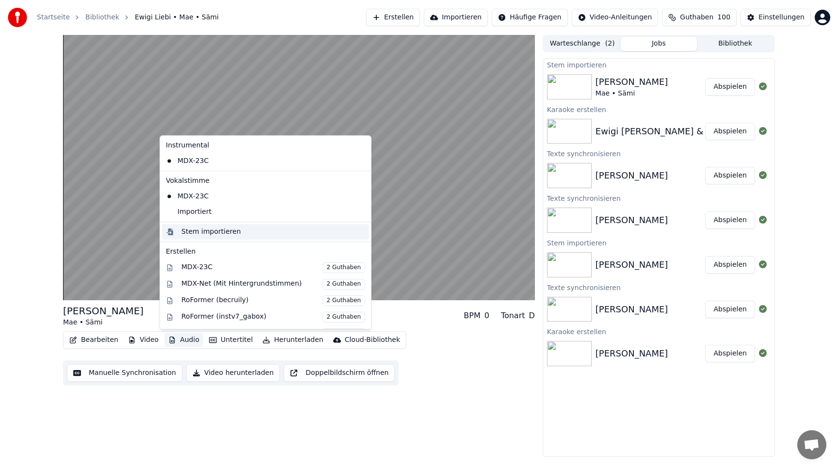
click at [196, 233] on div "Stem importieren" at bounding box center [211, 232] width 60 height 10
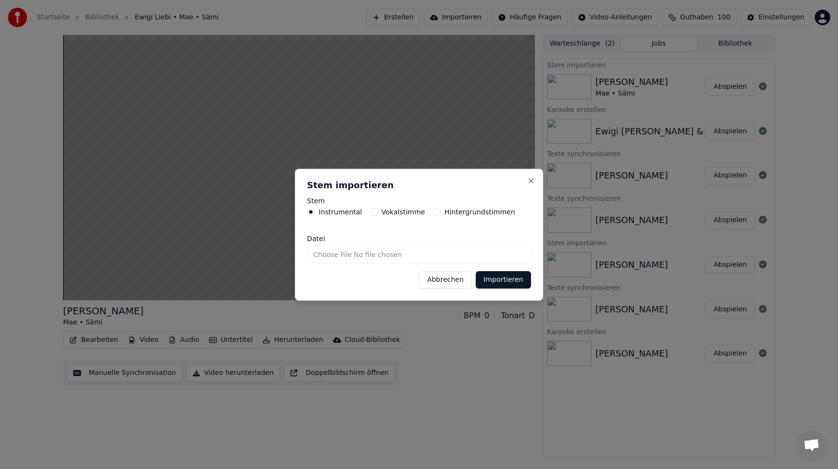
click at [371, 213] on button "Vokalstimme" at bounding box center [374, 212] width 8 height 8
click at [422, 250] on input "Datei" at bounding box center [419, 254] width 224 height 17
click at [533, 179] on button "Close" at bounding box center [531, 181] width 8 height 8
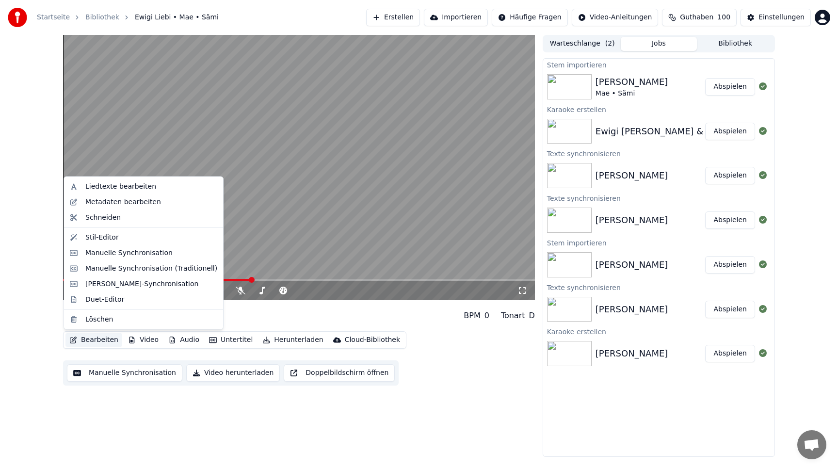
click at [105, 340] on button "Bearbeiten" at bounding box center [93, 340] width 57 height 14
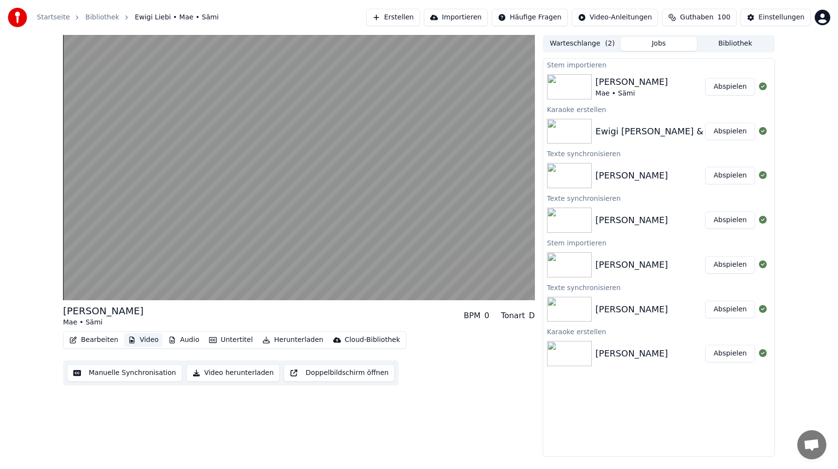
click at [133, 339] on button "Video" at bounding box center [143, 340] width 38 height 14
click at [183, 339] on button "Audio" at bounding box center [183, 340] width 39 height 14
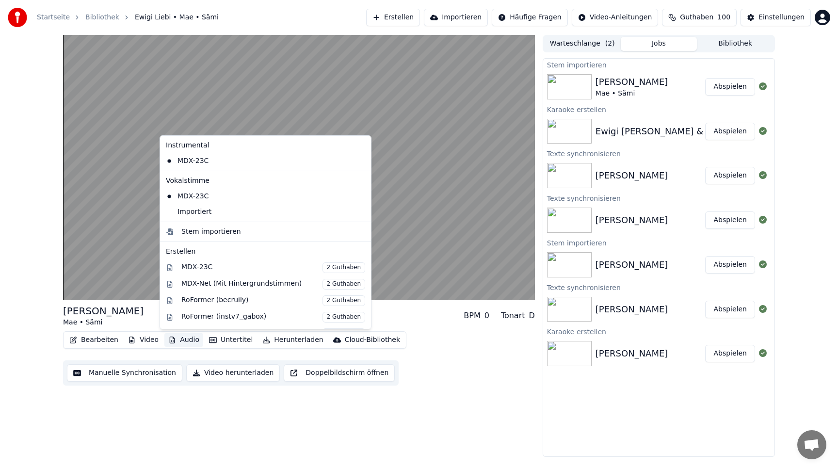
click at [183, 339] on button "Audio" at bounding box center [183, 340] width 39 height 14
click at [199, 234] on div "Stem importieren" at bounding box center [211, 232] width 60 height 10
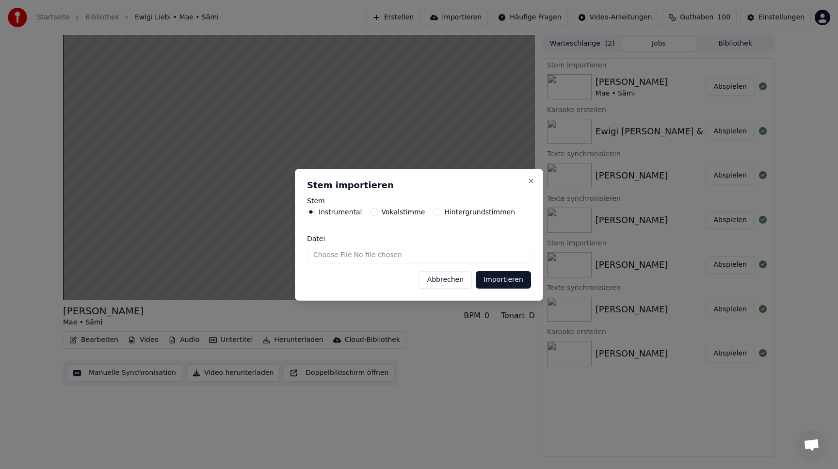
click at [450, 258] on input "Datei" at bounding box center [419, 254] width 224 height 17
type input "**********"
click at [516, 282] on button "Importieren" at bounding box center [503, 279] width 55 height 17
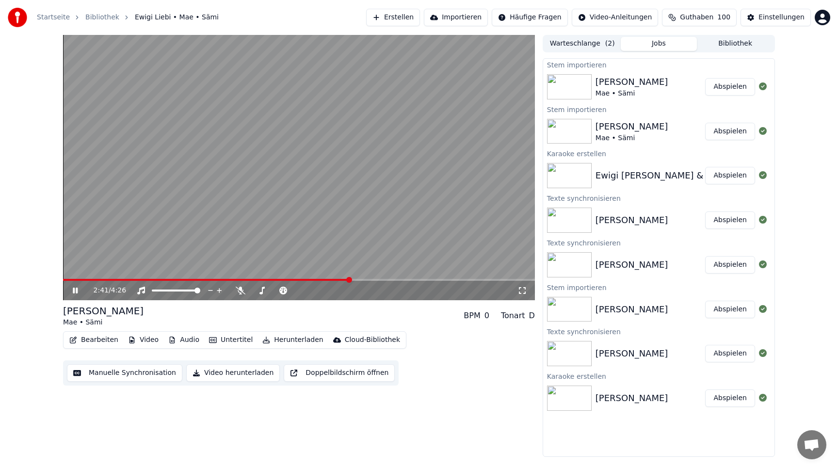
click at [72, 291] on icon at bounding box center [82, 291] width 23 height 8
click at [728, 87] on button "Abspielen" at bounding box center [730, 86] width 50 height 17
click at [72, 290] on icon at bounding box center [82, 291] width 23 height 8
click at [396, 16] on button "Erstellen" at bounding box center [393, 17] width 54 height 17
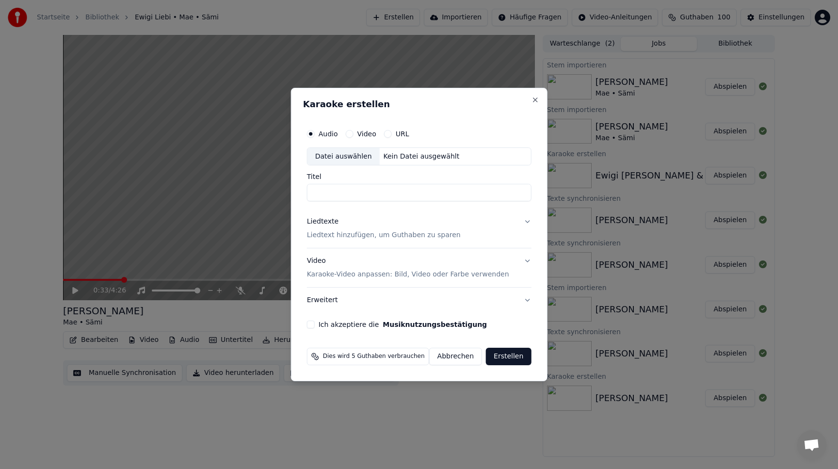
click at [358, 157] on div "Datei auswählen" at bounding box center [343, 156] width 72 height 17
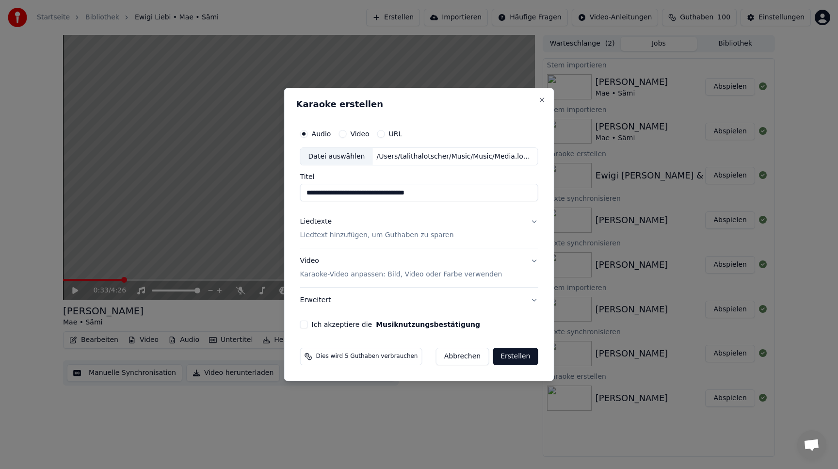
click at [435, 197] on input "**********" at bounding box center [419, 192] width 238 height 17
type input "*"
type input "**********"
click at [539, 98] on button "Close" at bounding box center [542, 100] width 8 height 8
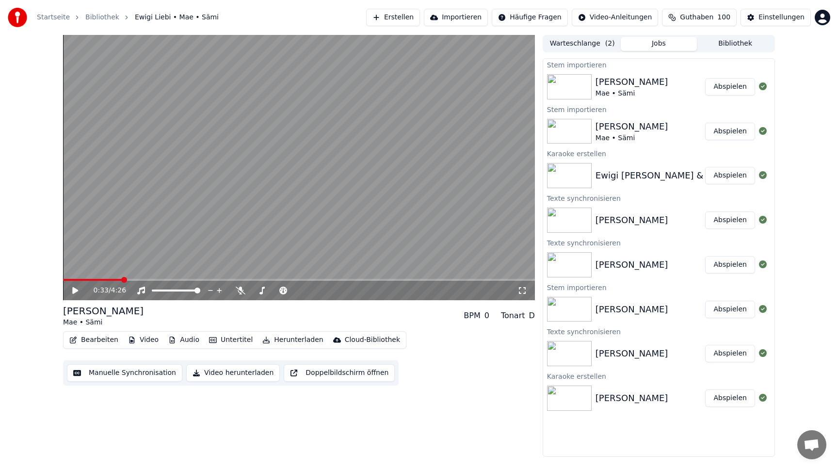
click at [177, 339] on button "Audio" at bounding box center [183, 340] width 39 height 14
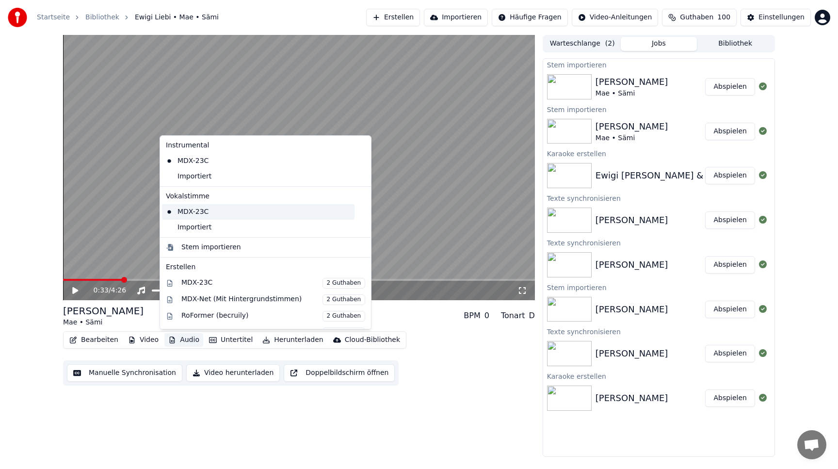
click at [185, 210] on div "MDX-23C" at bounding box center [258, 212] width 193 height 16
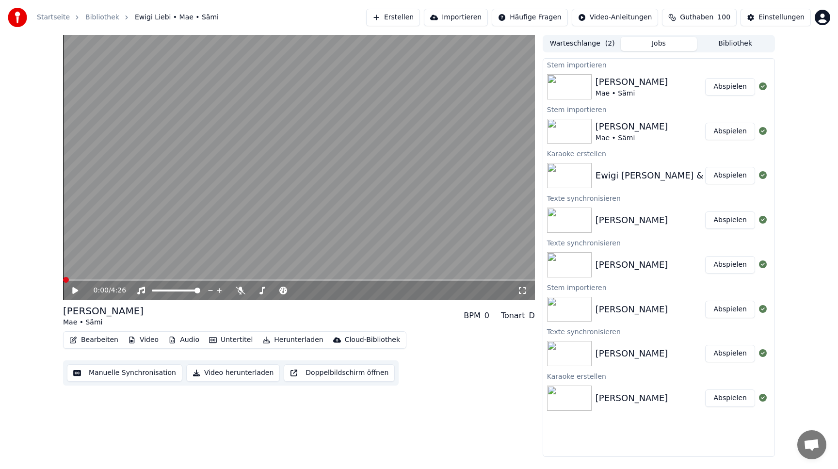
click at [185, 210] on video at bounding box center [299, 167] width 472 height 265
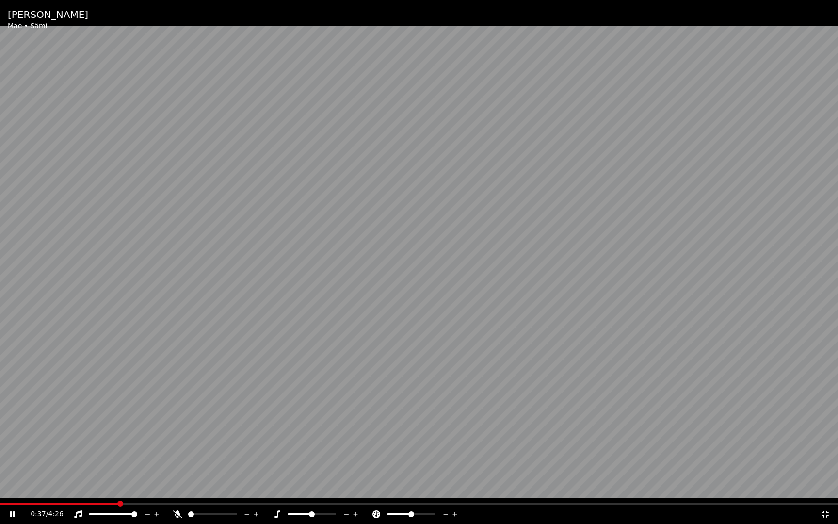
click at [16, 468] on icon at bounding box center [19, 514] width 23 height 8
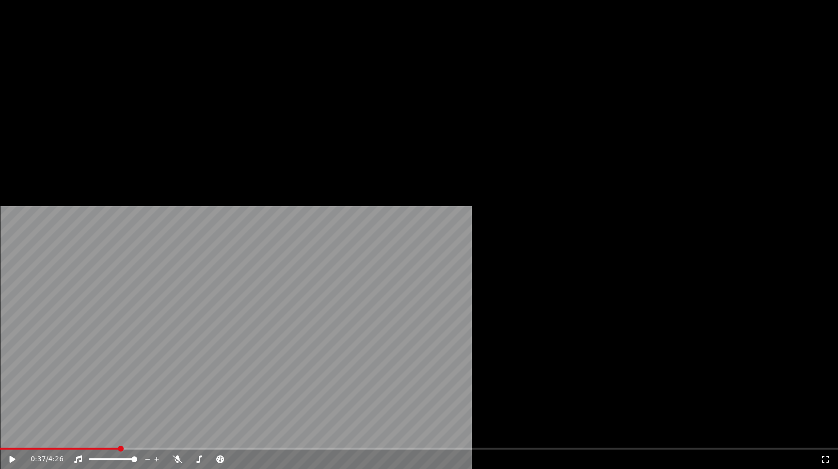
click at [181, 81] on button "Audio" at bounding box center [183, 75] width 39 height 14
